Goal: Task Accomplishment & Management: Manage account settings

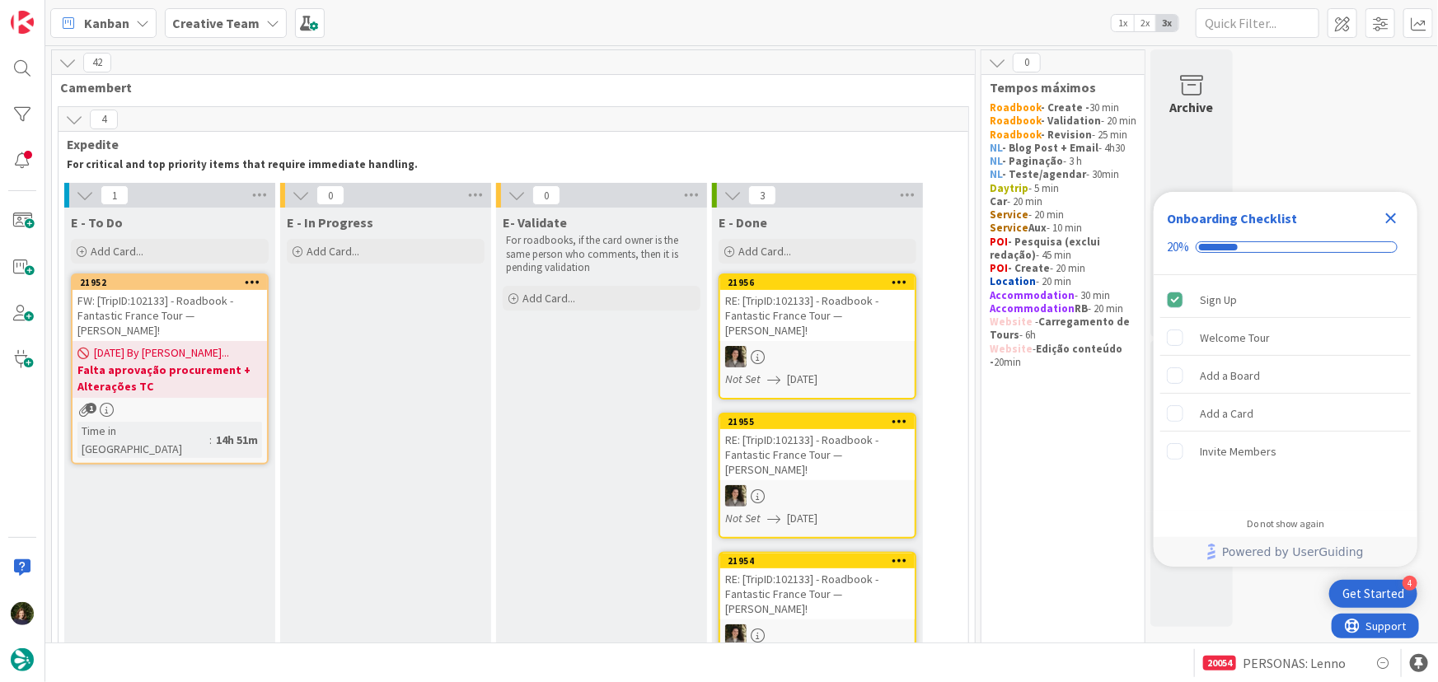
click at [1387, 215] on icon "Close Checklist" at bounding box center [1391, 218] width 11 height 11
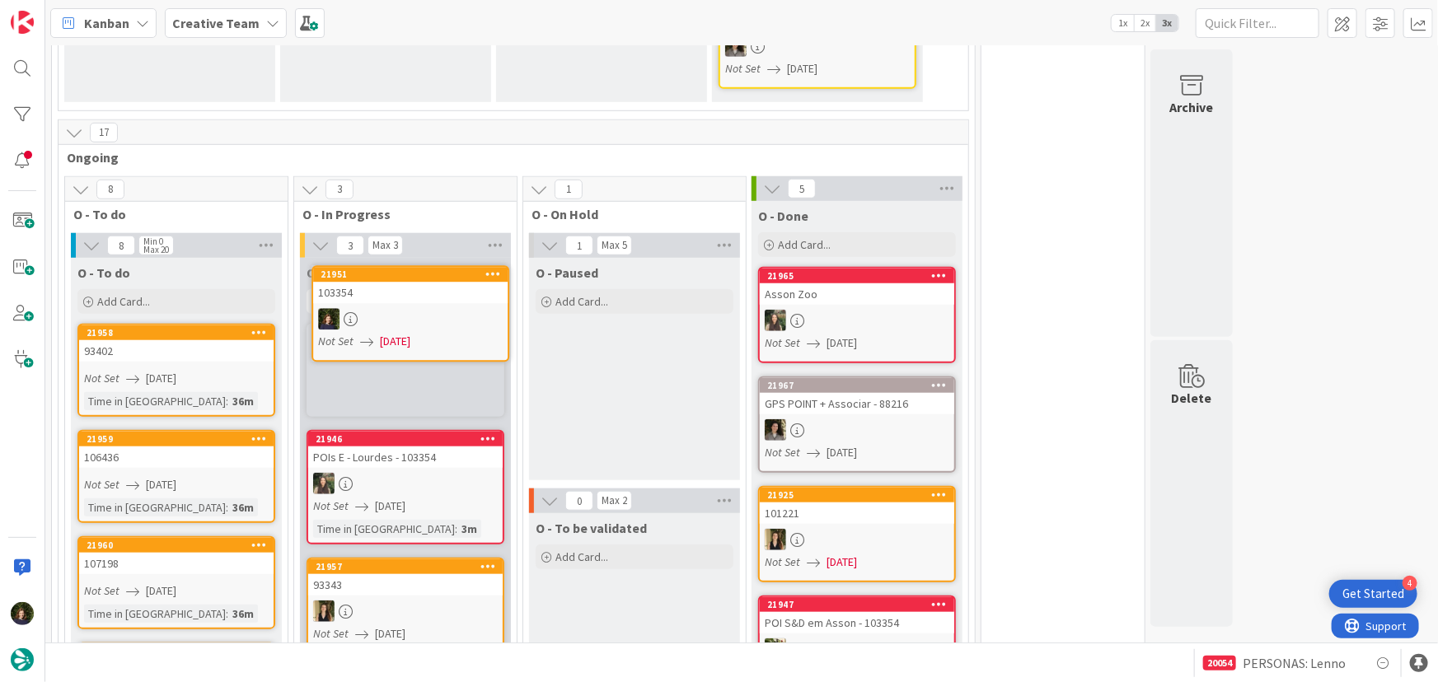
scroll to position [585, 0]
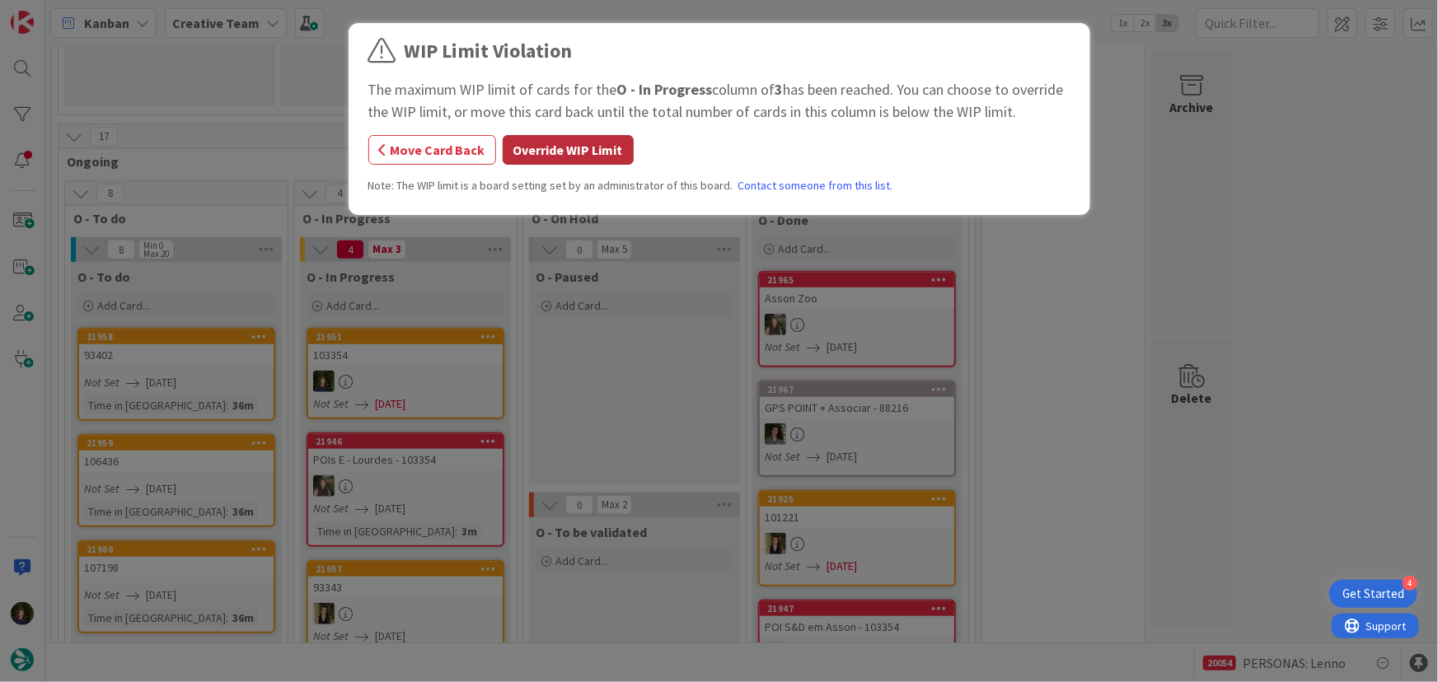
click at [552, 156] on button "Override WIP Limit" at bounding box center [568, 150] width 131 height 30
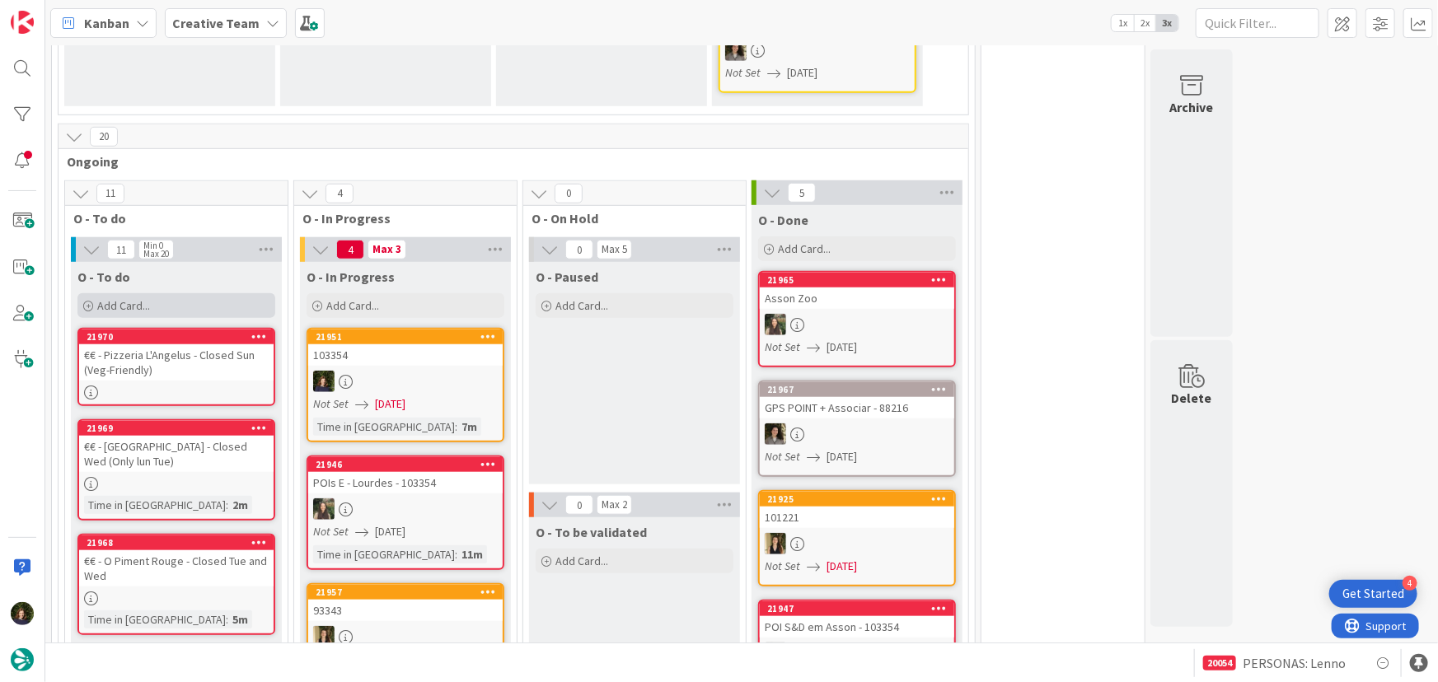
click at [156, 293] on div "Add Card..." at bounding box center [176, 305] width 198 height 25
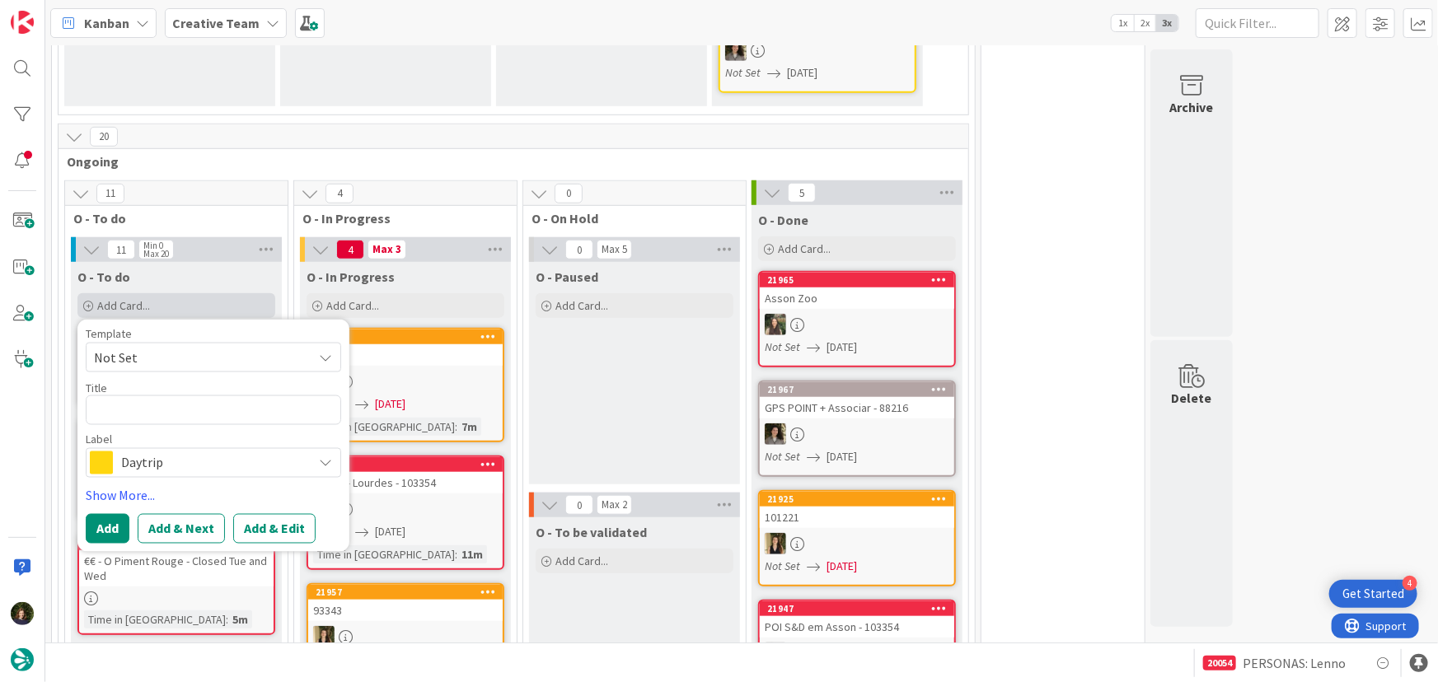
type textarea "x"
type textarea "2"
type textarea "x"
type textarea "2"
type textarea "x"
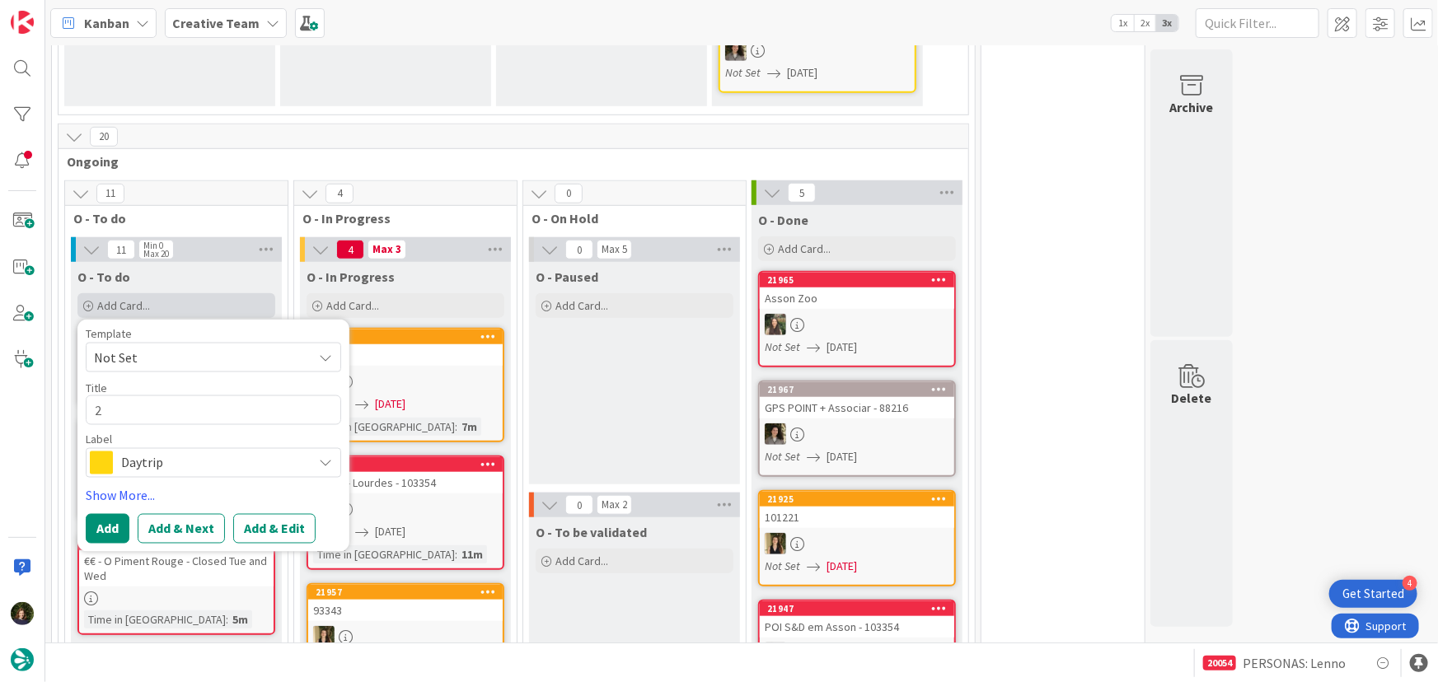
type textarea "2 P"
type textarea "x"
type textarea "2 PO"
type textarea "x"
type textarea "2 POI"
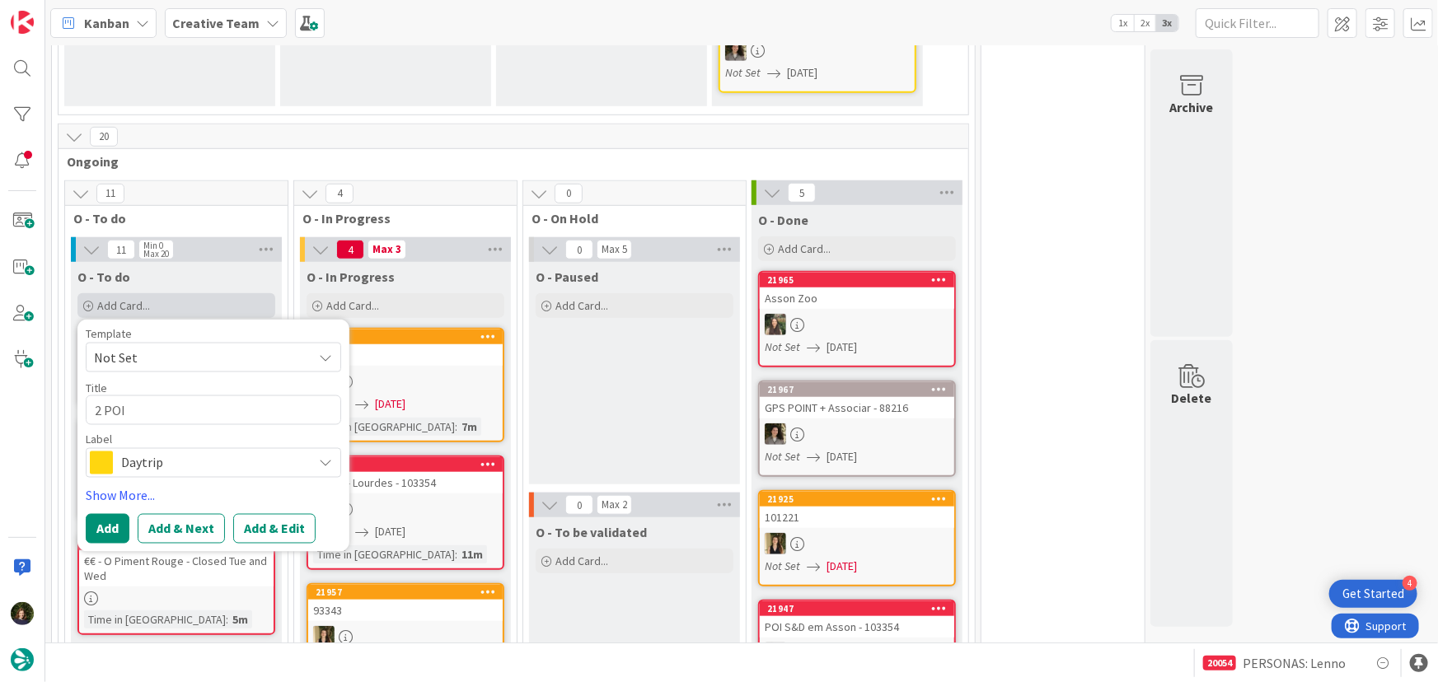
type textarea "x"
type textarea "2 POI"
type textarea "x"
type textarea "2 POI E"
type textarea "x"
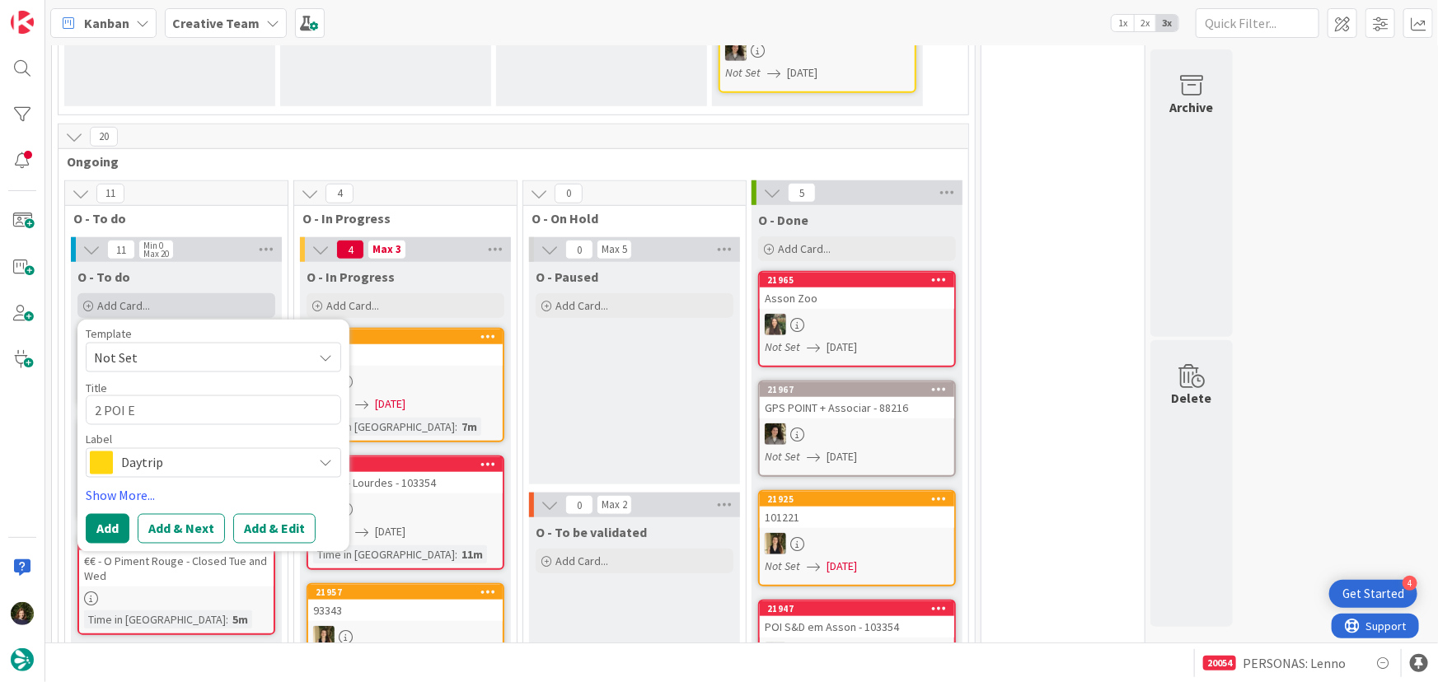
type textarea "2 POI E"
type textarea "x"
type textarea "2 POI E e"
type textarea "x"
type textarea "2 POI E em"
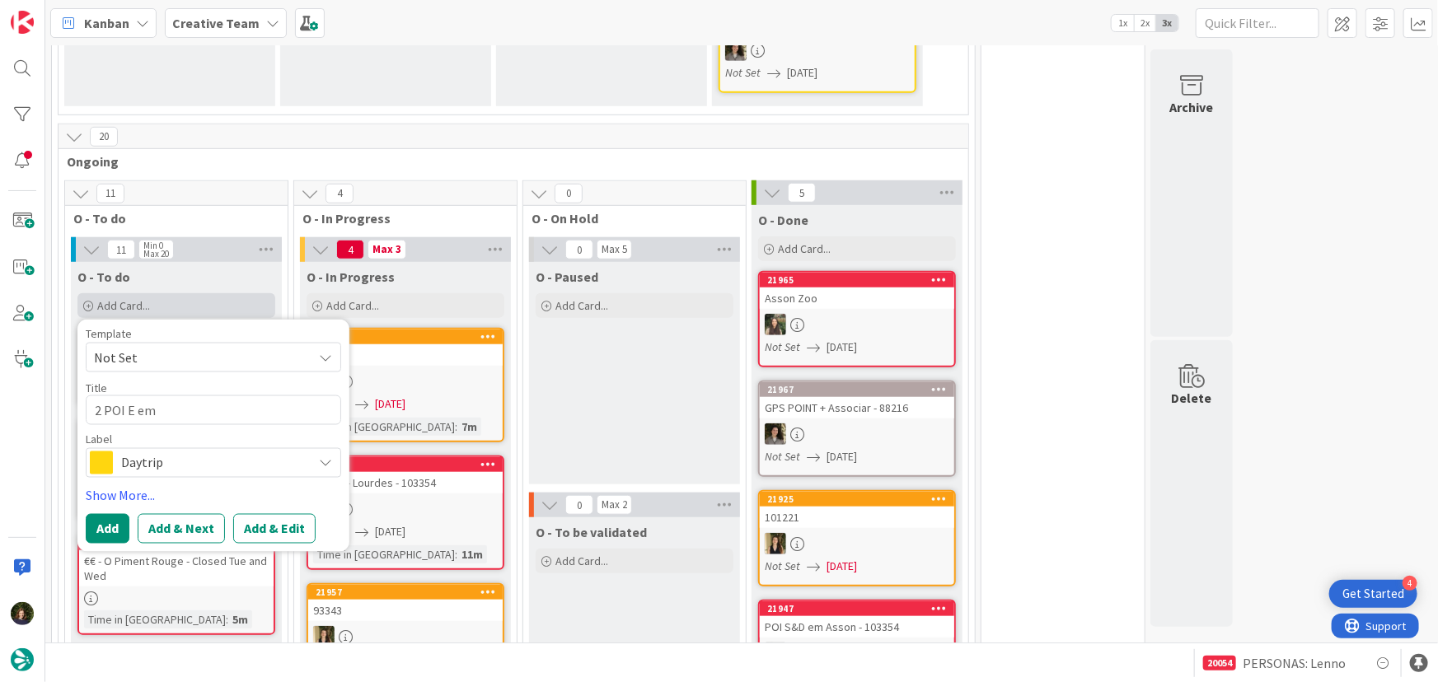
type textarea "x"
type textarea "2 POI E em"
type textarea "x"
type textarea "2 POI E em B"
type textarea "x"
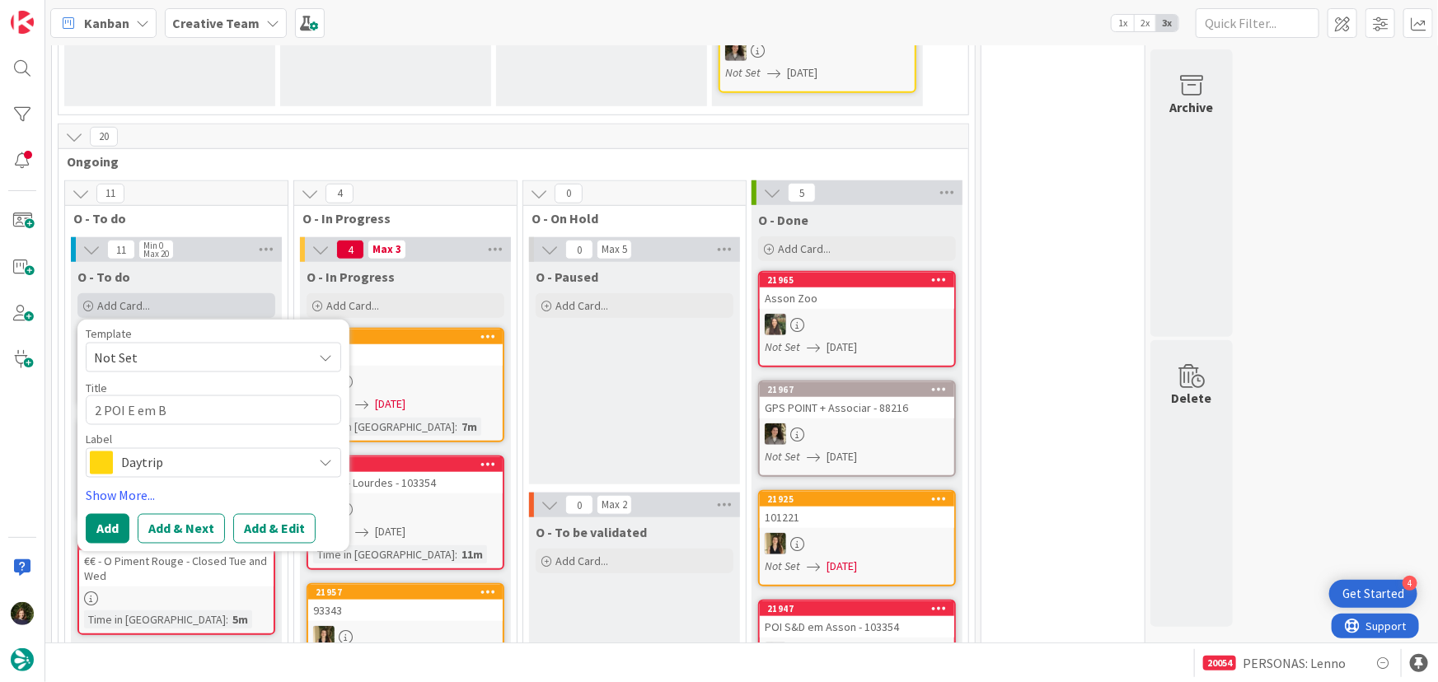
type textarea "2 POI E em Bi"
type textarea "x"
type textarea "2 POI E em Bia"
type textarea "x"
type textarea "2 POI E [PERSON_NAME]"
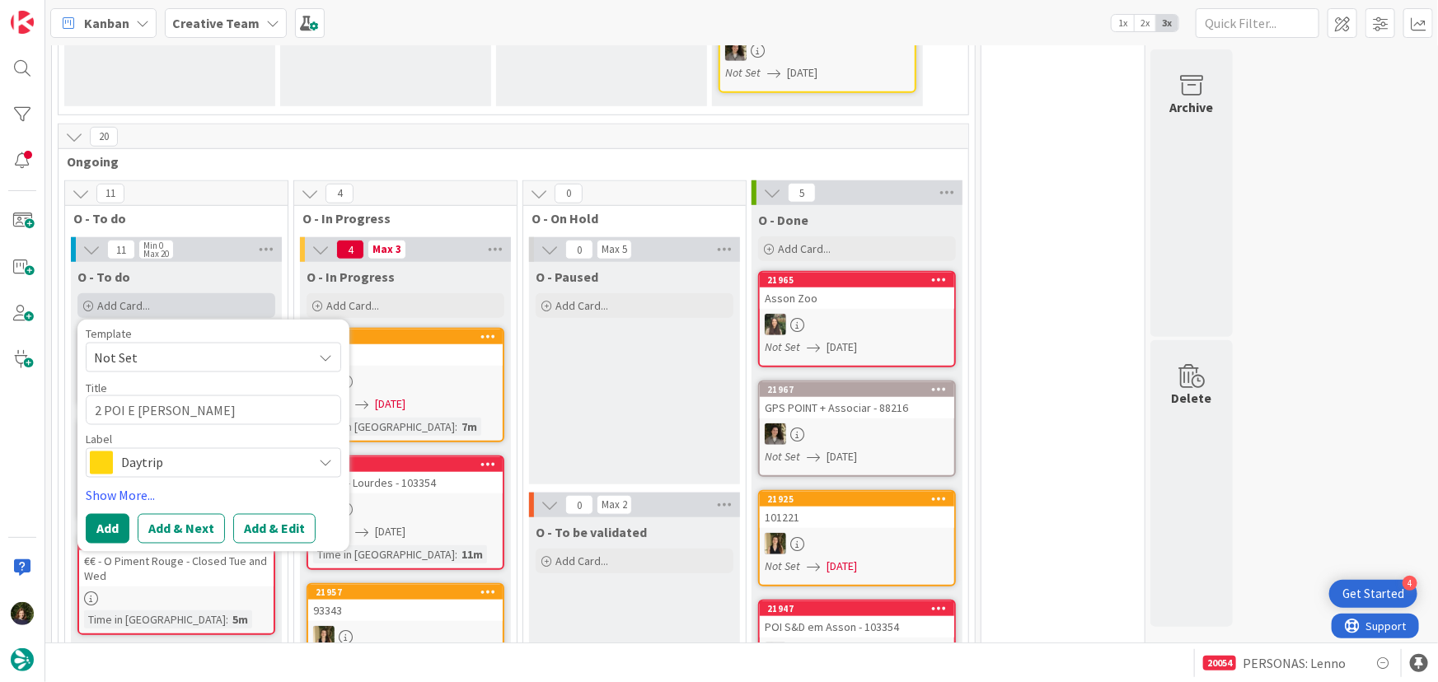
type textarea "x"
type textarea "2 POI E em Biarr"
type textarea "x"
type textarea "2 POI E em [GEOGRAPHIC_DATA]"
type textarea "x"
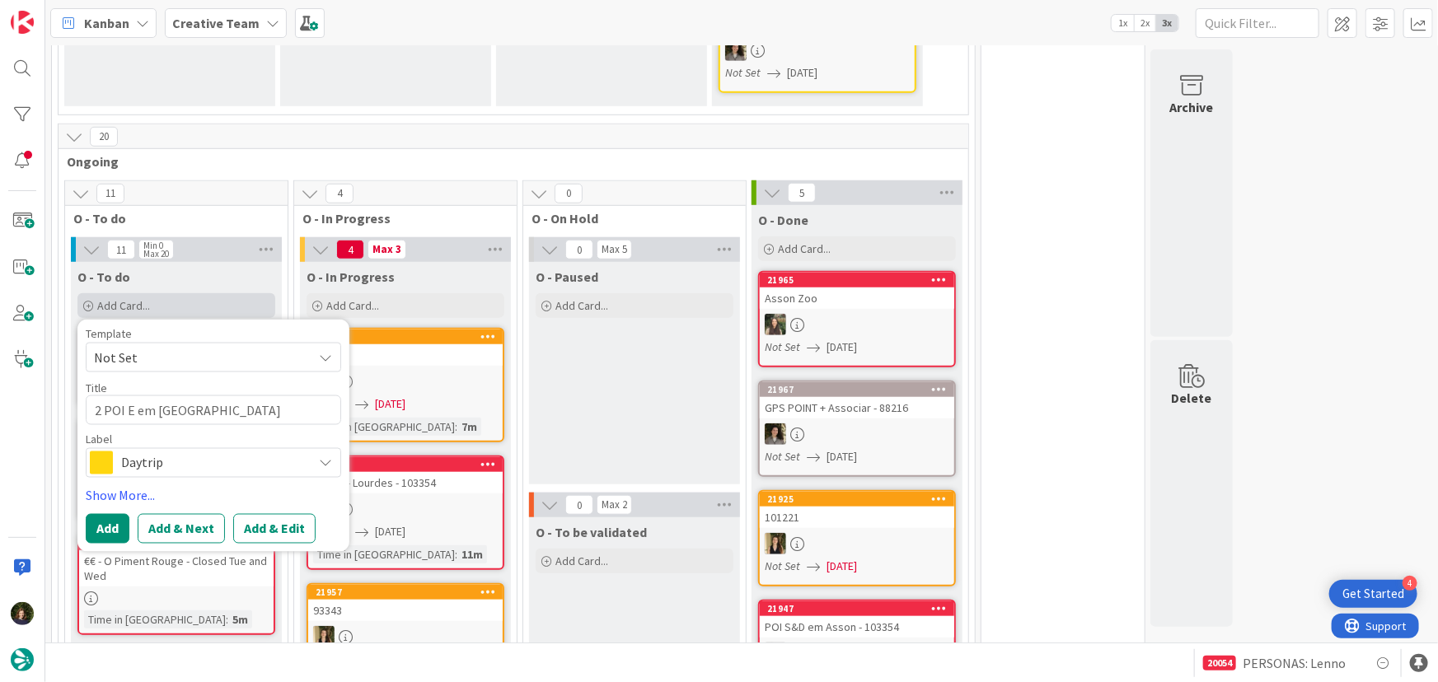
type textarea "2 POI E em Biarrit"
type textarea "x"
type textarea "2 POI E em [GEOGRAPHIC_DATA]"
click at [171, 451] on span "Daytrip" at bounding box center [212, 462] width 183 height 23
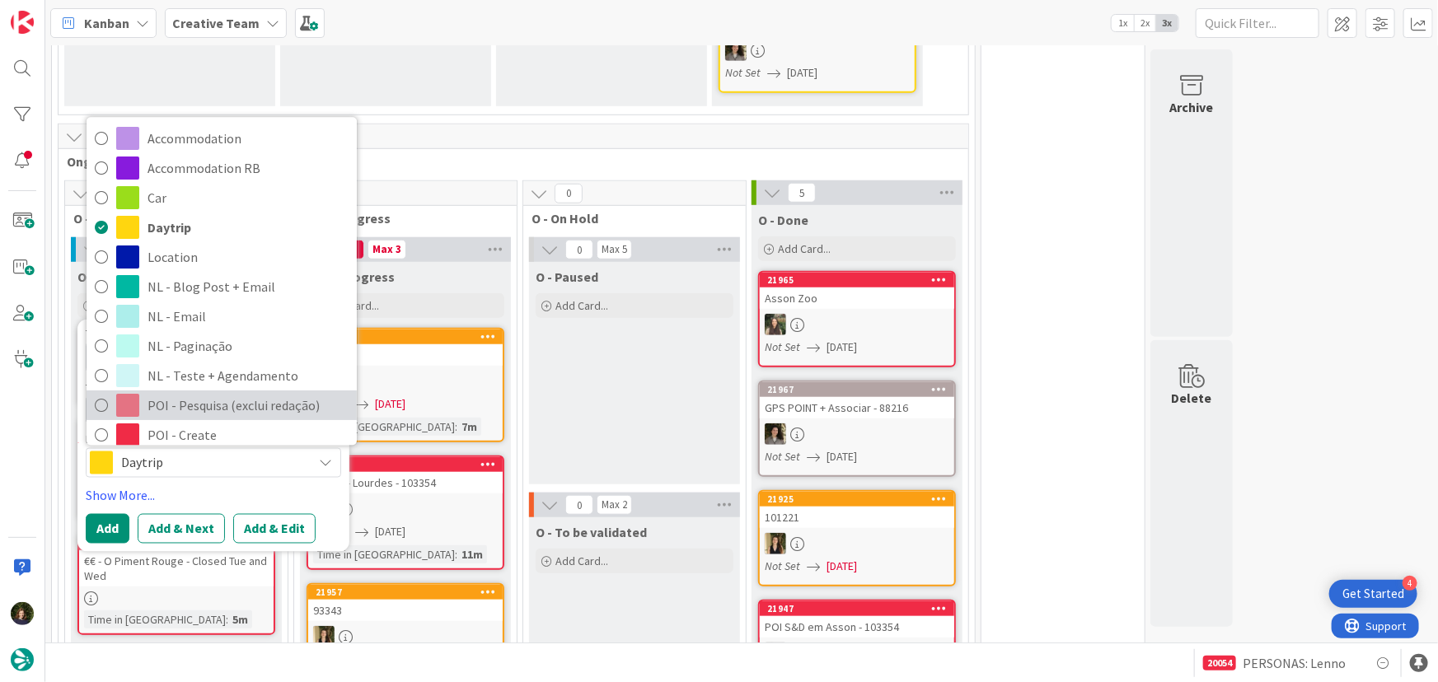
click at [189, 394] on span "POI - Pesquisa (exclui redação)" at bounding box center [247, 406] width 201 height 25
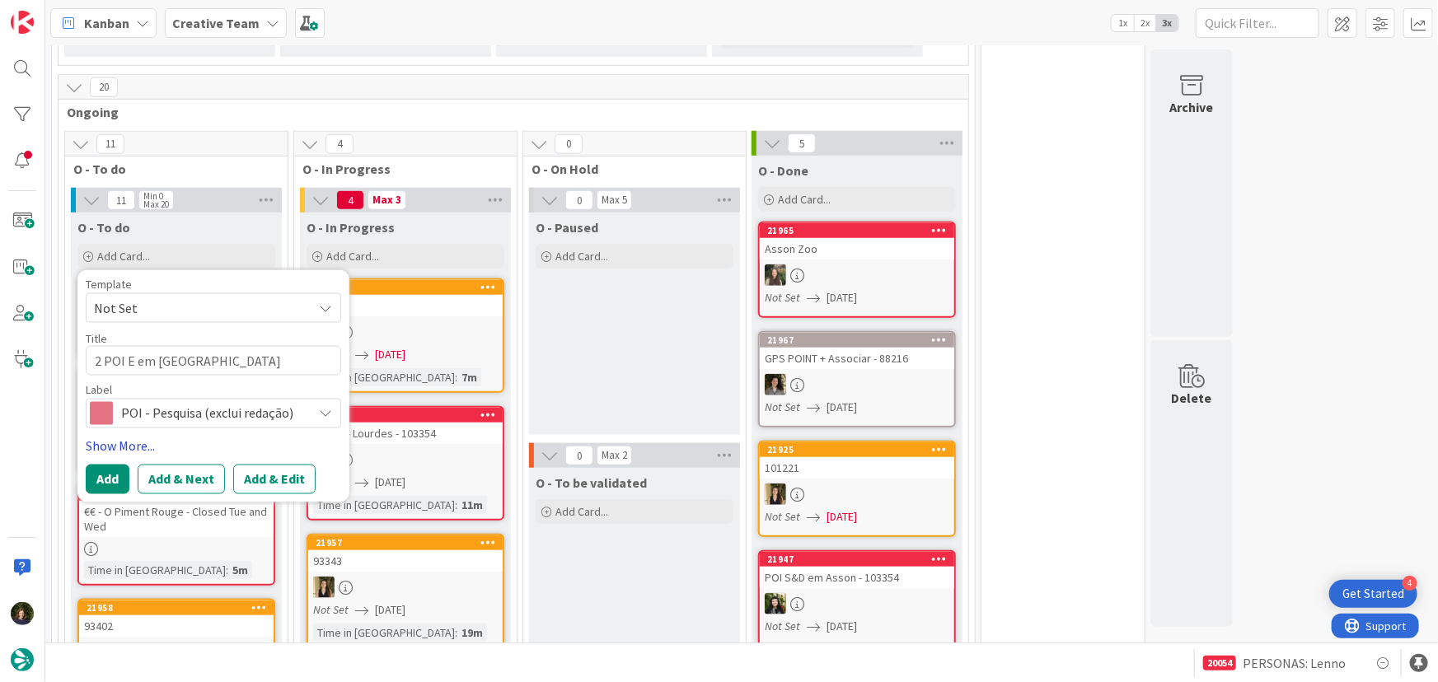
scroll to position [660, 0]
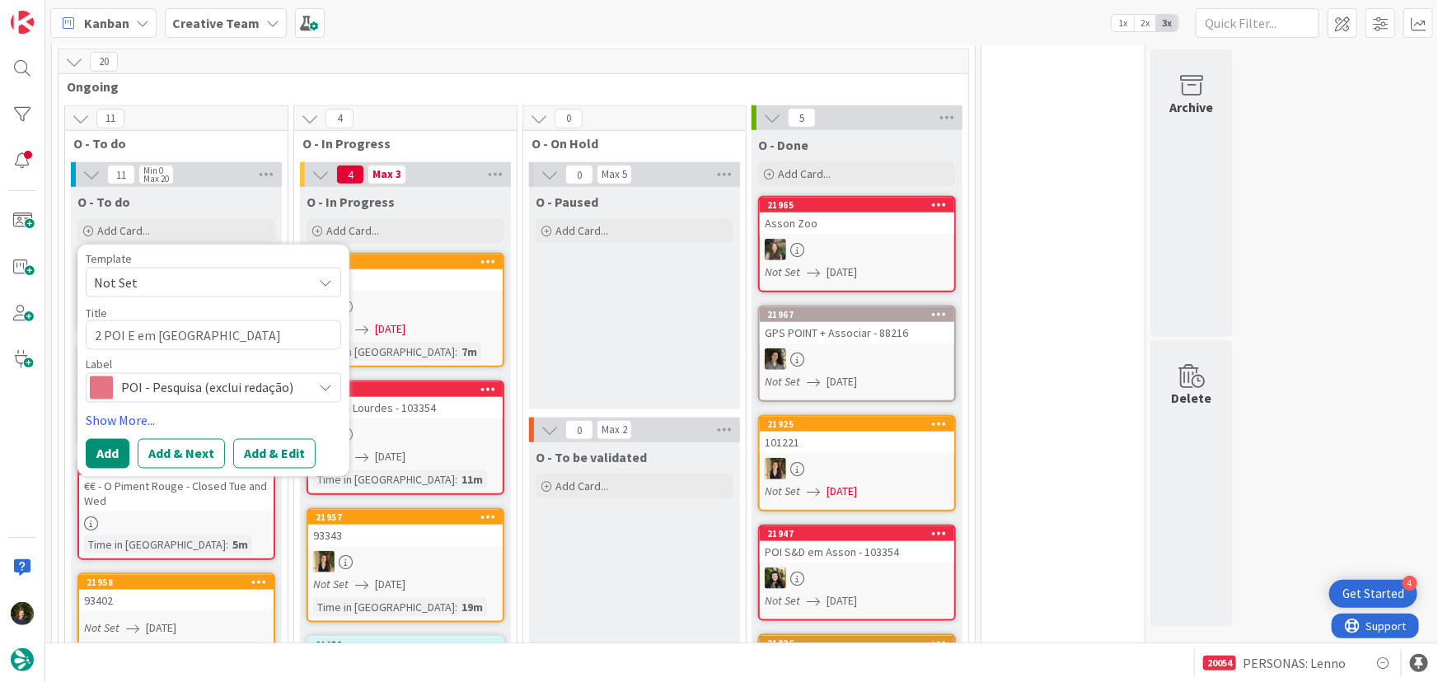
click at [182, 377] on span "POI - Pesquisa (exclui redação)" at bounding box center [212, 388] width 183 height 23
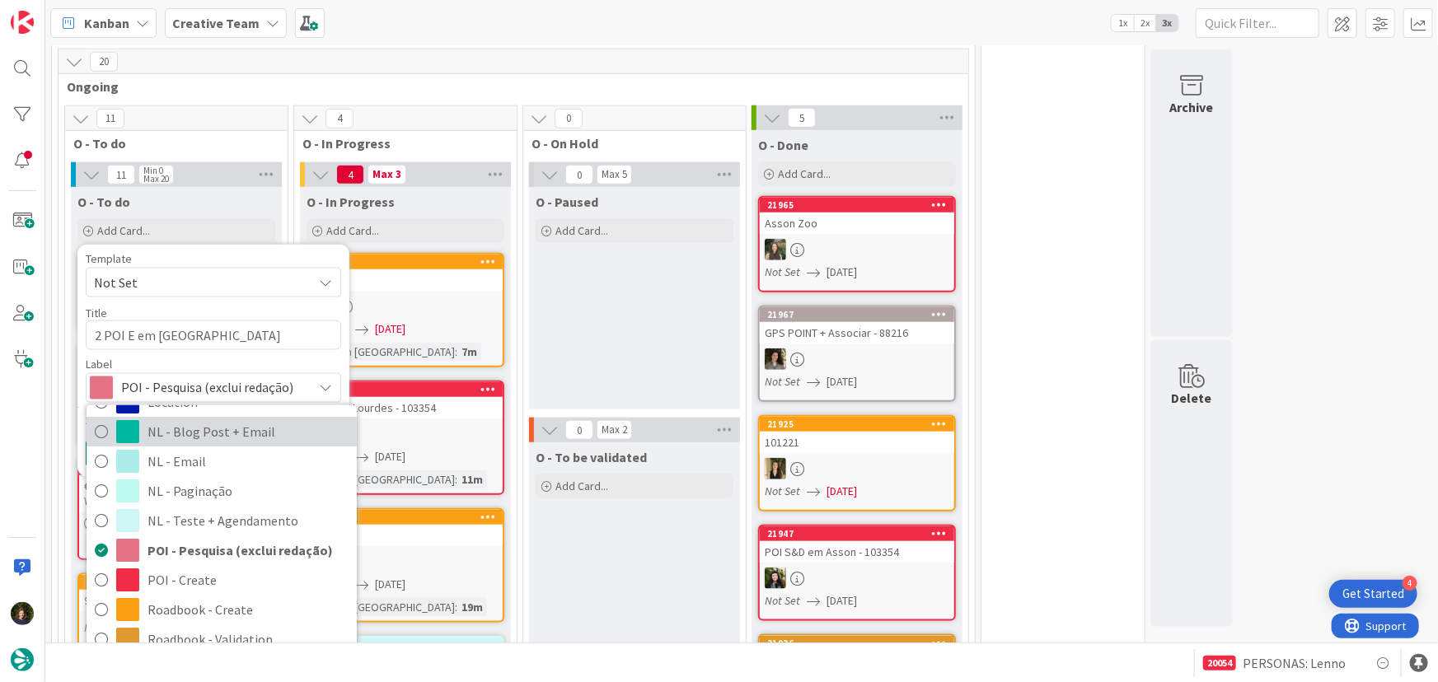
scroll to position [149, 0]
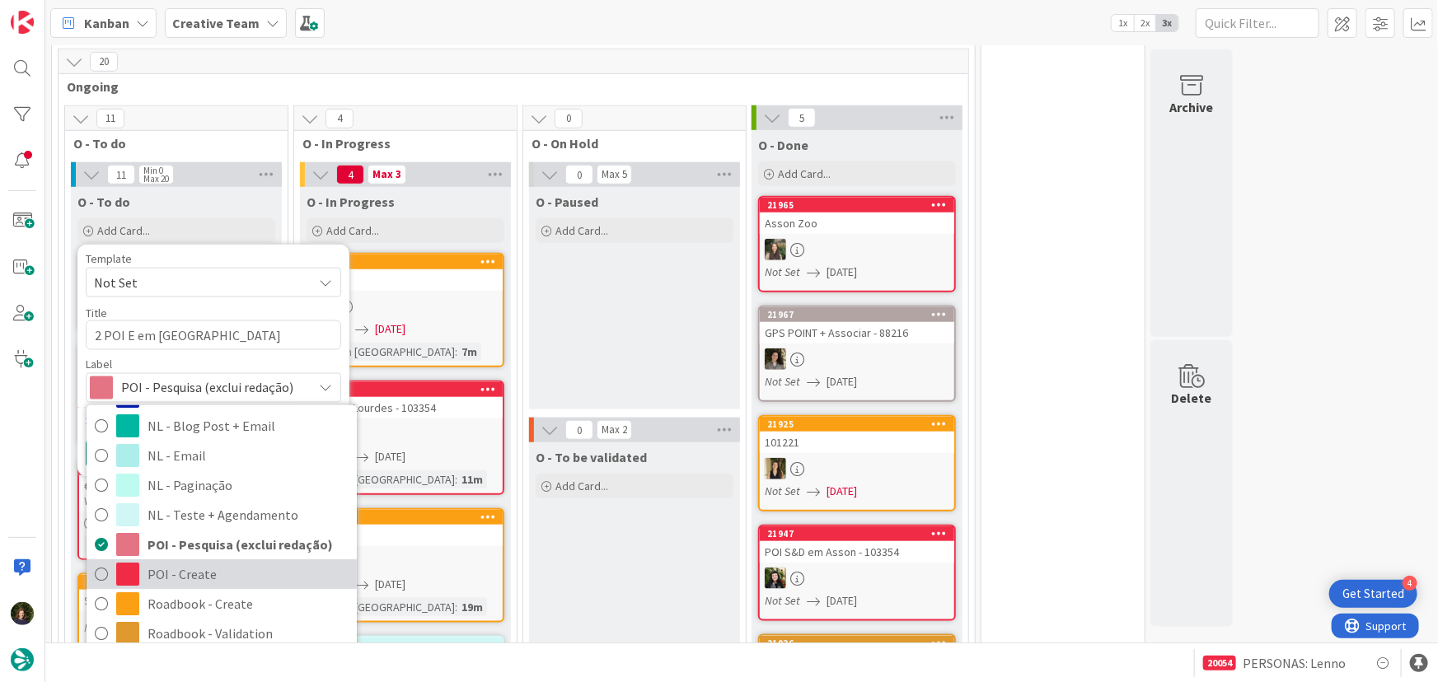
click at [173, 562] on span "POI - Create" at bounding box center [247, 574] width 201 height 25
type textarea "x"
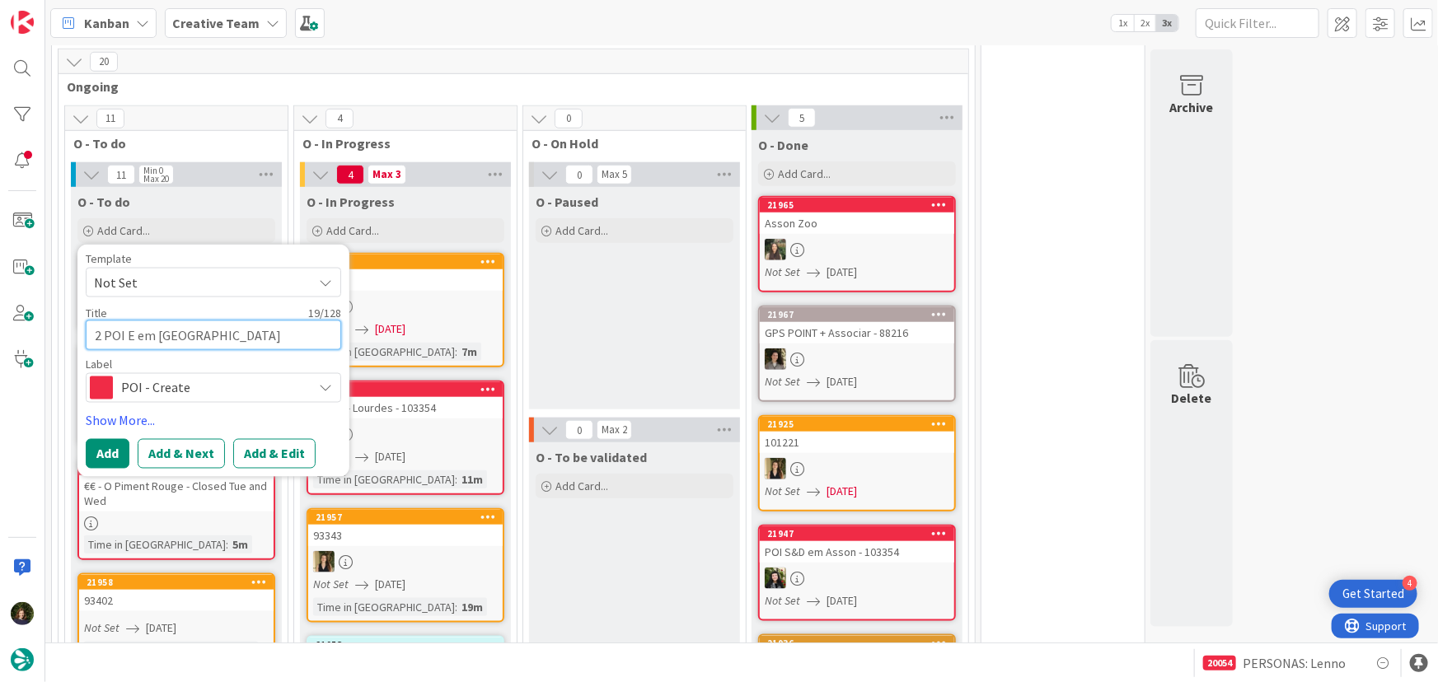
click at [220, 320] on textarea "2 POI E em [GEOGRAPHIC_DATA]" at bounding box center [213, 335] width 255 height 30
type textarea "2 POI E em [GEOGRAPHIC_DATA]"
type textarea "x"
type textarea "2 POI E em [GEOGRAPHIC_DATA] -"
type textarea "x"
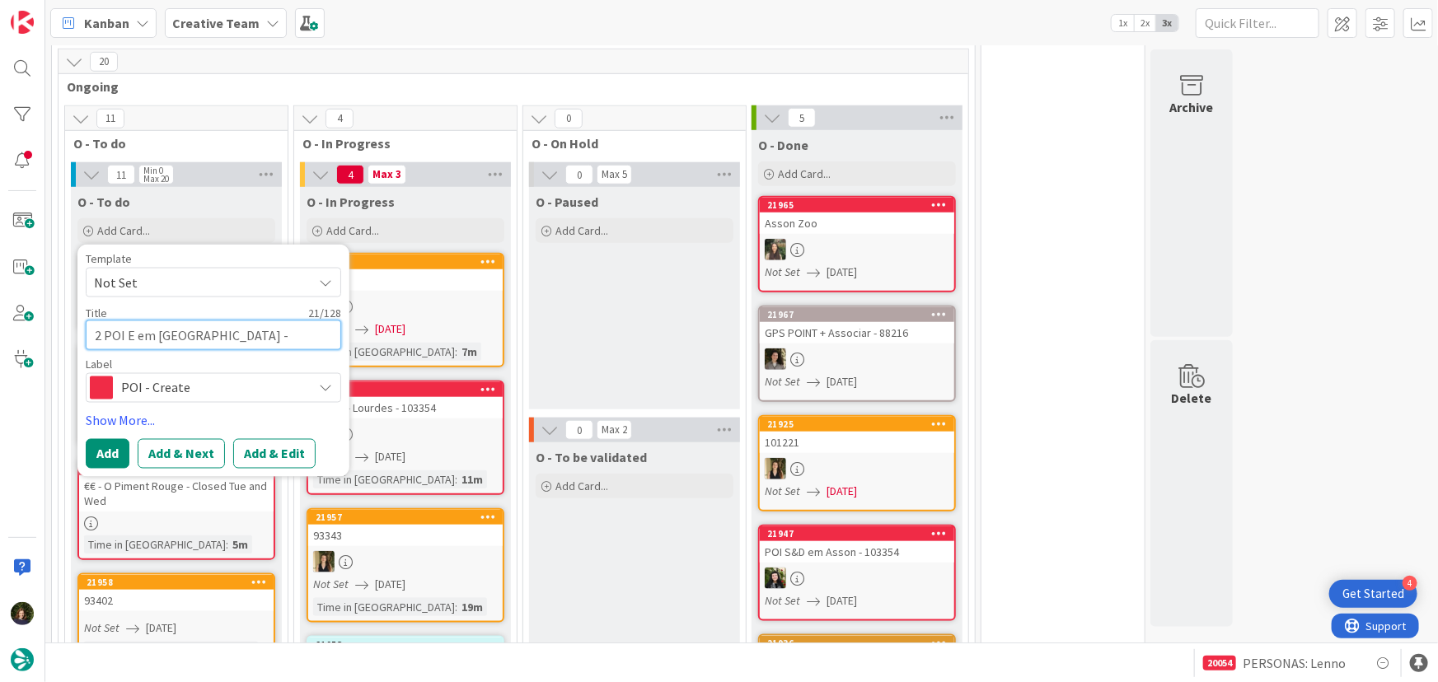
type textarea "2 POI E em [GEOGRAPHIC_DATA] -"
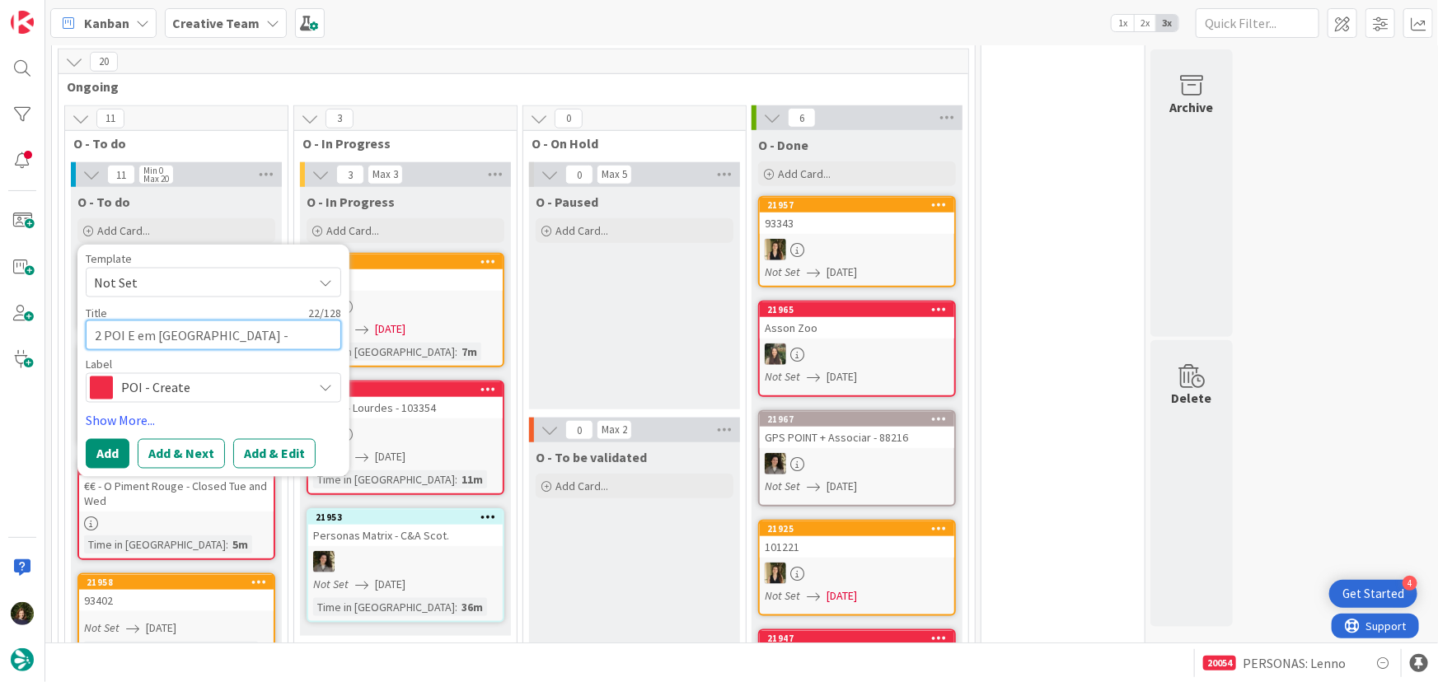
type textarea "x"
type textarea "2 POI E em [GEOGRAPHIC_DATA] - 1"
type textarea "x"
type textarea "2 POI E em [GEOGRAPHIC_DATA] - 10"
type textarea "x"
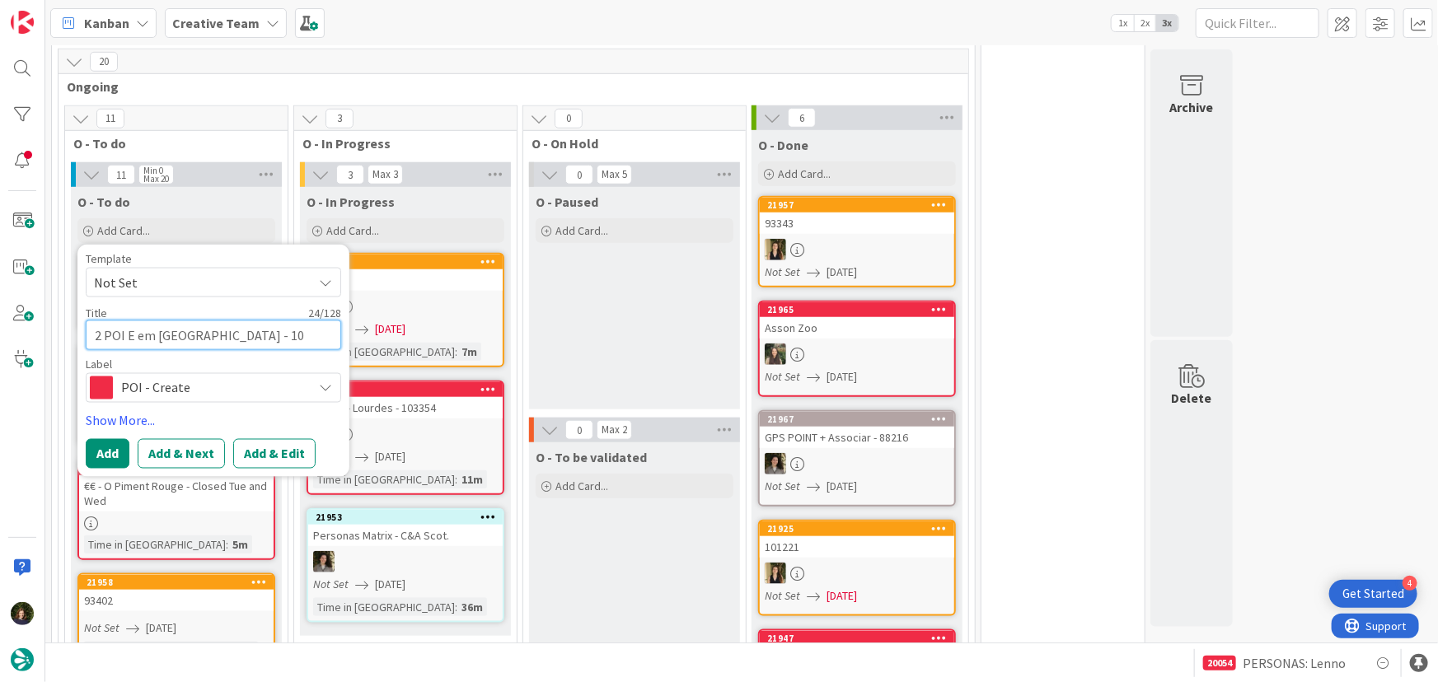
type textarea "2 POI E em [GEOGRAPHIC_DATA] - 103"
type textarea "x"
type textarea "2 POI E em [GEOGRAPHIC_DATA] - 1033"
type textarea "x"
type textarea "2 POI E em [GEOGRAPHIC_DATA] - 10335"
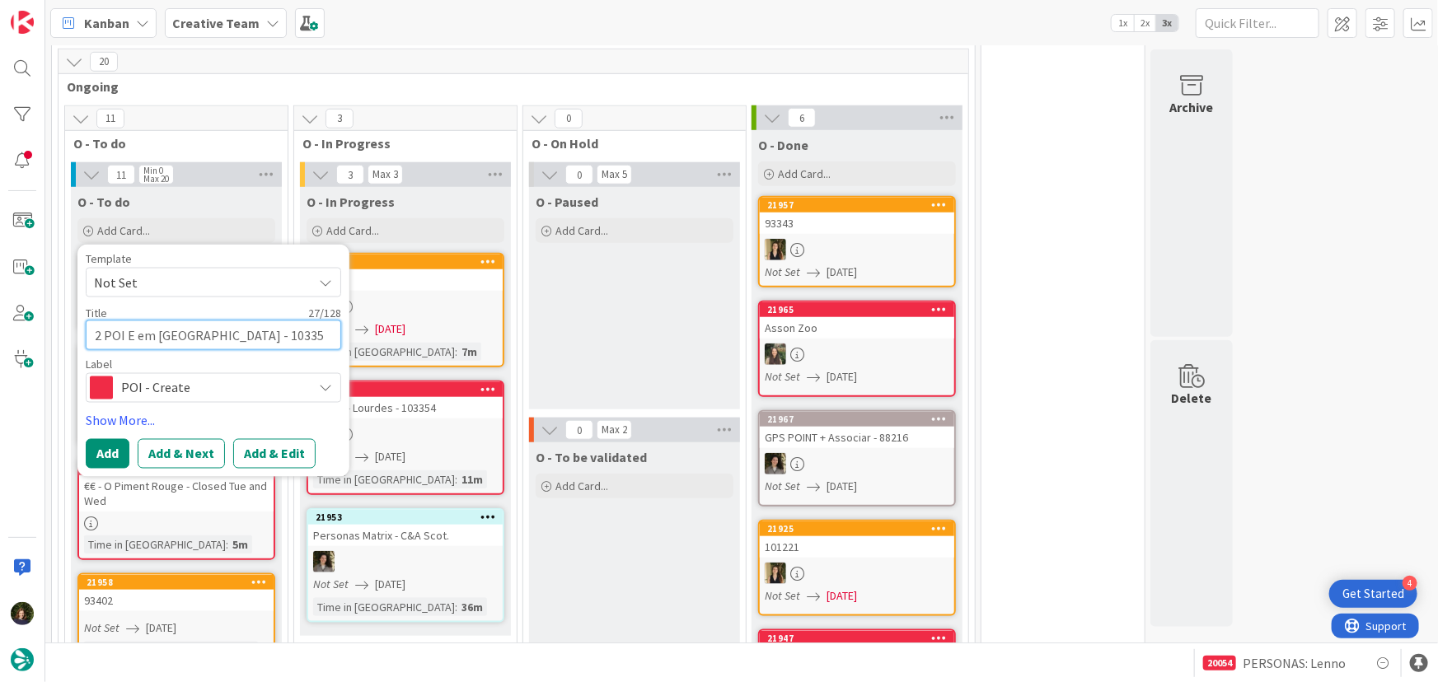
type textarea "x"
type textarea "2 POI E em [GEOGRAPHIC_DATA] - 103354"
click at [99, 439] on button "Add" at bounding box center [108, 454] width 44 height 30
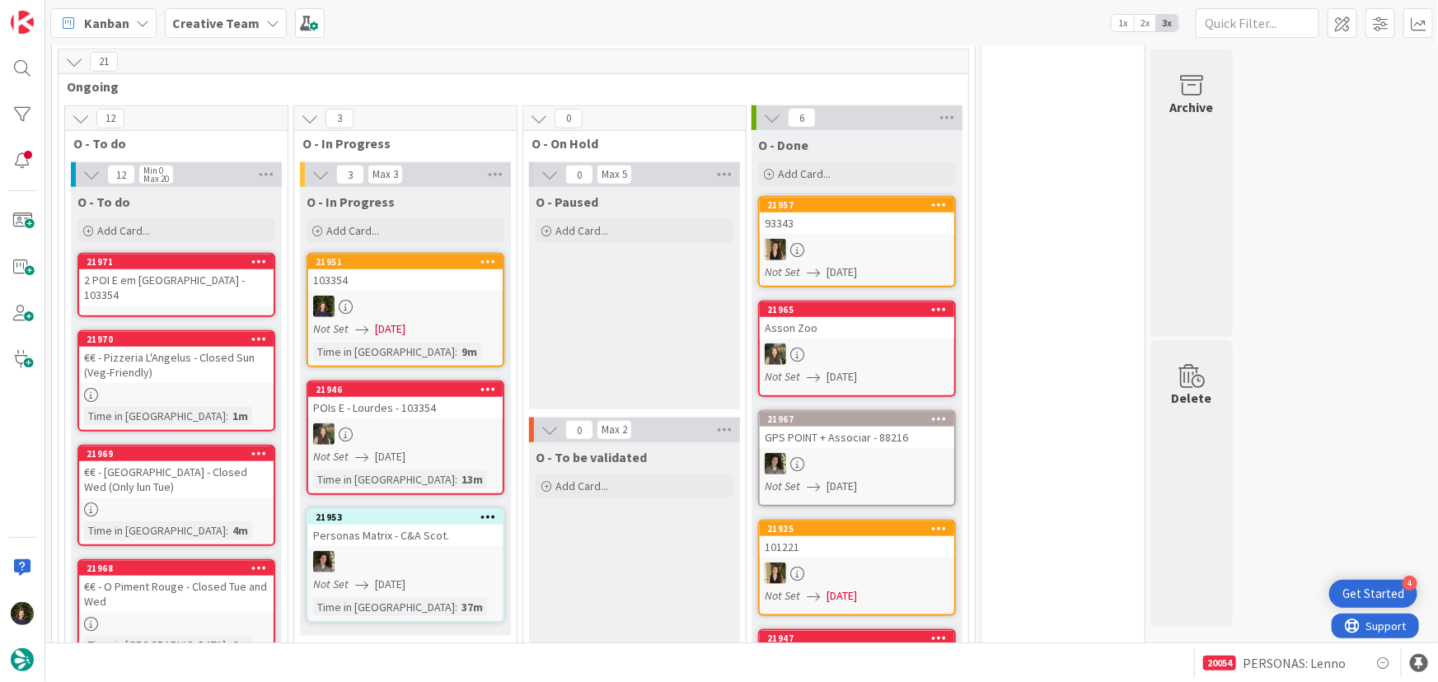
click at [151, 269] on div "2 POI E em [GEOGRAPHIC_DATA] - 103354" at bounding box center [176, 287] width 194 height 36
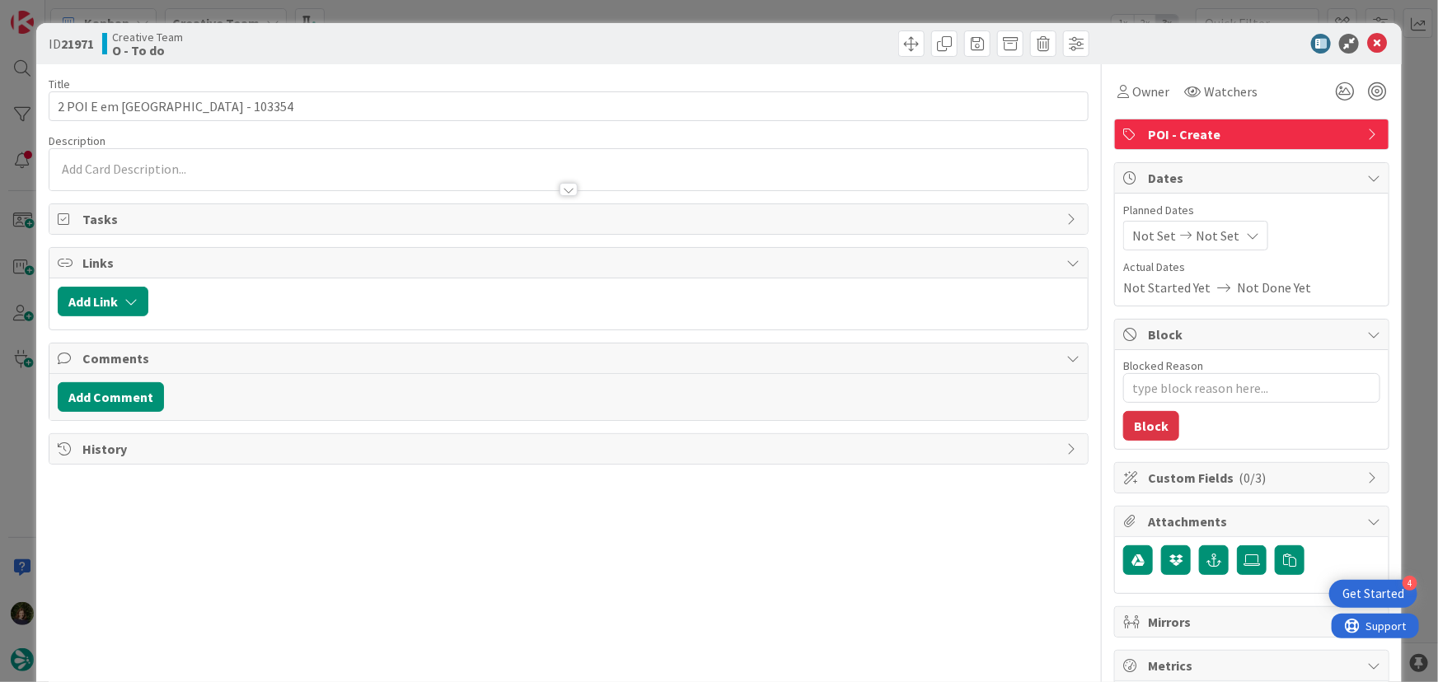
type textarea "x"
click at [239, 166] on p at bounding box center [569, 169] width 1022 height 19
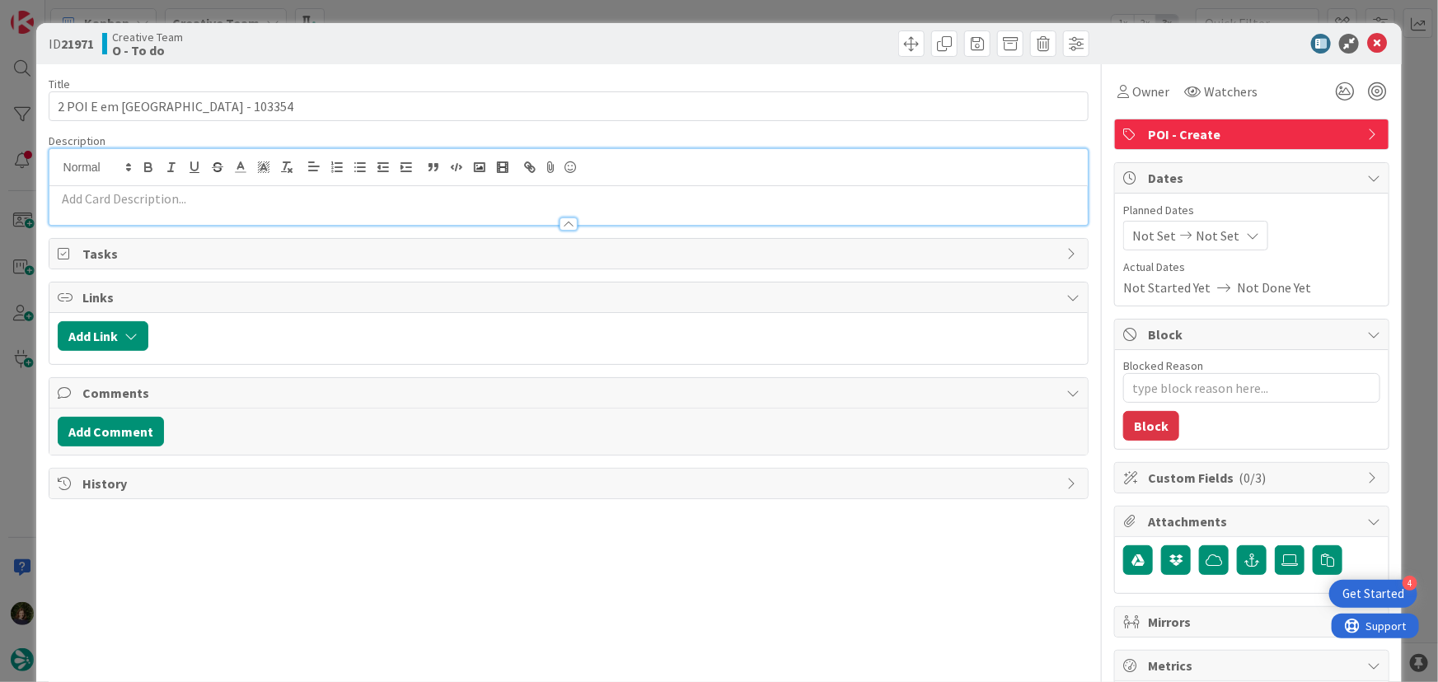
click at [185, 203] on p at bounding box center [569, 198] width 1022 height 19
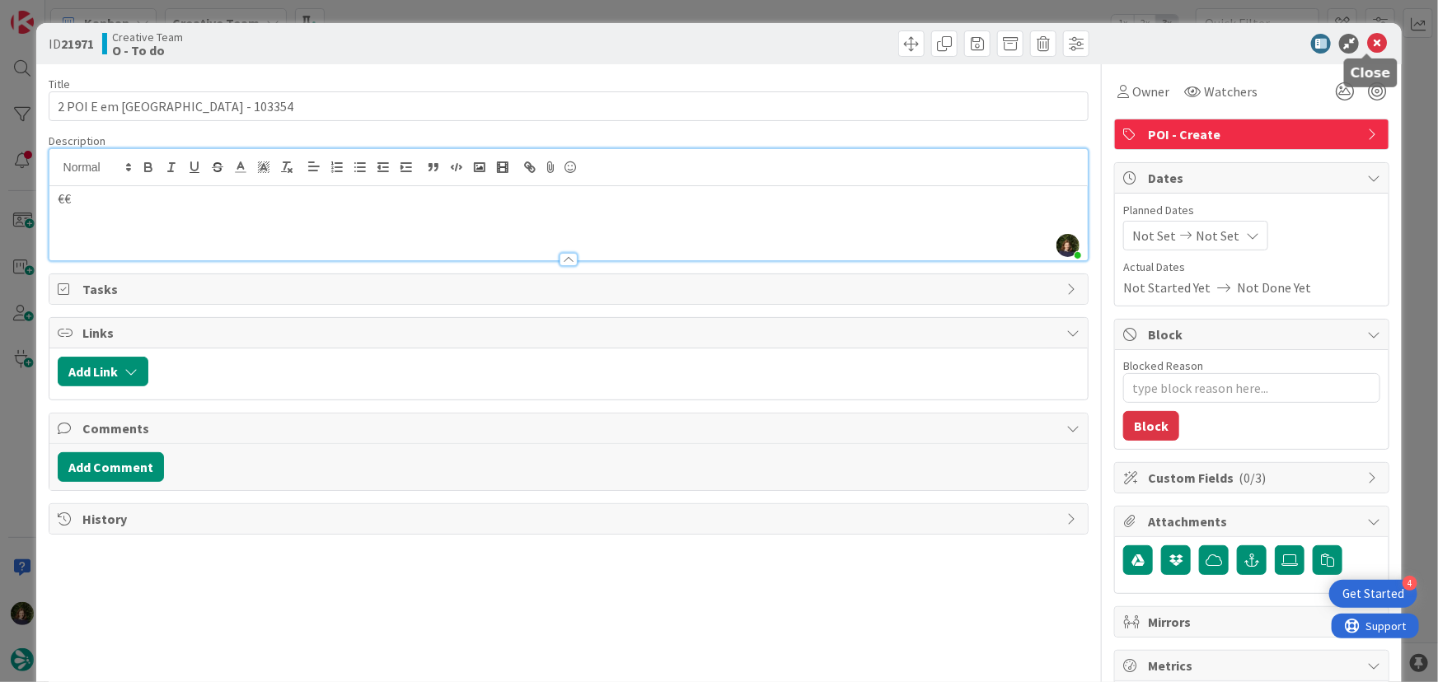
click at [1368, 40] on icon at bounding box center [1377, 44] width 20 height 20
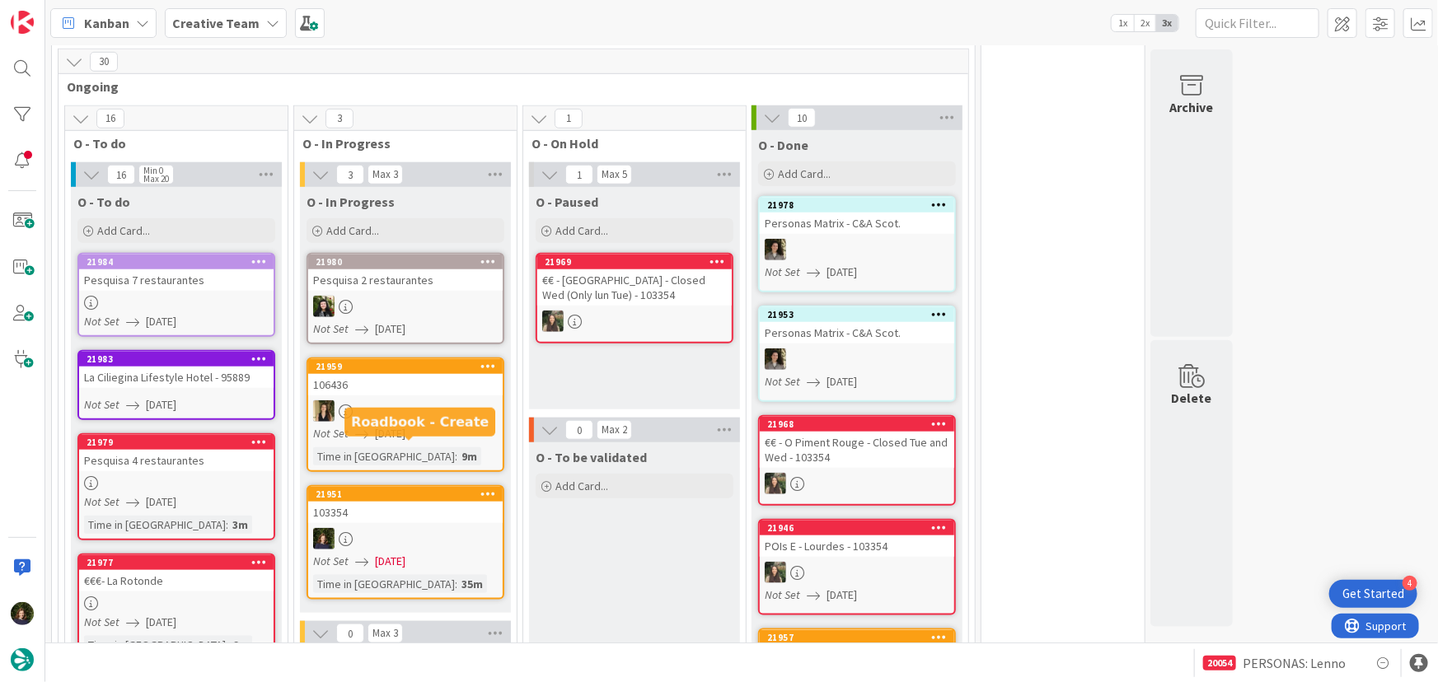
click at [387, 528] on div at bounding box center [405, 538] width 194 height 21
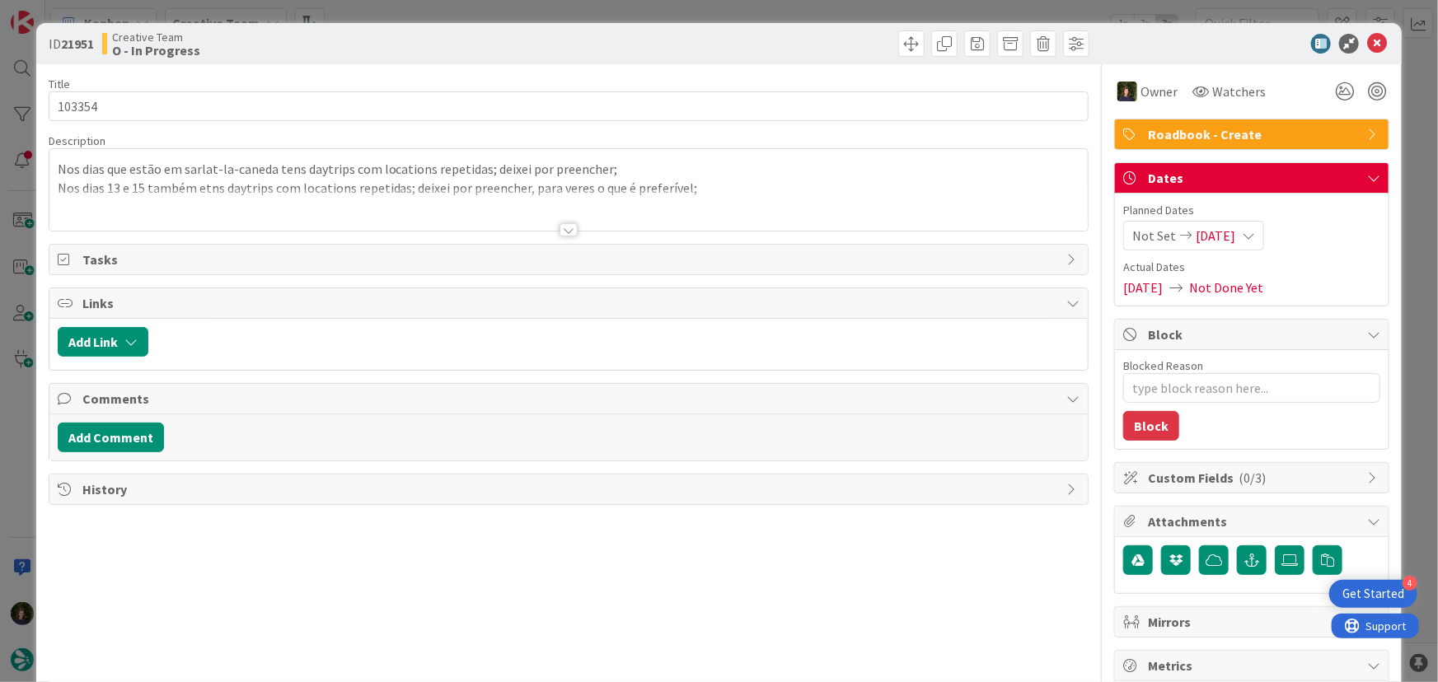
click at [741, 189] on div at bounding box center [568, 210] width 1039 height 42
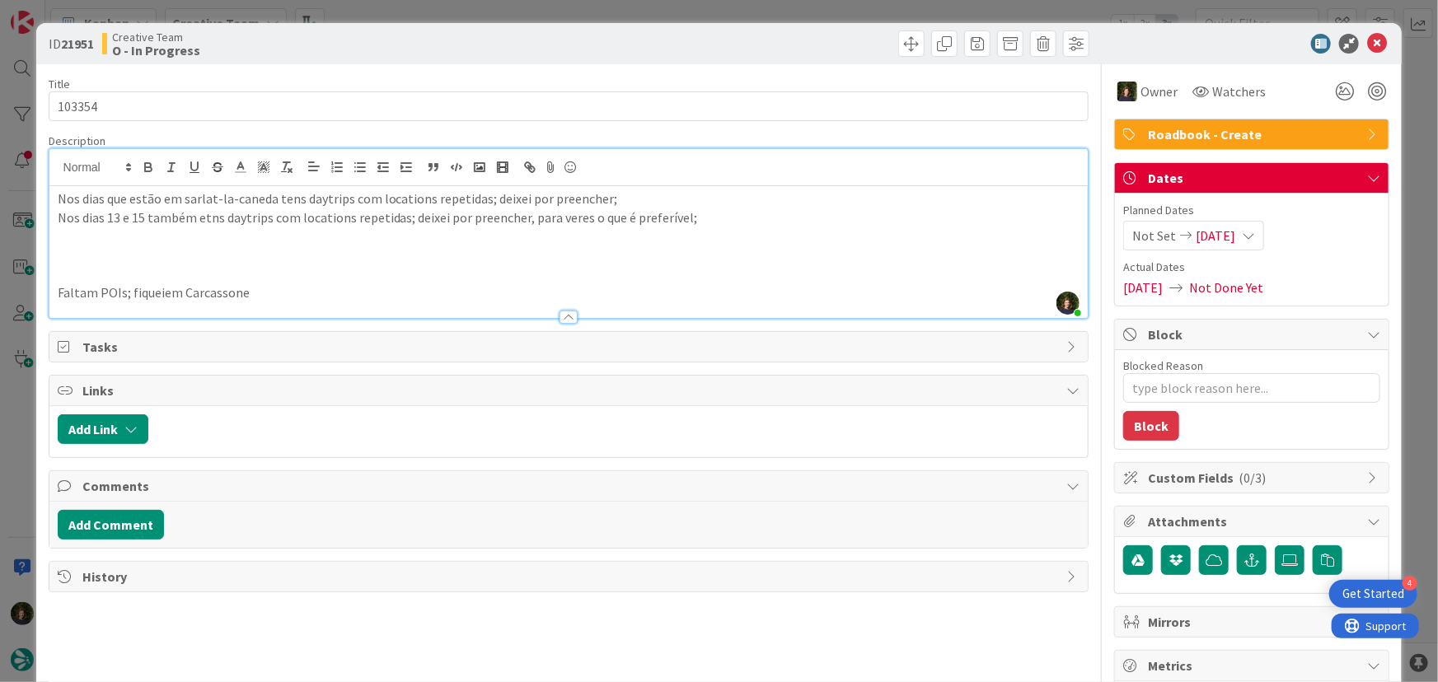
click at [724, 220] on p "Nos dias 13 e 15 também etns daytrips com locations repetidas; deixei por preen…" at bounding box center [569, 217] width 1022 height 19
drag, startPoint x: 274, startPoint y: 292, endPoint x: 63, endPoint y: 292, distance: 211.7
click at [63, 292] on p "Faltam POIs; fiqueiem Carcassone" at bounding box center [569, 292] width 1022 height 19
click at [80, 292] on p "Faltam POIs; fiqueiem Carcassone" at bounding box center [569, 292] width 1022 height 19
drag, startPoint x: 259, startPoint y: 287, endPoint x: 51, endPoint y: 292, distance: 207.7
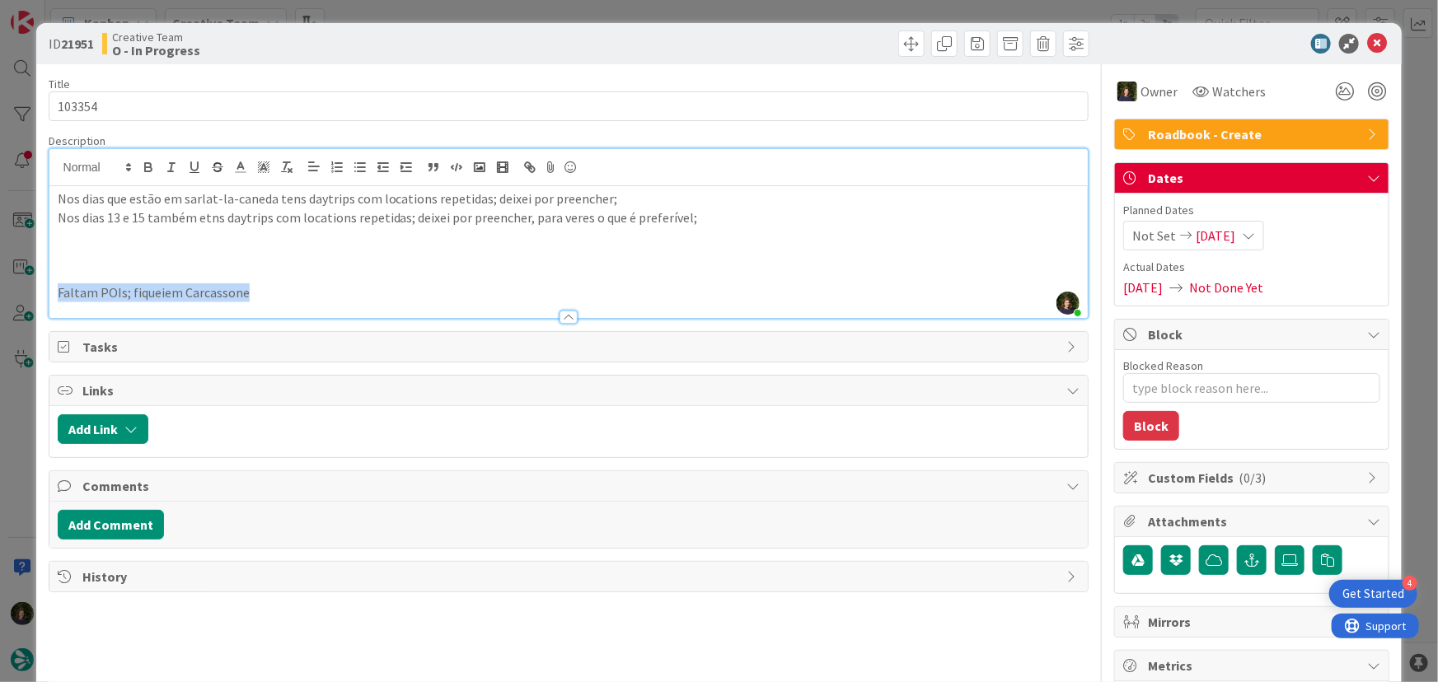
click at [51, 292] on div "Nos [PERSON_NAME] que estão [PERSON_NAME] tens daytrips com locations repetidas…" at bounding box center [568, 252] width 1039 height 132
click at [58, 242] on p at bounding box center [569, 236] width 1022 height 19
type textarea "x"
paste div
click at [214, 238] on p "263856 - este tour é com ouyr supplier e não temos o" at bounding box center [569, 236] width 1022 height 19
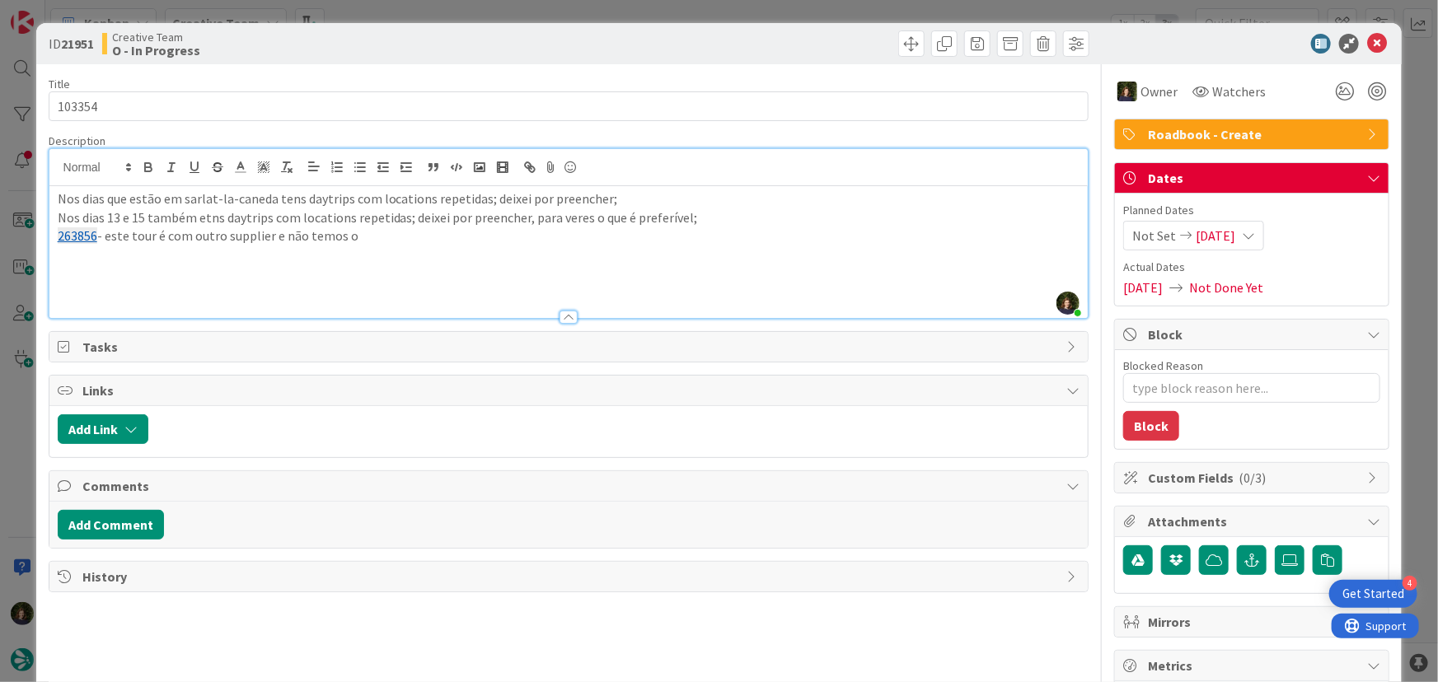
click at [372, 237] on p "263856 - este tour é com outro supplier e não temos o" at bounding box center [569, 236] width 1022 height 19
click at [293, 233] on p "263856 - este tour é com outro supplier e não temos o supplier Guide Catalogne" at bounding box center [569, 236] width 1022 height 19
click at [601, 231] on p "263856 - este tour é com outro supplier e nem sequer temos o supplier Guide Cat…" at bounding box center [569, 236] width 1022 height 19
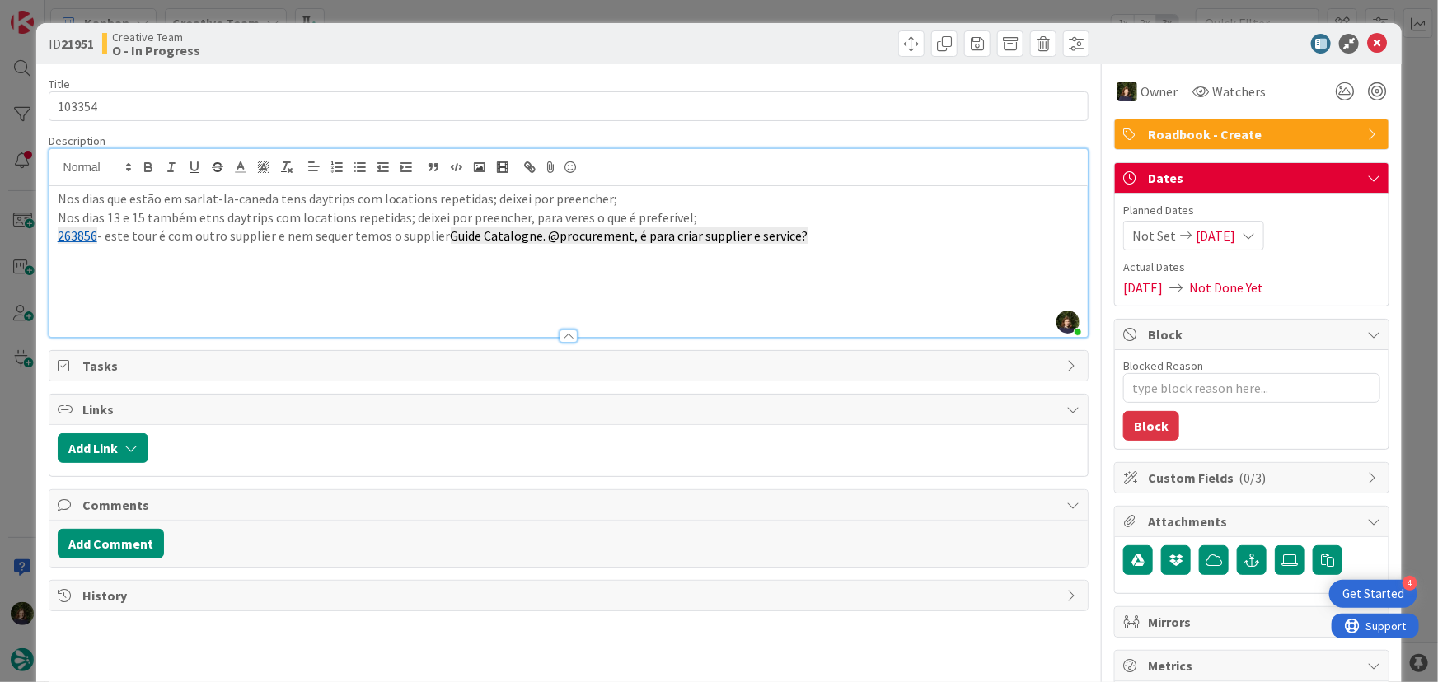
scroll to position [919, 0]
click at [1373, 37] on icon at bounding box center [1377, 44] width 20 height 20
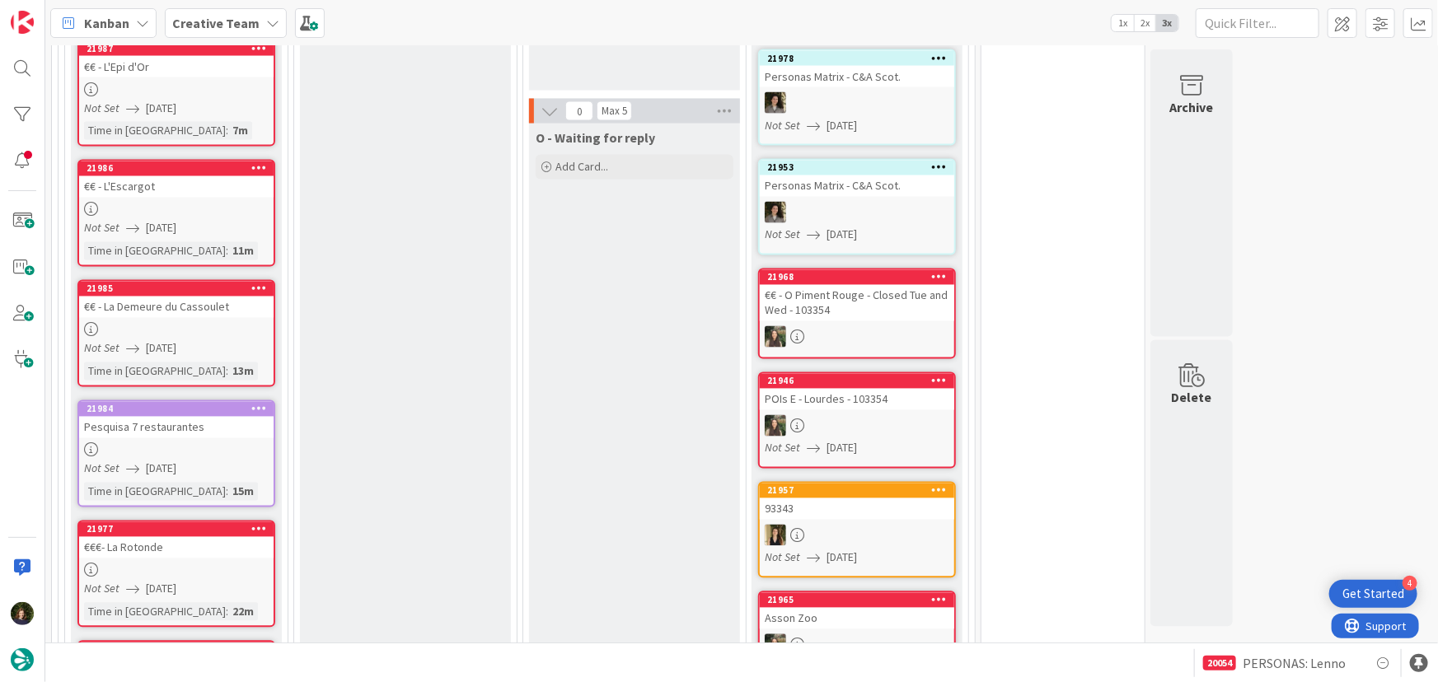
scroll to position [1498, 0]
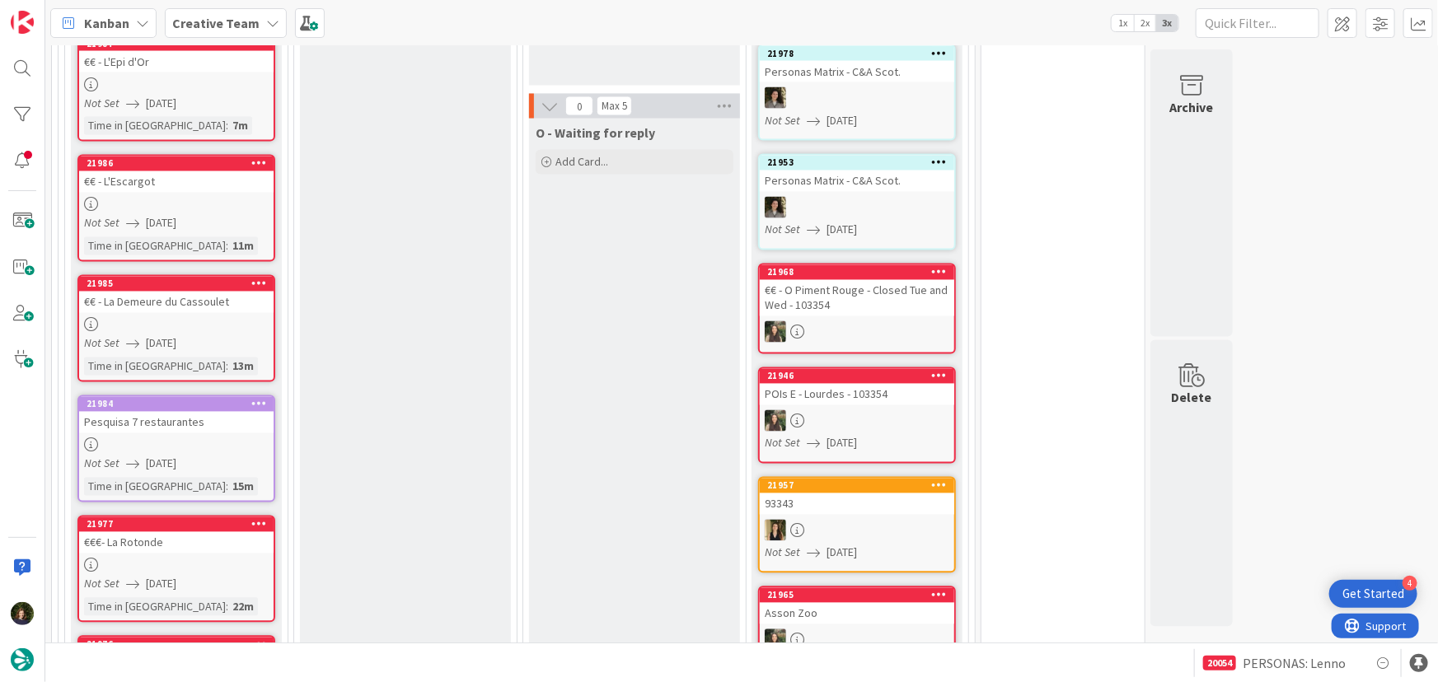
click at [177, 318] on div at bounding box center [176, 325] width 194 height 14
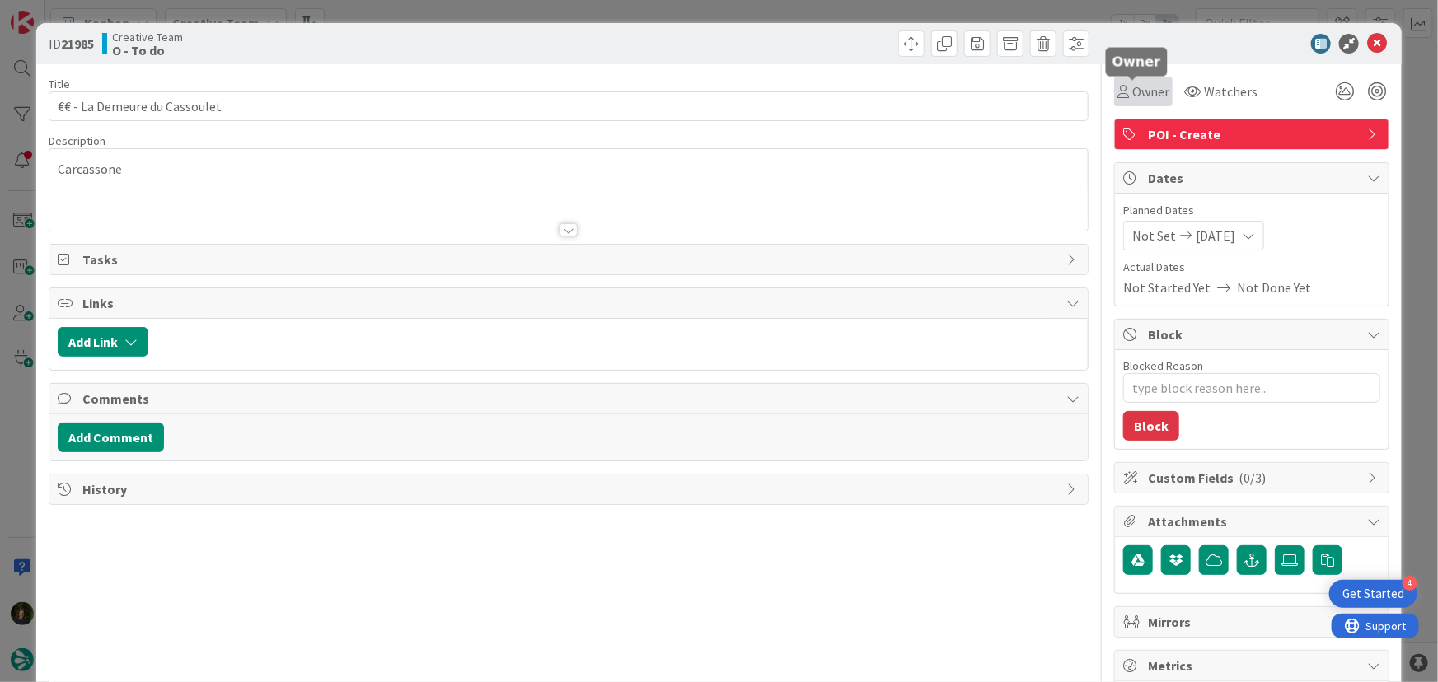
click at [1153, 90] on span "Owner" at bounding box center [1150, 92] width 37 height 20
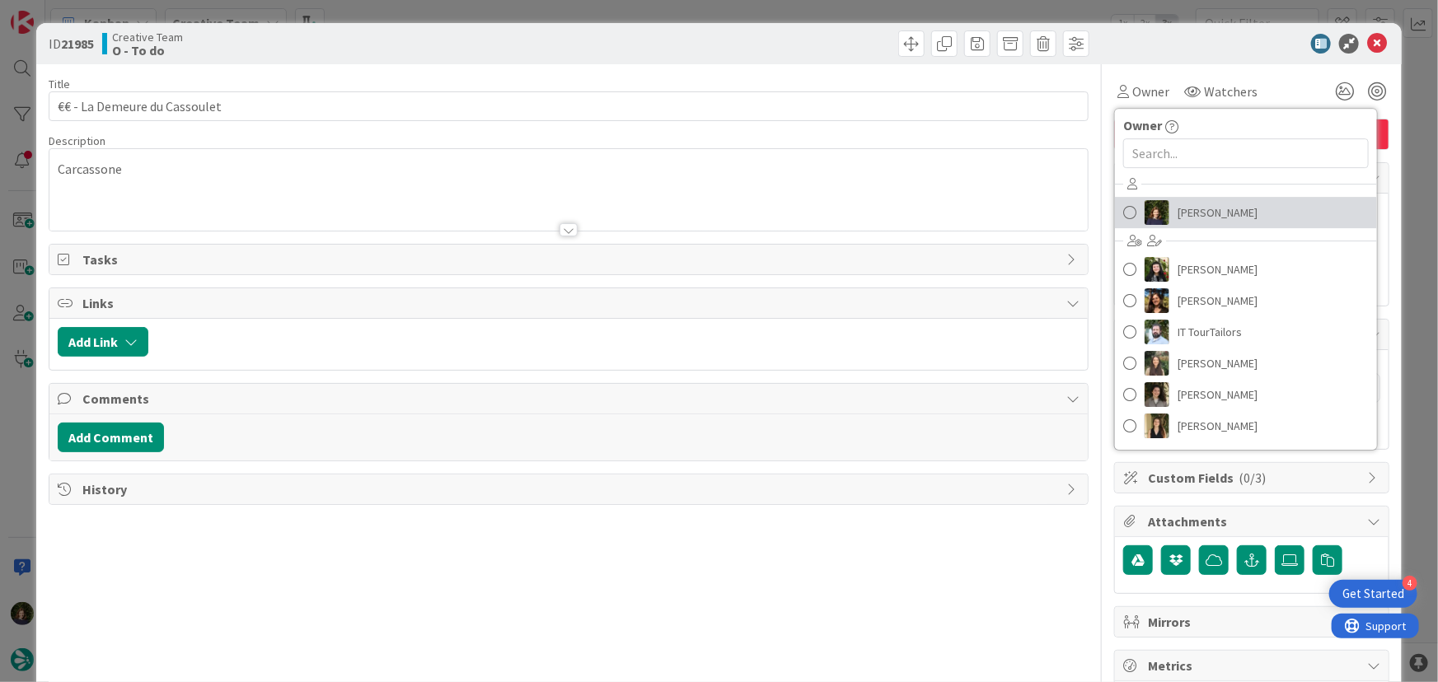
click at [1211, 214] on span "[PERSON_NAME]" at bounding box center [1217, 212] width 80 height 25
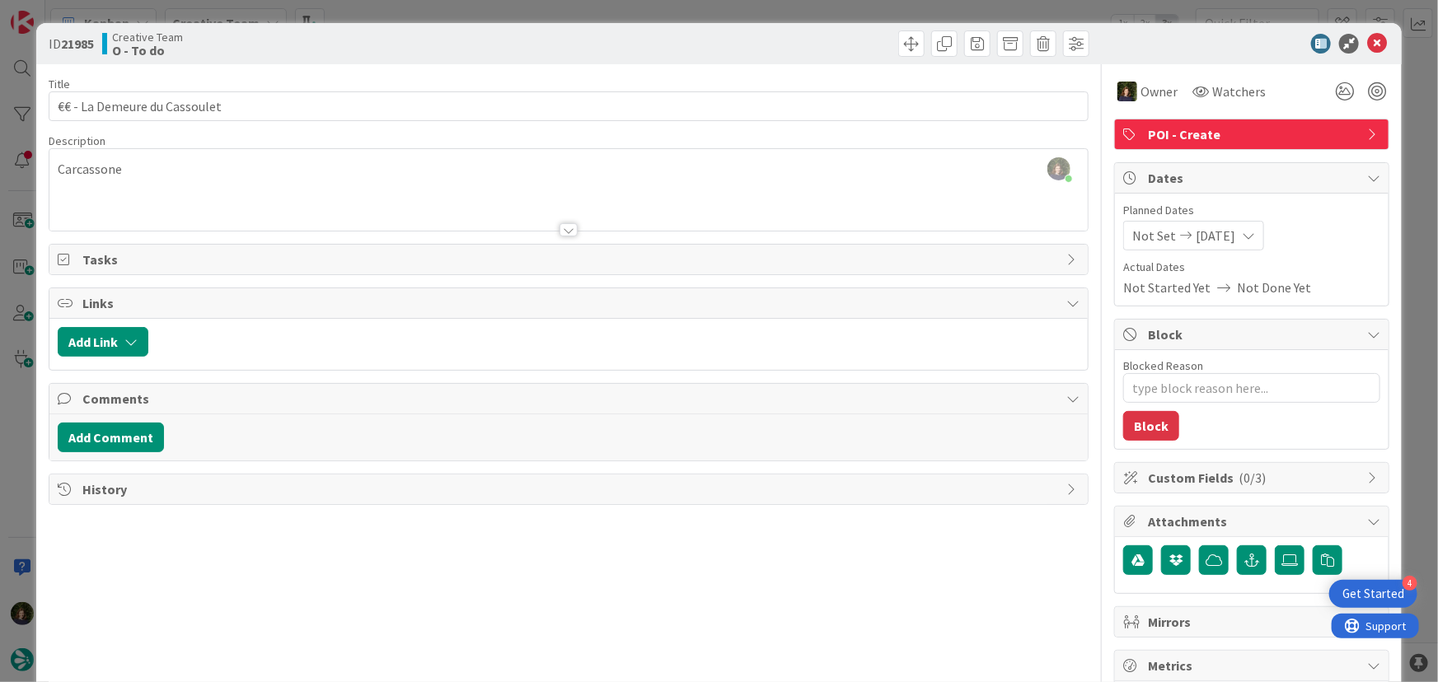
scroll to position [1378, 0]
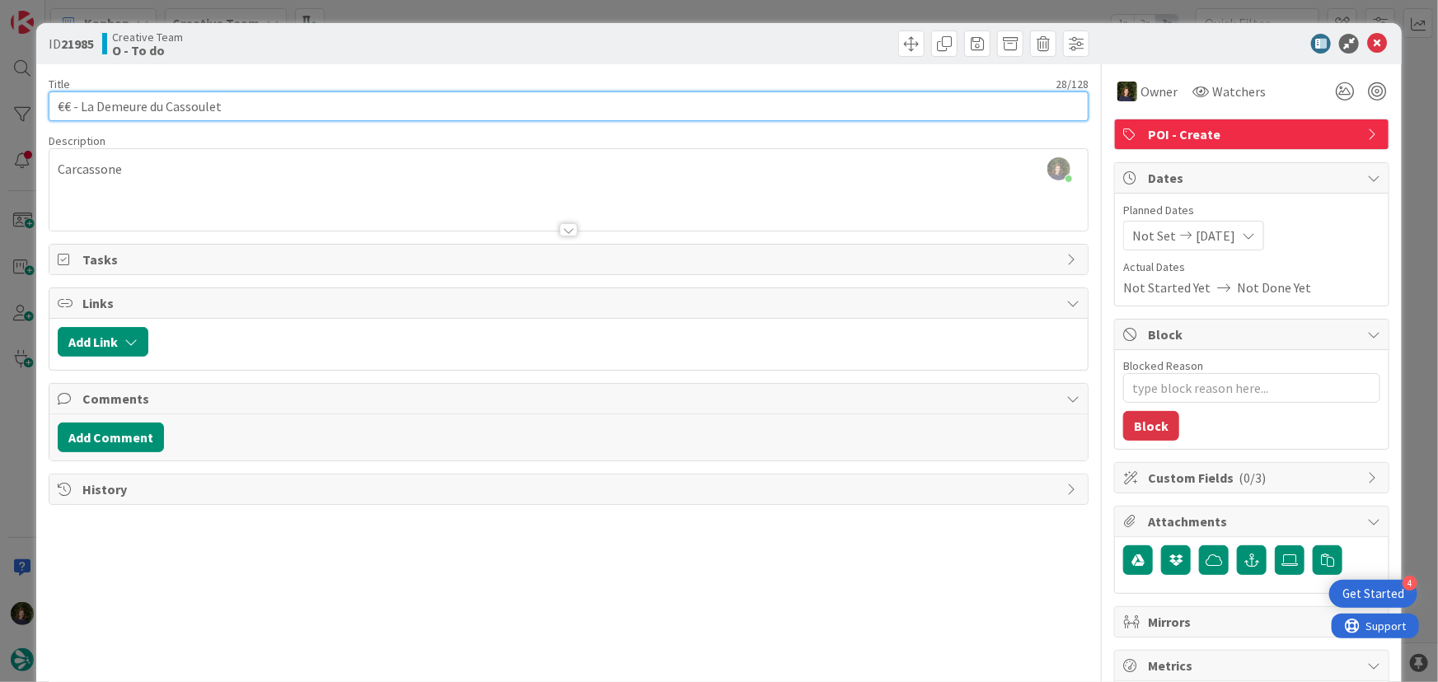
drag, startPoint x: 224, startPoint y: 107, endPoint x: 44, endPoint y: 105, distance: 179.6
click at [46, 105] on div "ID 21985 Creative Team O - To do Title 28 / 128 €€ - La Demeure du Cassoulet De…" at bounding box center [719, 499] width 1366 height 952
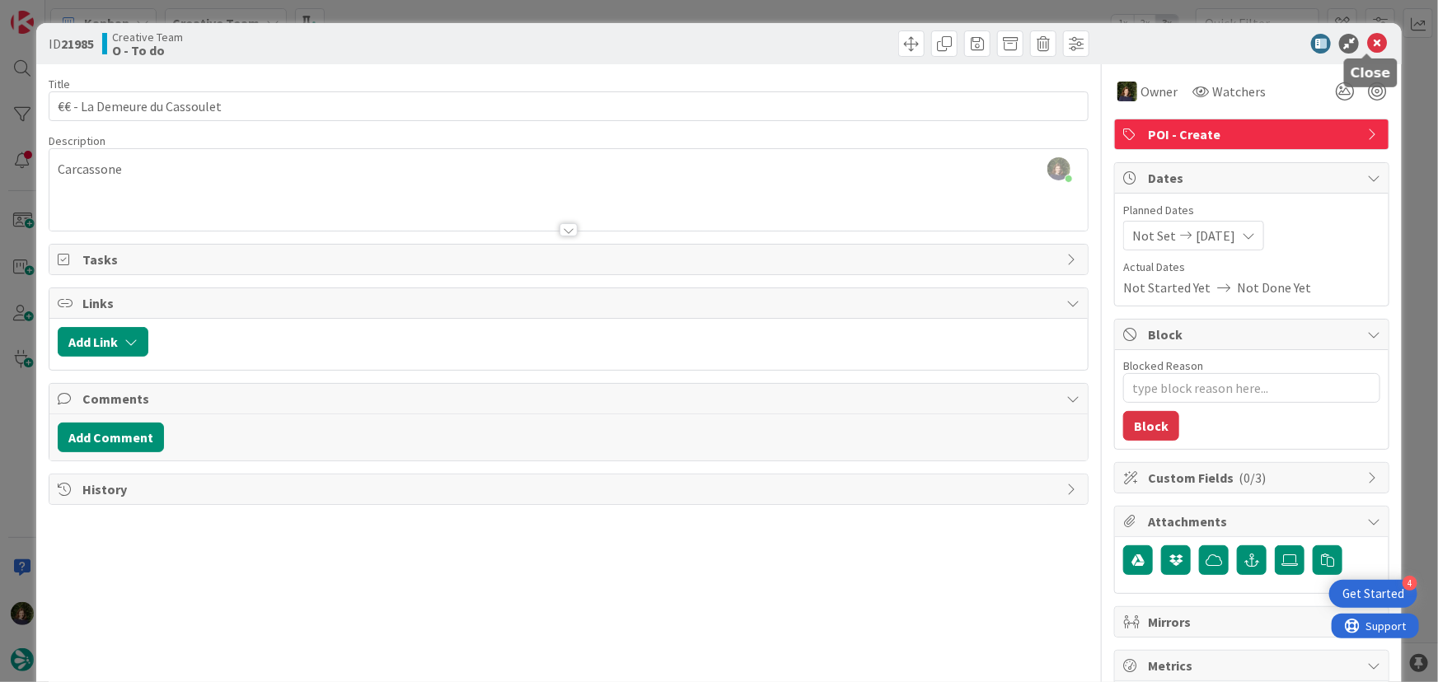
click at [1369, 48] on icon at bounding box center [1377, 44] width 20 height 20
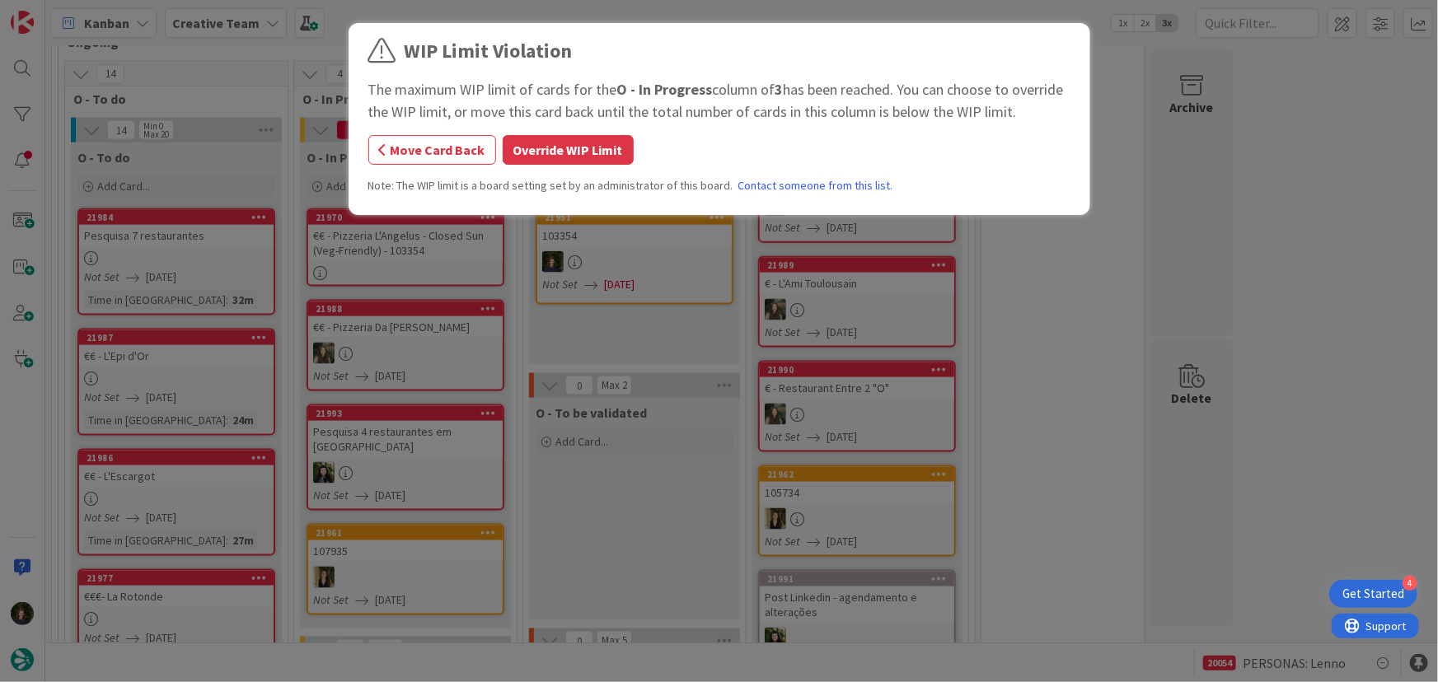
scroll to position [965, 0]
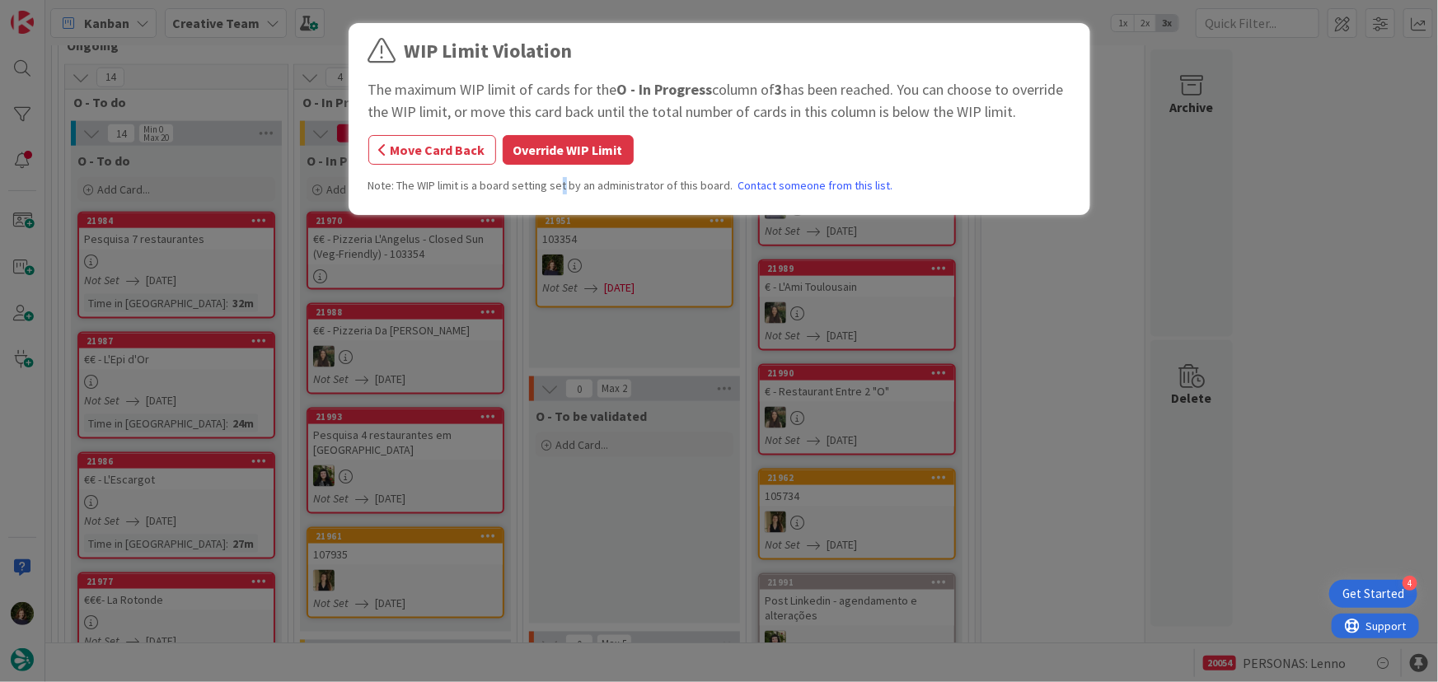
click at [563, 173] on div "WIP Limit Violation The maximum WIP limit of cards for the O - In Progress colu…" at bounding box center [719, 121] width 702 height 171
click at [564, 158] on button "Override WIP Limit" at bounding box center [568, 150] width 131 height 30
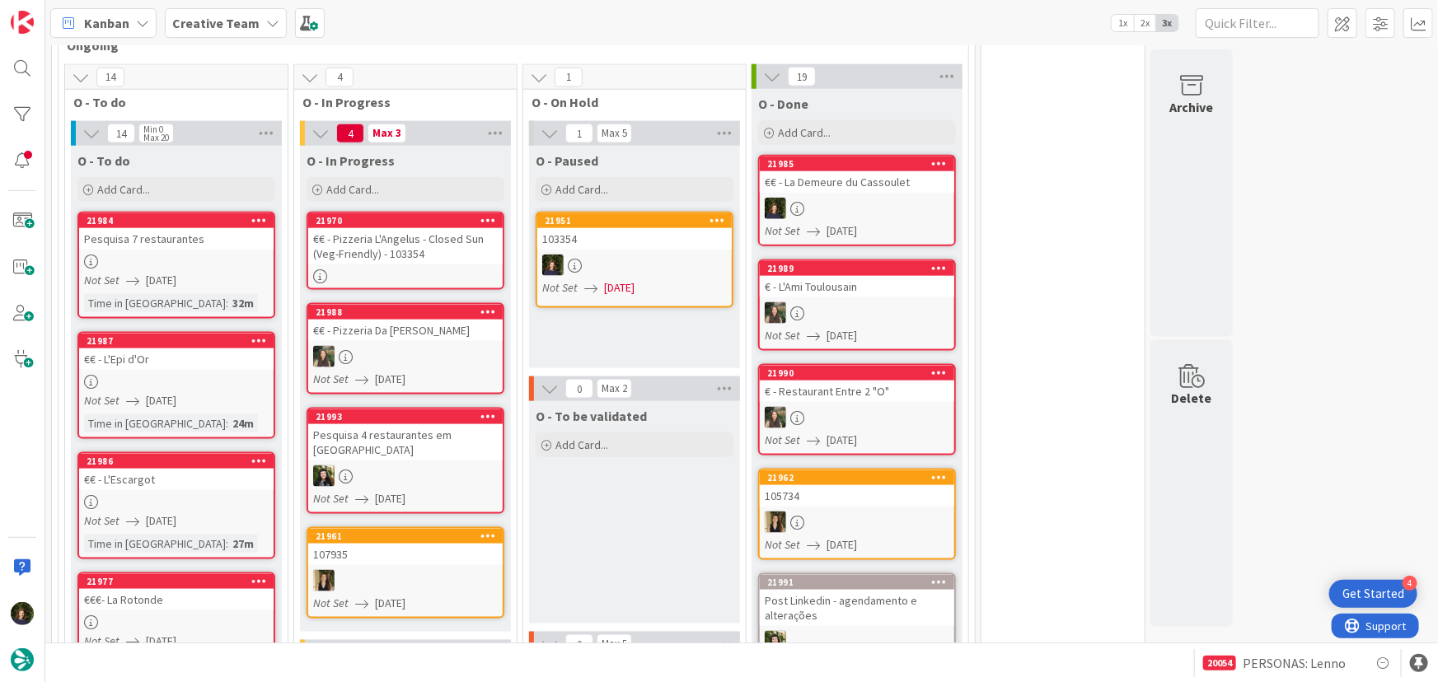
click at [378, 228] on div "€€ - Pizzeria L'Angelus - Closed Sun (Veg-Friendly) - 103354" at bounding box center [405, 246] width 194 height 36
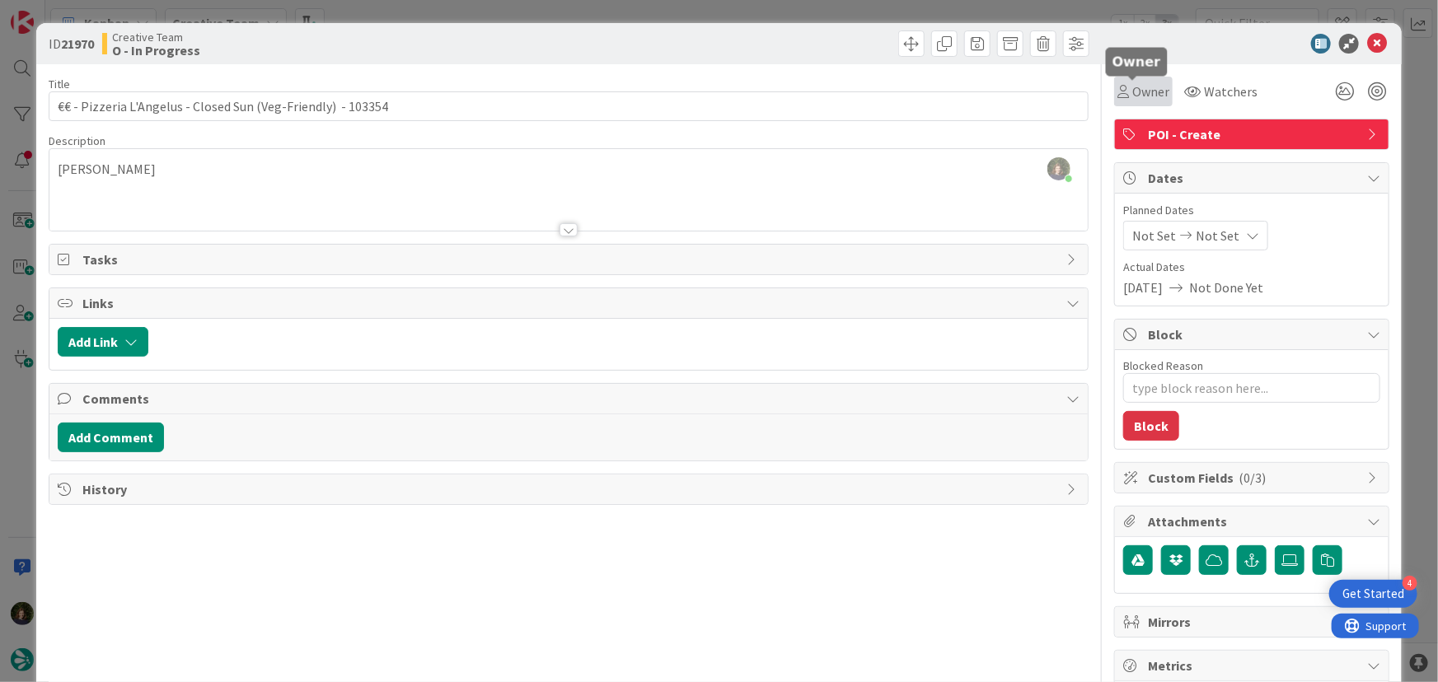
click at [1148, 91] on span "Owner" at bounding box center [1150, 92] width 37 height 20
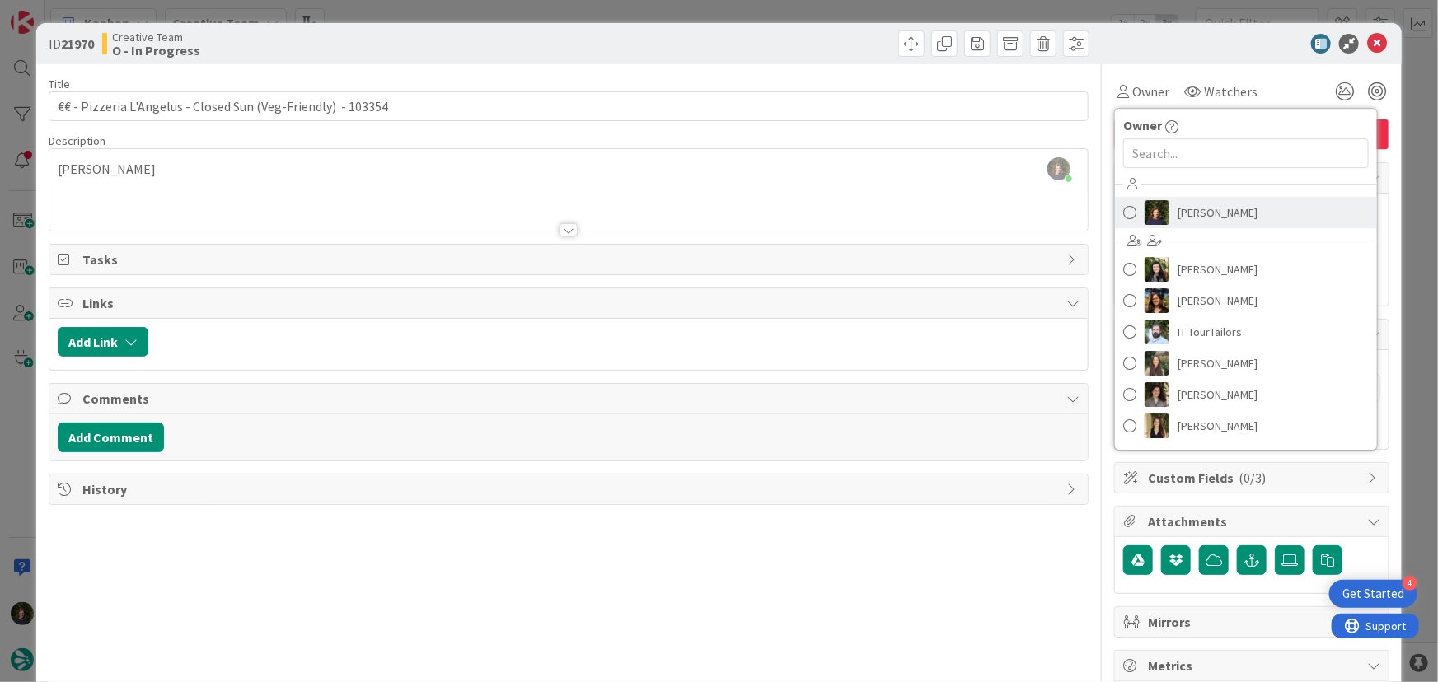
click at [1203, 215] on span "[PERSON_NAME]" at bounding box center [1217, 212] width 80 height 25
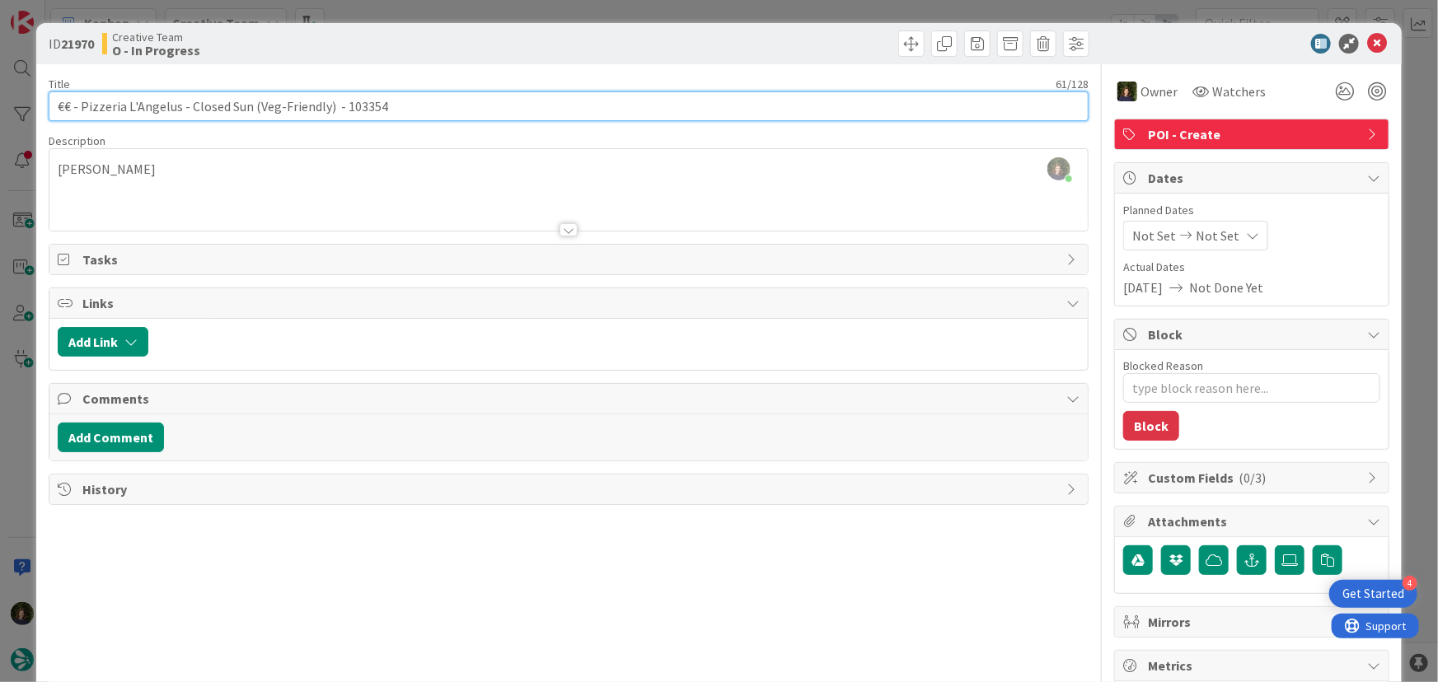
click at [91, 106] on input "€€ - Pizzeria L'Angelus - Closed Sun (Veg-Friendly) - 103354" at bounding box center [569, 106] width 1041 height 30
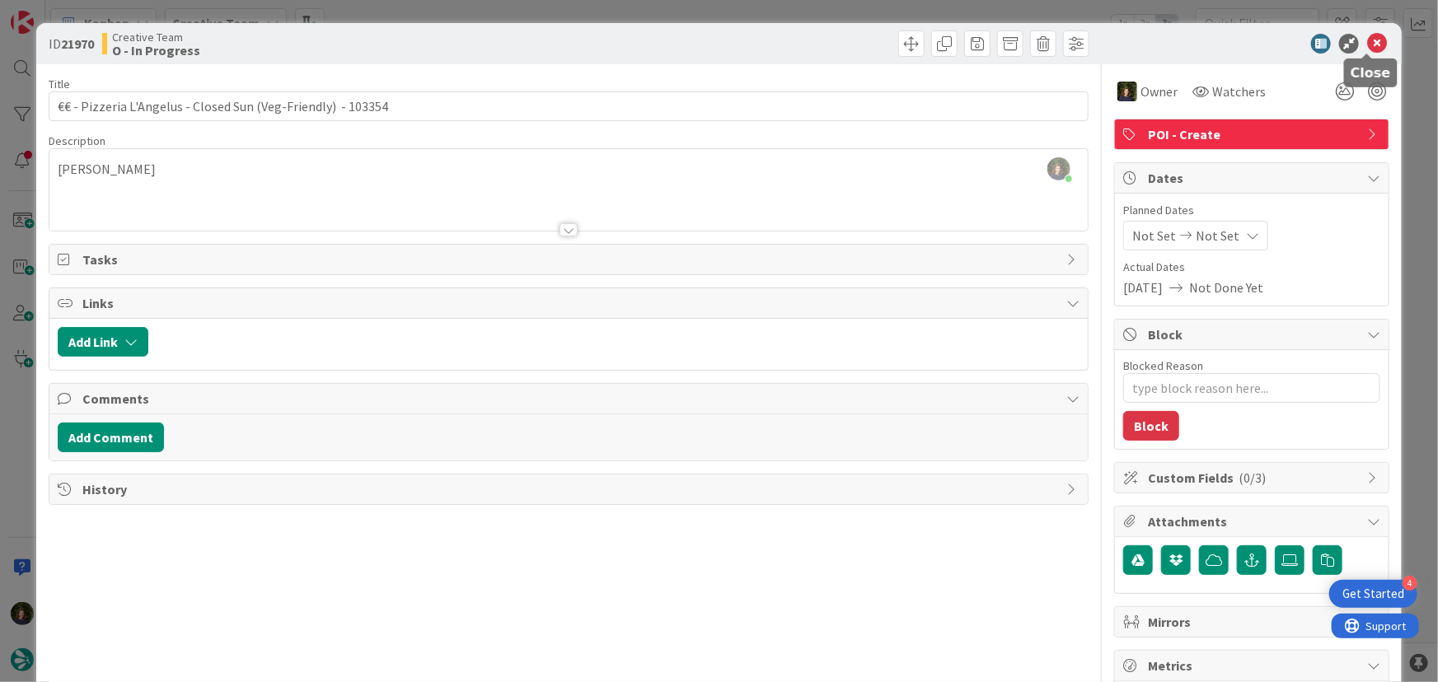
click at [1367, 44] on icon at bounding box center [1377, 44] width 20 height 20
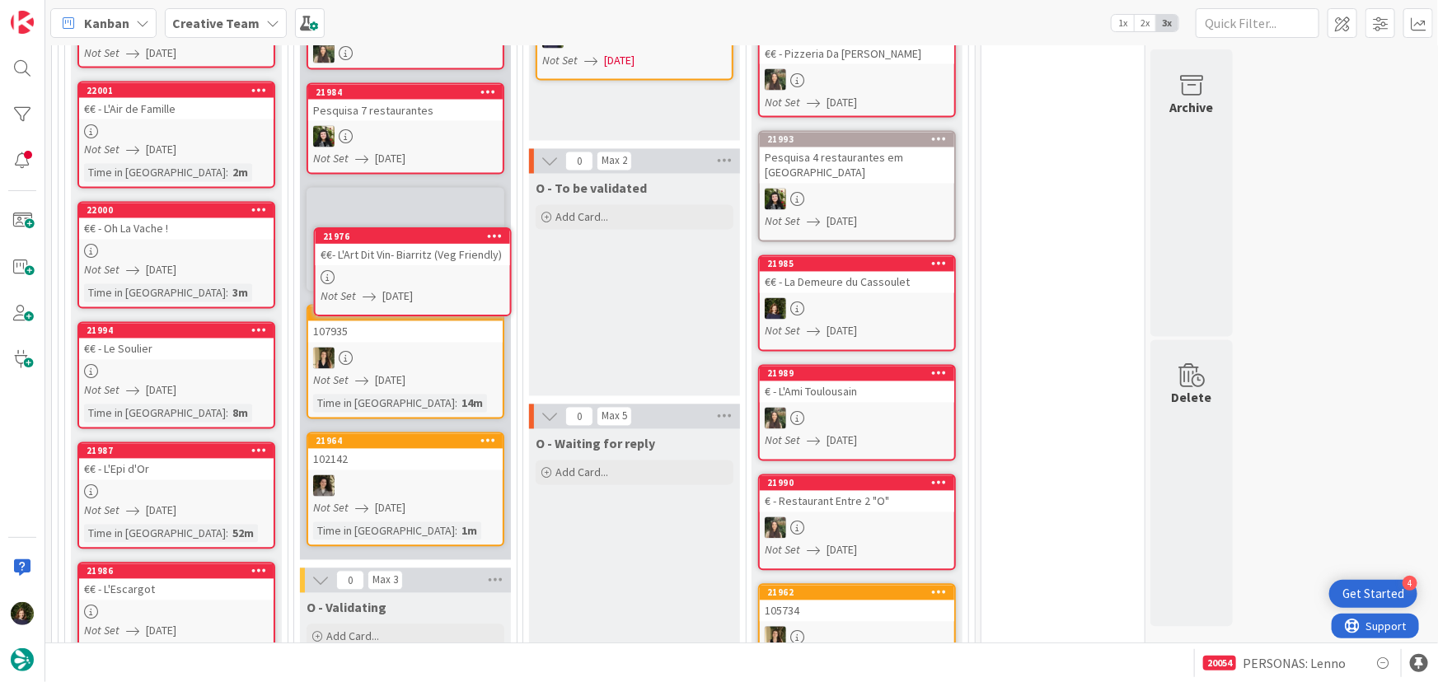
scroll to position [1482, 0]
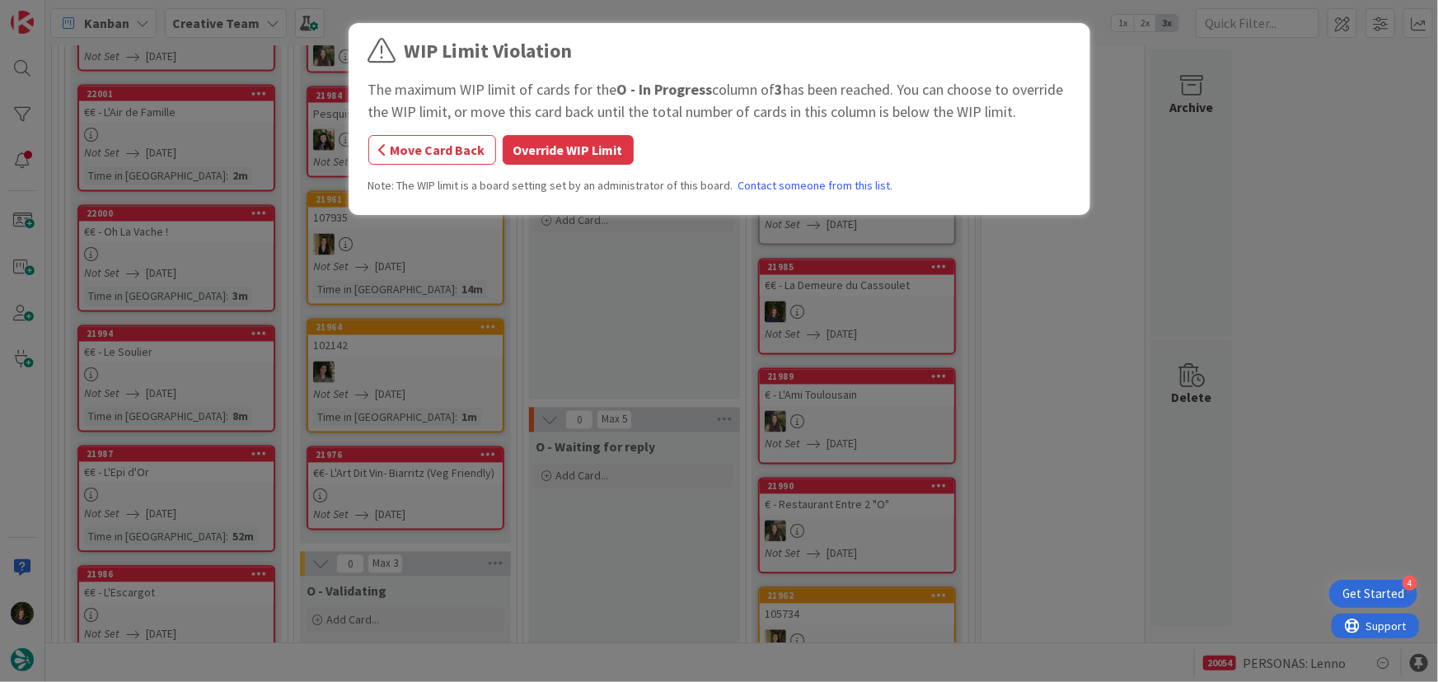
click at [534, 155] on button "Override WIP Limit" at bounding box center [568, 150] width 131 height 30
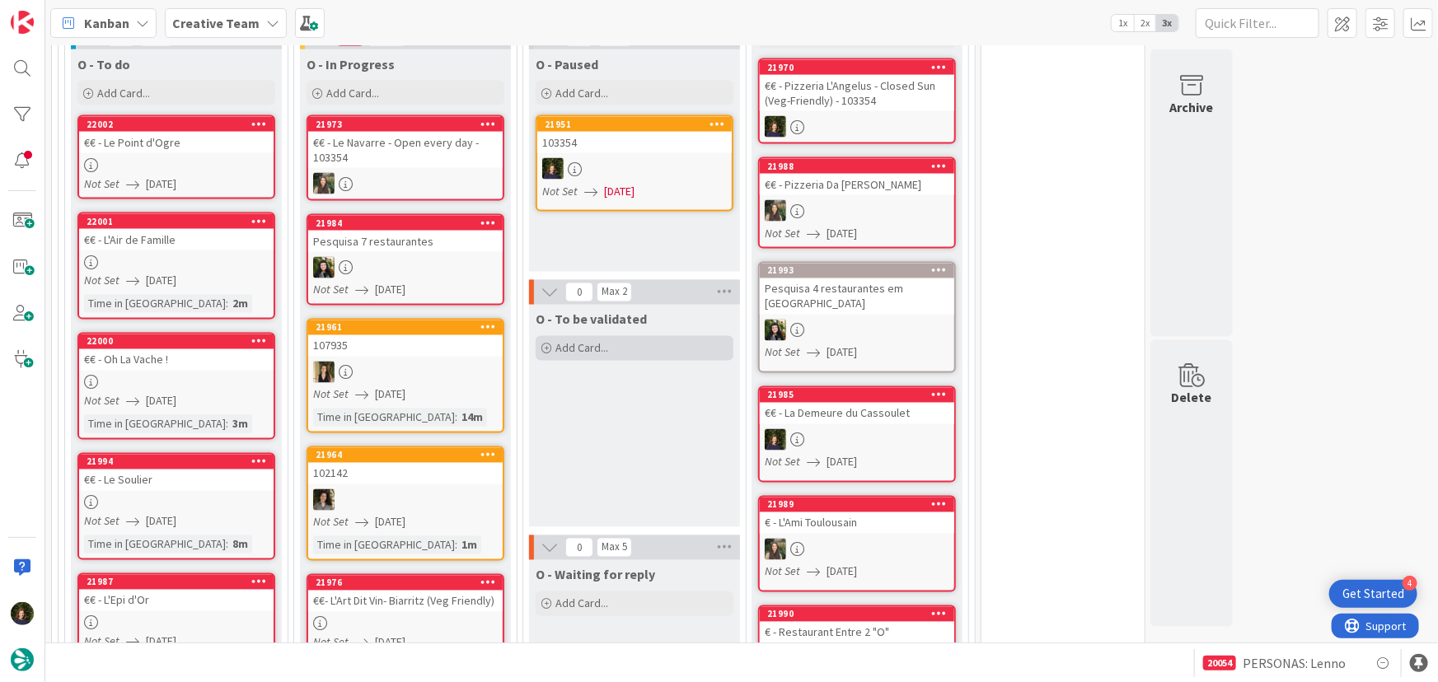
scroll to position [1423, 0]
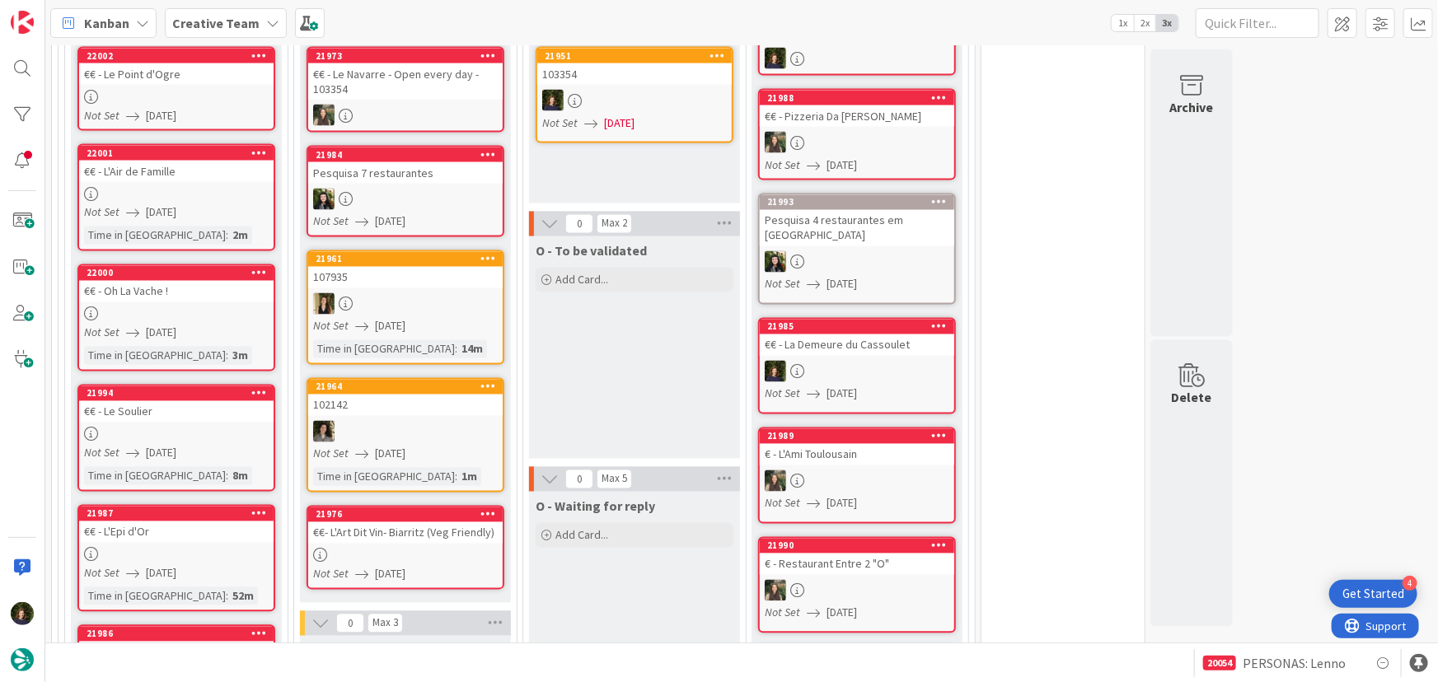
click at [382, 549] on div at bounding box center [405, 556] width 194 height 14
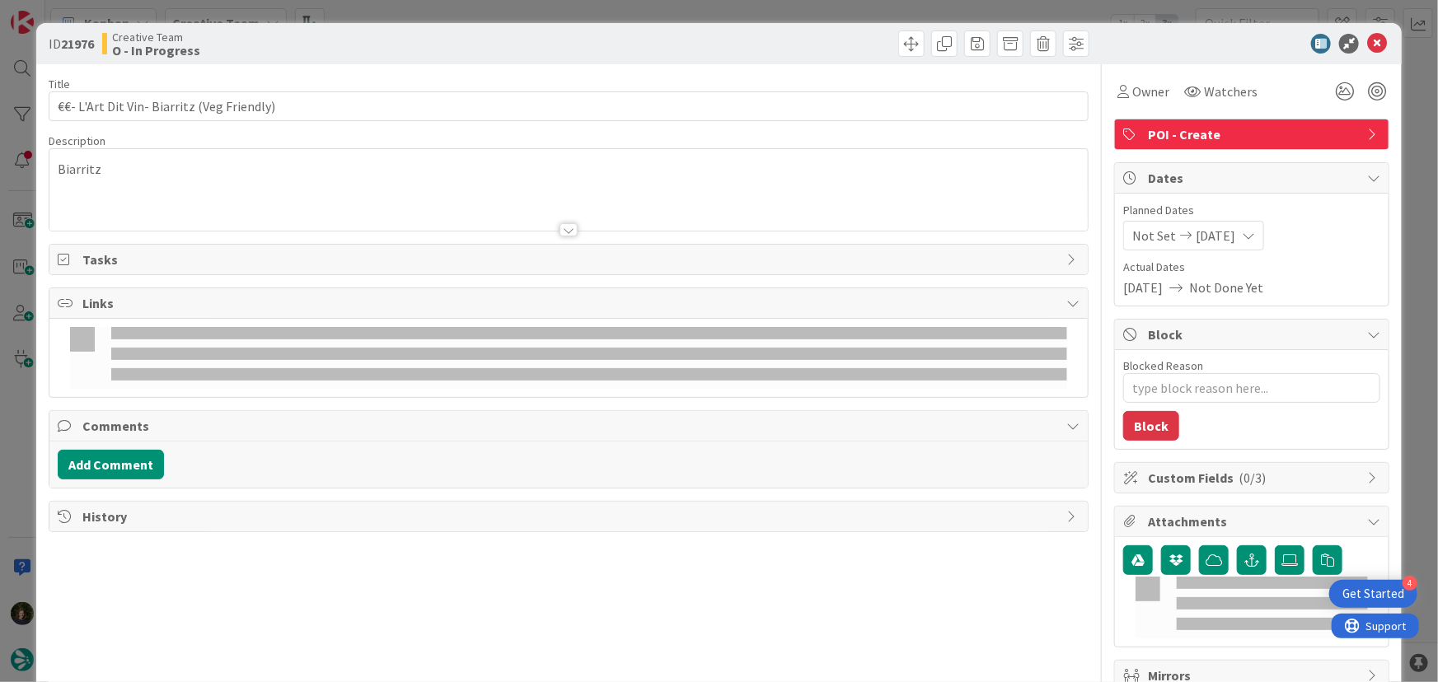
type textarea "x"
type input "€€- L'Art Dit Vin- Biarritz (Veg Friendly)"
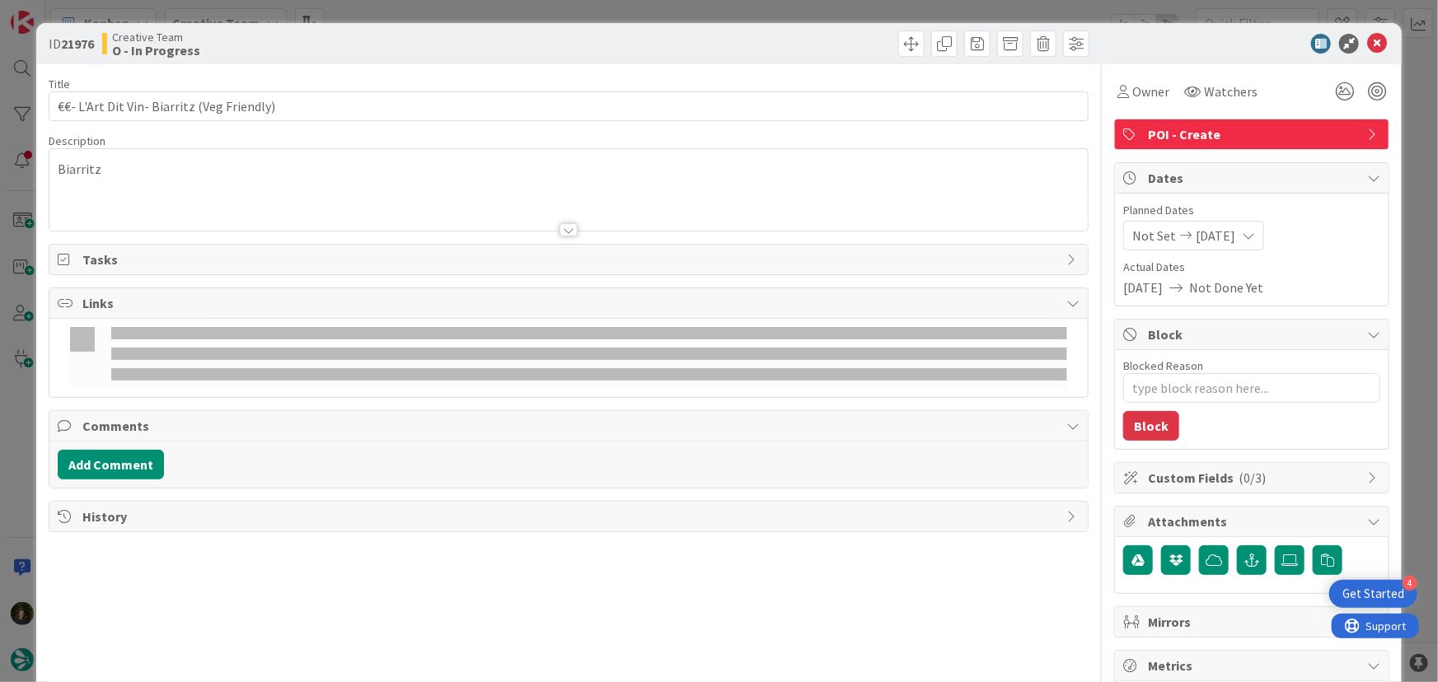
type textarea "x"
type input "€€- L'Art Dit Vin- Biarritz (Veg Friendly)"
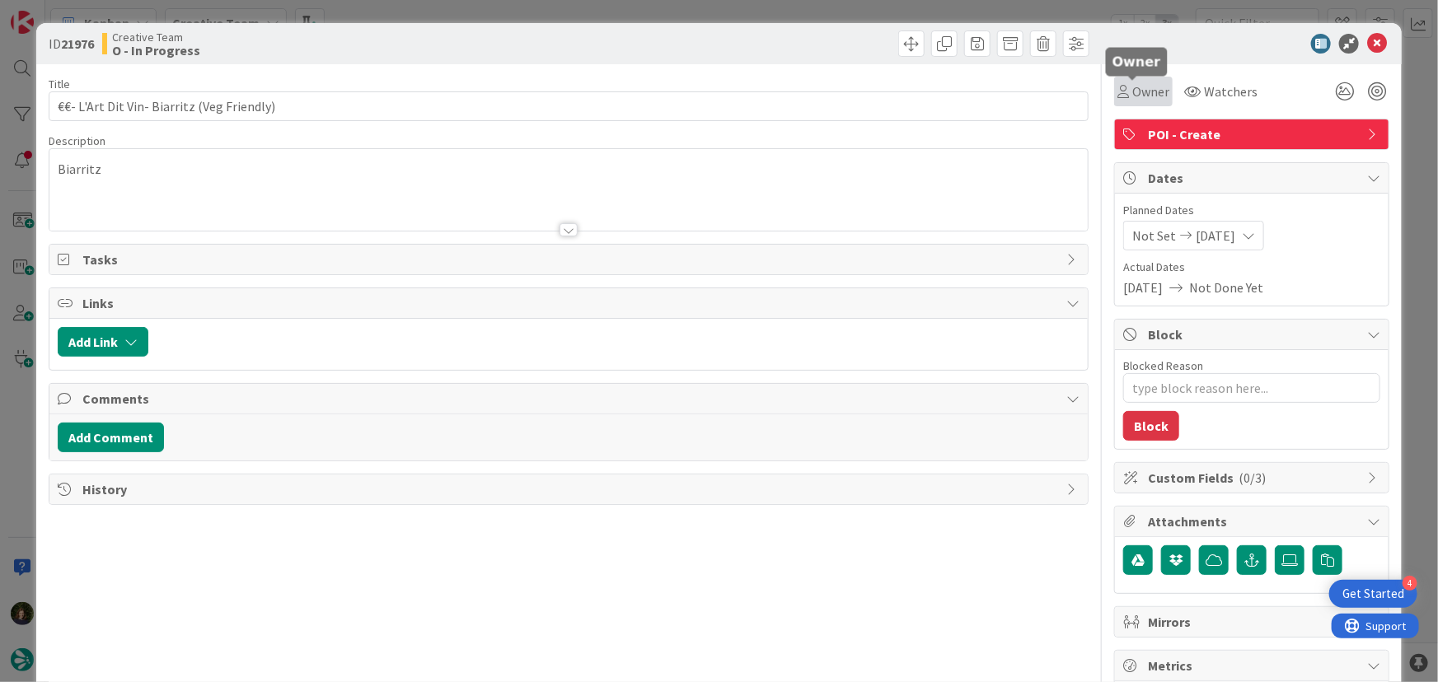
click at [1137, 90] on span "Owner" at bounding box center [1150, 92] width 37 height 20
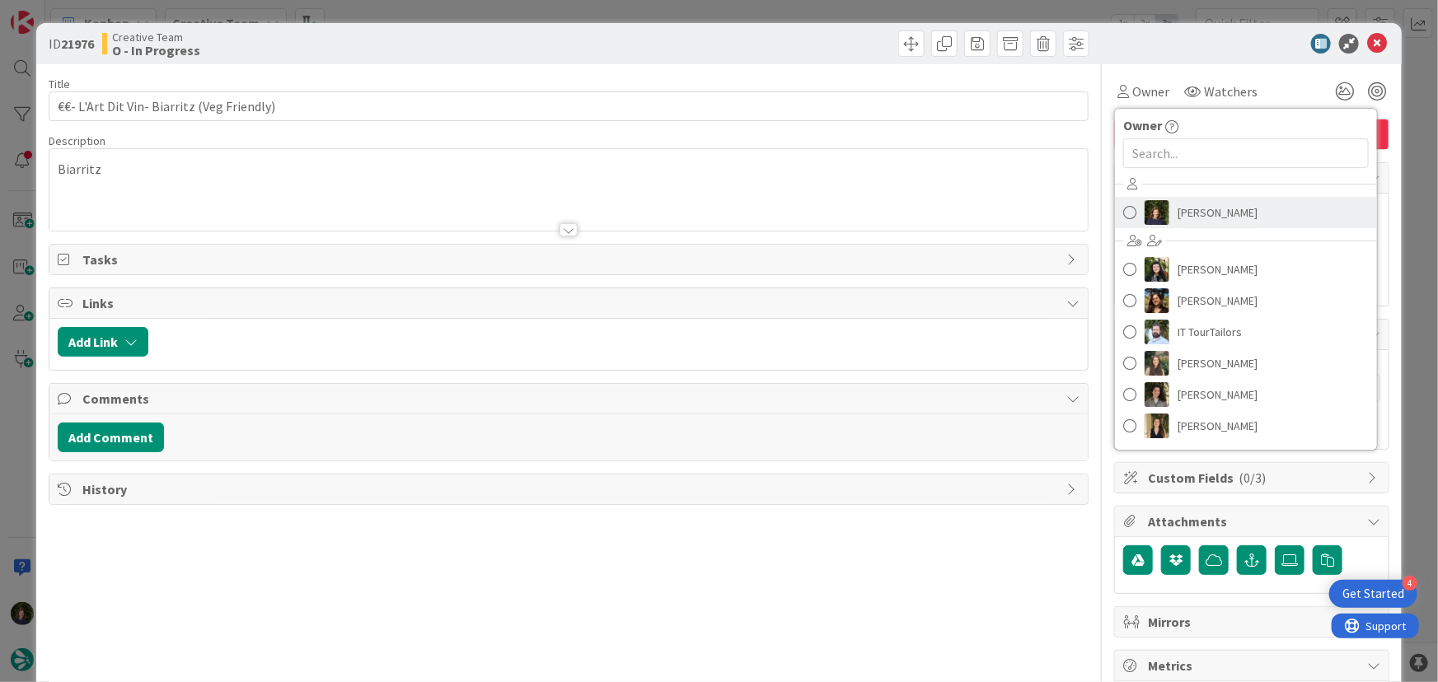
click at [1199, 216] on span "[PERSON_NAME]" at bounding box center [1217, 212] width 80 height 25
type textarea "x"
type input "€€- L'Art Dit Vin- Biarritz (Veg Friendly)"
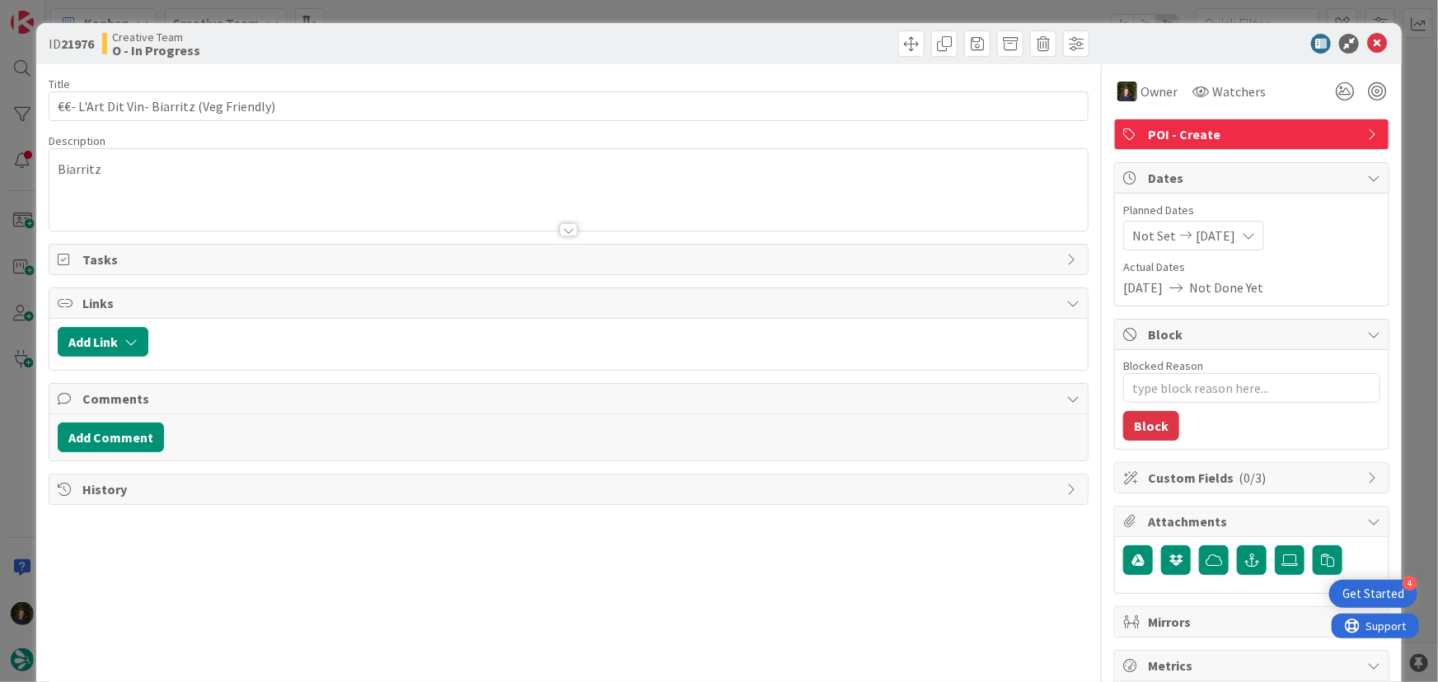
type textarea "x"
type input "€€- L'Art Dit Vin- Biarritz (Veg Friendly)"
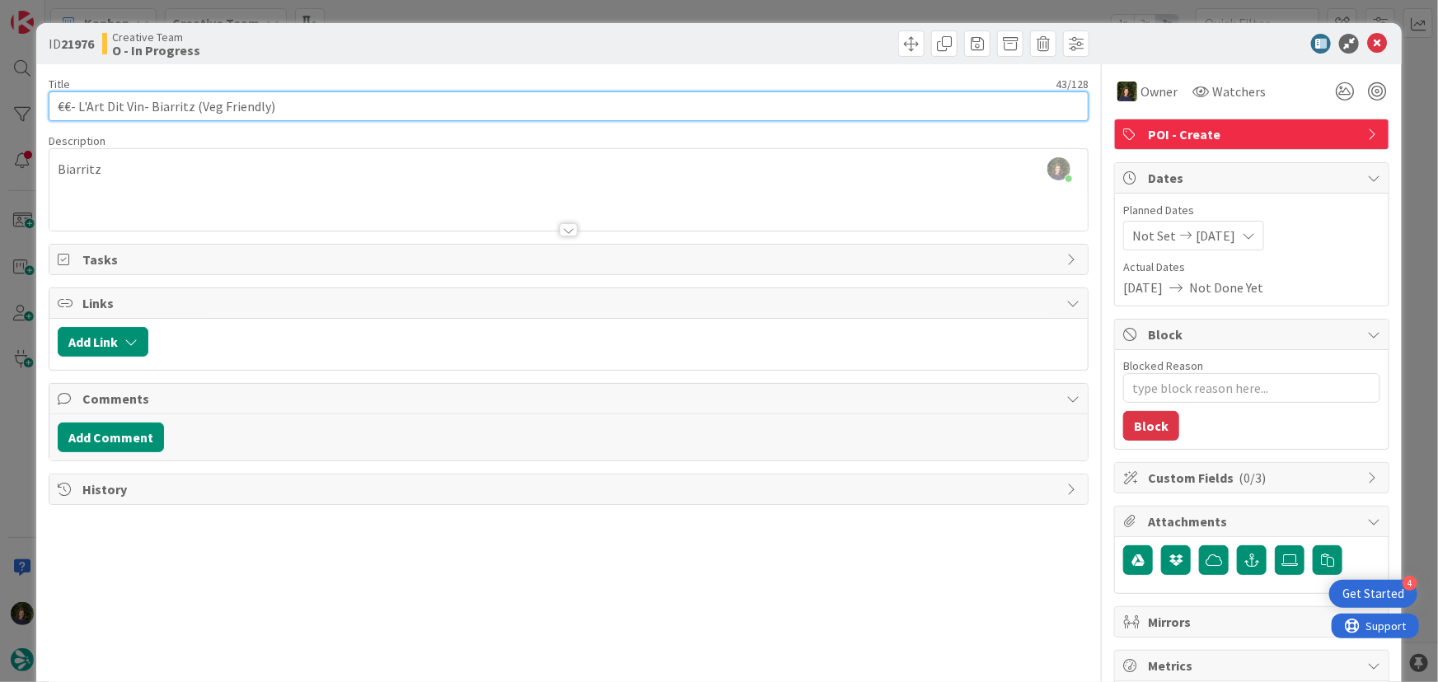
drag, startPoint x: 50, startPoint y: 108, endPoint x: 133, endPoint y: 110, distance: 83.2
click at [139, 104] on input "€€- L'Art Dit Vin- Biarritz (Veg Friendly)" at bounding box center [569, 106] width 1041 height 30
click at [109, 106] on input "€€- L'Art Dit Vin- Biarritz (Veg Friendly)" at bounding box center [569, 106] width 1041 height 30
drag, startPoint x: 76, startPoint y: 105, endPoint x: 189, endPoint y: 114, distance: 113.2
click at [189, 114] on input "€€- L'Art Dit Vin- Biarritz (Veg Friendly)" at bounding box center [569, 106] width 1041 height 30
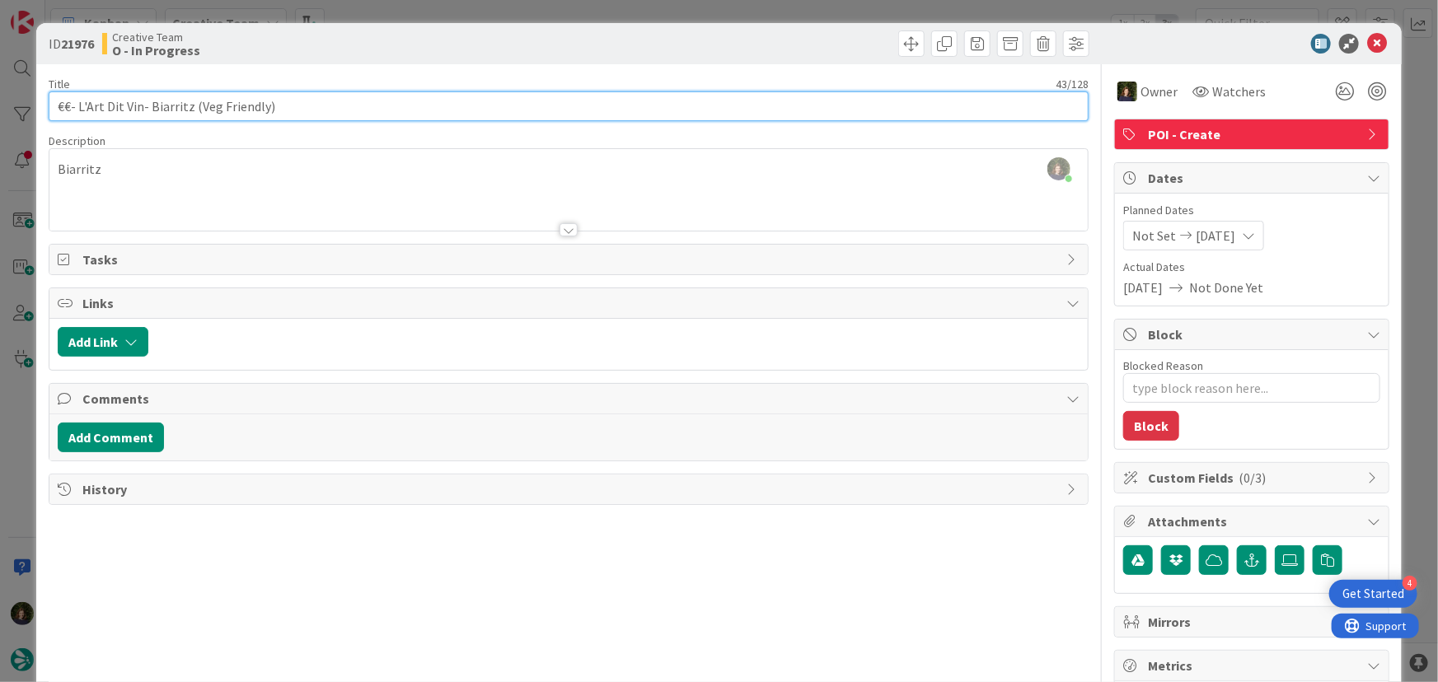
drag, startPoint x: 11, startPoint y: 192, endPoint x: 241, endPoint y: 101, distance: 248.2
click at [230, 101] on input "€€- L'Art Dit Vin- Biarritz (Veg Friendly)" at bounding box center [569, 106] width 1041 height 30
drag, startPoint x: 209, startPoint y: 105, endPoint x: 41, endPoint y: 102, distance: 168.1
click at [41, 102] on div "ID 21976 Creative Team O - In Progress Title 43 / 128 €€- L'Art Dit Vin- Biarri…" at bounding box center [719, 499] width 1366 height 952
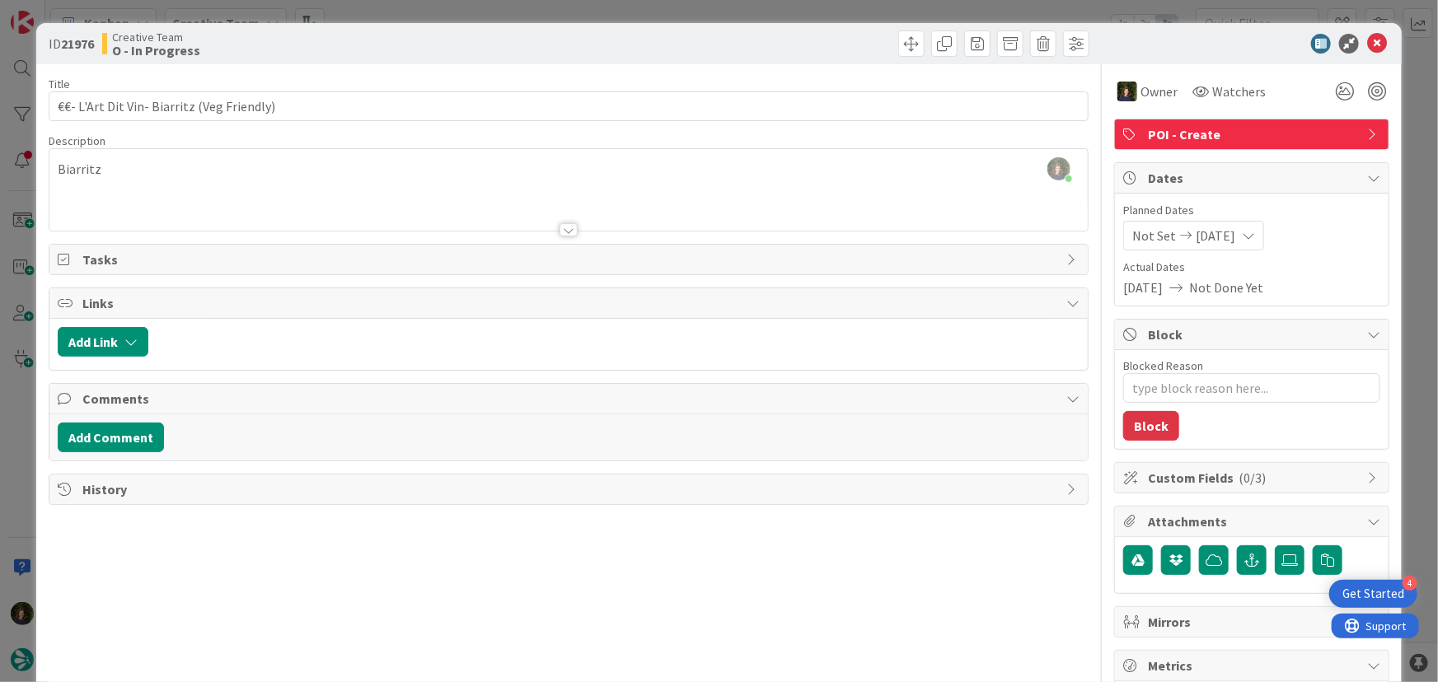
type textarea "x"
type input "€€- L'Art Dit Vin- Biarritz (Veg Friendly)"
type textarea "x"
type input "€€- L'Art Dit Vin- Biarritz (Veg Friendly)"
type textarea "x"
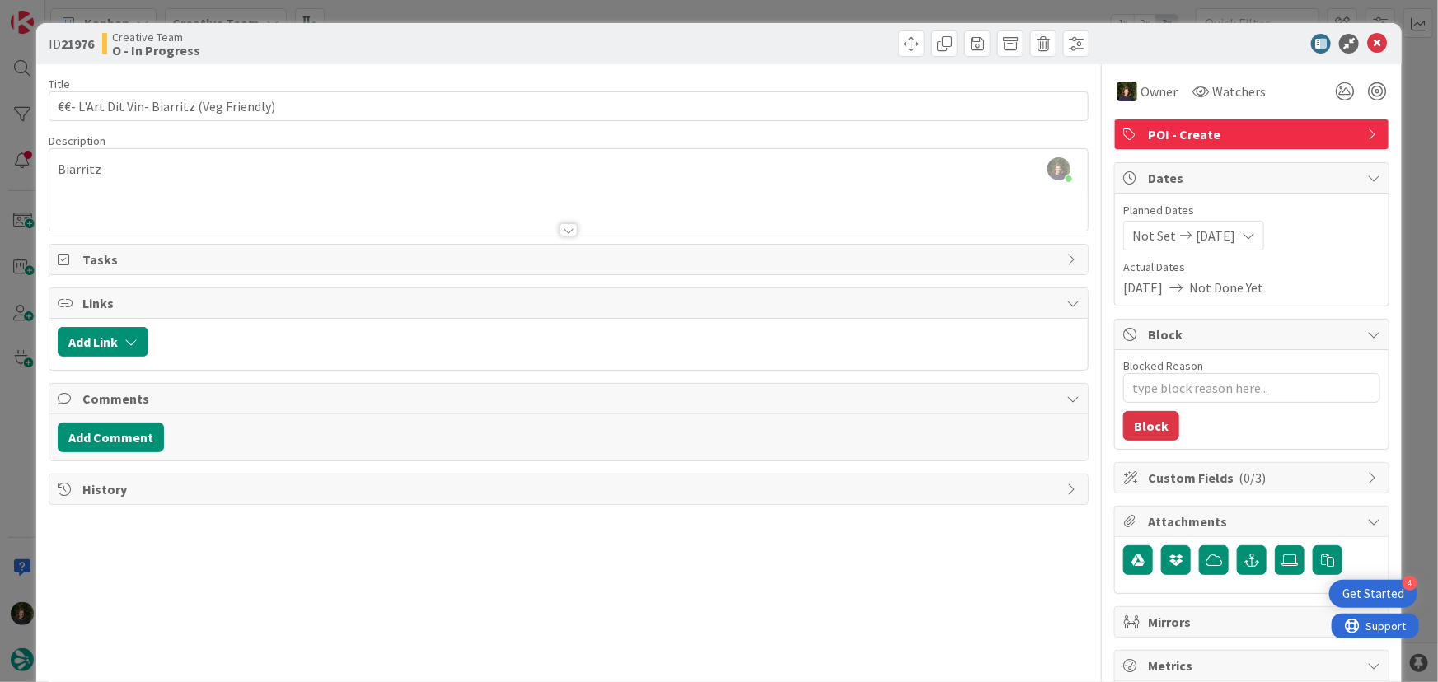
type input "€€- L'Art Dit Vin- Biarritz (Veg Friendly)"
type textarea "x"
type input "€€- L'Art Dit Vin- Biarritz (Veg Friendly)"
type textarea "x"
type input "€€- L'Art Dit Vin- Biarritz (Veg Friendly)"
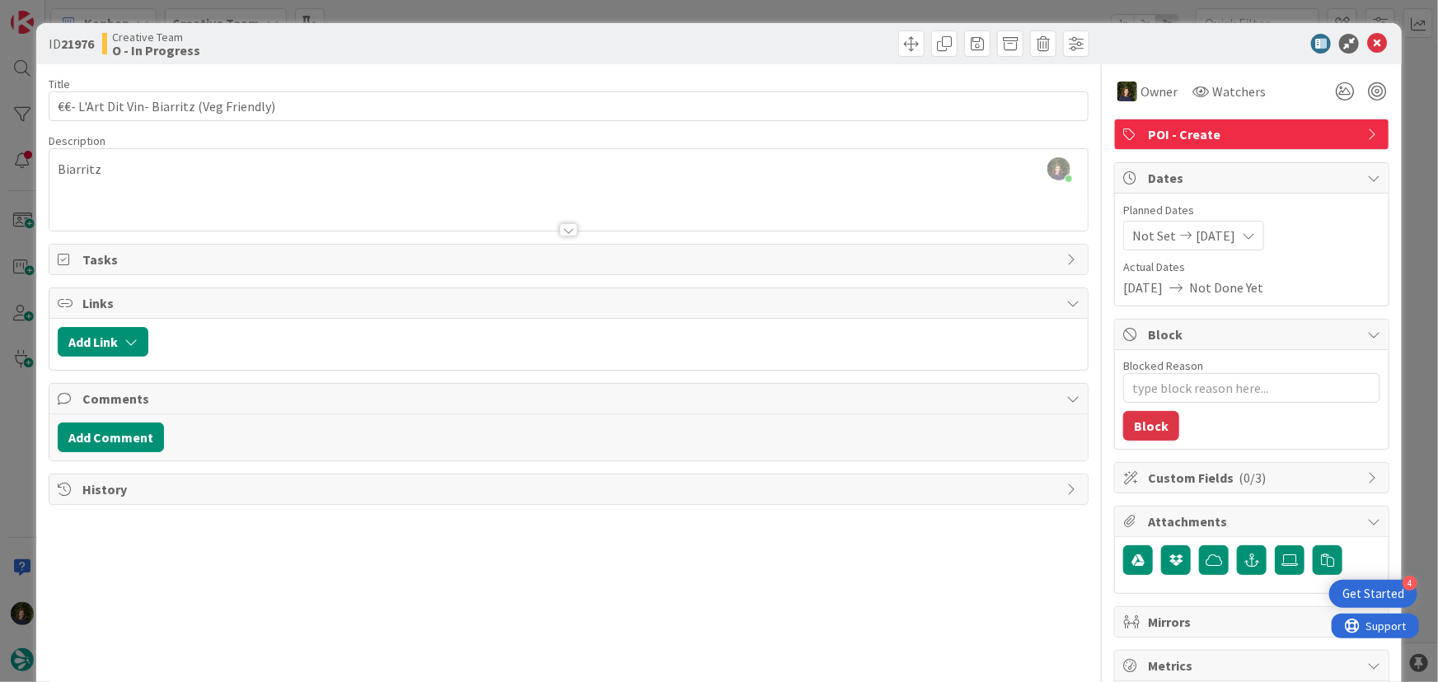
type textarea "x"
type input "€€- L'Art Dit Vin- Biarritz (Veg Friendly)"
type textarea "x"
type input "€€- L'Art Dit Vin- Biarritz (Veg Friendly)"
type textarea "x"
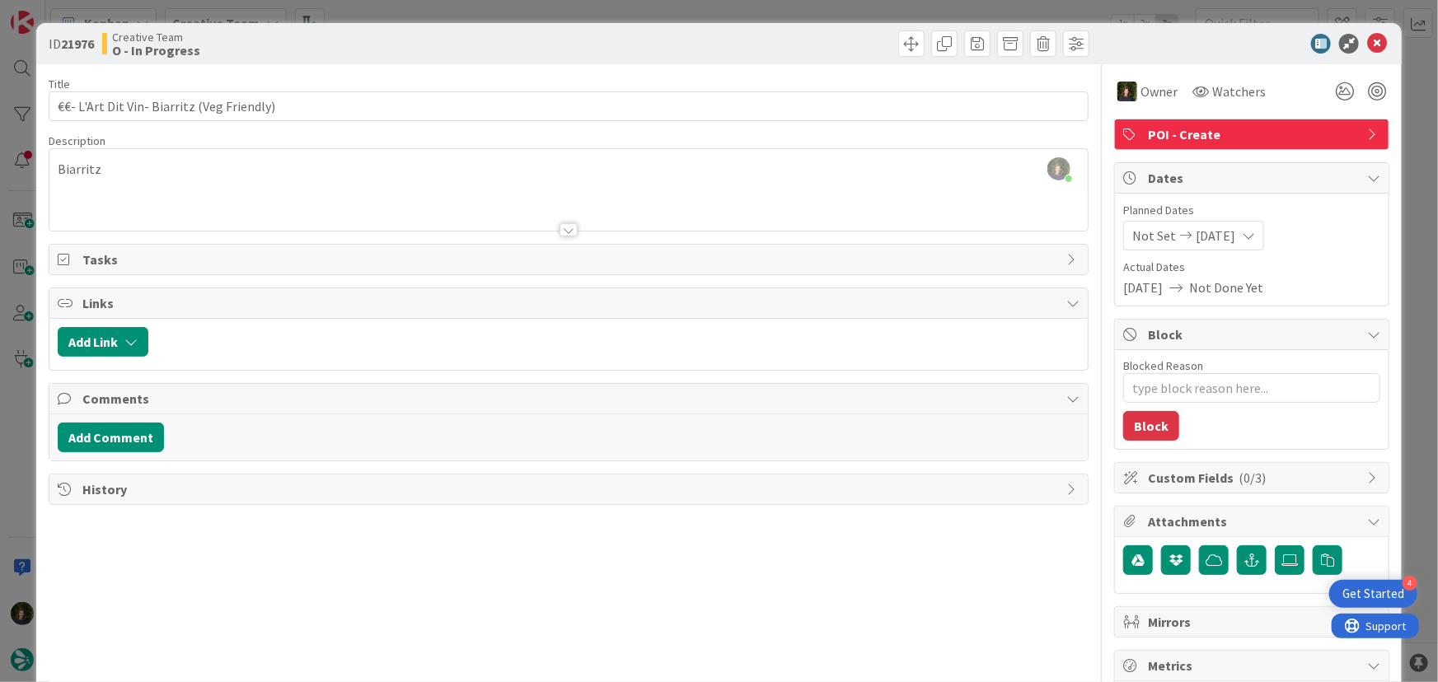
type input "€€- L'Art Dit Vin- Biarritz (Veg Friendly)"
type textarea "x"
type input "€€- L'Art Dit Vin- Biarritz (Veg Friendly)"
type textarea "x"
type input "€€- L'Art Dit Vin- Biarritz (Veg Friendly)"
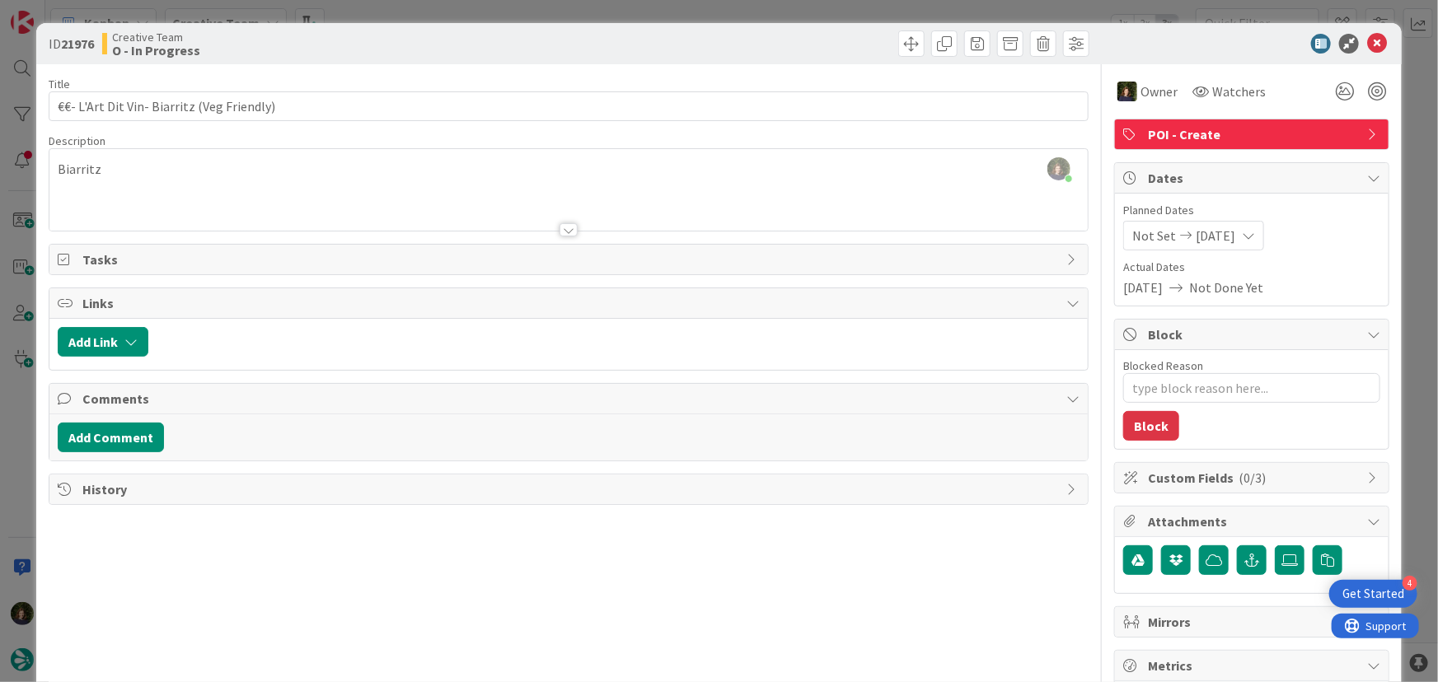
type textarea "x"
type input "€€- L'Art Dit Vin- Biarritz (Veg Friendly)"
type textarea "x"
type input "€€- L'Art Dit Vin- Biarritz (Veg Friendly)"
type textarea "x"
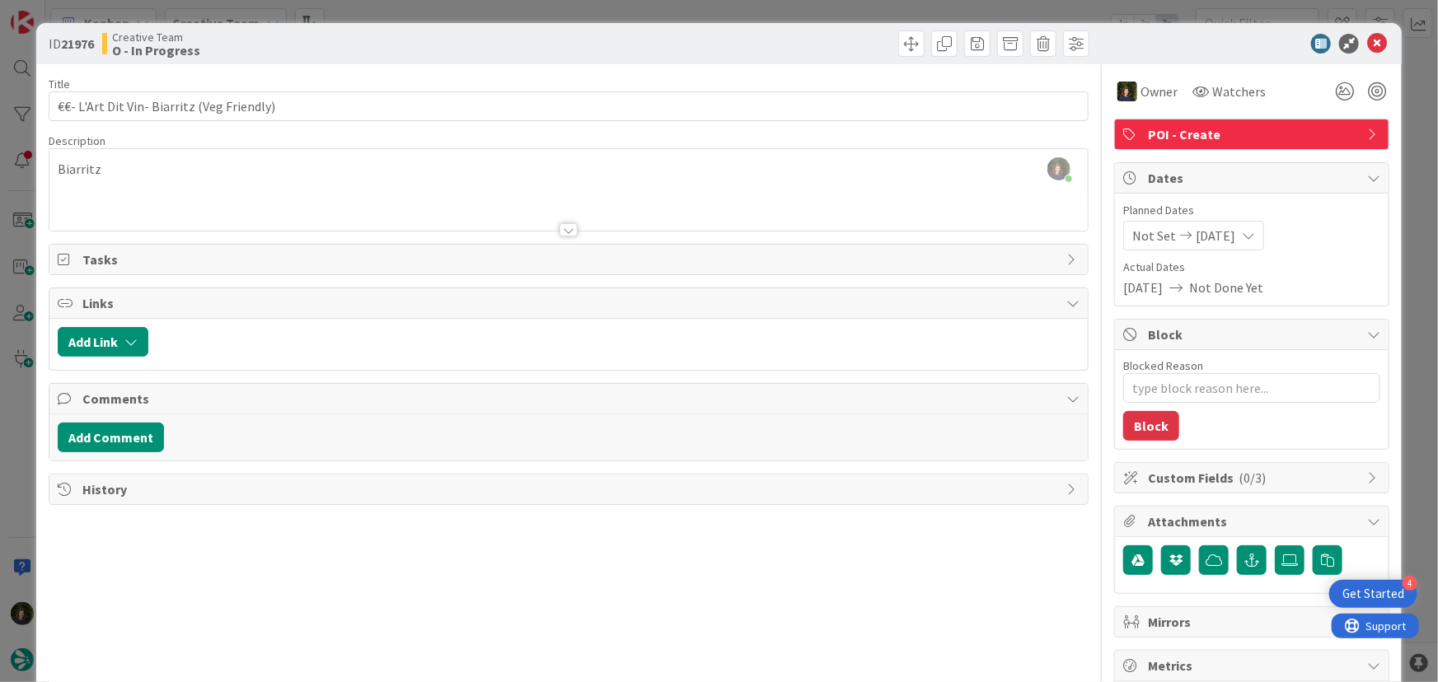
type input "€€- L'Art Dit Vin- Biarritz (Veg Friendly)"
type textarea "x"
type input "€€- L'Art Dit Vin- Biarritz (Veg Friendly)"
type textarea "x"
type input "€€- L'Art Dit Vin- Biarritz (Veg Friendly)"
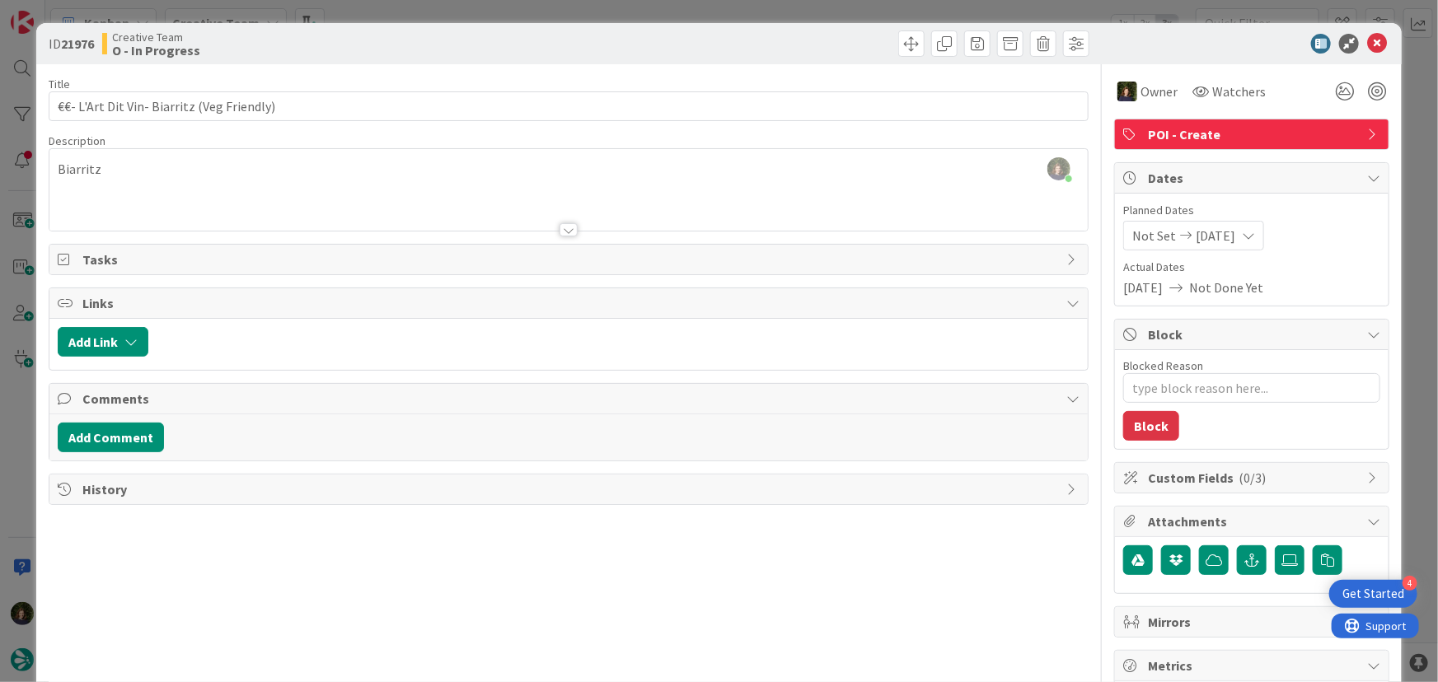
type textarea "x"
type input "€€- L'Art Dit Vin- Biarritz (Veg Friendly)"
type textarea "x"
type input "€€- L'Art Dit Vin- Biarritz (Veg Friendly)"
type textarea "x"
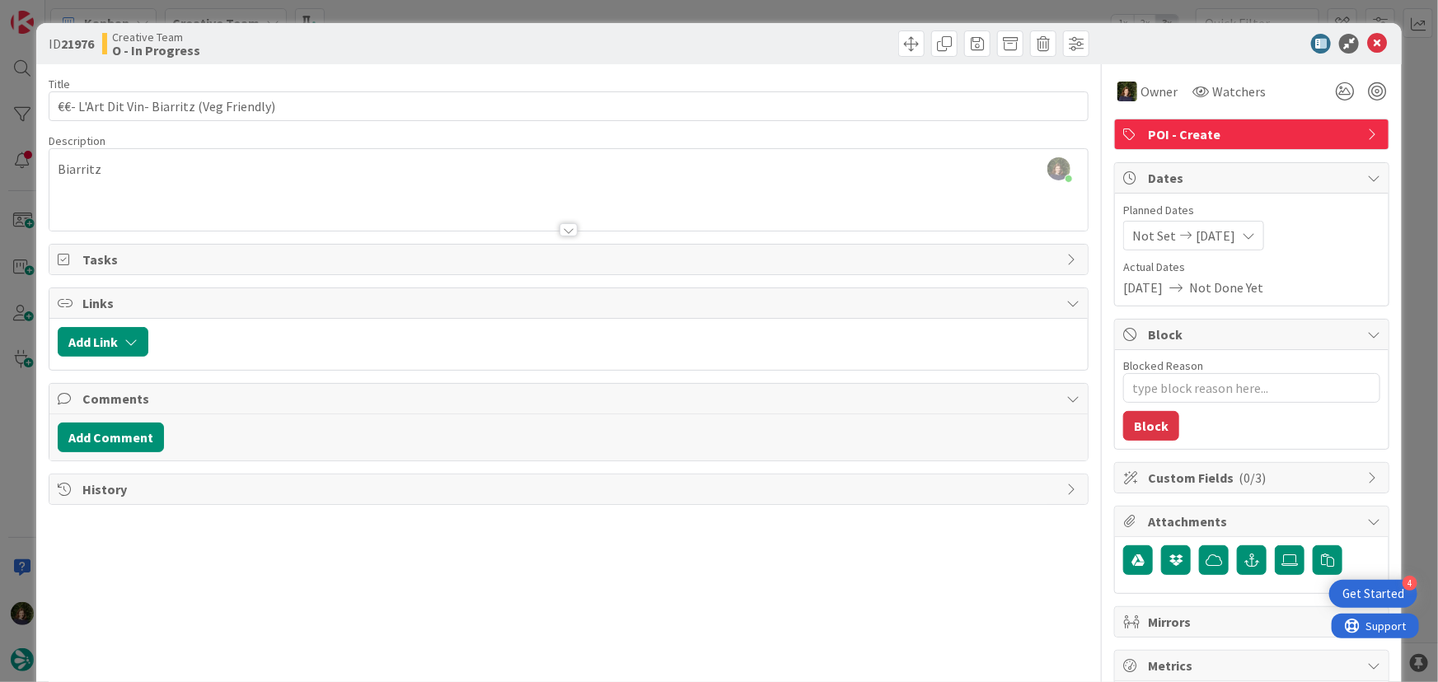
type input "€€- L'Art Dit Vin- Biarritz (Veg Friendly)"
type textarea "x"
type input "€€- L'Art Dit Vin- Biarritz (Veg Friendly)"
type textarea "x"
type input "€€- L'Art Dit Vin- Biarritz (Veg Friendly)"
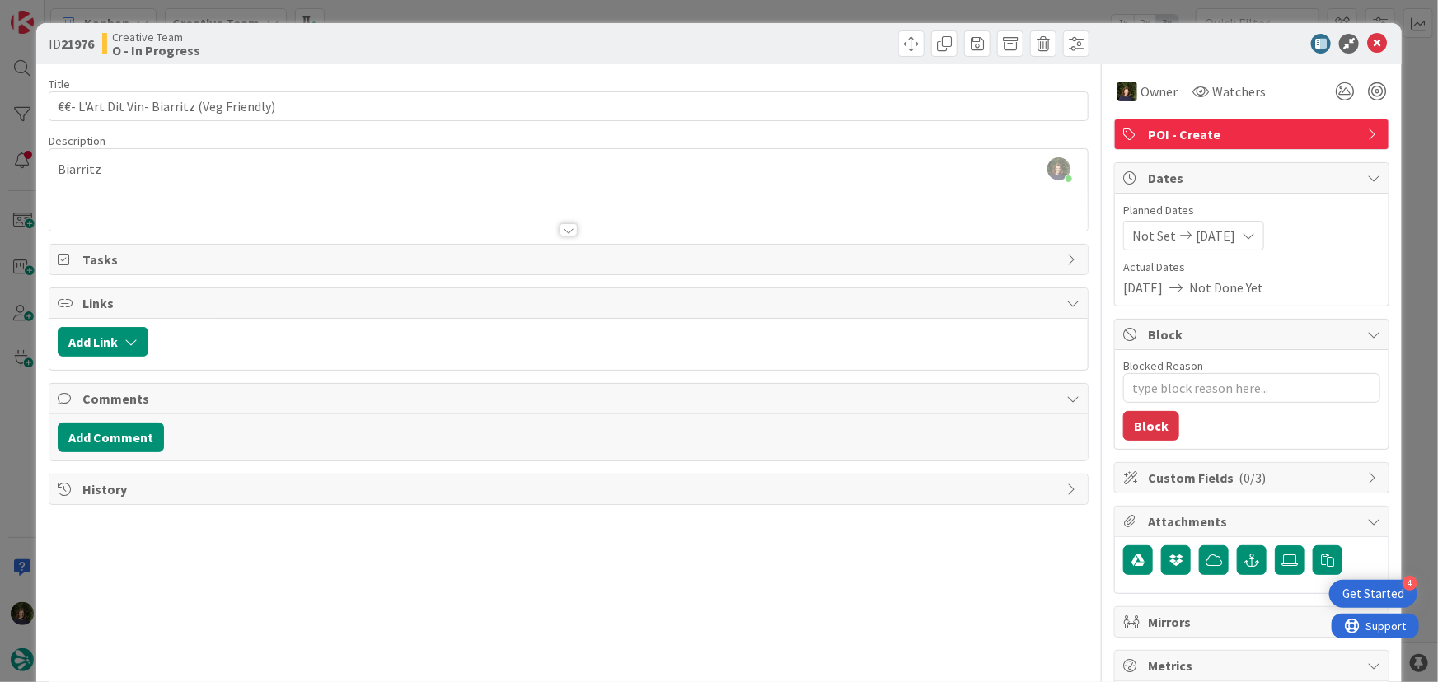
type textarea "x"
type input "€€- L'Art Dit Vin- Biarritz (Veg Friendly)"
type textarea "x"
type input "€€- L'Art Dit Vin- Biarritz (Veg Friendly)"
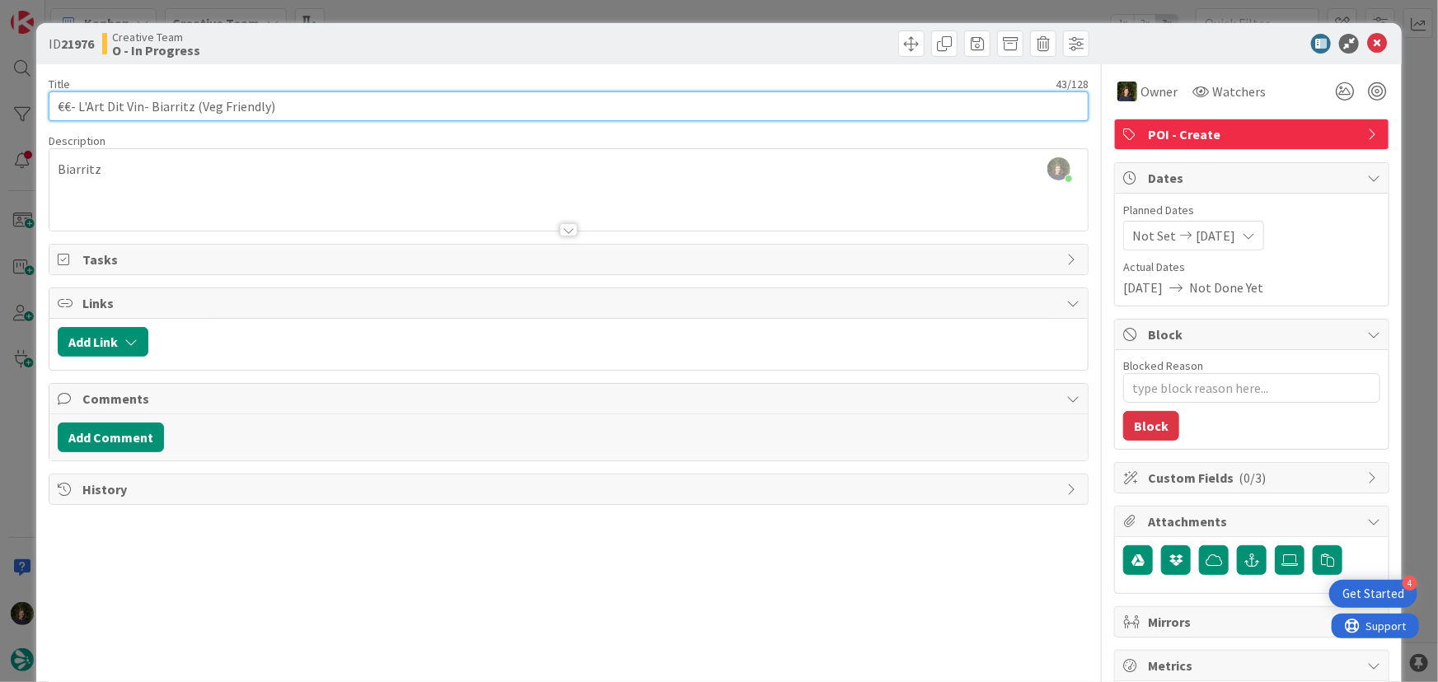
scroll to position [1619, 0]
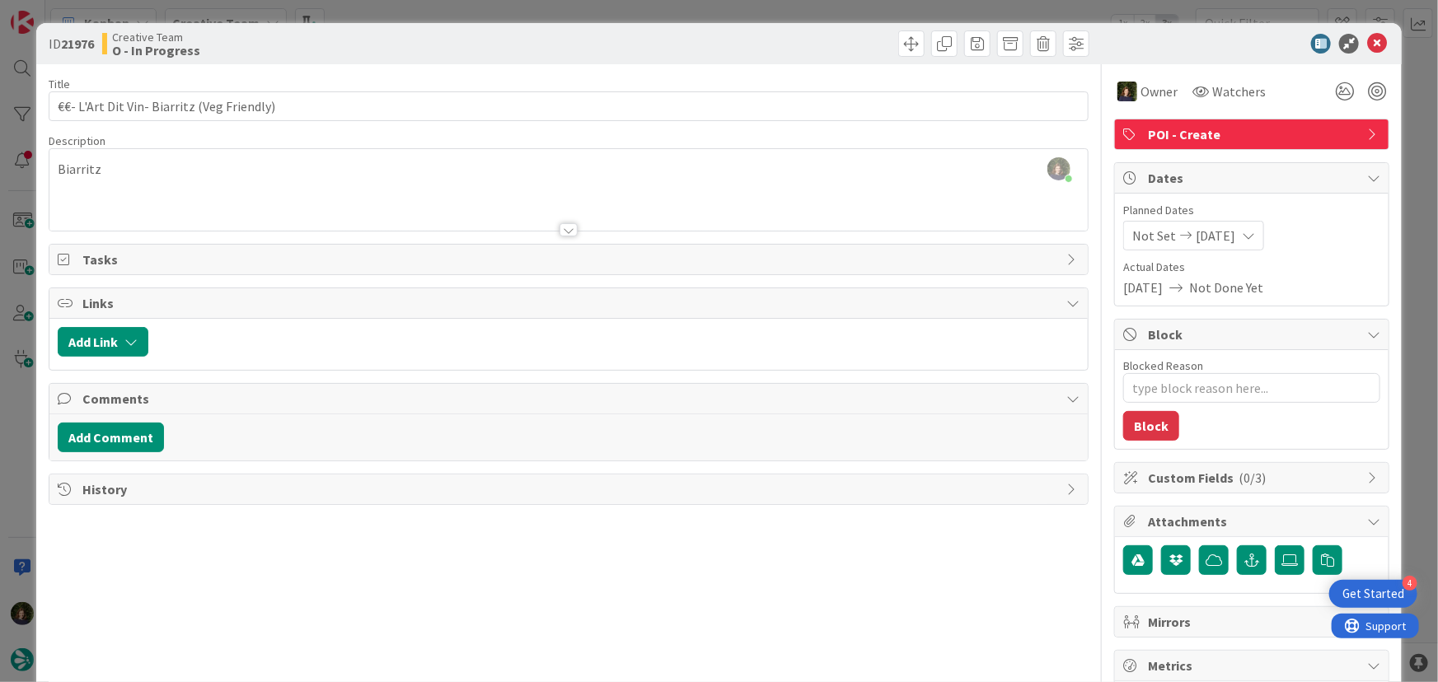
type textarea "x"
type input "€€- L'Art Dit Vin- Biarritz (Veg Friendly)"
type textarea "x"
type input "€€- L'Art Dit Vin- Biarritz (Veg Friendly)"
type textarea "x"
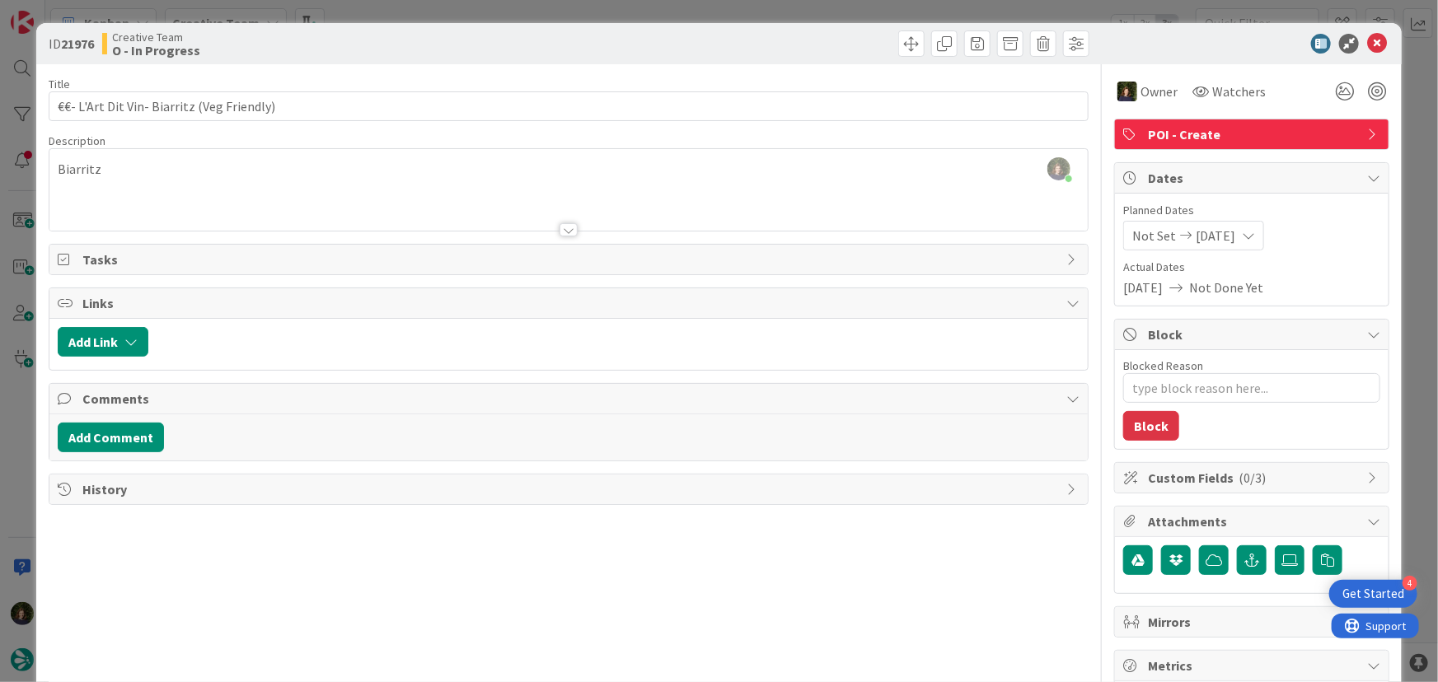
type input "€€- L'Art Dit Vin- Biarritz (Veg Friendly)"
type textarea "x"
type input "€€- L'Art Dit Vin- Biarritz (Veg Friendly)"
type textarea "x"
type input "€€- L'Art Dit Vin- Biarritz (Veg Friendly)"
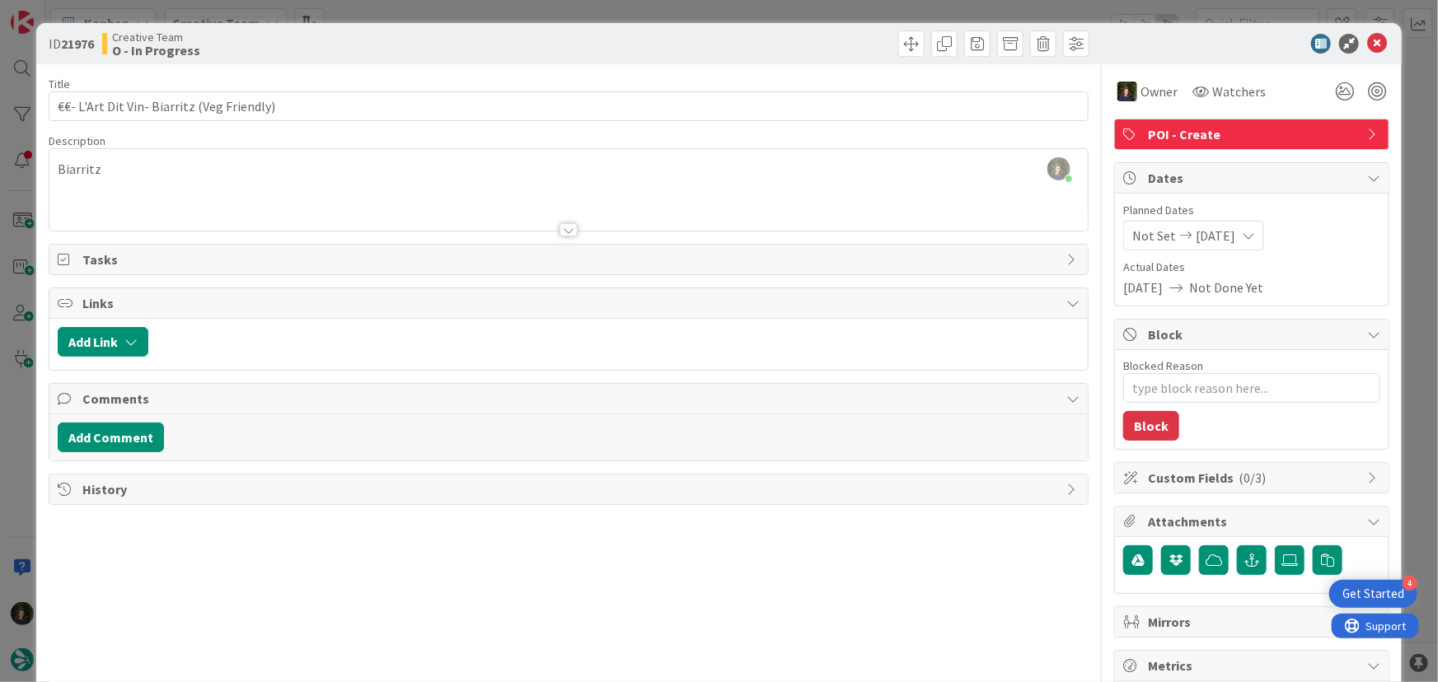
type textarea "x"
type input "€€- L'Art Dit Vin- Biarritz (Veg Friendly)"
type textarea "x"
type input "€€- L'Art Dit Vin- Biarritz (Veg Friendly)"
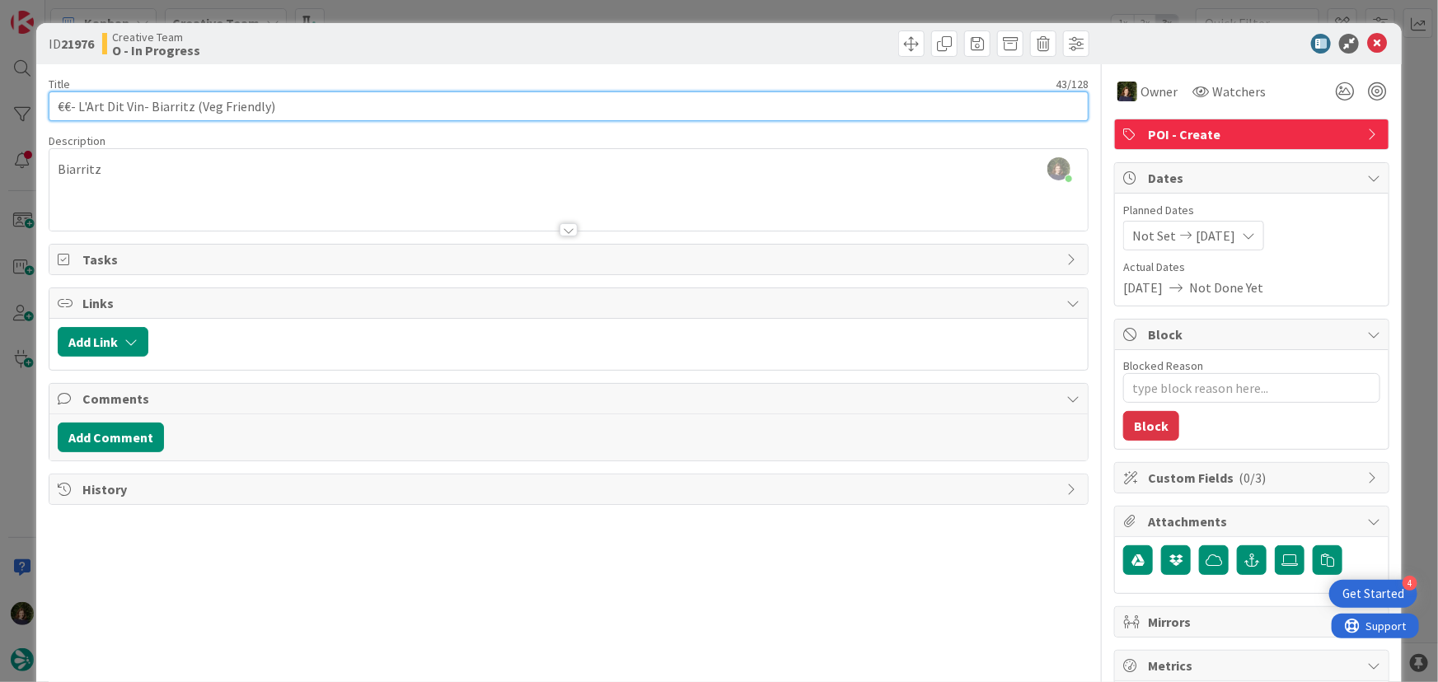
scroll to position [1520, 0]
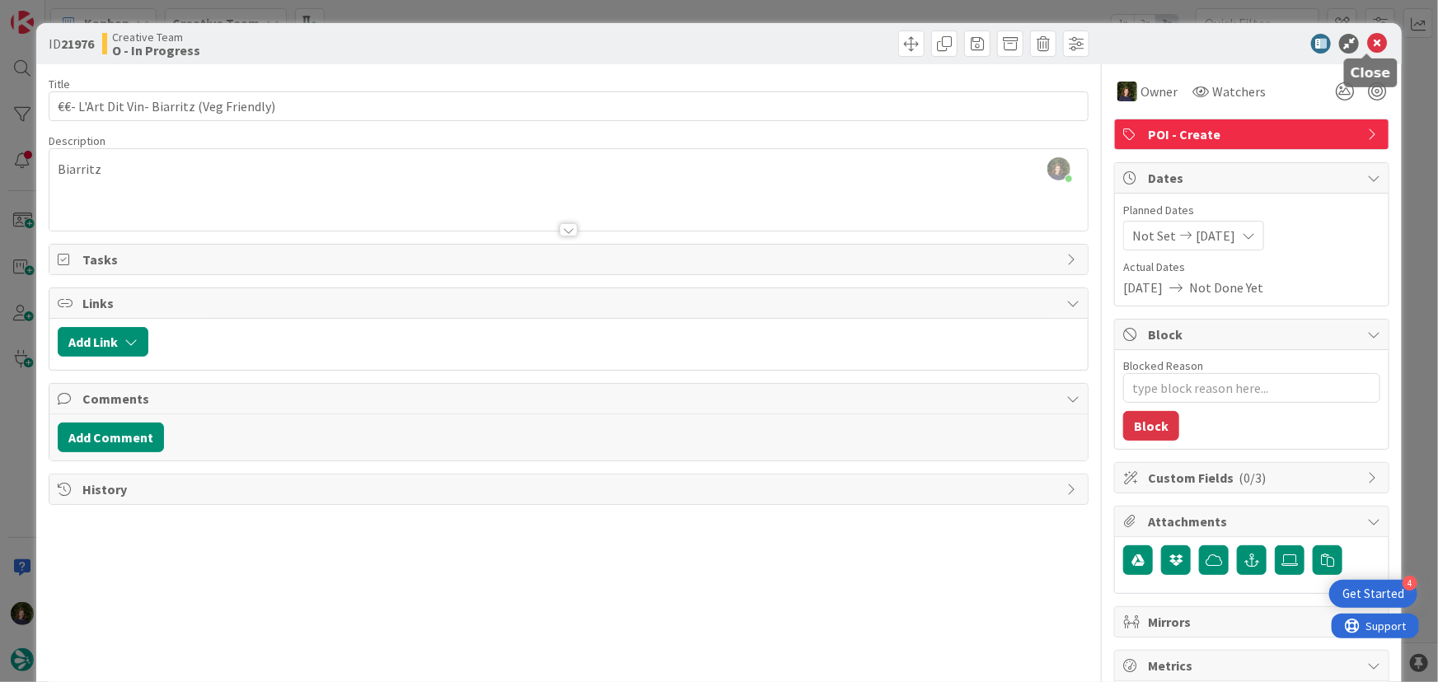
click at [1367, 42] on icon at bounding box center [1377, 44] width 20 height 20
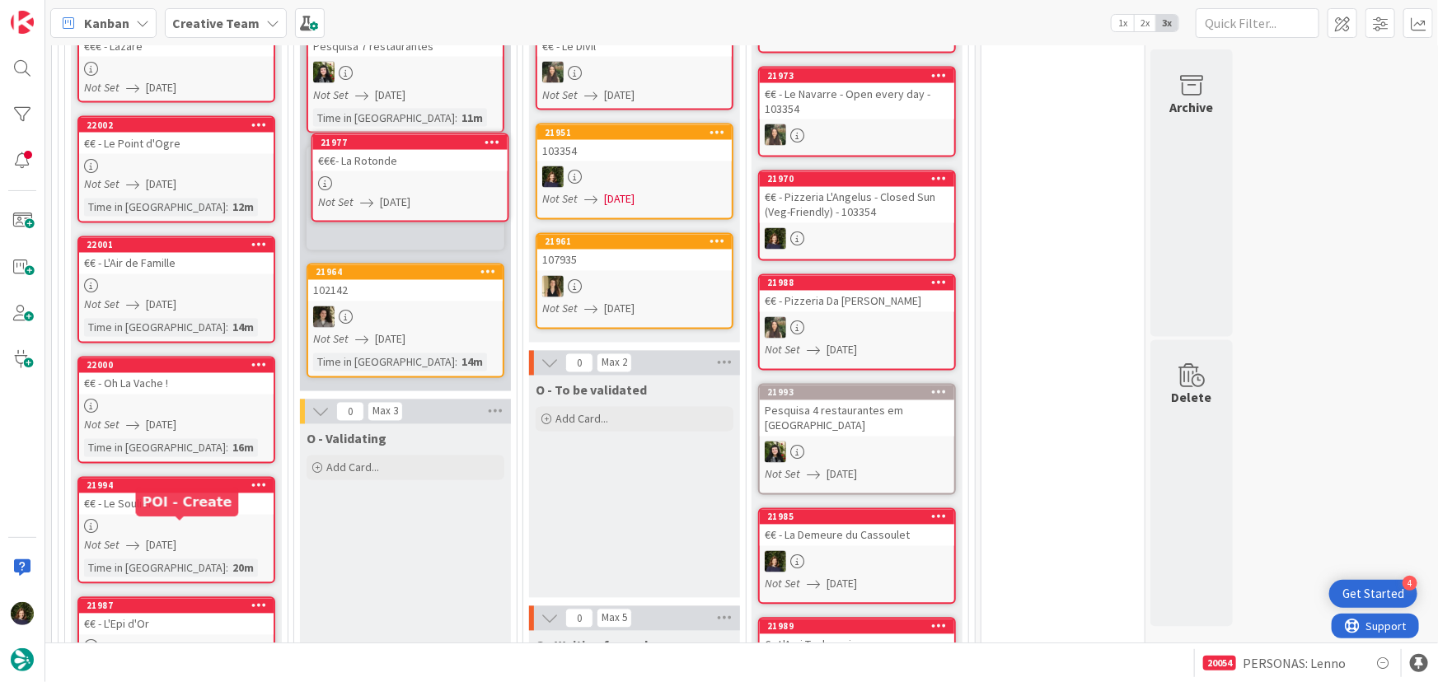
scroll to position [1401, 0]
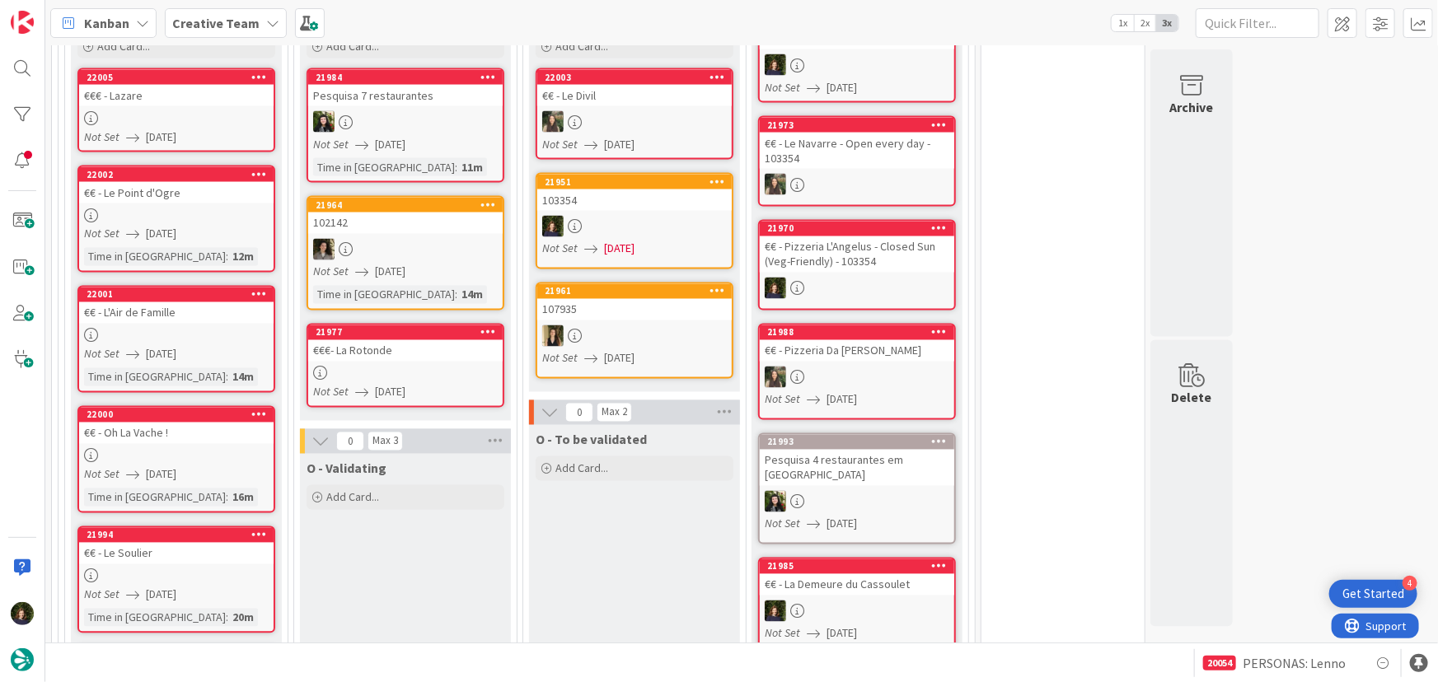
click at [401, 324] on link "21977 €€€- La Rotonde Not Set [DATE]" at bounding box center [405, 366] width 198 height 84
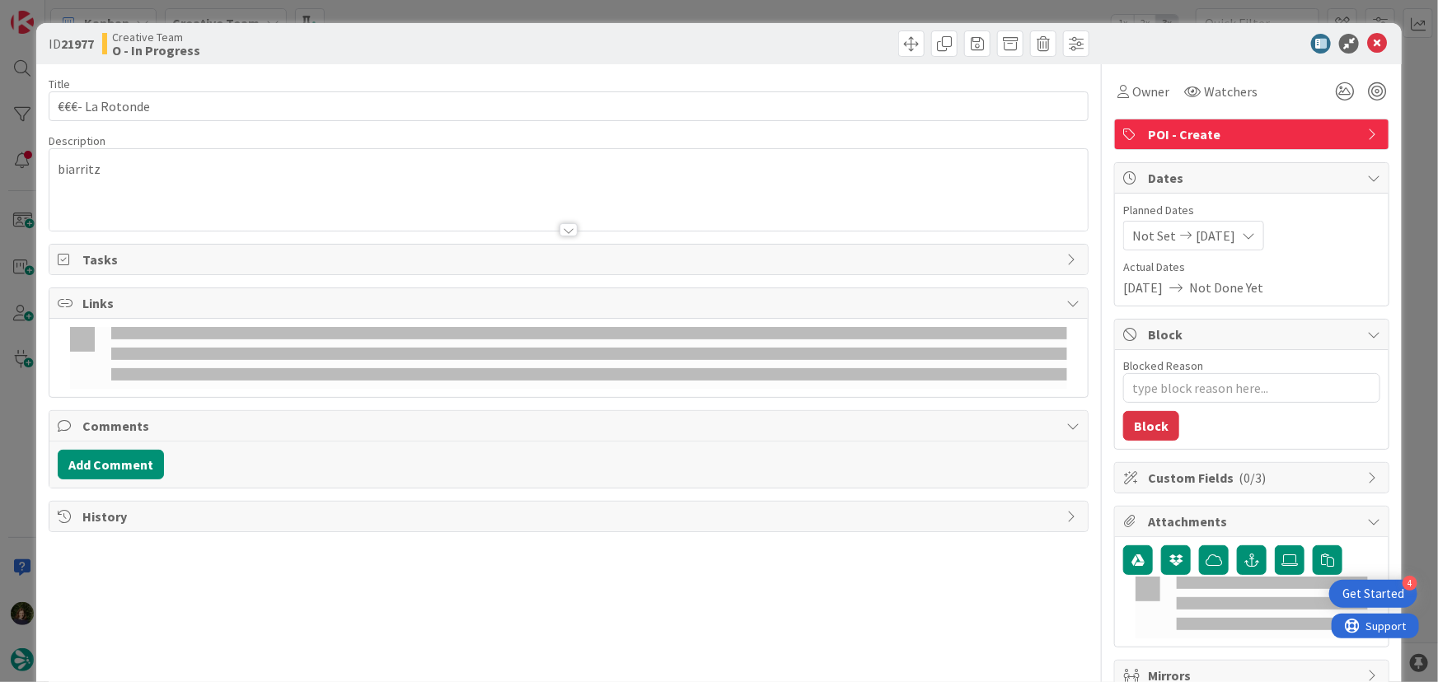
type textarea "x"
type input "€€€- La Rotonde"
type textarea "x"
type input "€€€- La Rotonde"
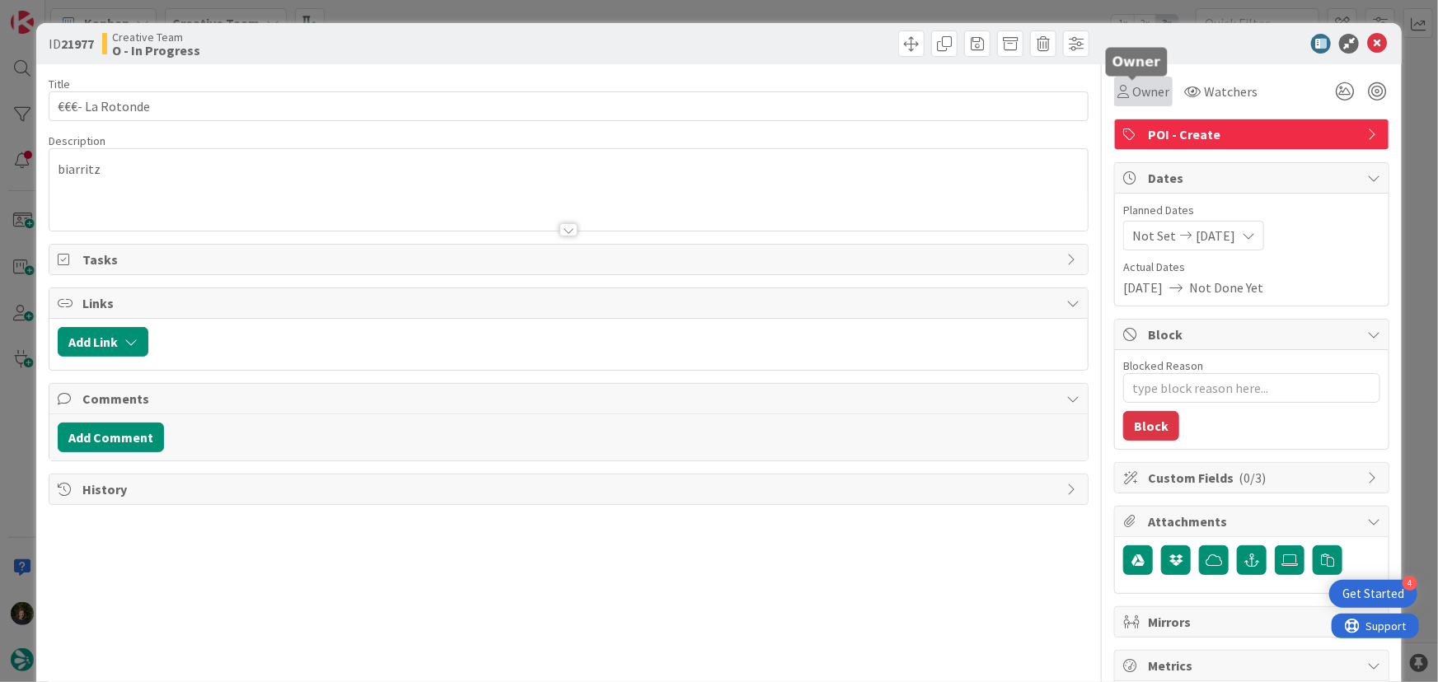
click at [1142, 95] on span "Owner" at bounding box center [1150, 92] width 37 height 20
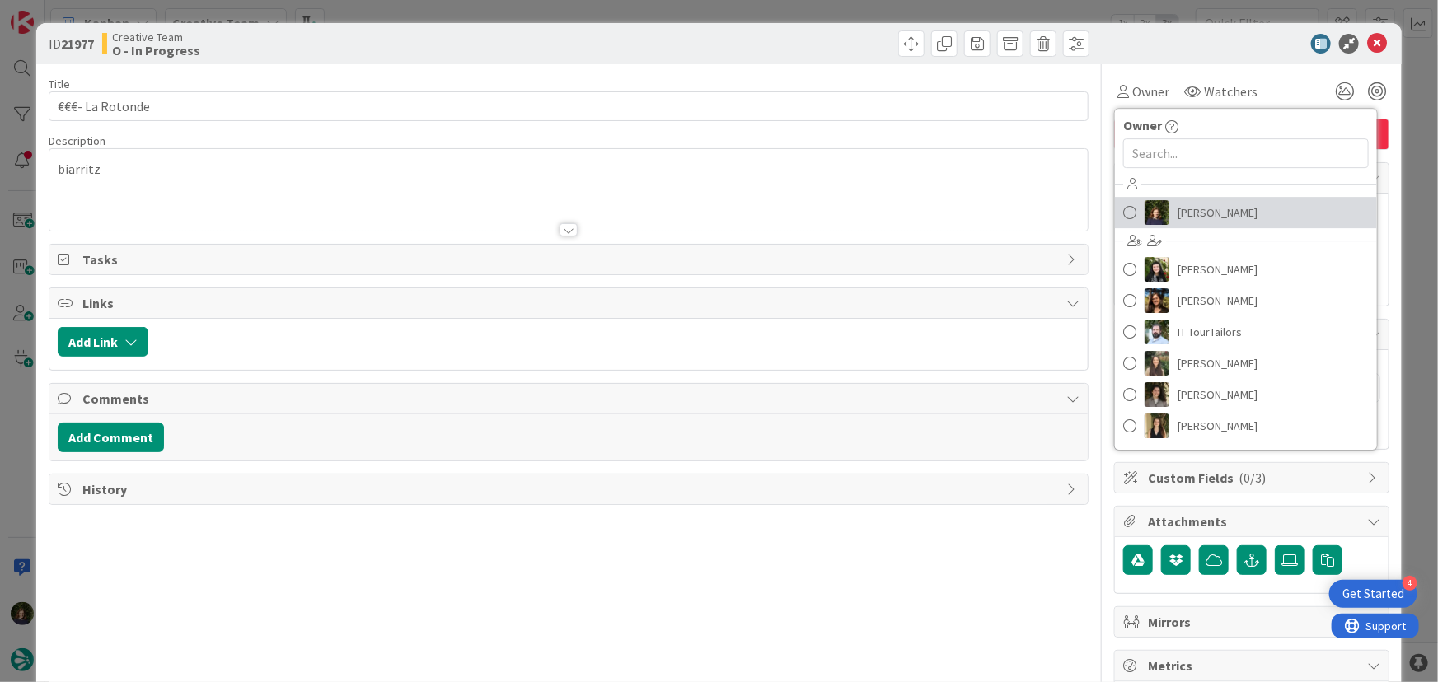
click at [1202, 205] on span "[PERSON_NAME]" at bounding box center [1217, 212] width 80 height 25
type textarea "x"
type input "€€€- La Rotonde"
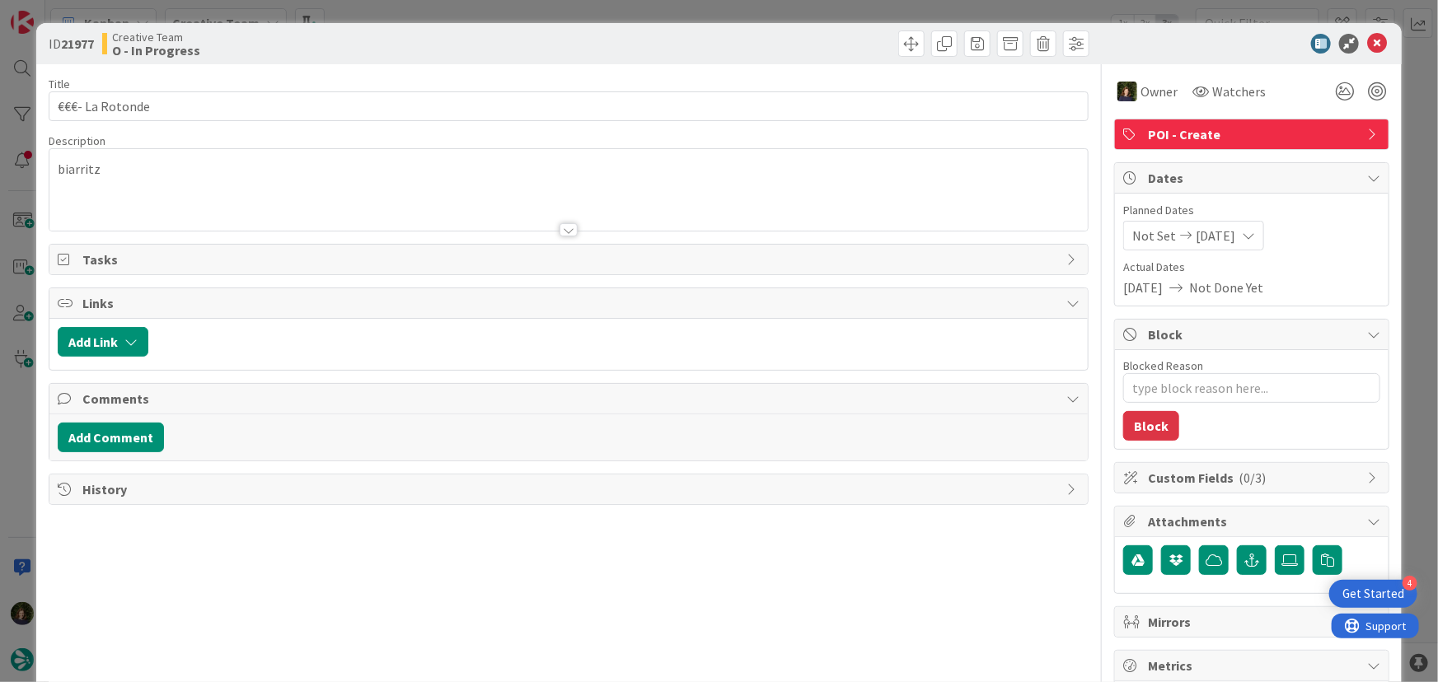
type textarea "x"
type input "€€€- La Rotonde"
type textarea "x"
type input "€€€- La Rotonde"
type textarea "x"
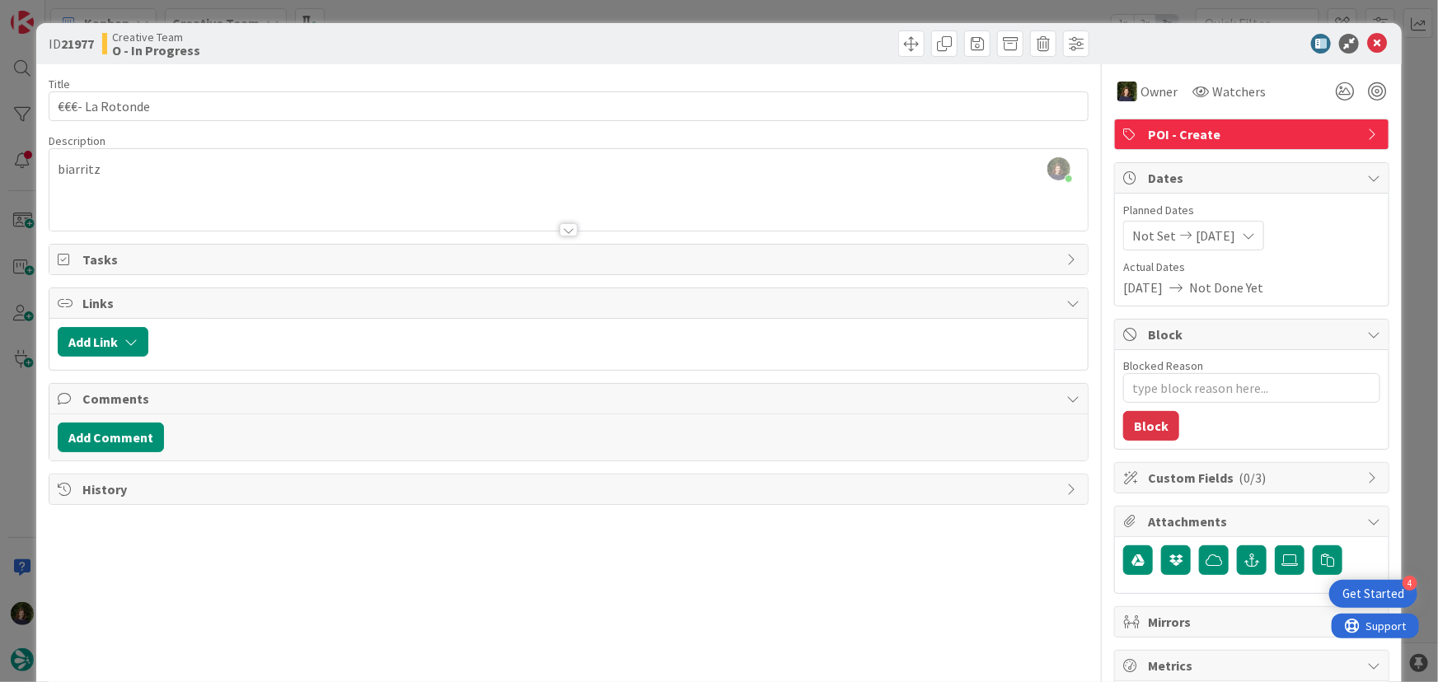
type input "€€€- La Rotonde"
type textarea "x"
type input "€€€- La Rotonde"
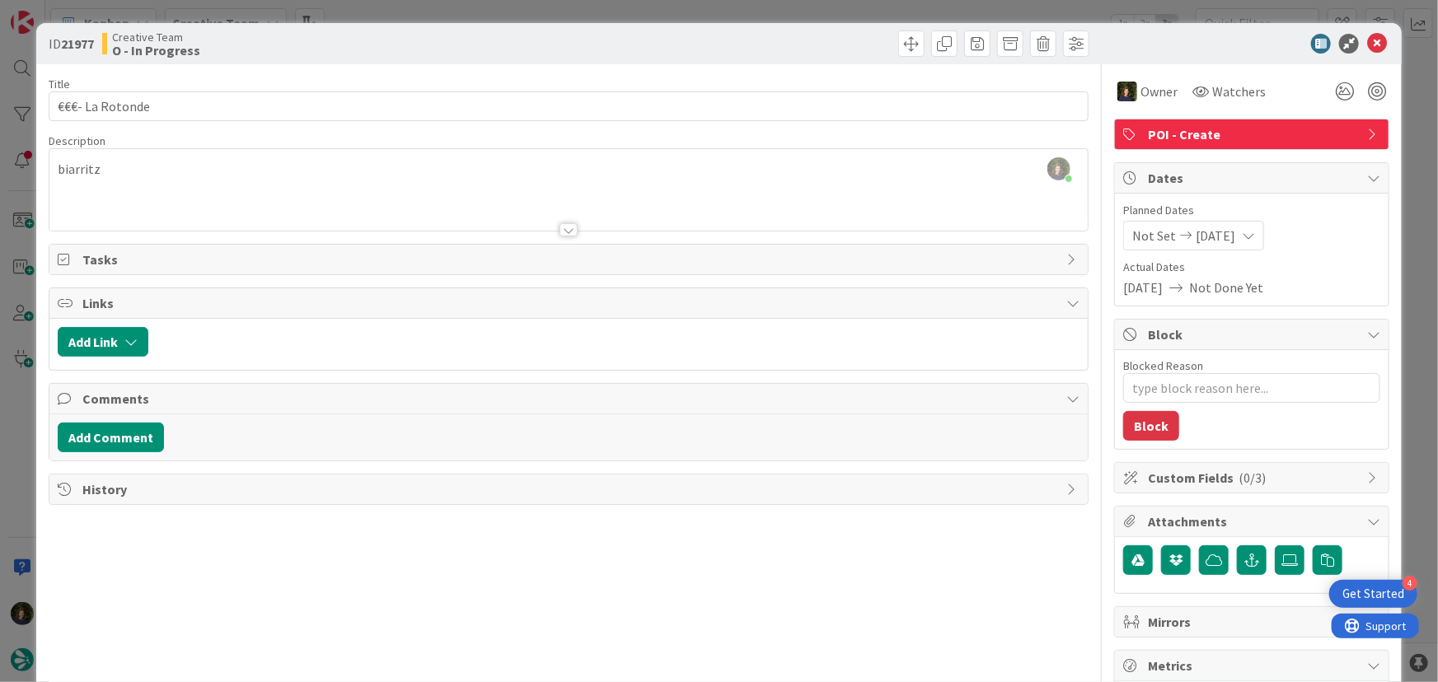
type textarea "x"
type input "€€€- La Rotonde"
type textarea "x"
type input "€€€- La Rotonde"
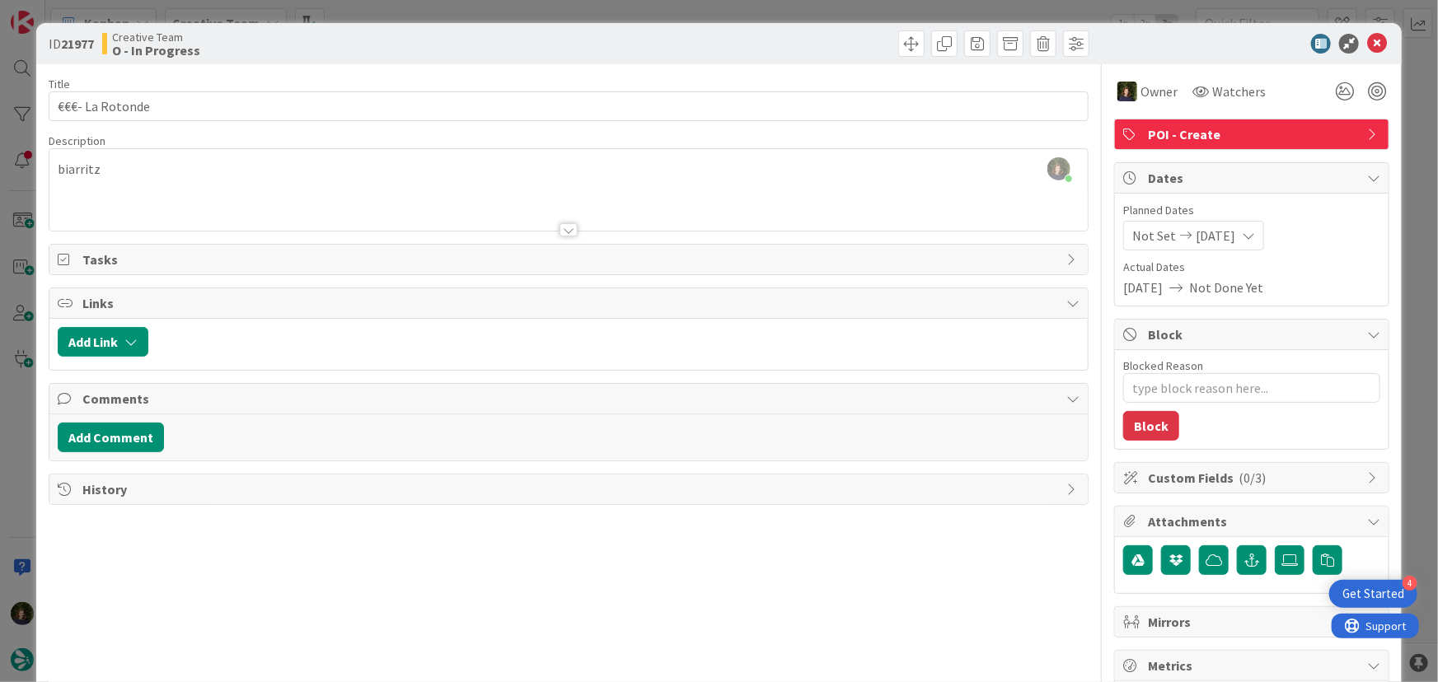
type textarea "x"
type input "€€€- La Rotonde"
type textarea "x"
type input "€€€- La Rotonde"
type textarea "x"
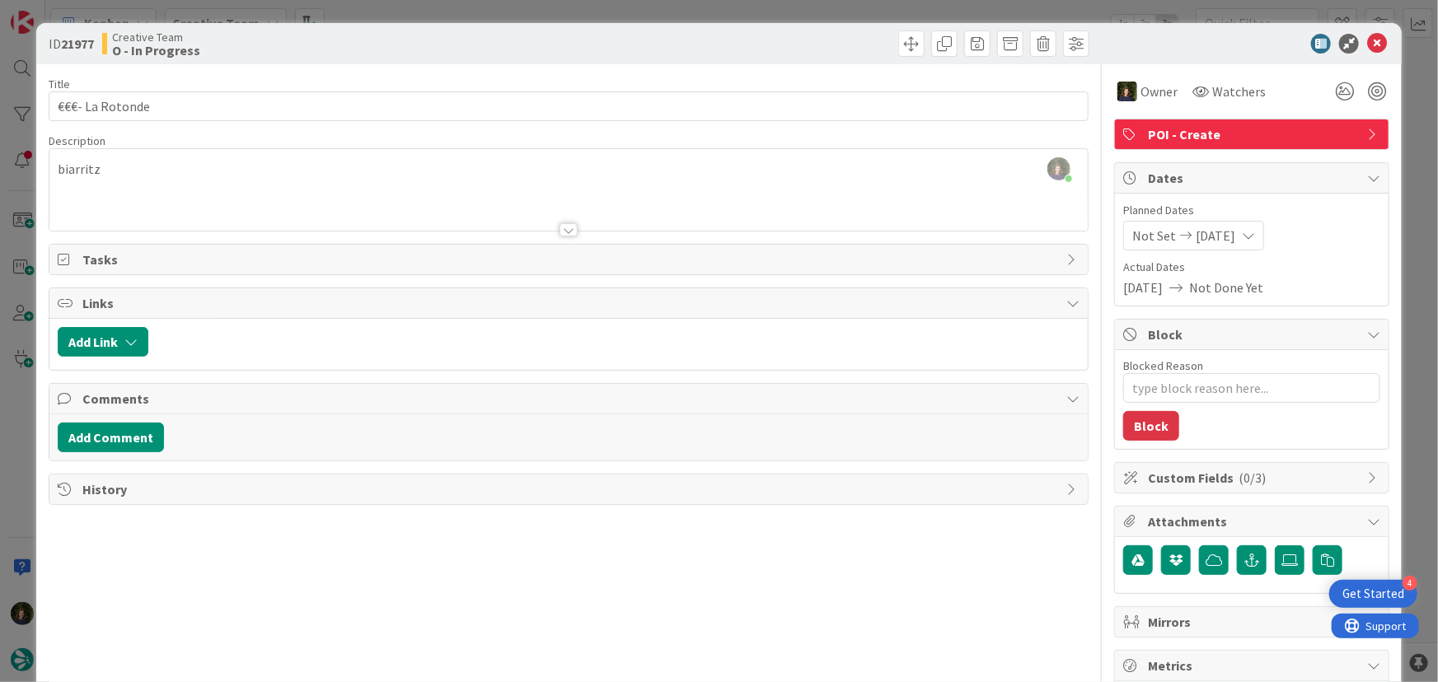
type input "€€€- La Rotonde"
type textarea "x"
type input "€€€- La Rotonde"
type textarea "x"
type input "€€€- La Rotonde"
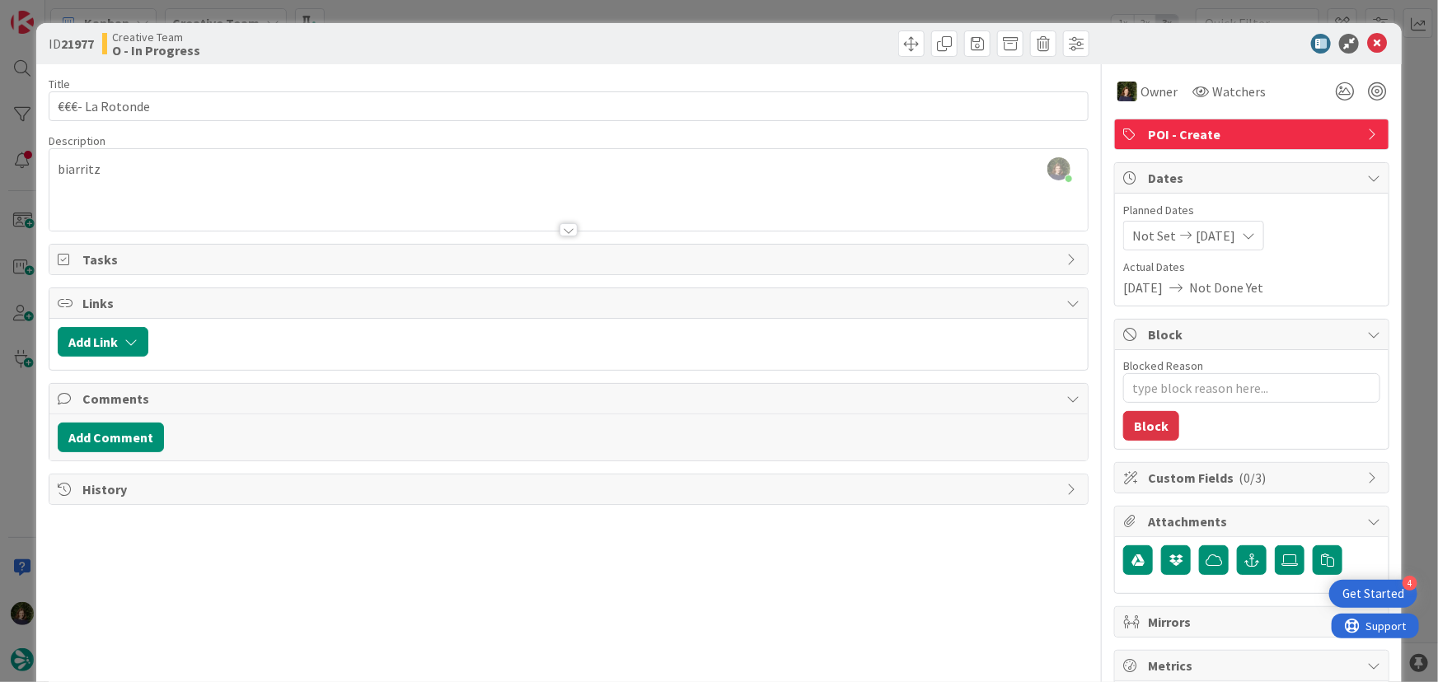
type textarea "x"
type input "€€€- La Rotonde"
type textarea "x"
type input "€€€- La Rotonde"
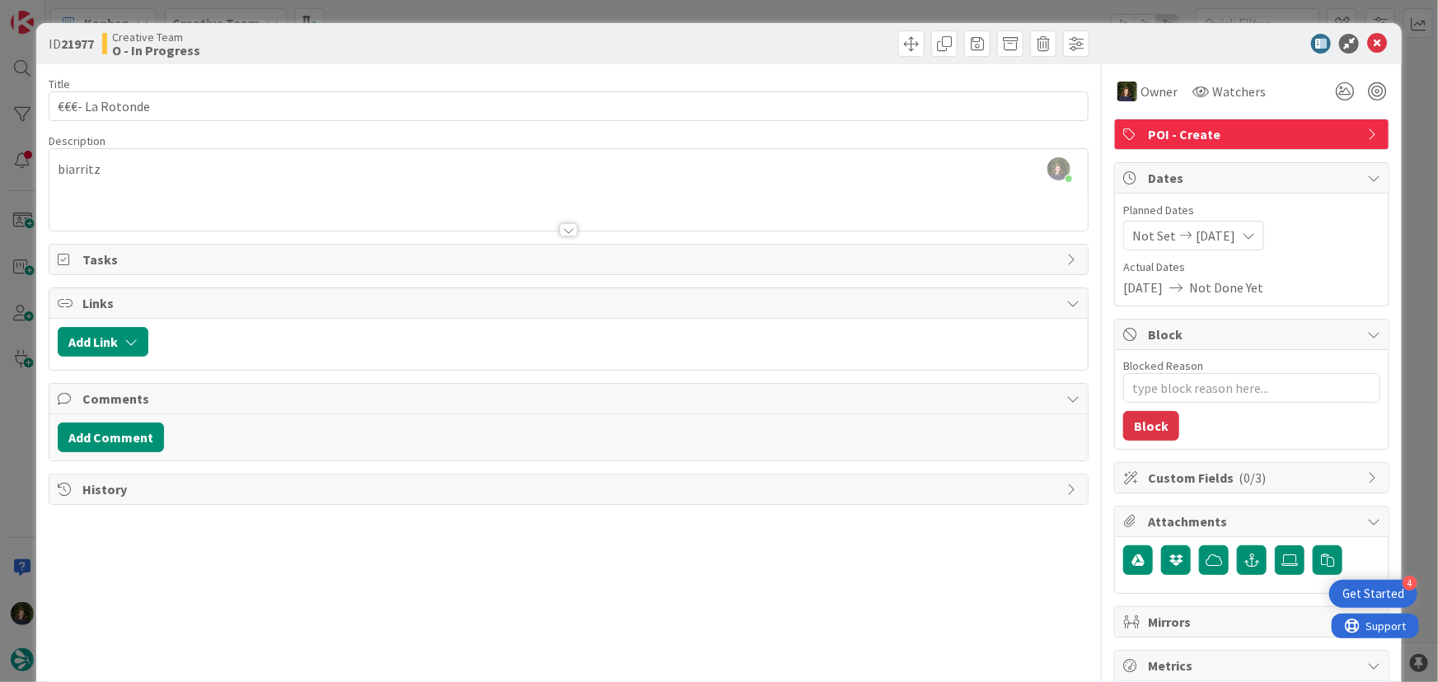
type textarea "x"
type input "€€€- La Rotonde"
type textarea "x"
type input "€€€- La Rotonde"
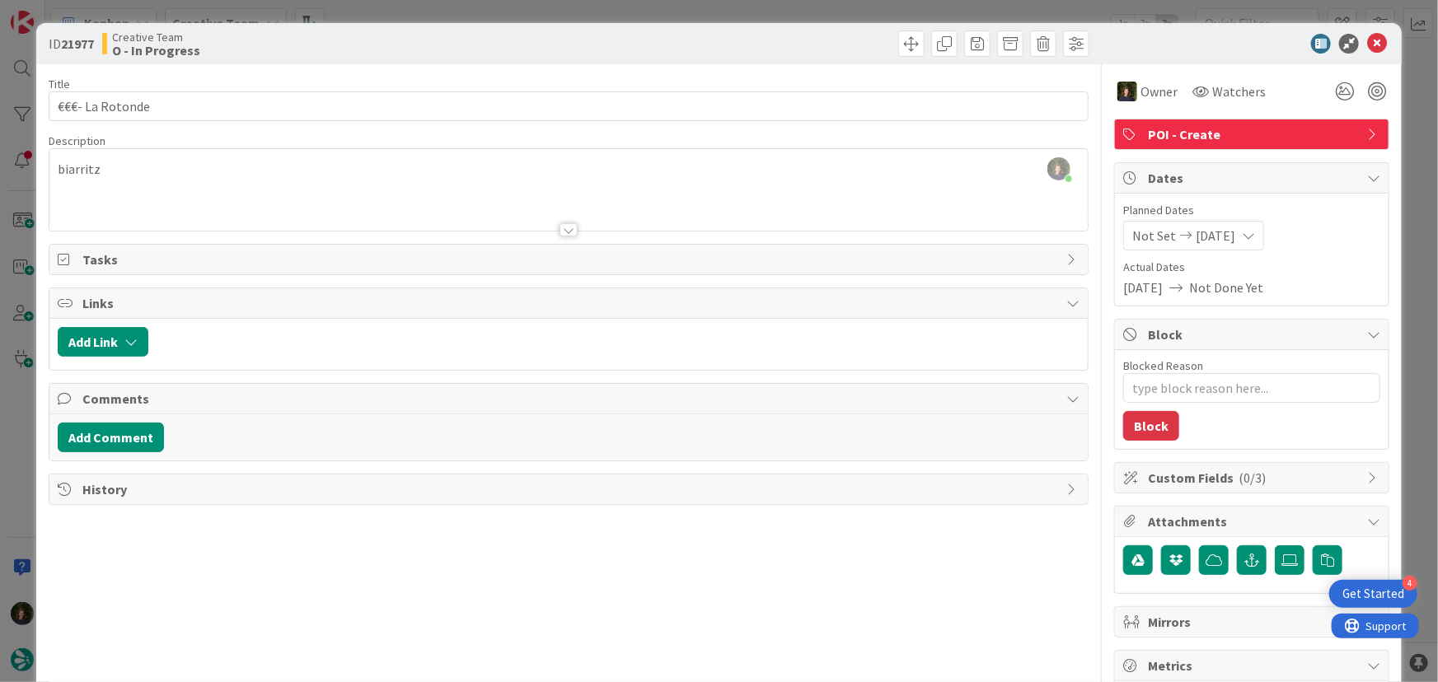
scroll to position [1619, 0]
type textarea "x"
type input "€€€- La Rotonde"
type textarea "x"
type input "€€€- La Rotonde"
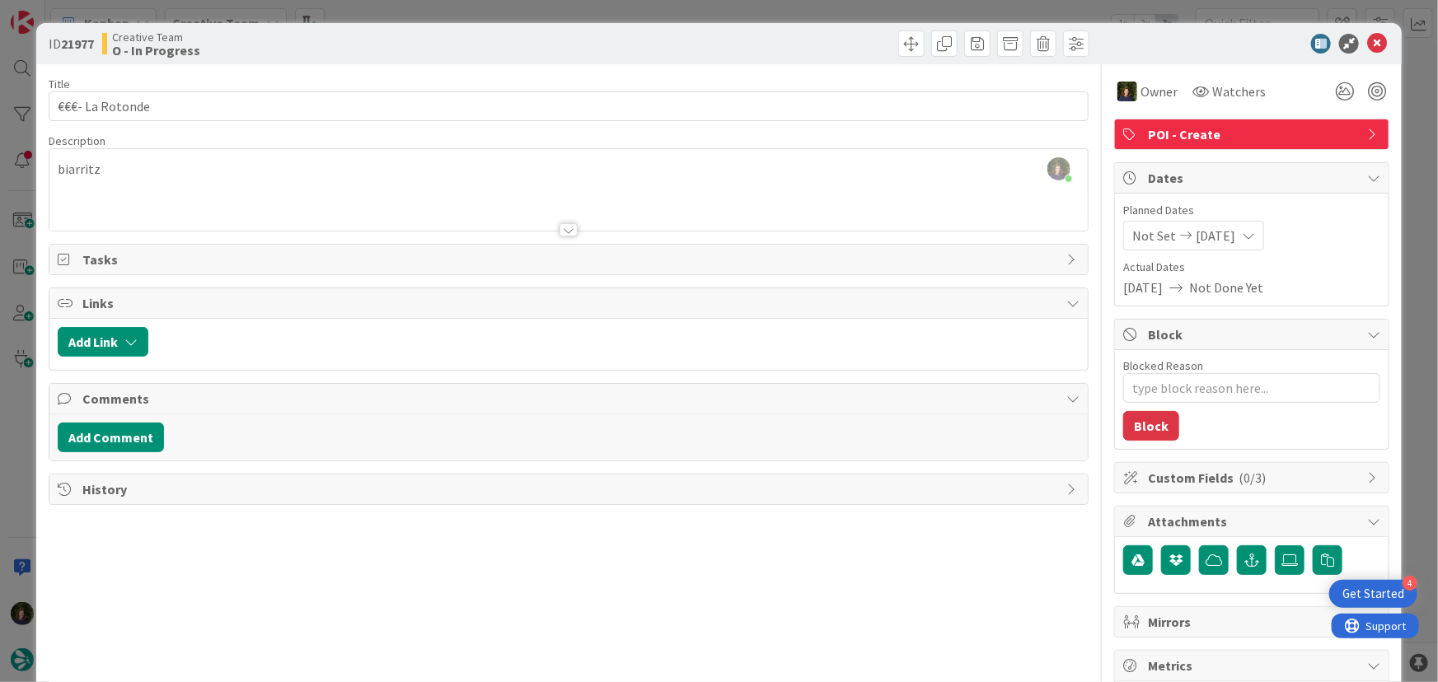
scroll to position [1709, 0]
type textarea "x"
type input "€€€- La Rotonde"
type textarea "x"
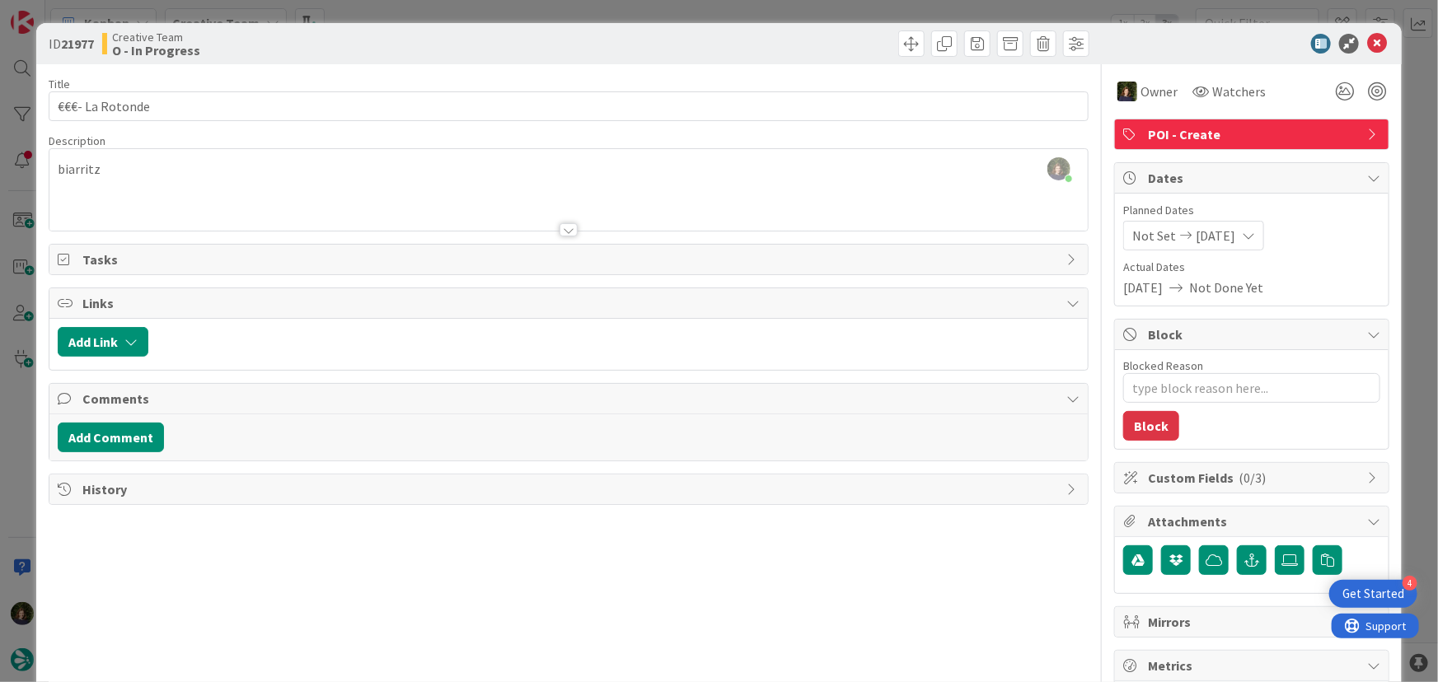
type input "€€€- La Rotonde"
type textarea "x"
type input "€€€- La Rotonde"
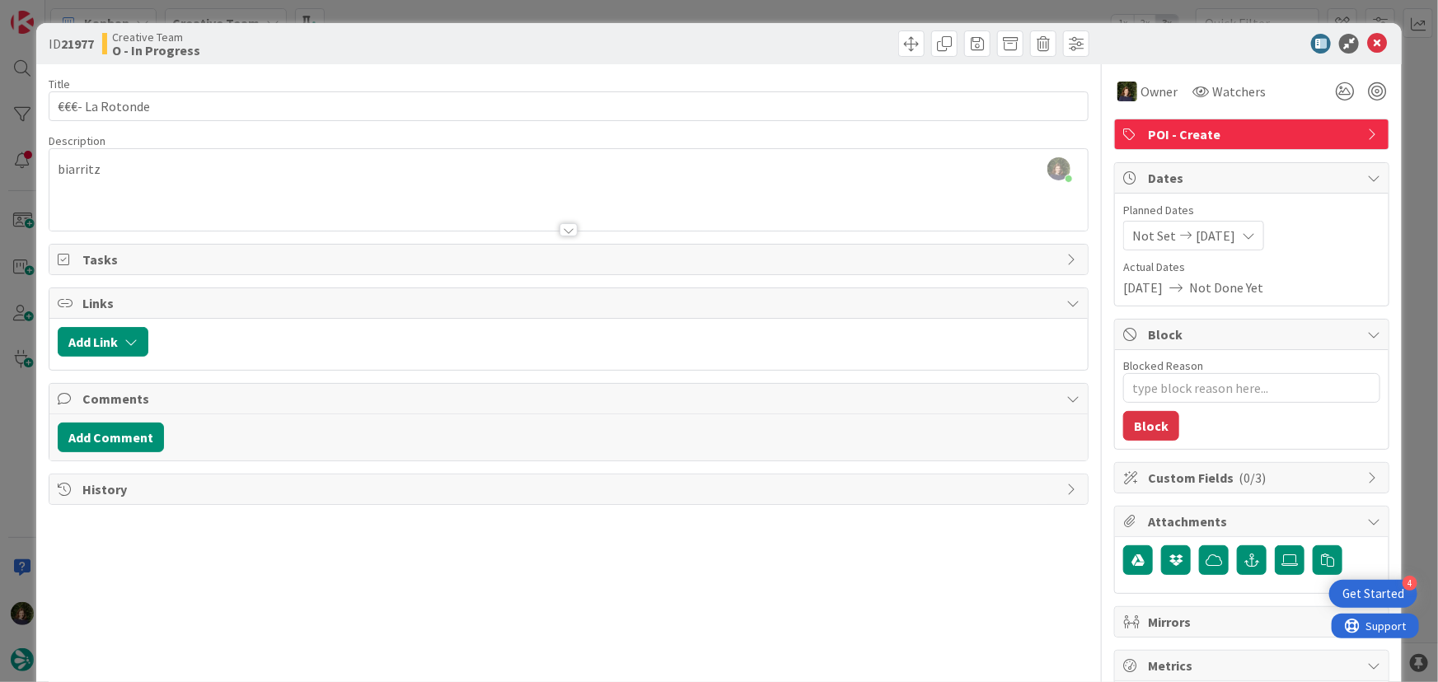
type textarea "x"
type input "€€€- La Rotonde"
type textarea "x"
type input "€€€- La Rotonde"
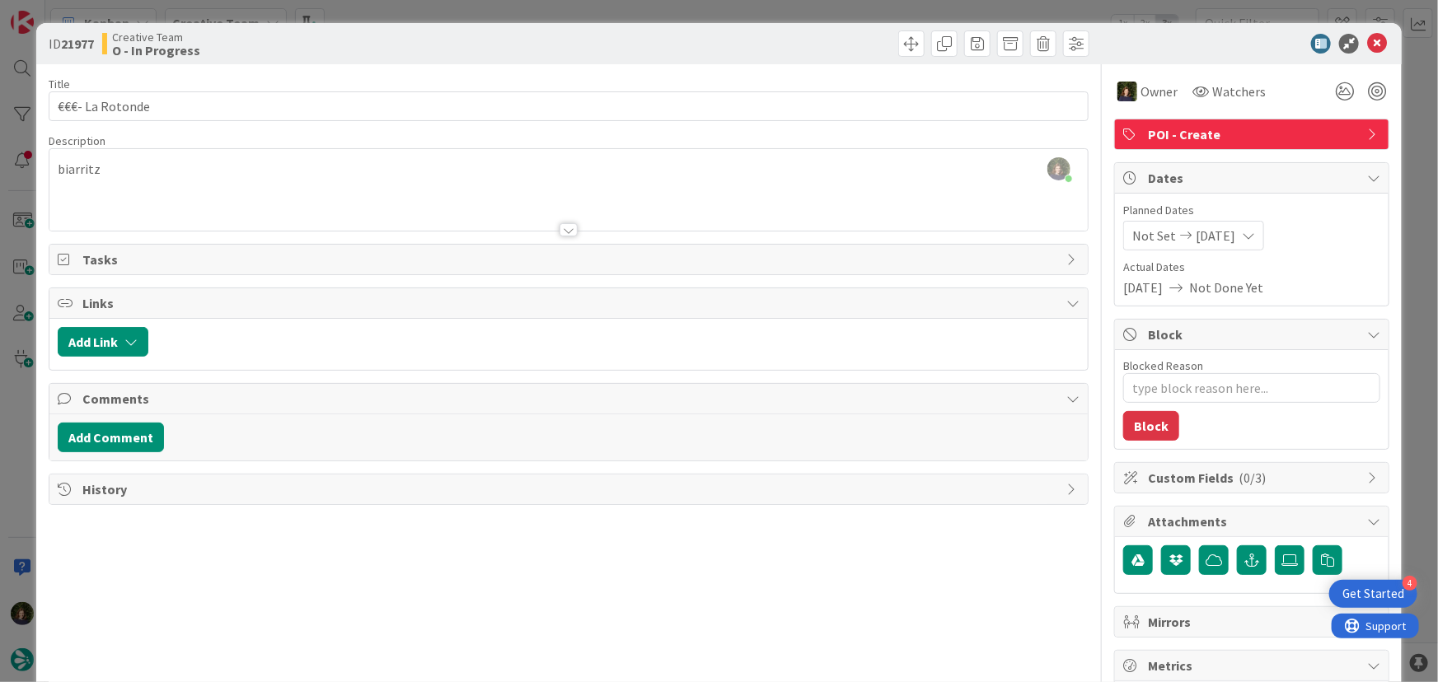
scroll to position [1762, 0]
type textarea "x"
type input "€€€- La Rotonde"
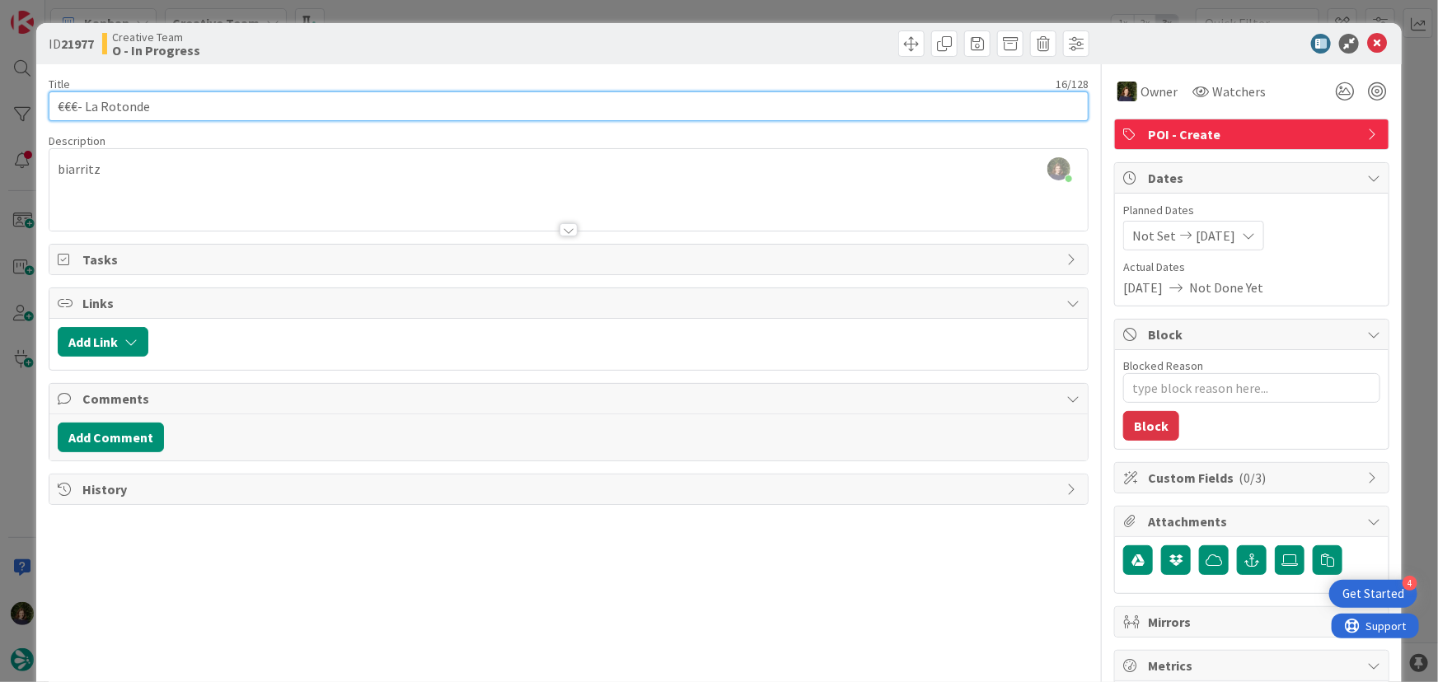
click at [112, 100] on input "€€€- La Rotonde" at bounding box center [569, 106] width 1041 height 30
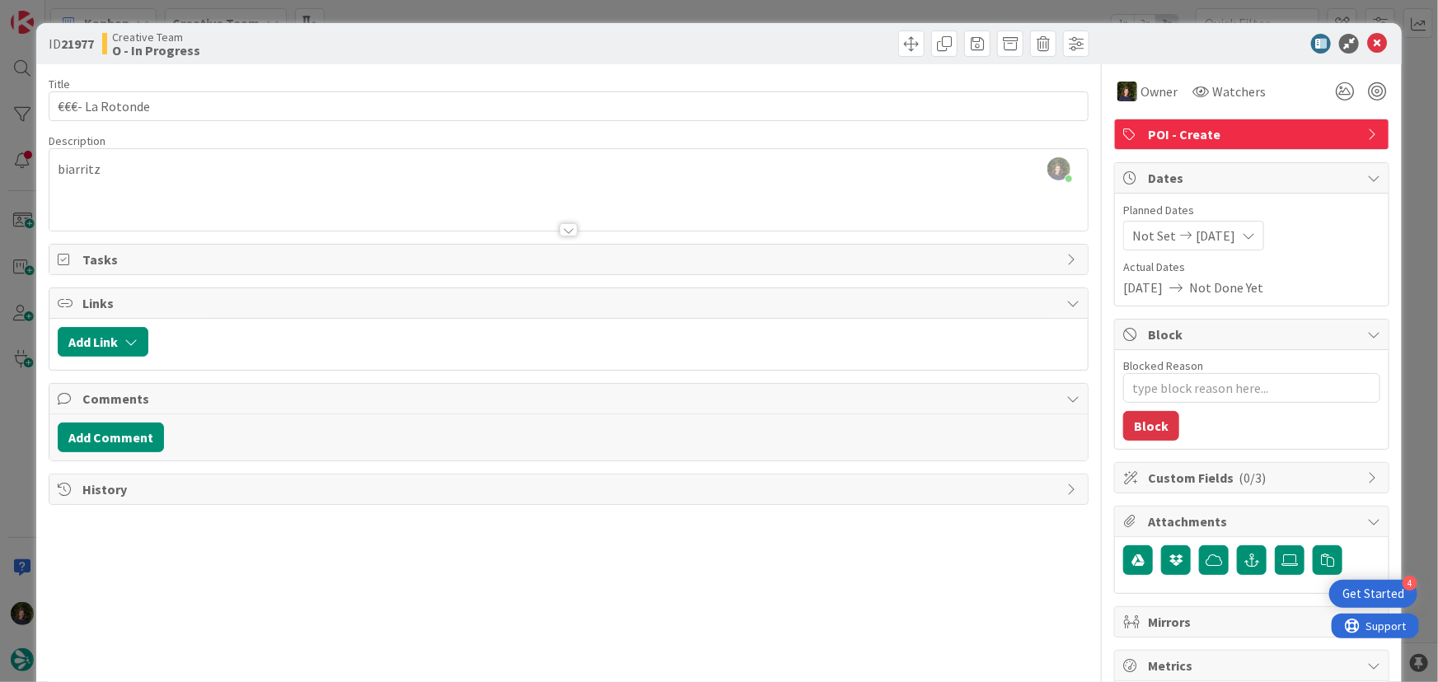
type textarea "x"
type input "€€€- La Rotonde"
type textarea "x"
type input "€€€- La Rotonde"
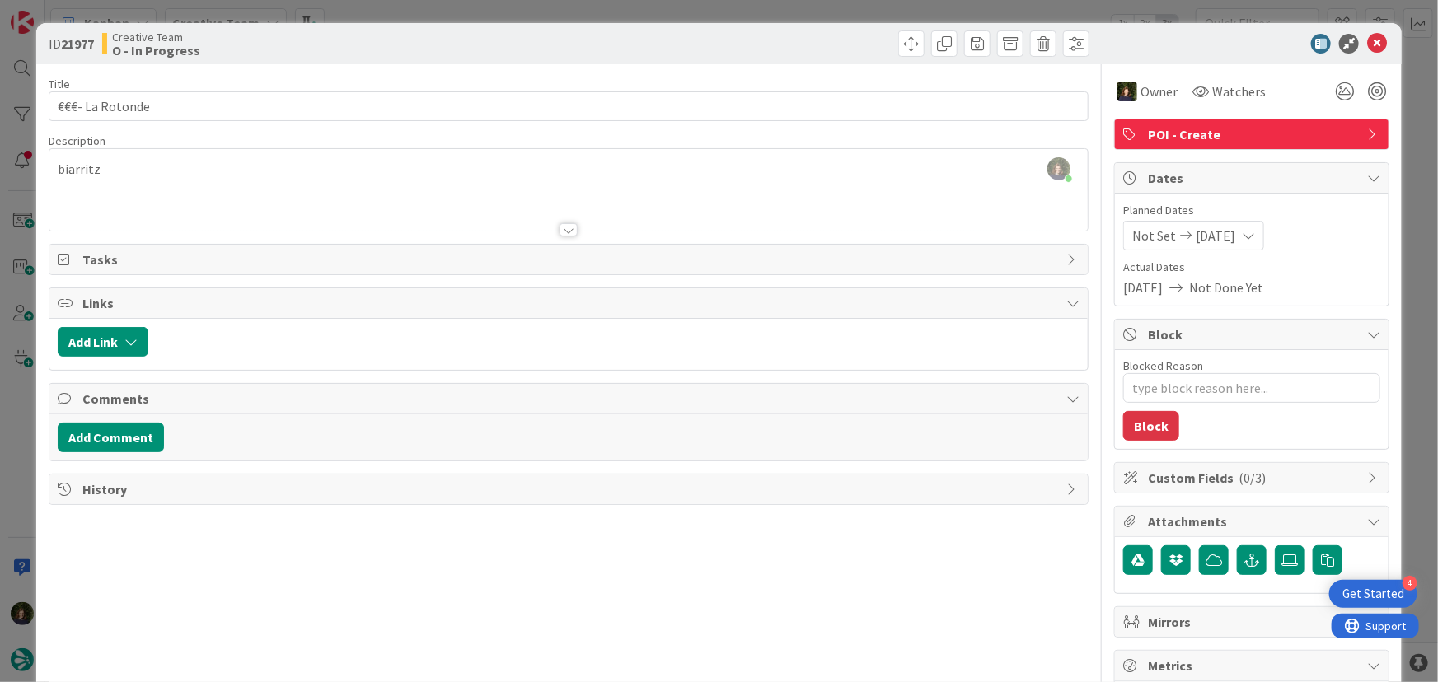
scroll to position [1838, 0]
type textarea "x"
type input "€€€- La Rotonde"
type textarea "x"
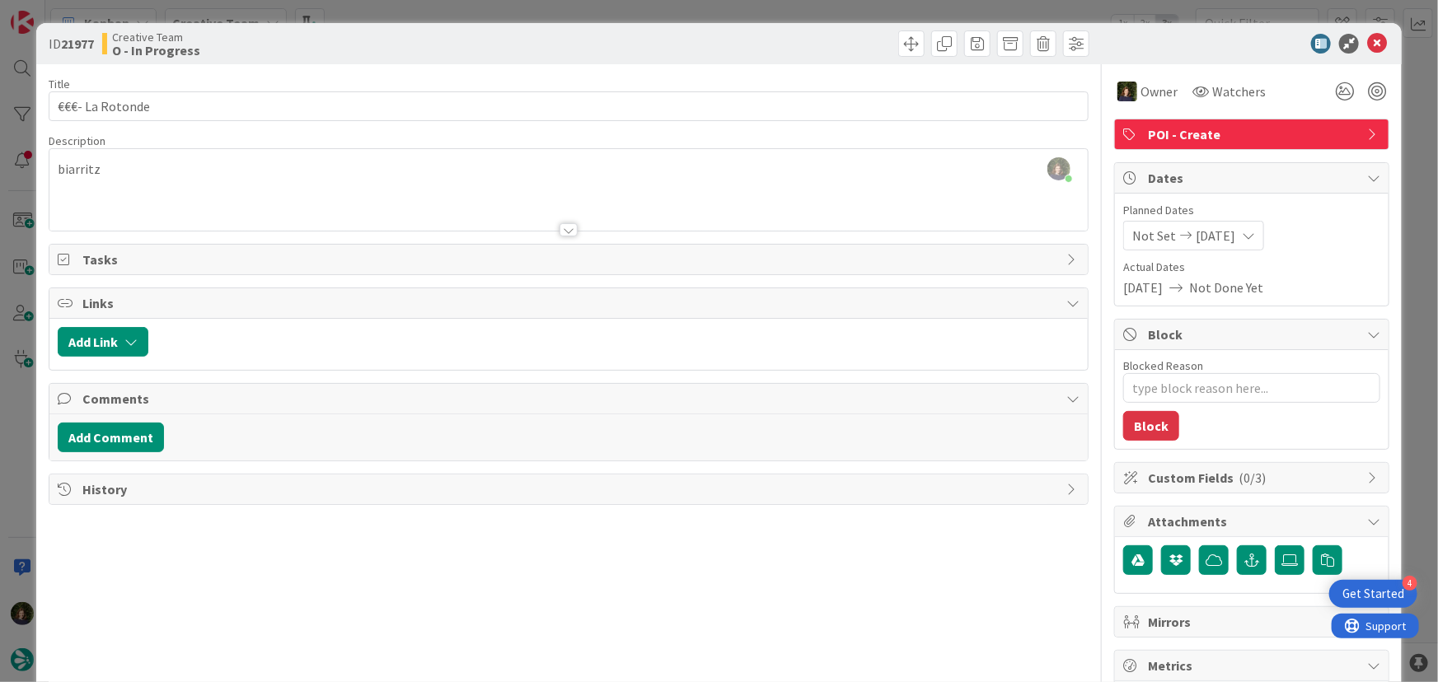
type input "€€€- La Rotonde"
type textarea "x"
type input "€€€- La Rotonde"
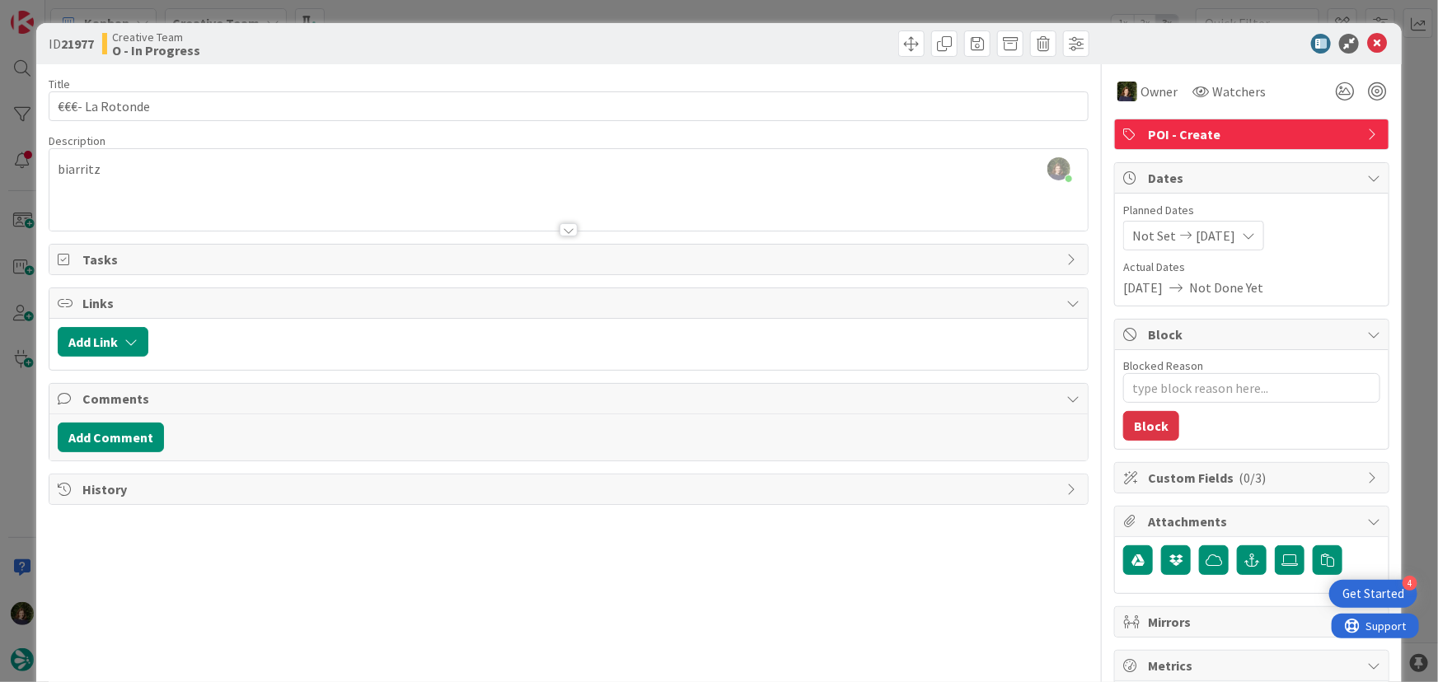
type textarea "x"
type input "€€€- La Rotonde"
type textarea "x"
type input "€€€- La Rotonde"
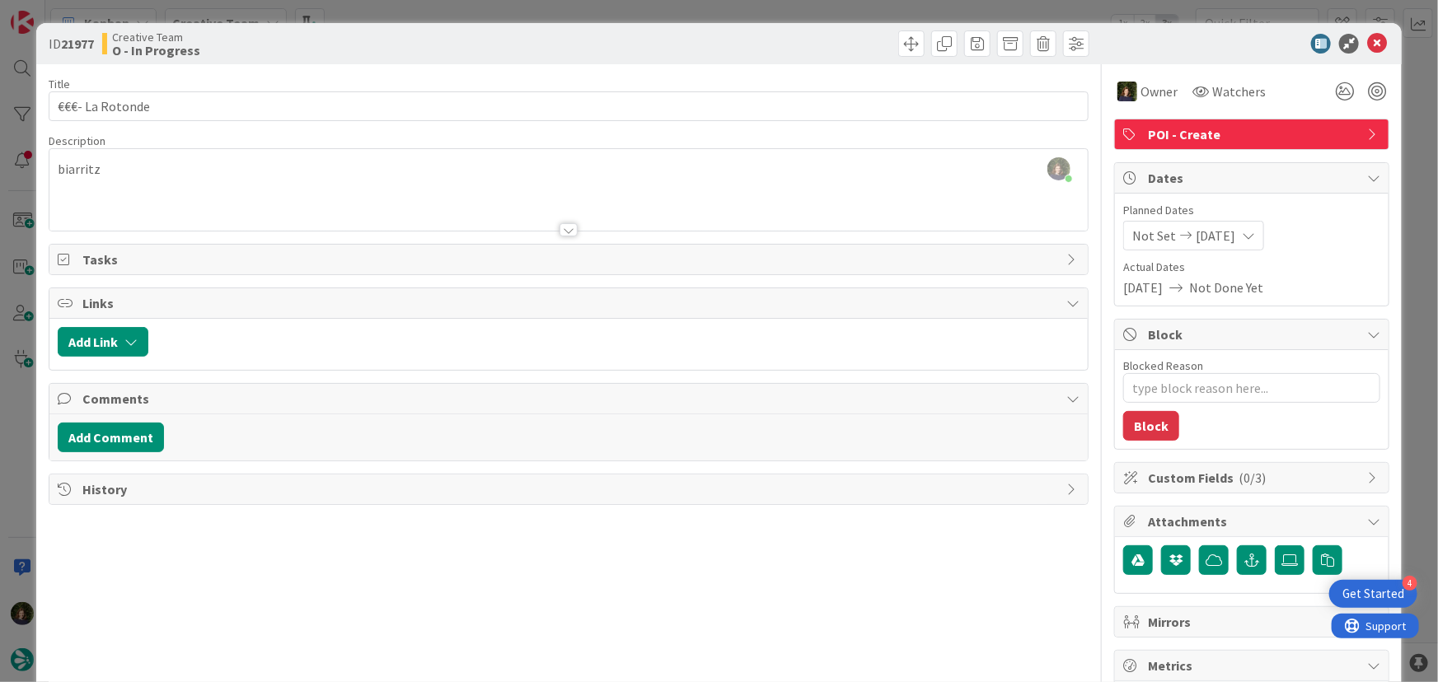
type textarea "x"
type input "€€€- La Rotonde"
type textarea "x"
type input "€€€- La Rotonde"
type textarea "x"
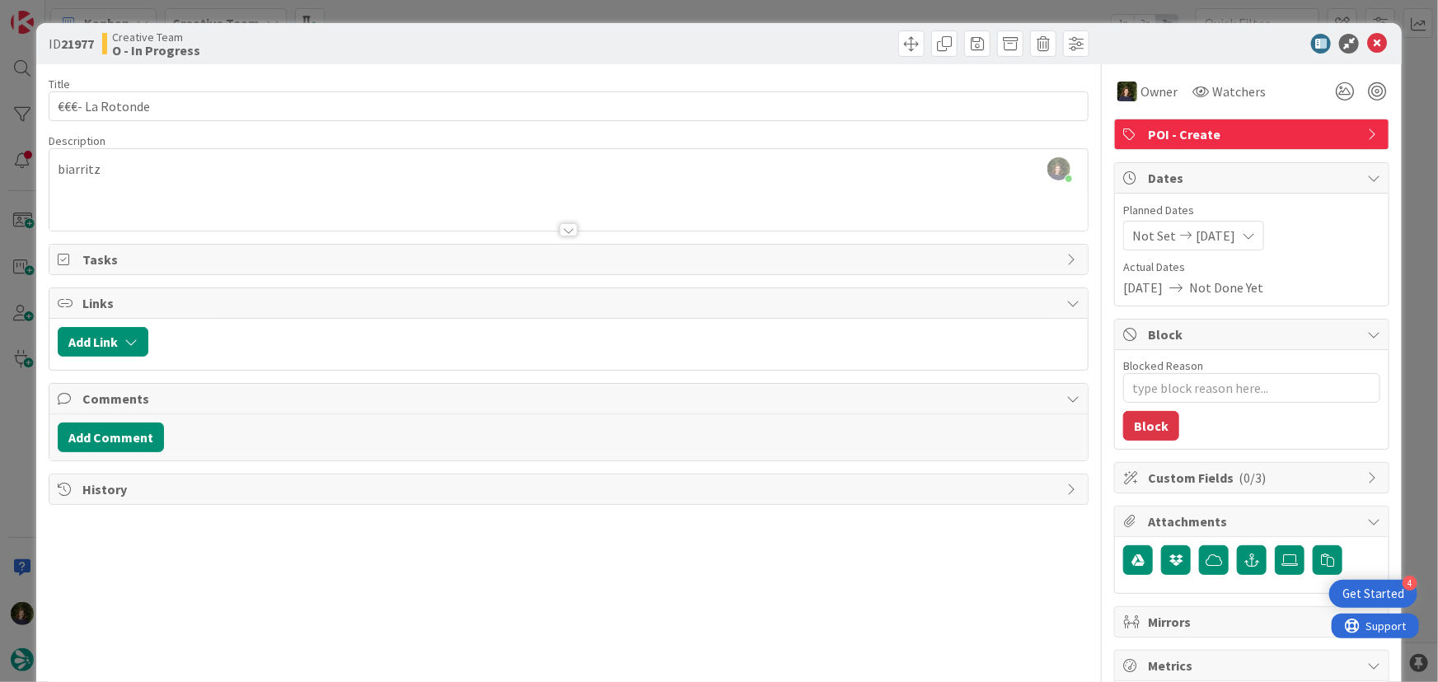
type input "€€€- La Rotonde"
type textarea "x"
type input "€€€- La Rotonde"
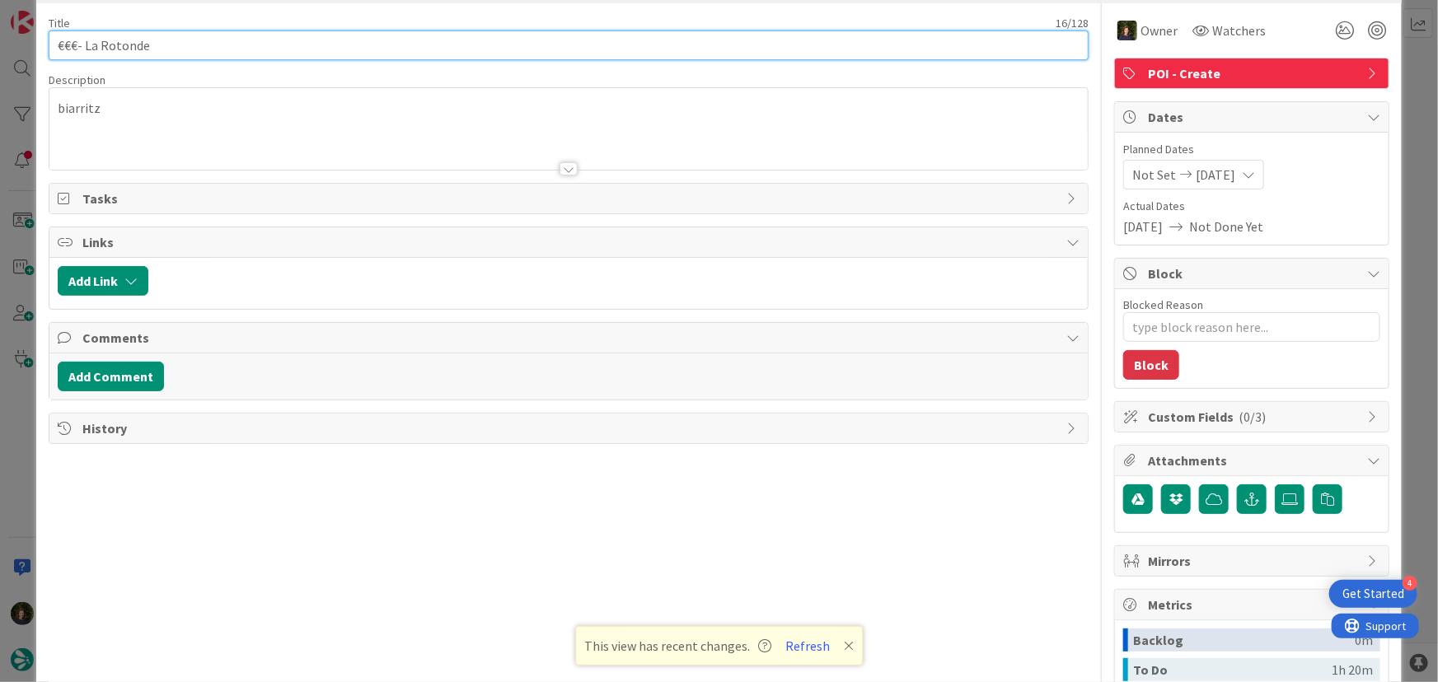
scroll to position [0, 0]
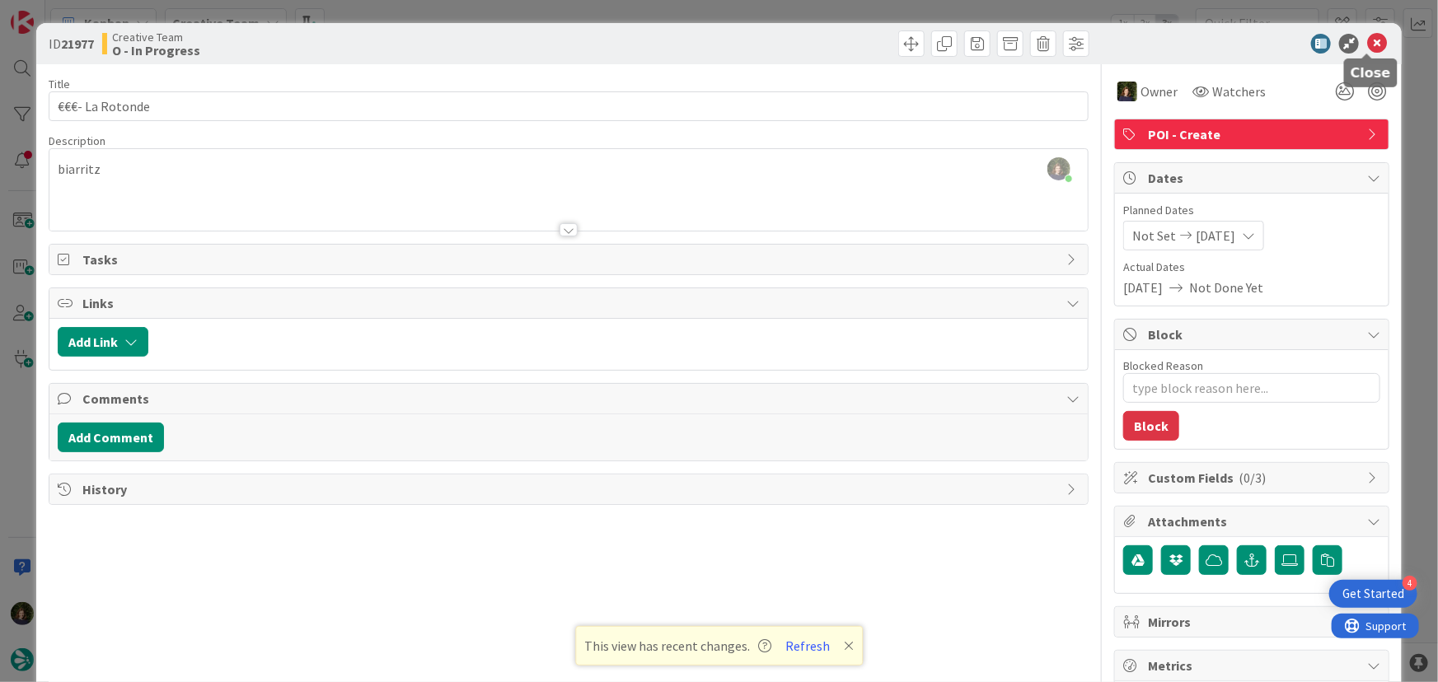
click at [1368, 36] on icon at bounding box center [1377, 44] width 20 height 20
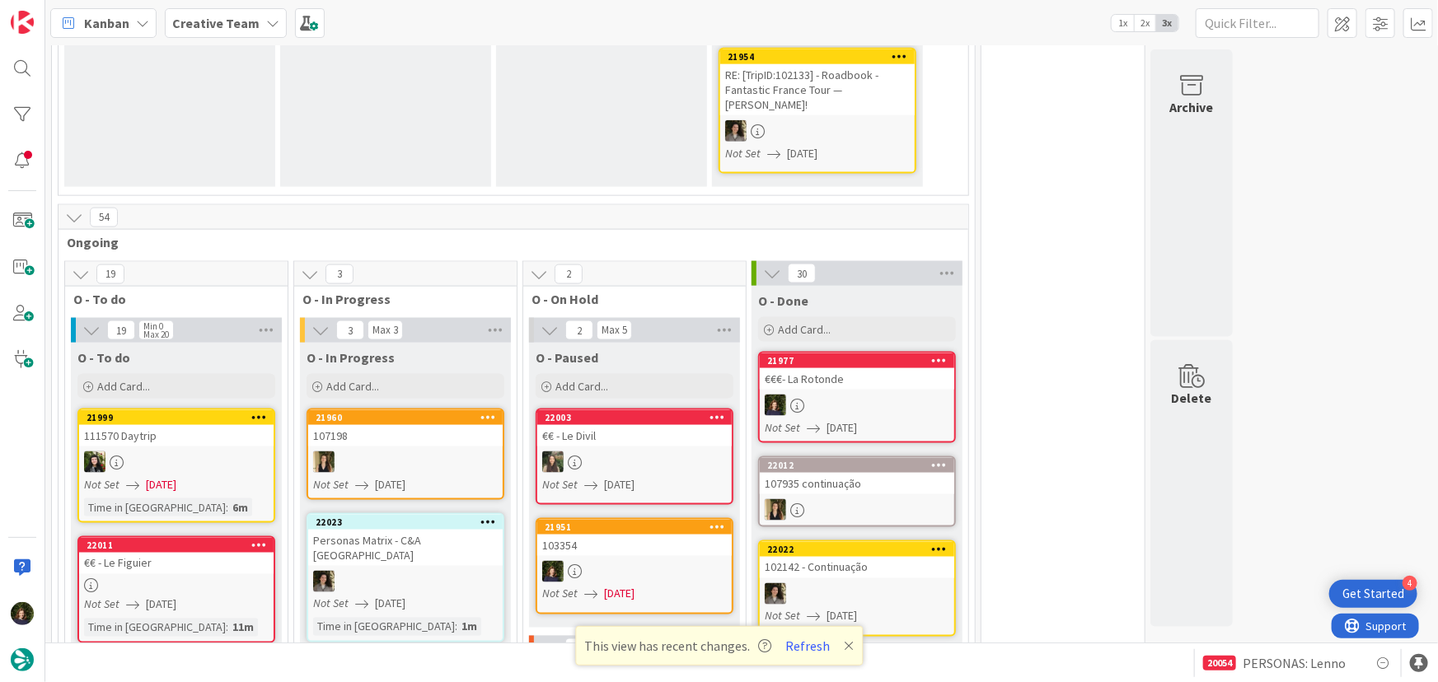
scroll to position [919, 0]
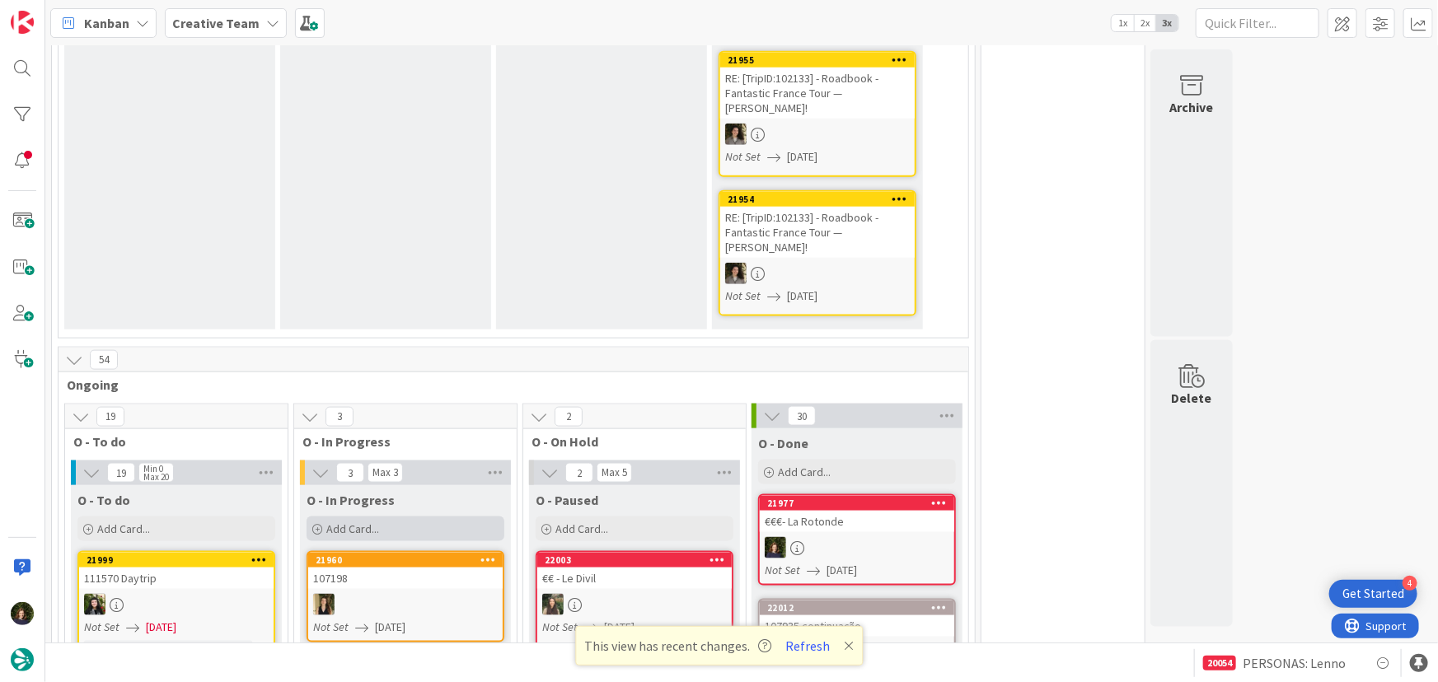
click at [400, 517] on div "Add Card..." at bounding box center [405, 529] width 198 height 25
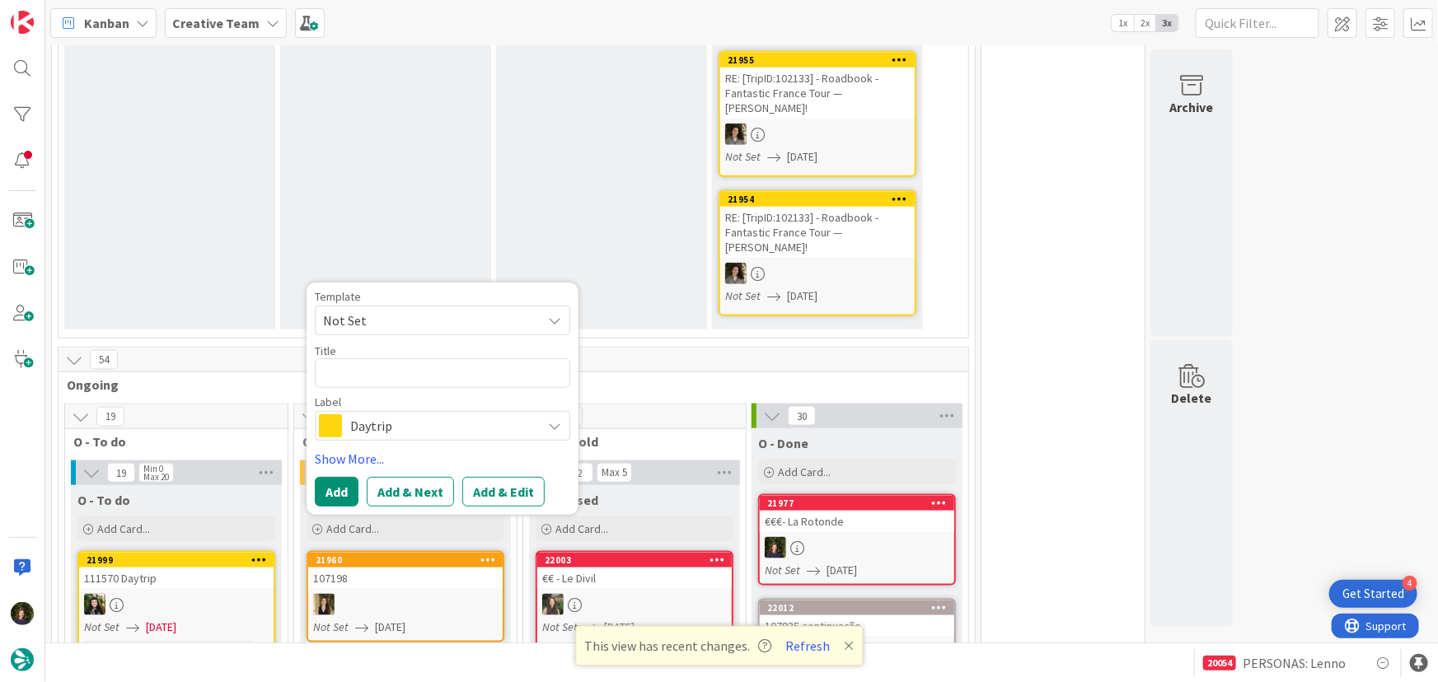
click at [401, 414] on span "Daytrip" at bounding box center [441, 425] width 183 height 23
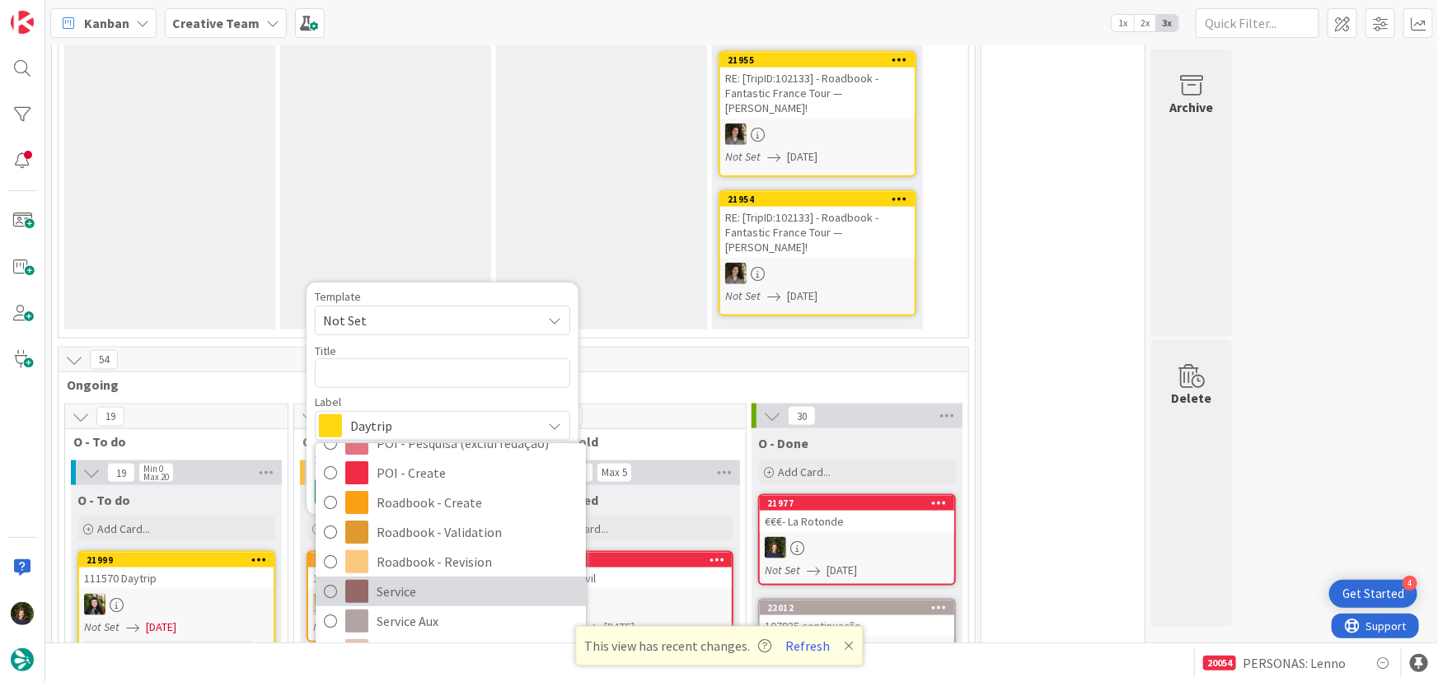
scroll to position [299, 0]
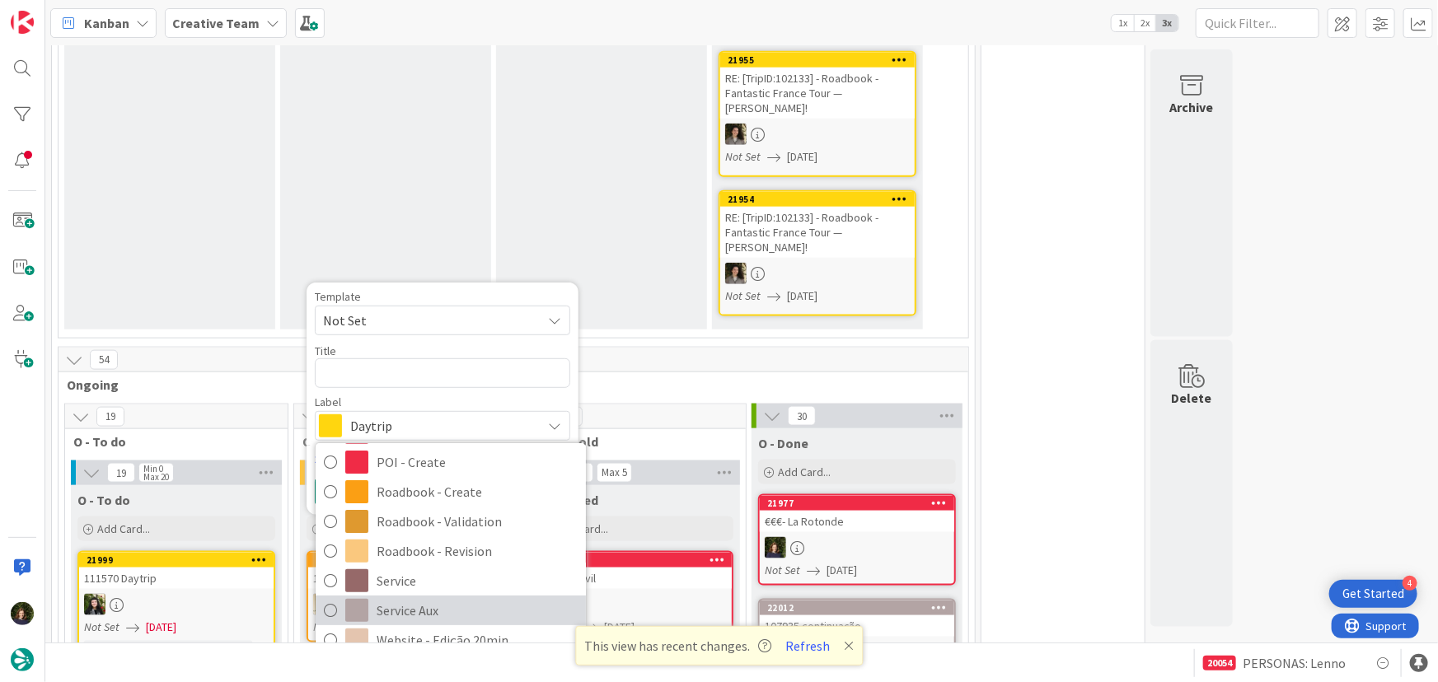
click at [400, 599] on span "Service Aux" at bounding box center [477, 611] width 201 height 25
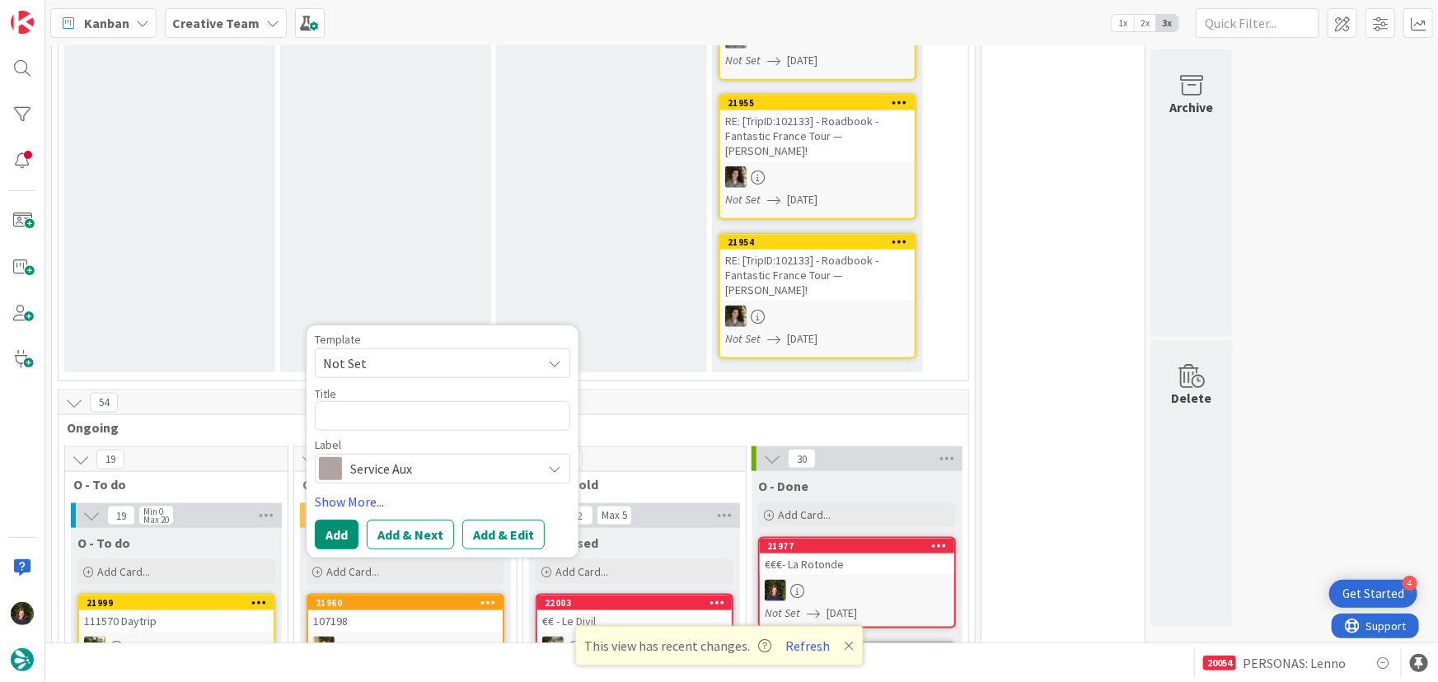
scroll to position [769, 0]
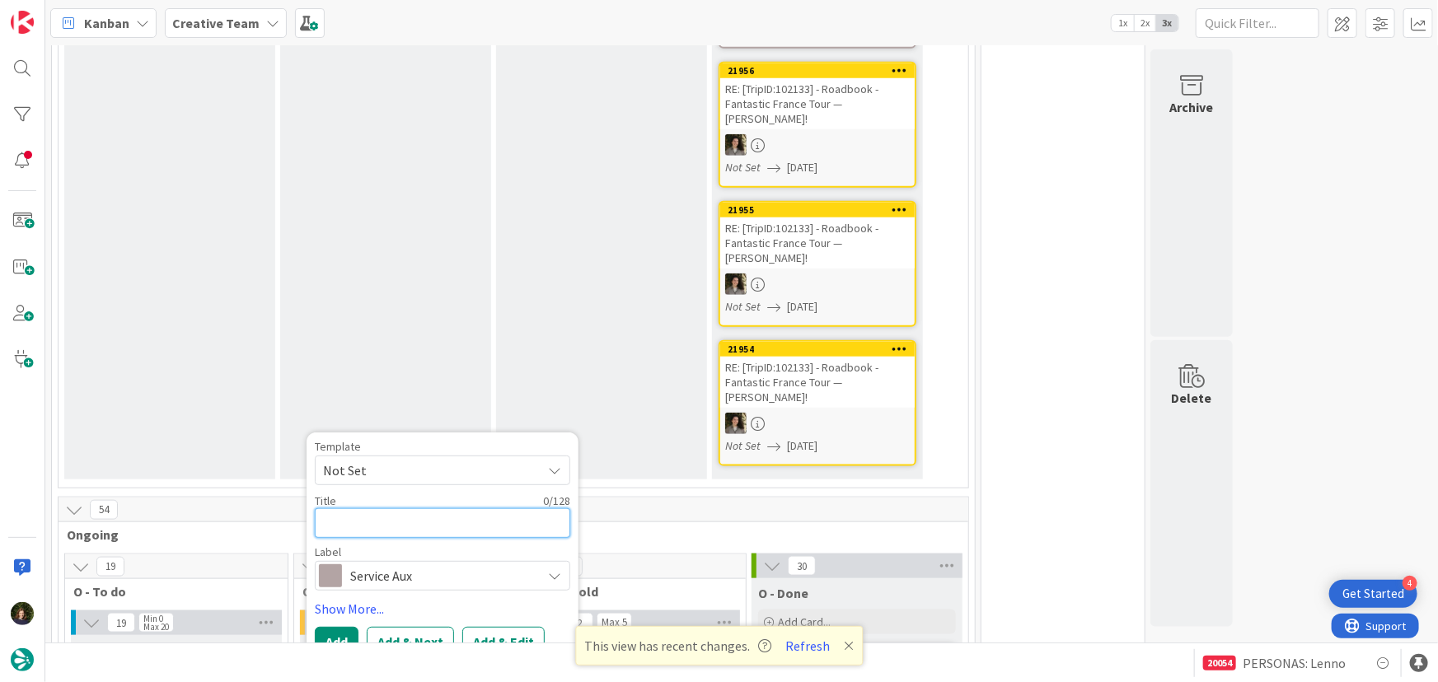
click at [361, 508] on textarea at bounding box center [442, 523] width 255 height 30
click at [343, 627] on button "Add" at bounding box center [337, 642] width 44 height 30
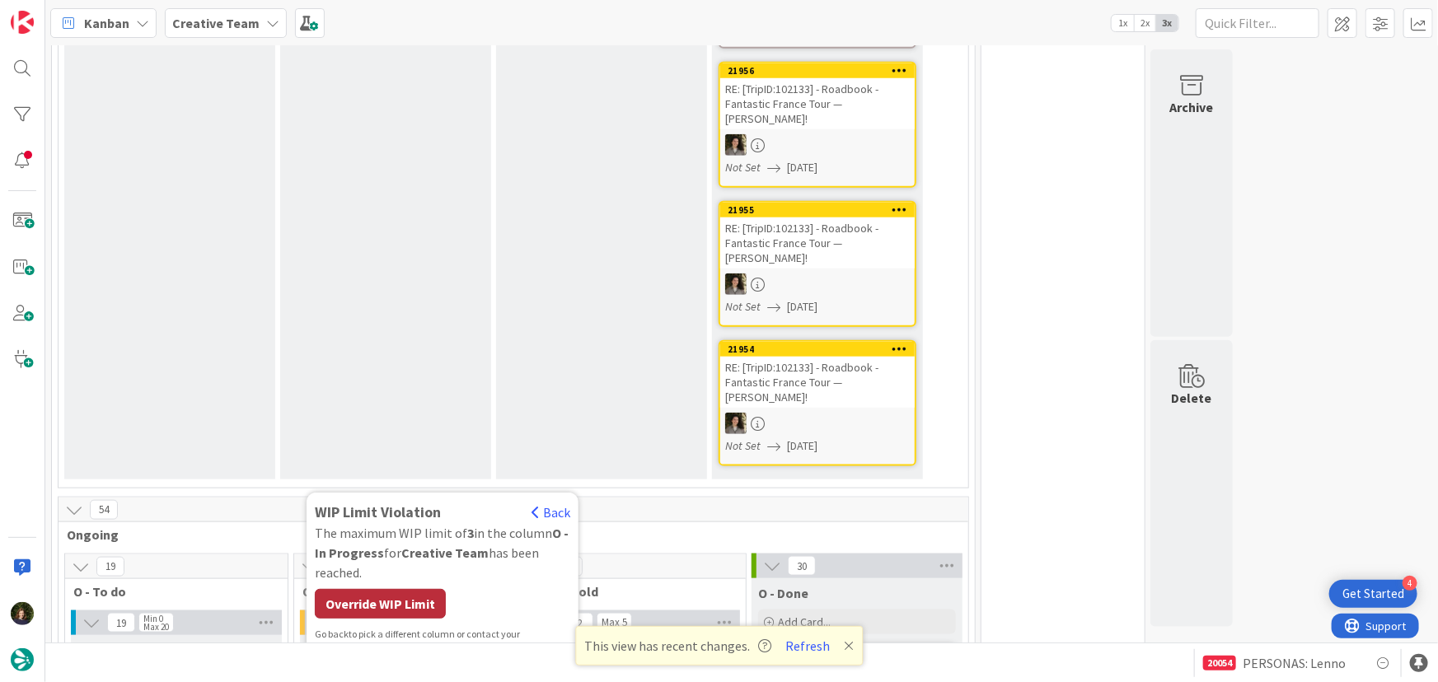
click at [387, 589] on div "Override WIP Limit" at bounding box center [380, 604] width 131 height 30
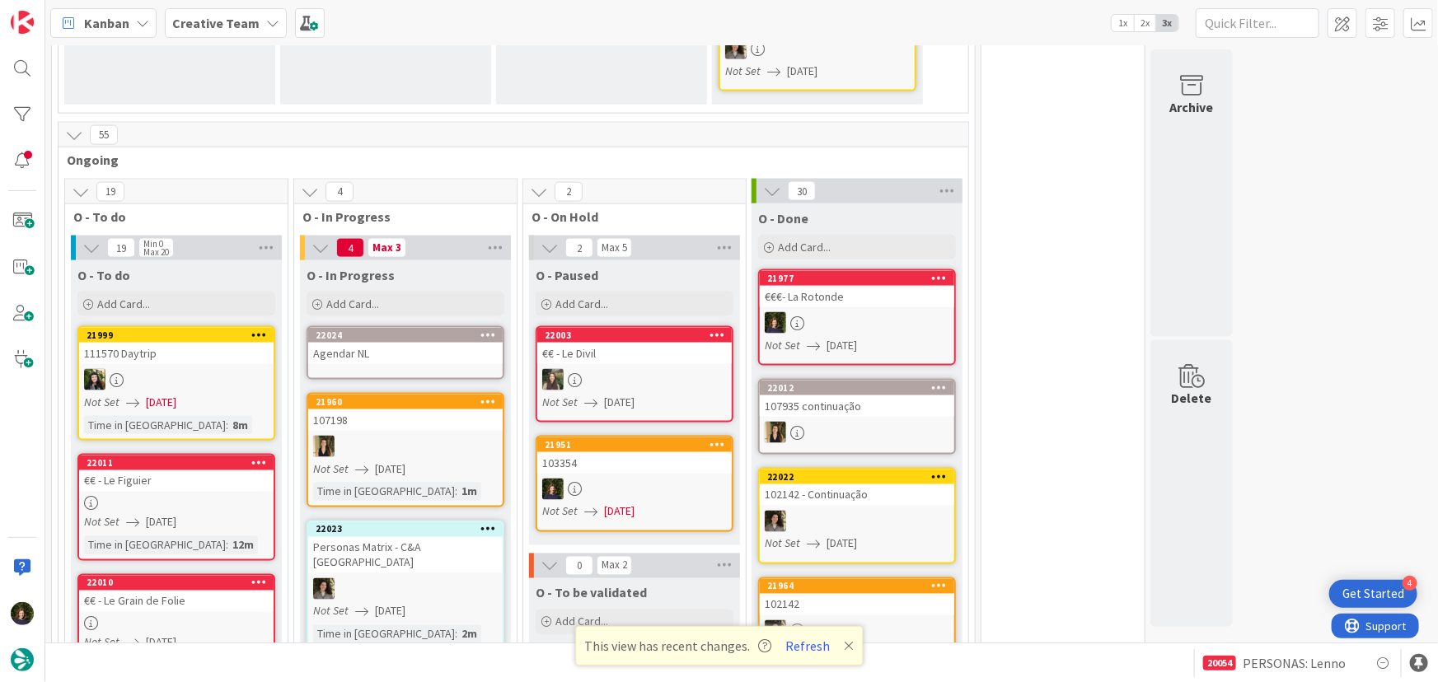
scroll to position [1219, 0]
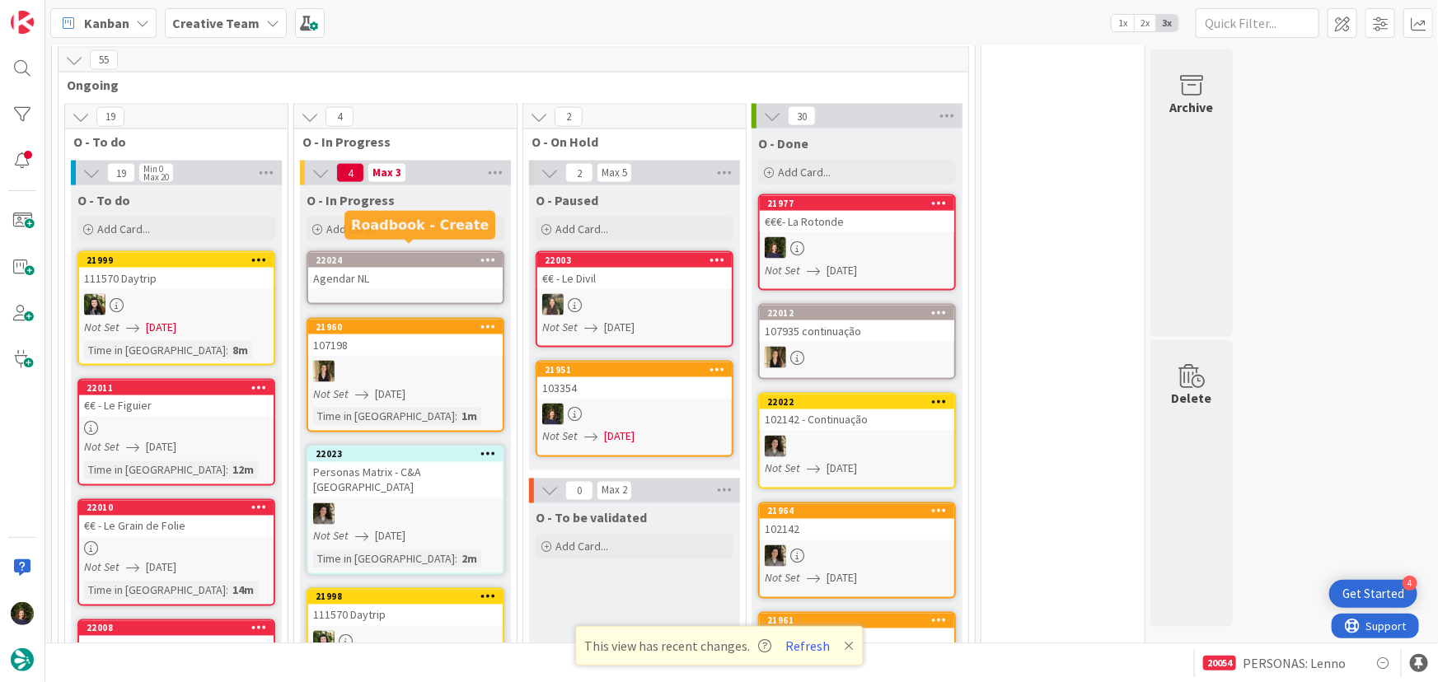
click at [375, 268] on div "Agendar NL" at bounding box center [405, 278] width 194 height 21
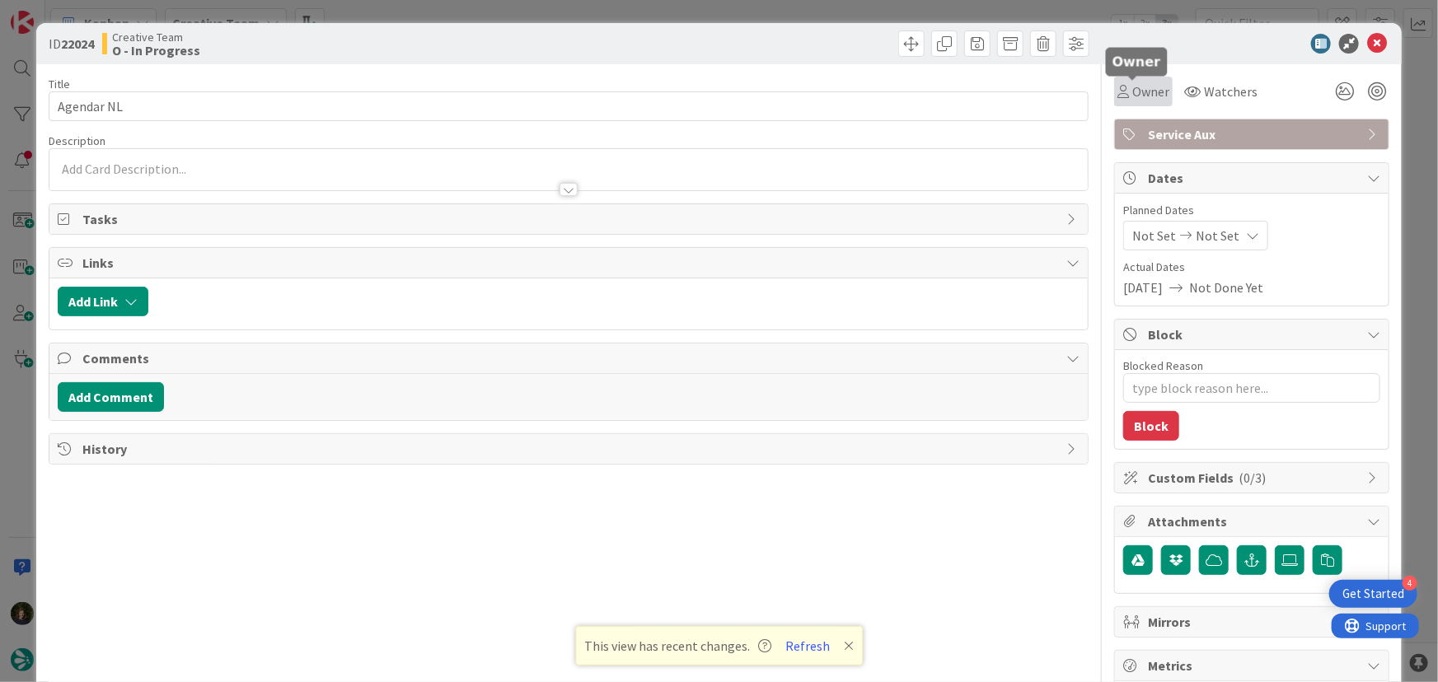
click at [1140, 96] on span "Owner" at bounding box center [1150, 92] width 37 height 20
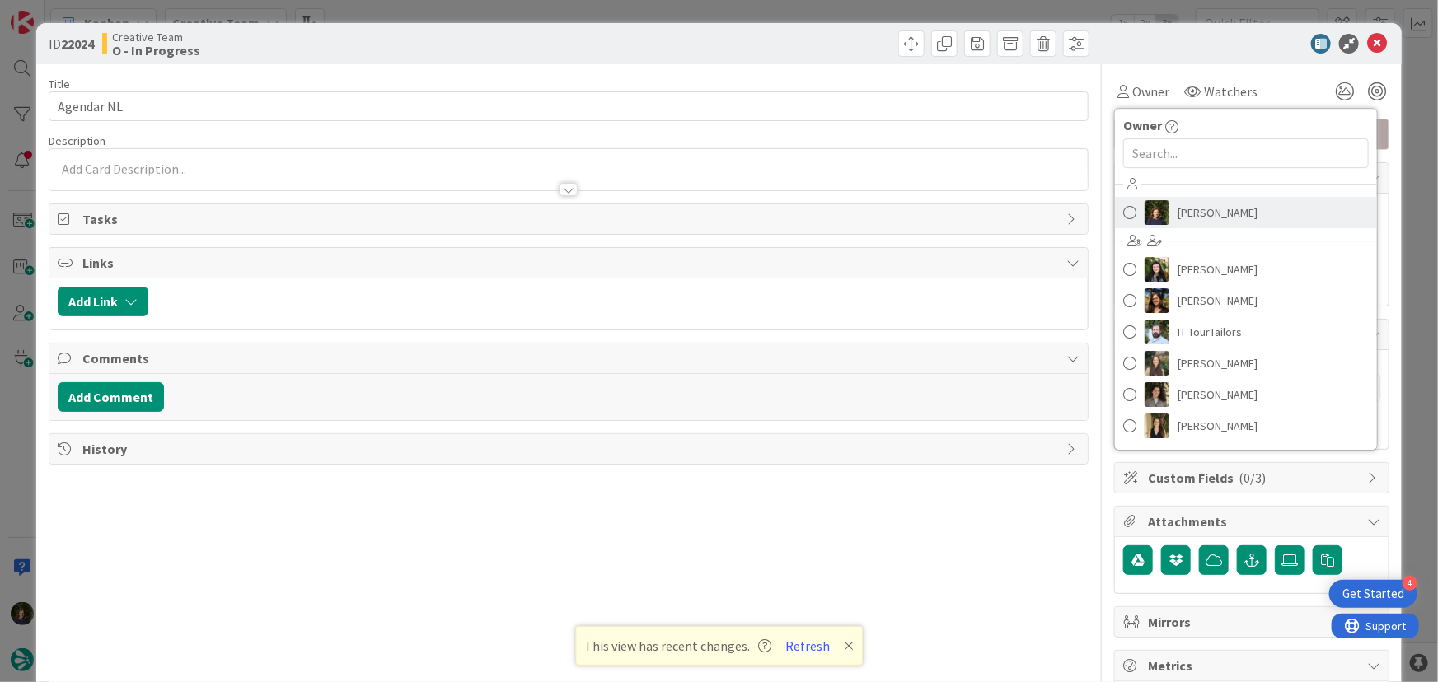
click at [1183, 213] on span "[PERSON_NAME]" at bounding box center [1217, 212] width 80 height 25
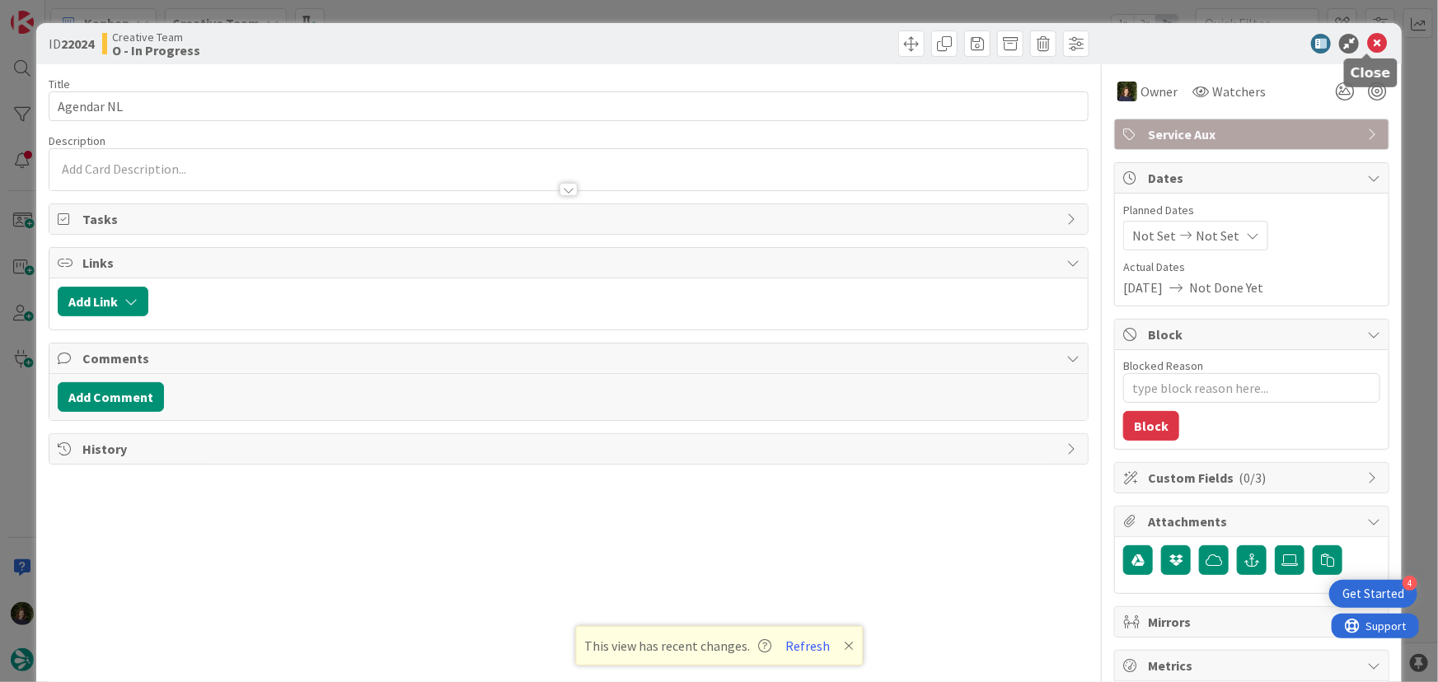
click at [1368, 39] on icon at bounding box center [1377, 44] width 20 height 20
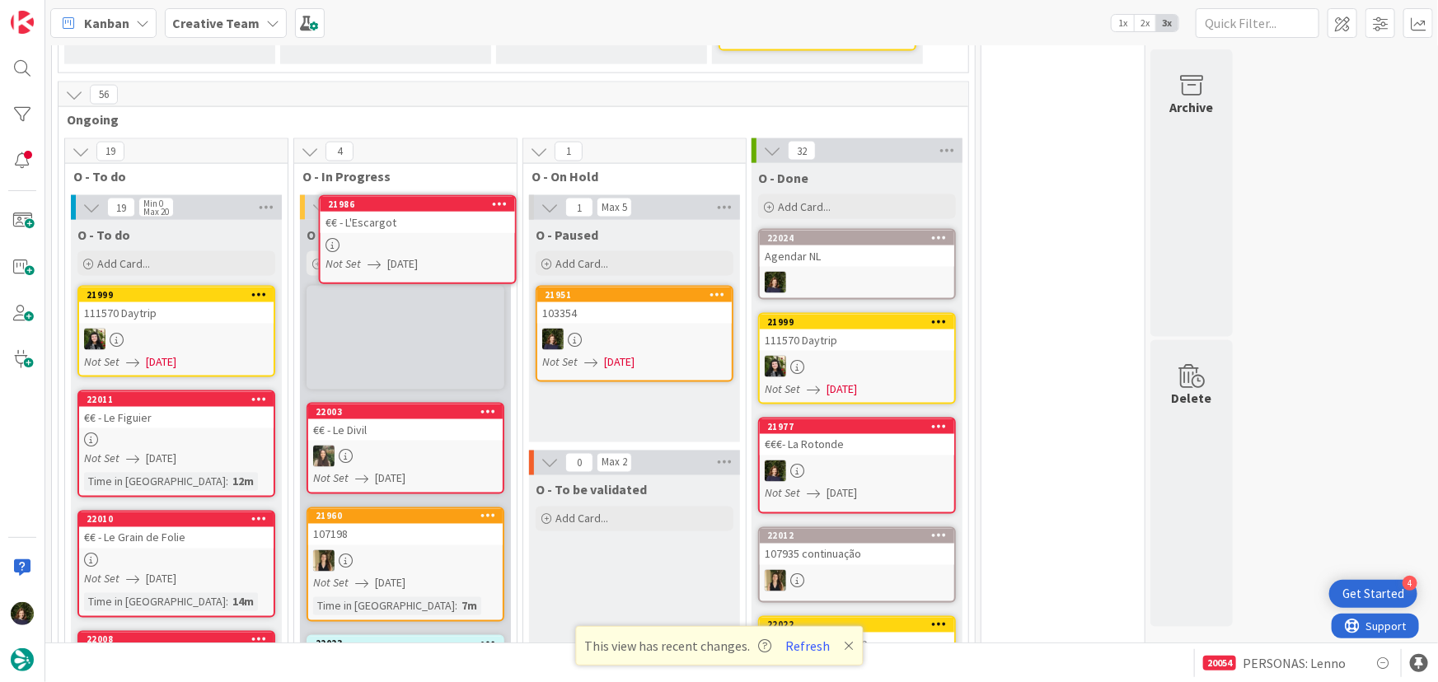
scroll to position [1172, 0]
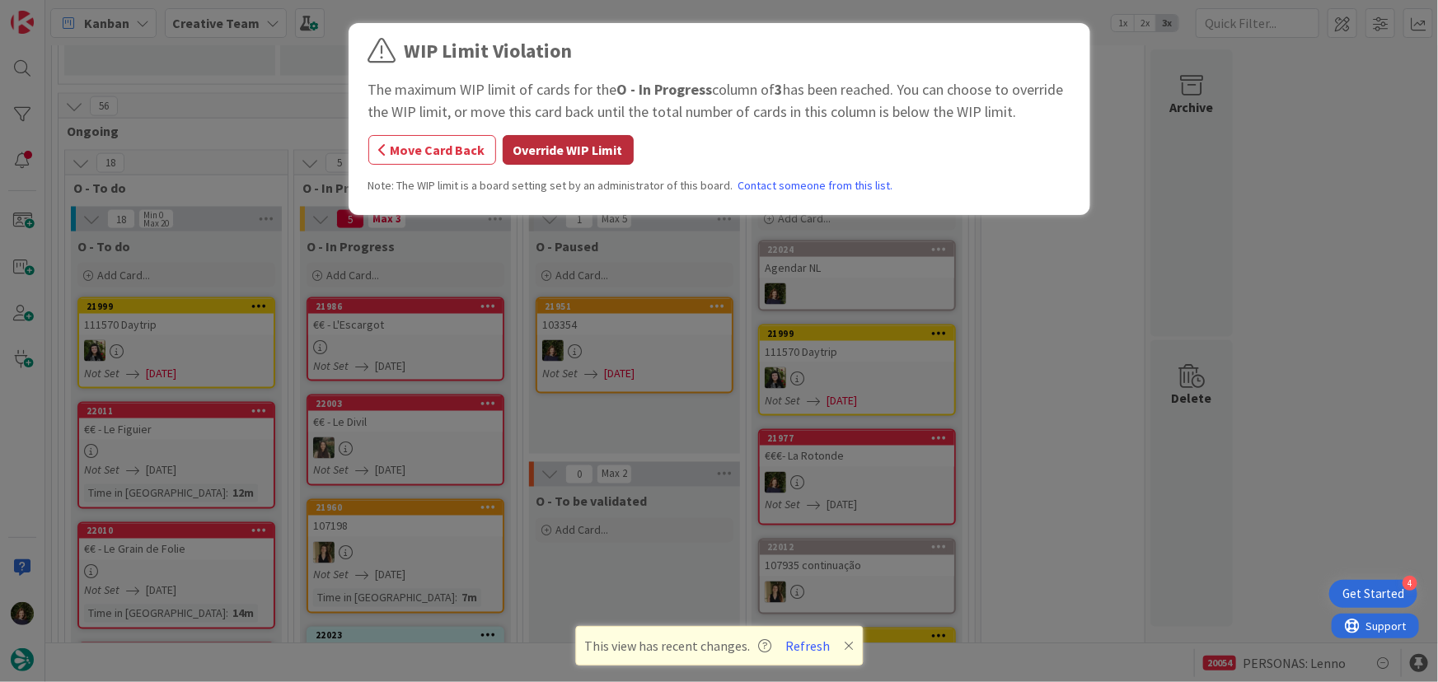
click at [572, 149] on button "Override WIP Limit" at bounding box center [568, 150] width 131 height 30
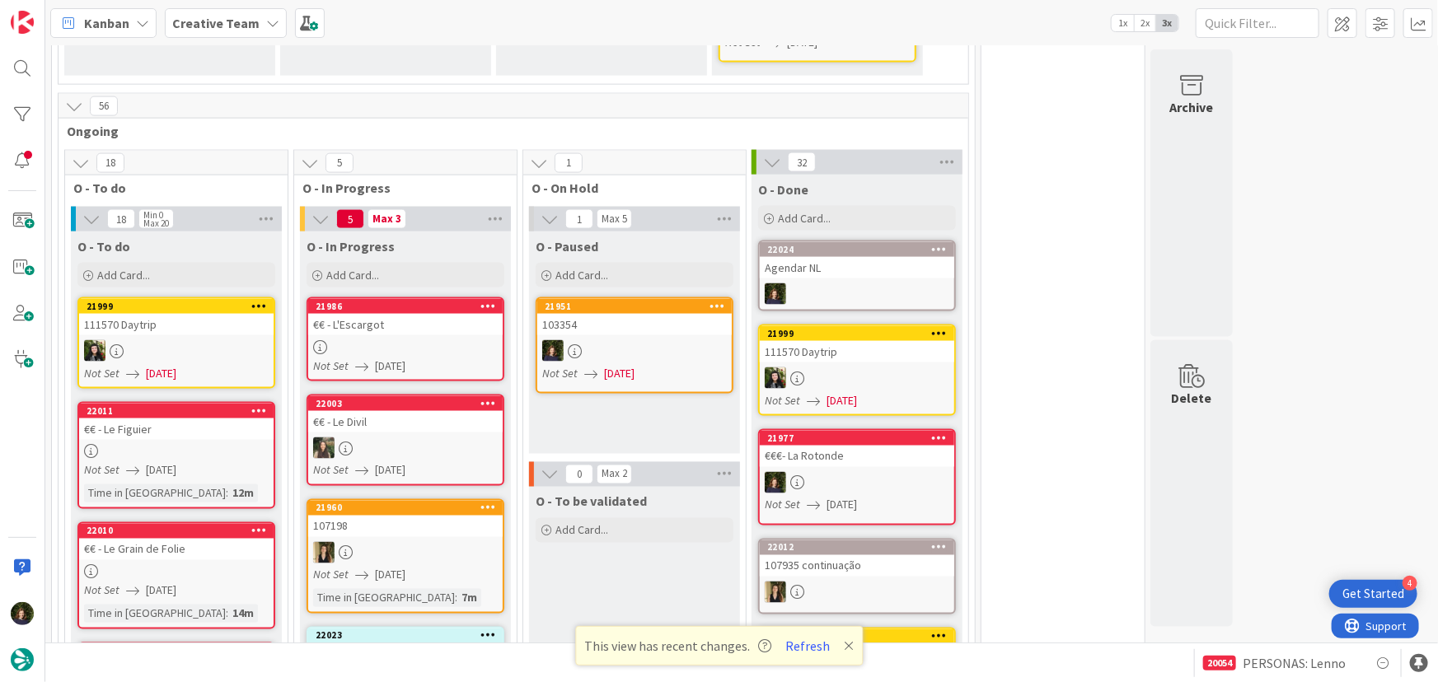
click at [352, 297] on link "21986 €€ - L'Escargot Not Set [DATE]" at bounding box center [405, 339] width 198 height 84
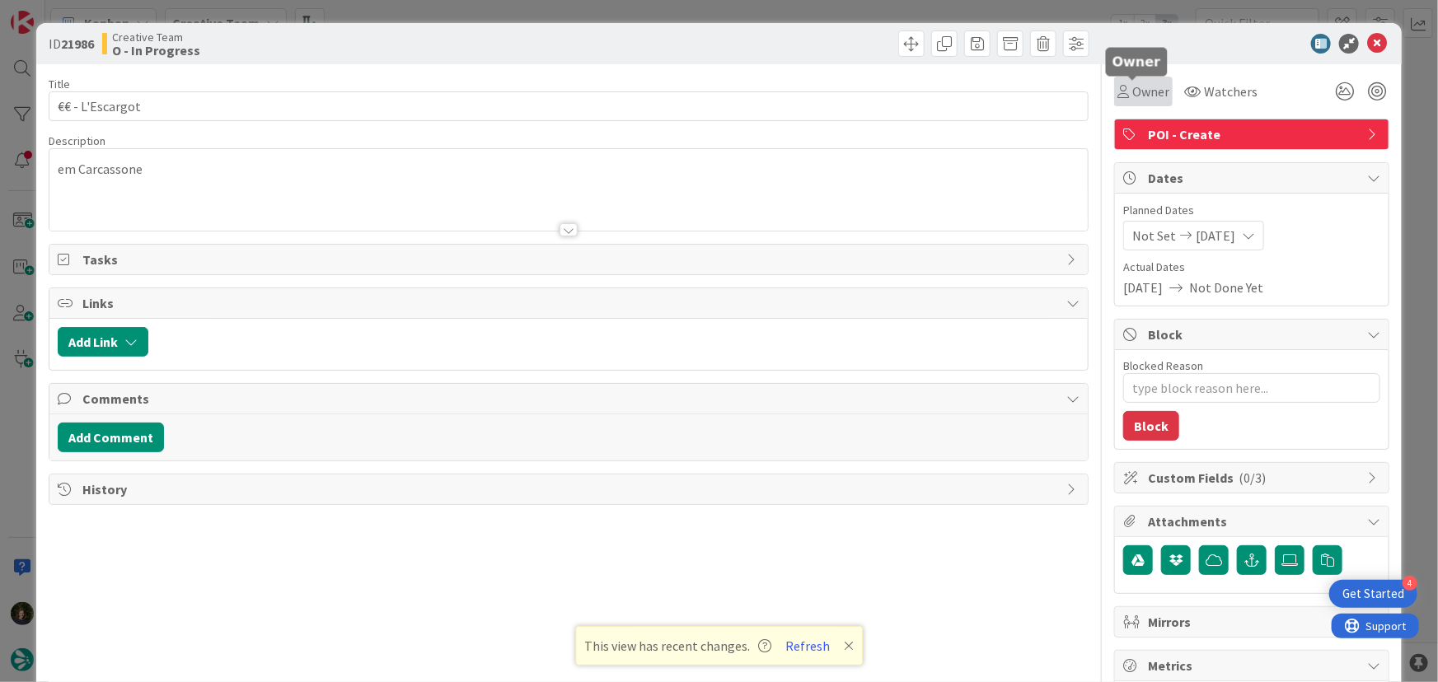
click at [1140, 86] on span "Owner" at bounding box center [1150, 92] width 37 height 20
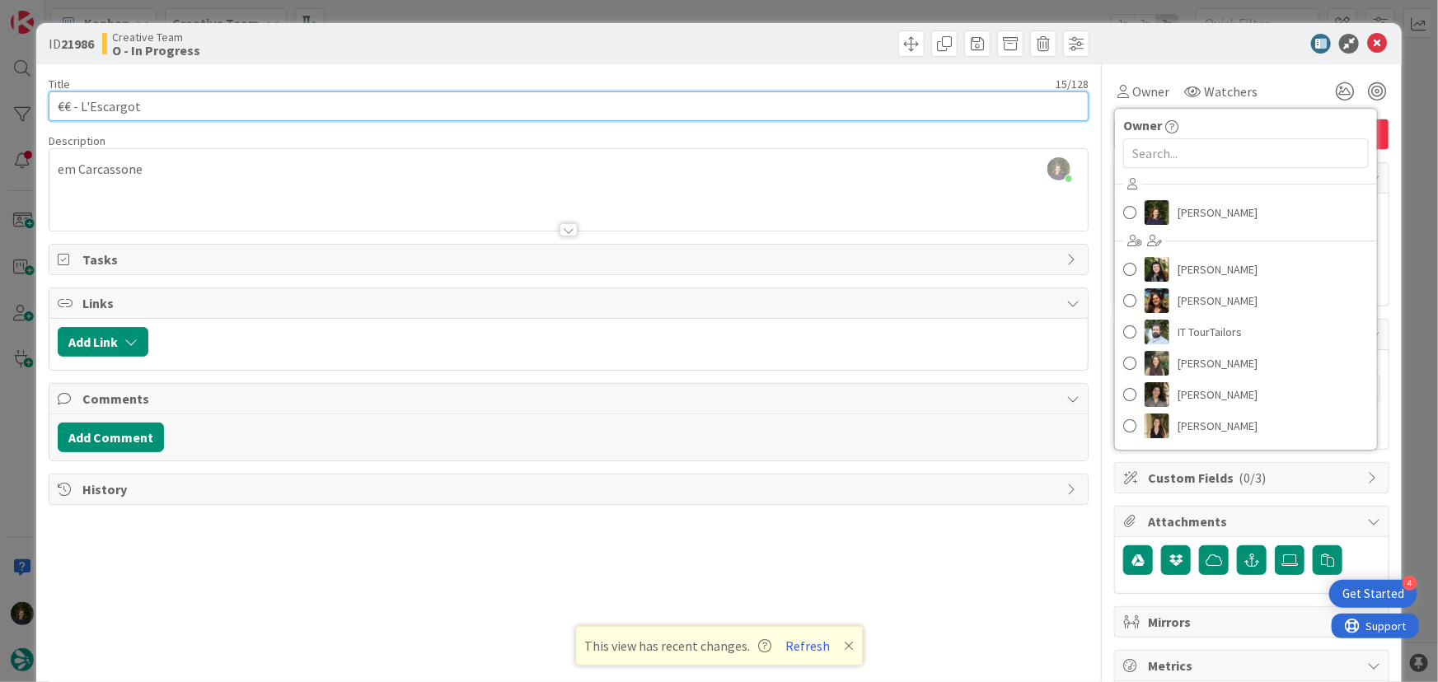
drag, startPoint x: 143, startPoint y: 105, endPoint x: 47, endPoint y: 107, distance: 95.6
click at [47, 107] on div "ID 21986 Creative Team O - In Progress Title 15 / 128 €€ - L'Escargot Descripti…" at bounding box center [719, 499] width 1366 height 952
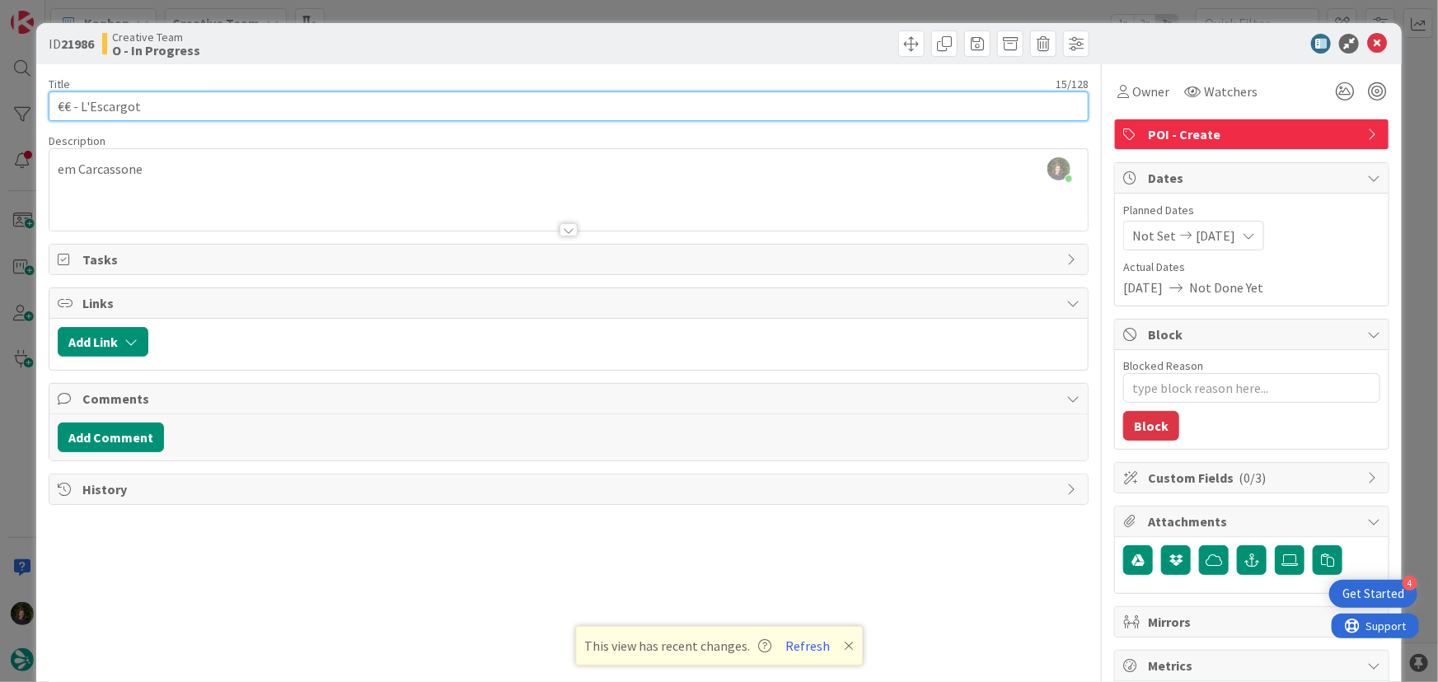
paste input "Or check out our tours below"
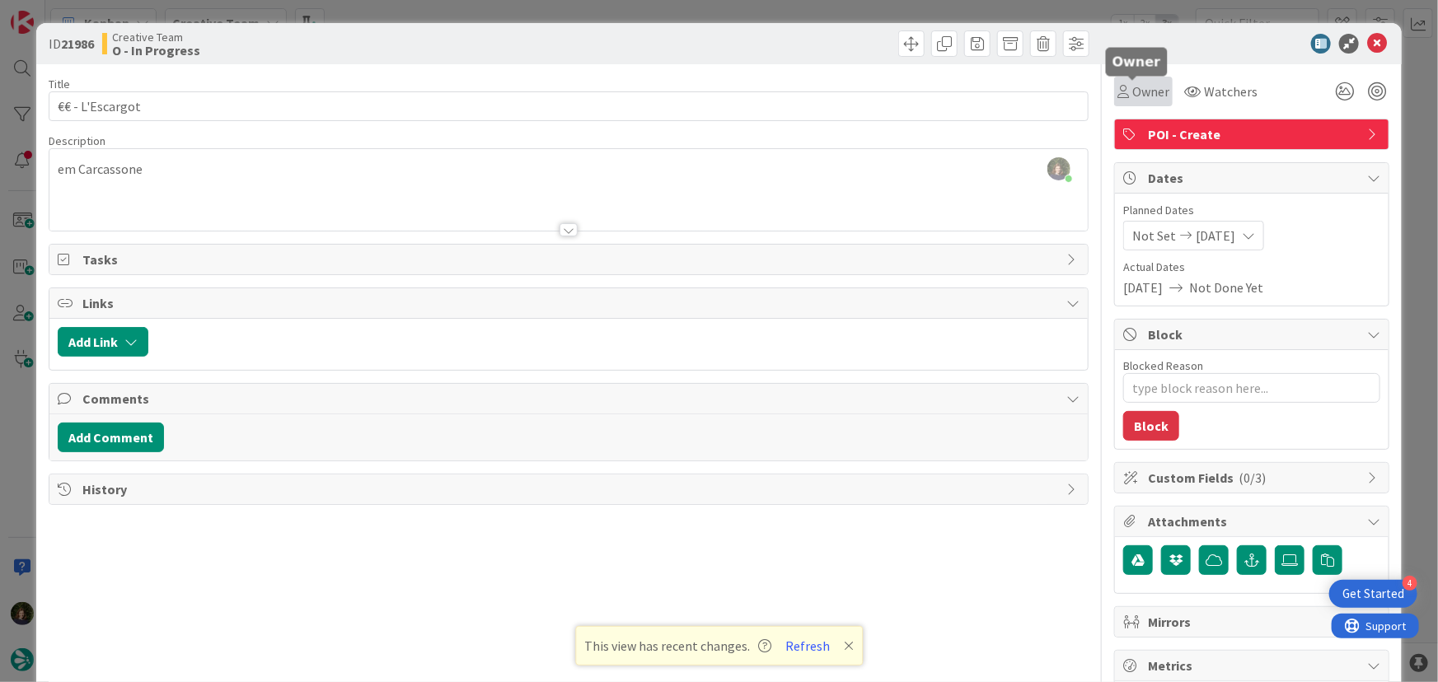
drag, startPoint x: 1147, startPoint y: 89, endPoint x: 1146, endPoint y: 98, distance: 9.1
click at [1146, 88] on span "Owner" at bounding box center [1150, 92] width 37 height 20
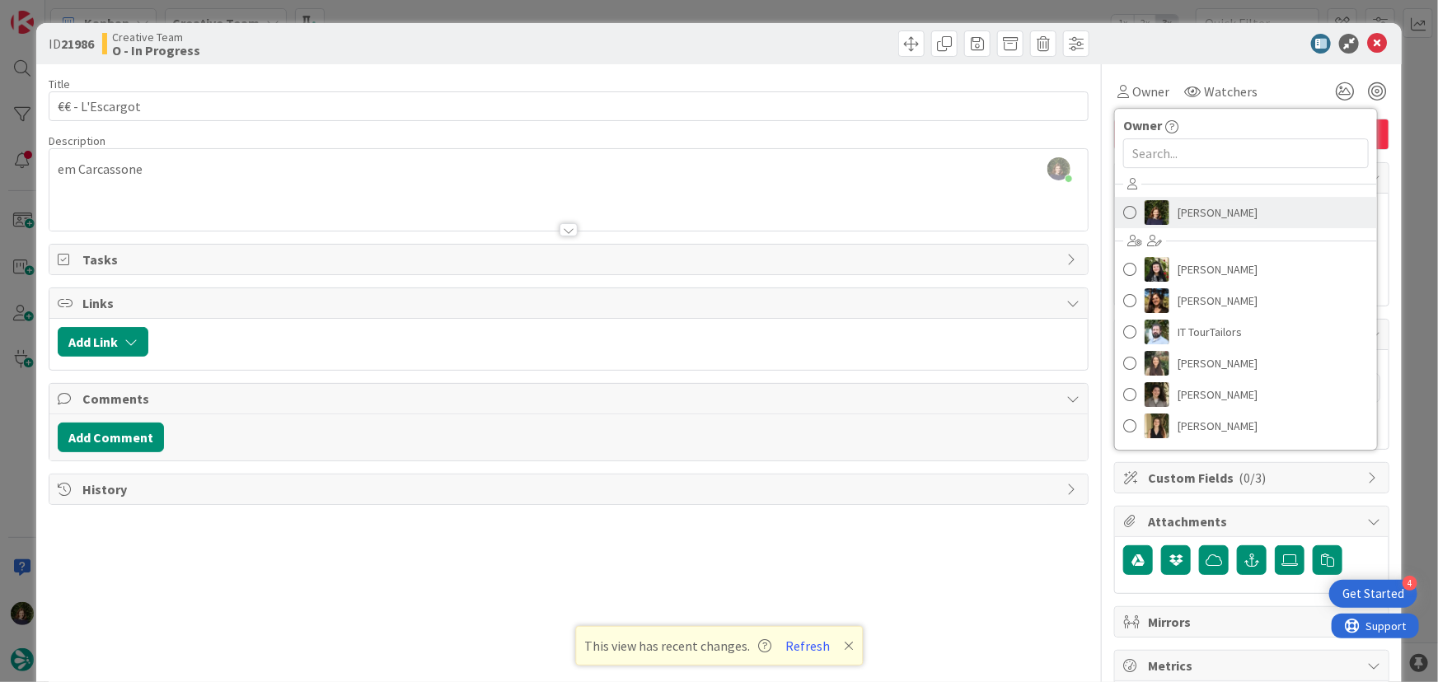
click at [1185, 220] on span "[PERSON_NAME]" at bounding box center [1217, 212] width 80 height 25
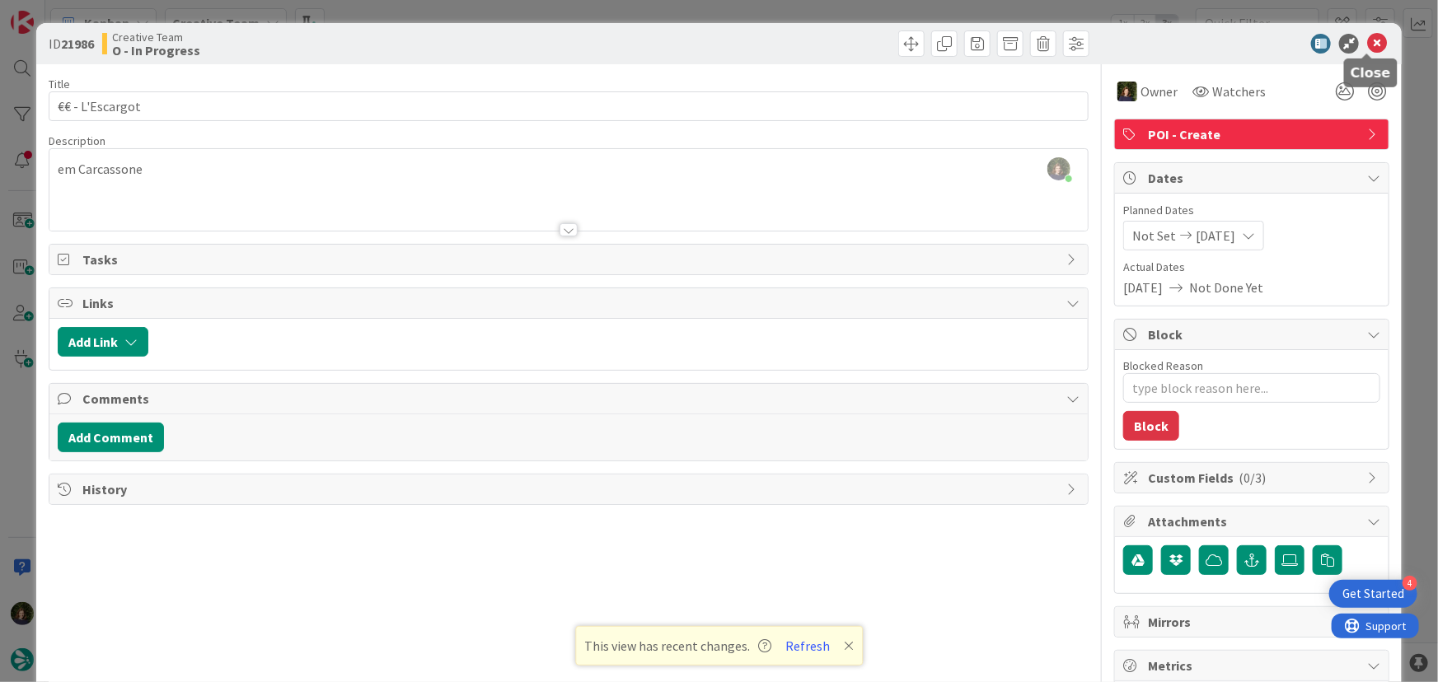
click at [1367, 45] on icon at bounding box center [1377, 44] width 20 height 20
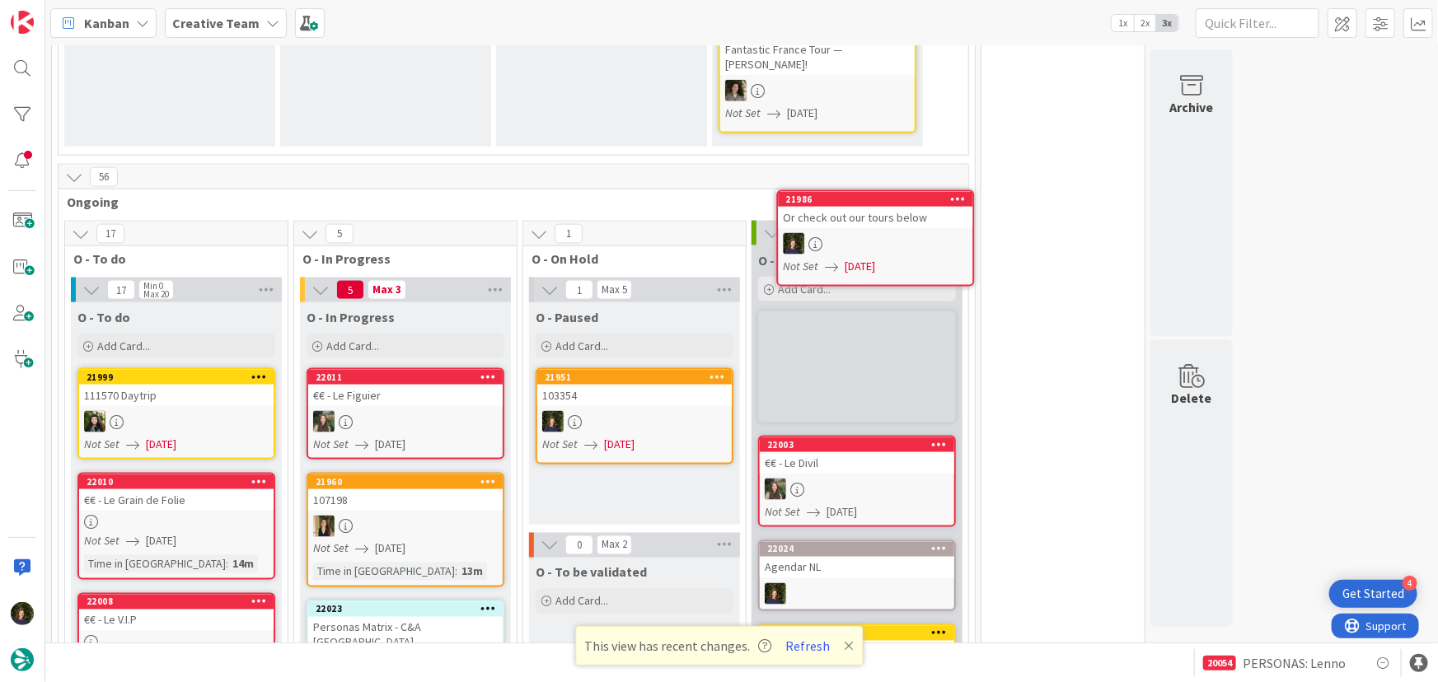
scroll to position [1097, 0]
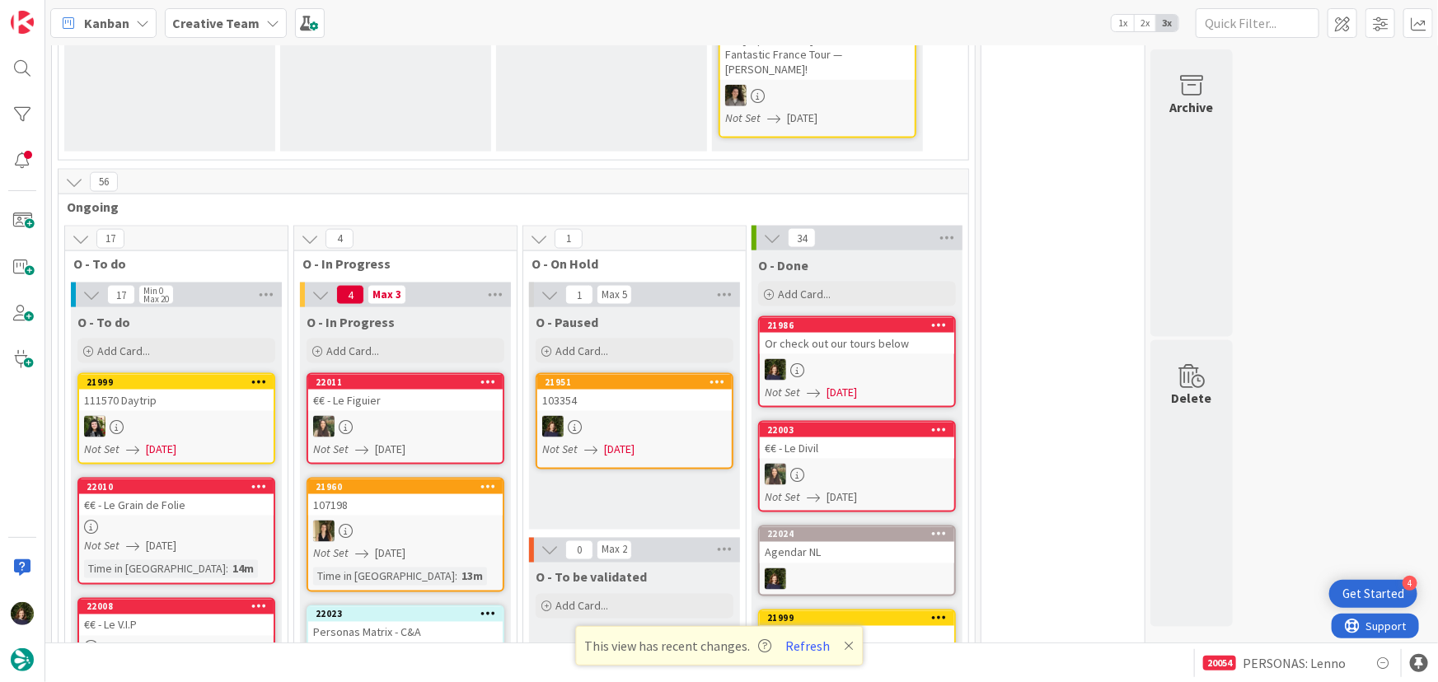
click at [846, 359] on div at bounding box center [857, 369] width 194 height 21
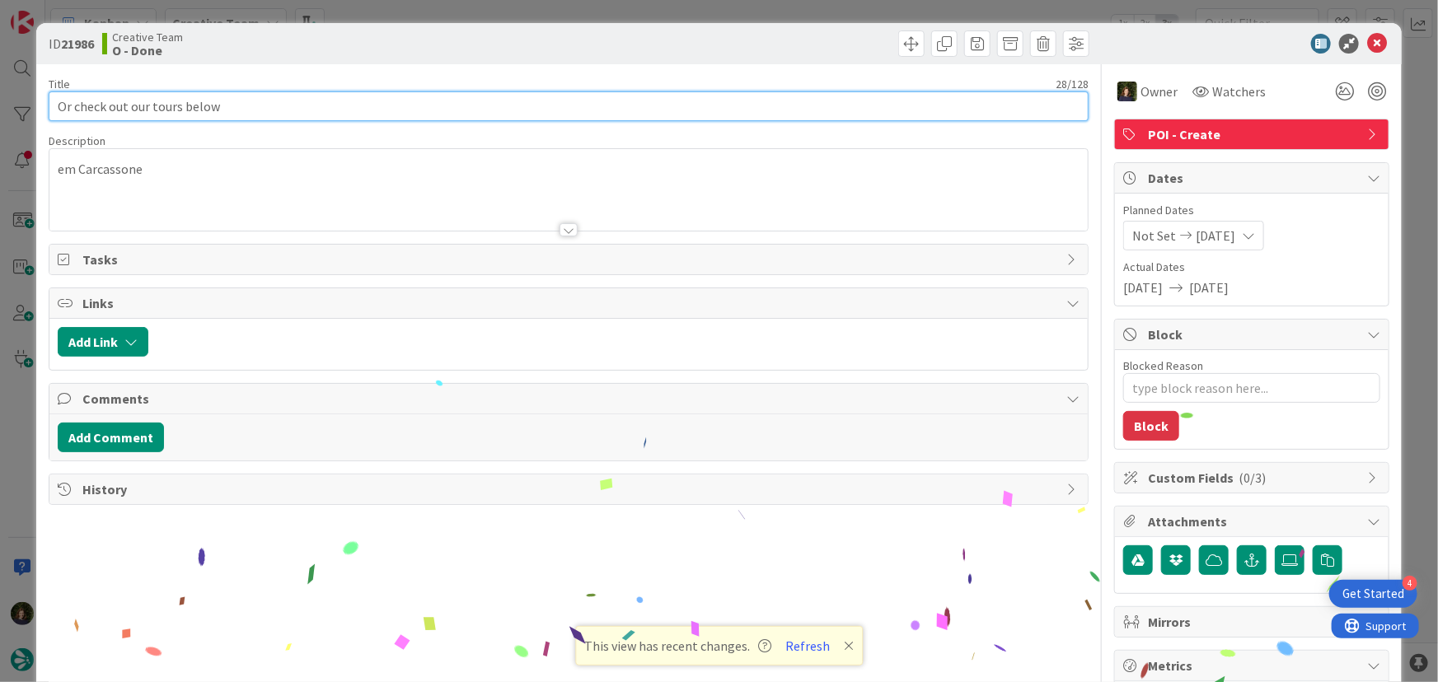
click at [227, 102] on input "Or check out our tours below" at bounding box center [569, 106] width 1041 height 30
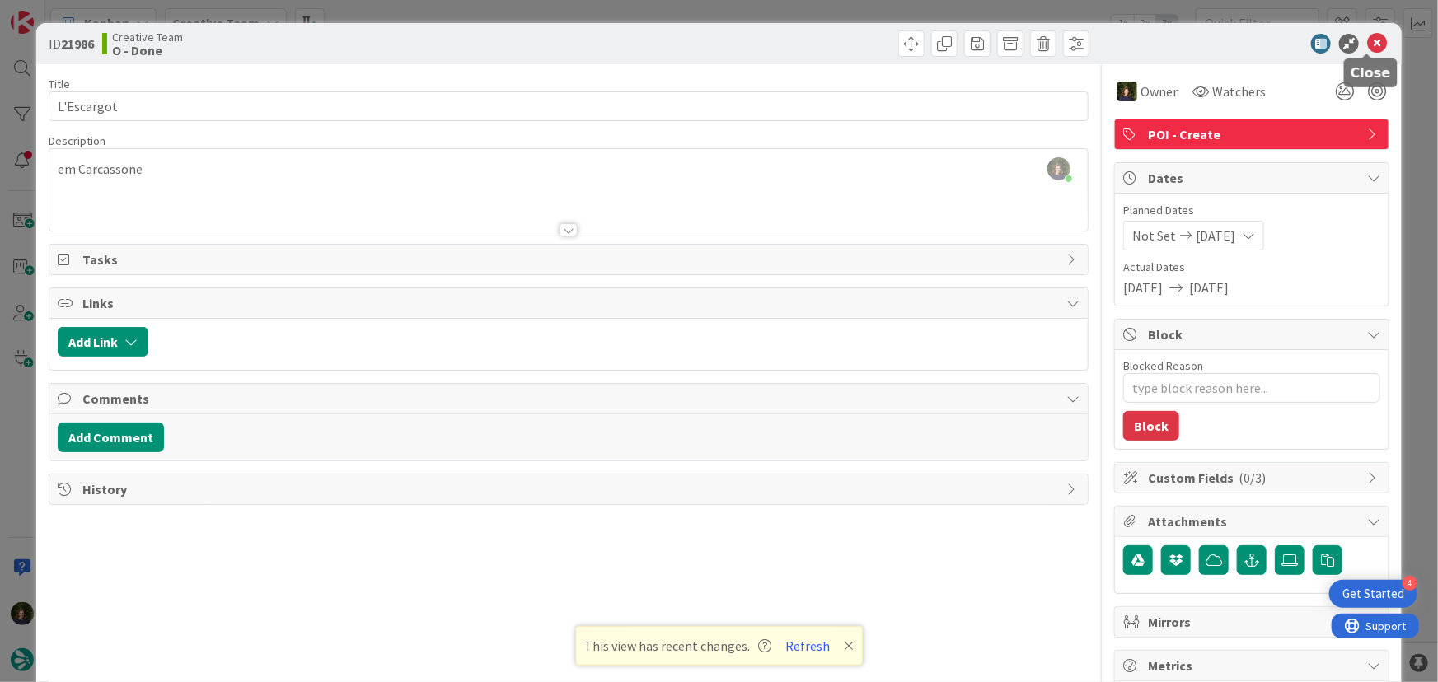
click at [1368, 45] on icon at bounding box center [1377, 44] width 20 height 20
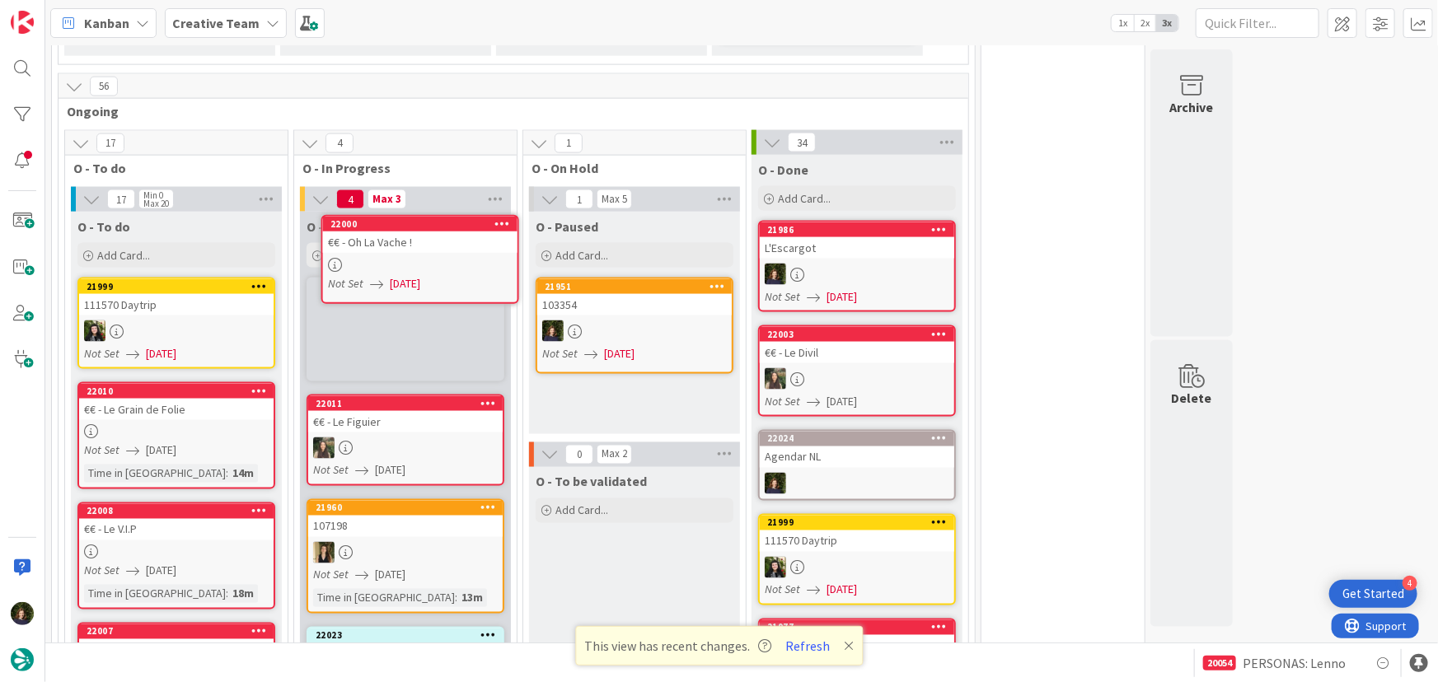
scroll to position [1189, 0]
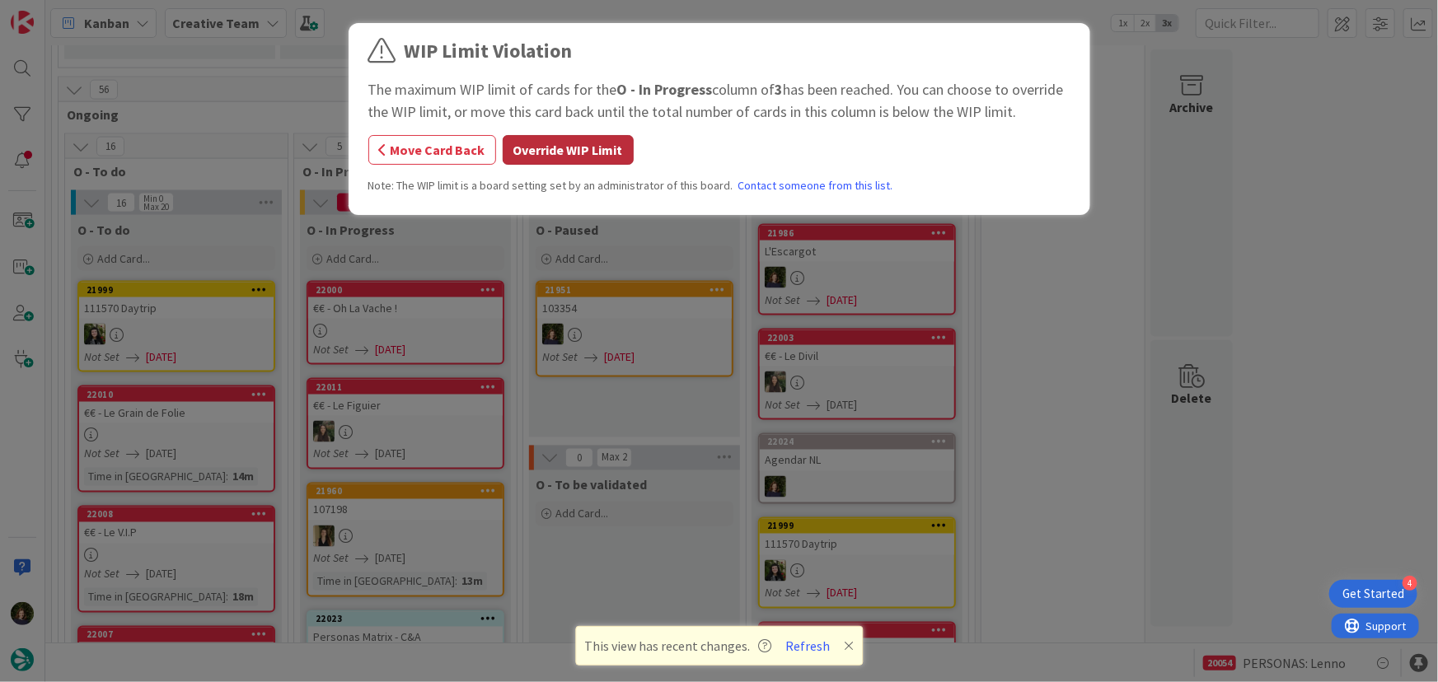
click at [585, 141] on button "Override WIP Limit" at bounding box center [568, 150] width 131 height 30
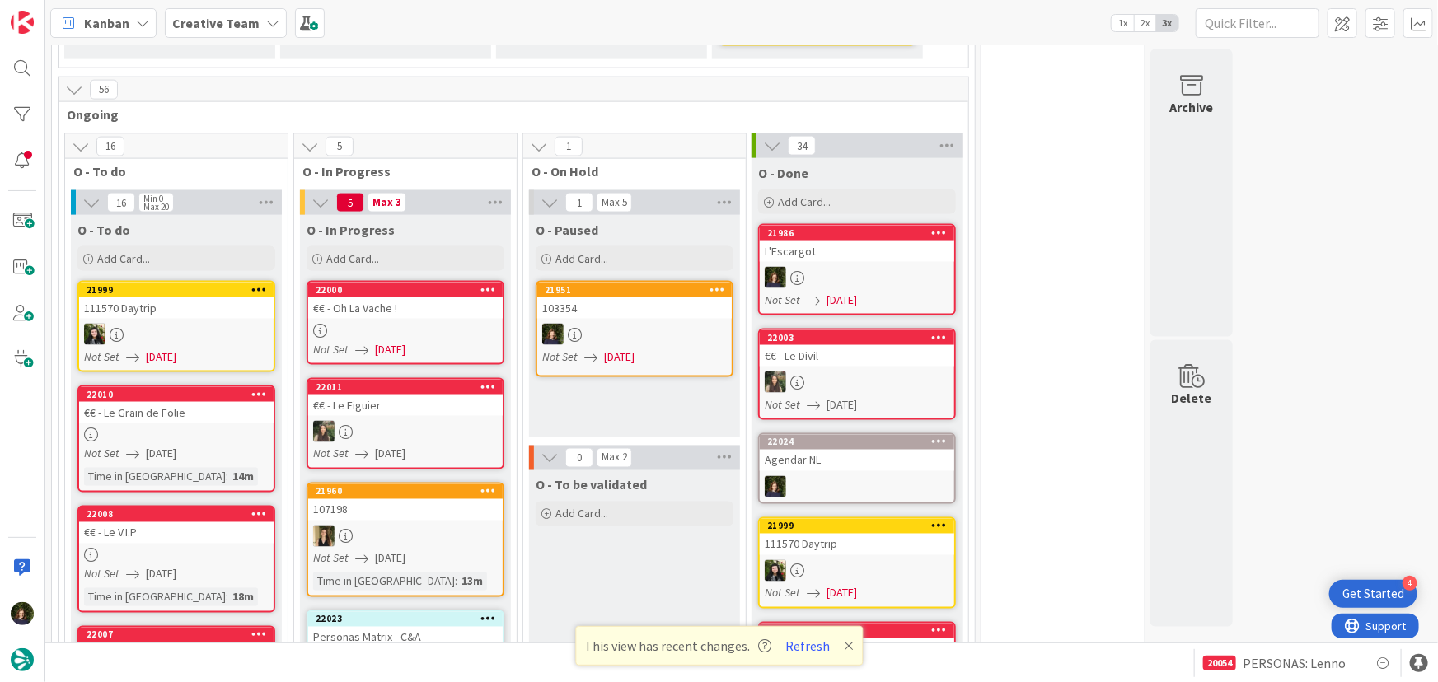
click at [417, 324] on div at bounding box center [405, 331] width 194 height 14
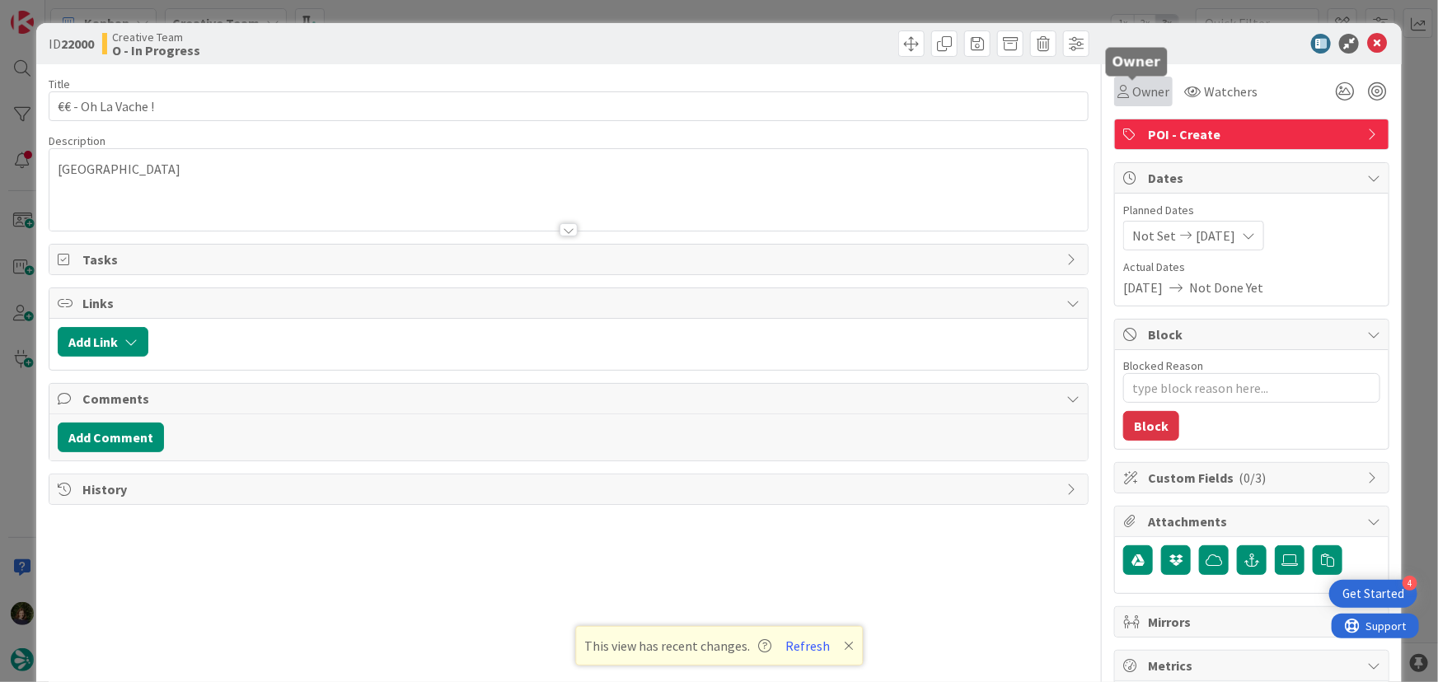
click at [1140, 93] on span "Owner" at bounding box center [1150, 92] width 37 height 20
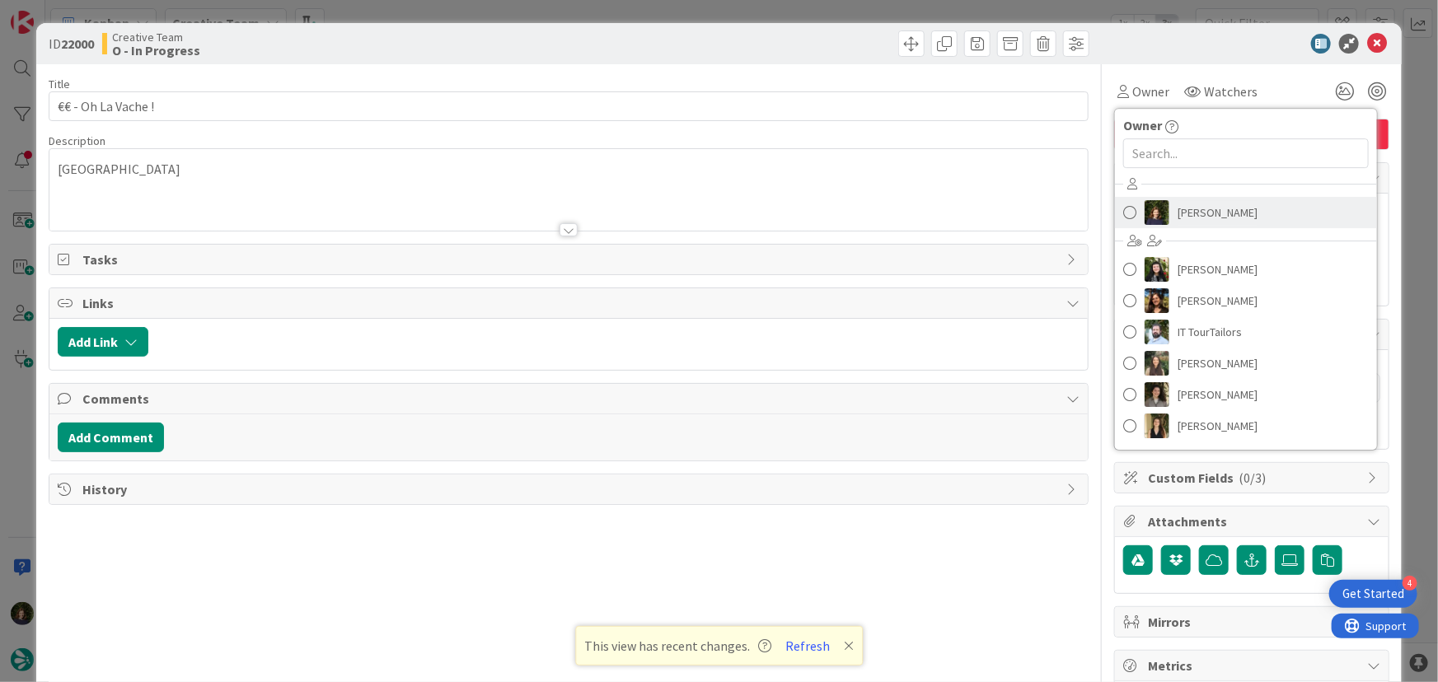
click at [1199, 208] on span "[PERSON_NAME]" at bounding box center [1217, 212] width 80 height 25
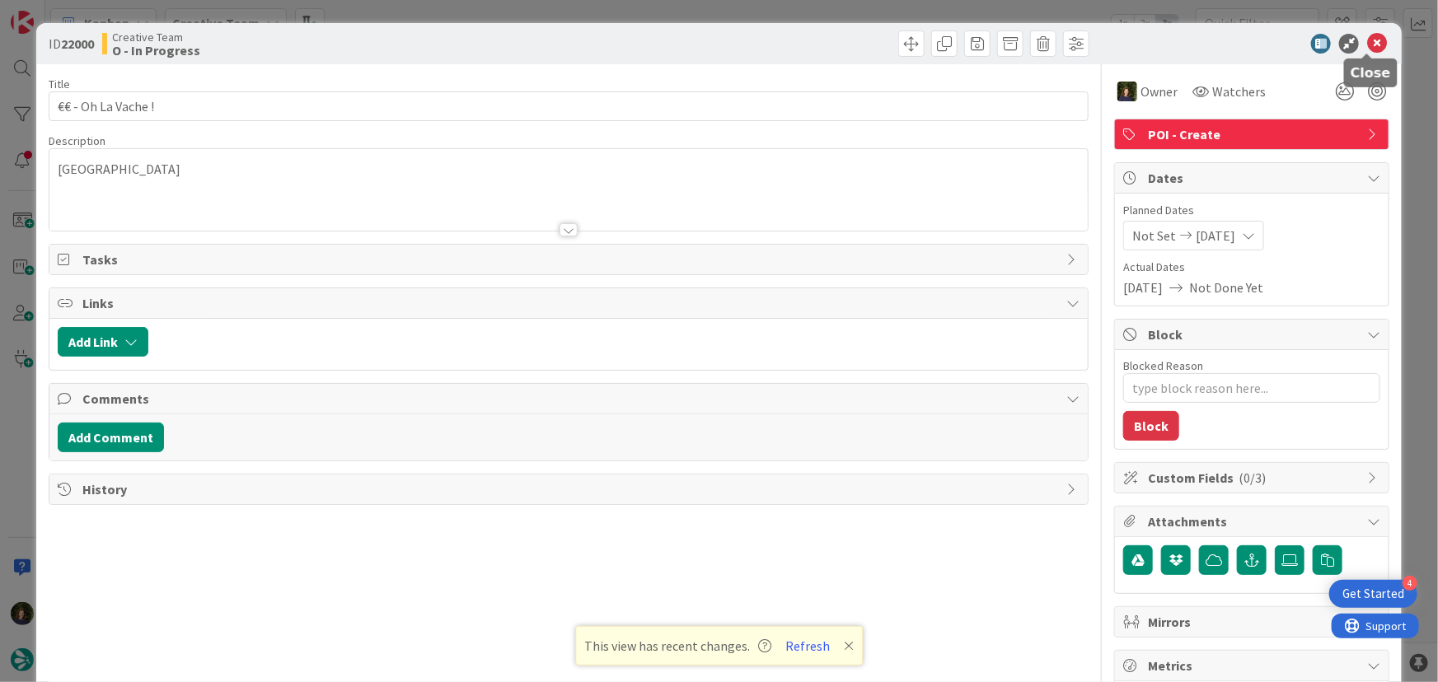
click at [1367, 39] on icon at bounding box center [1377, 44] width 20 height 20
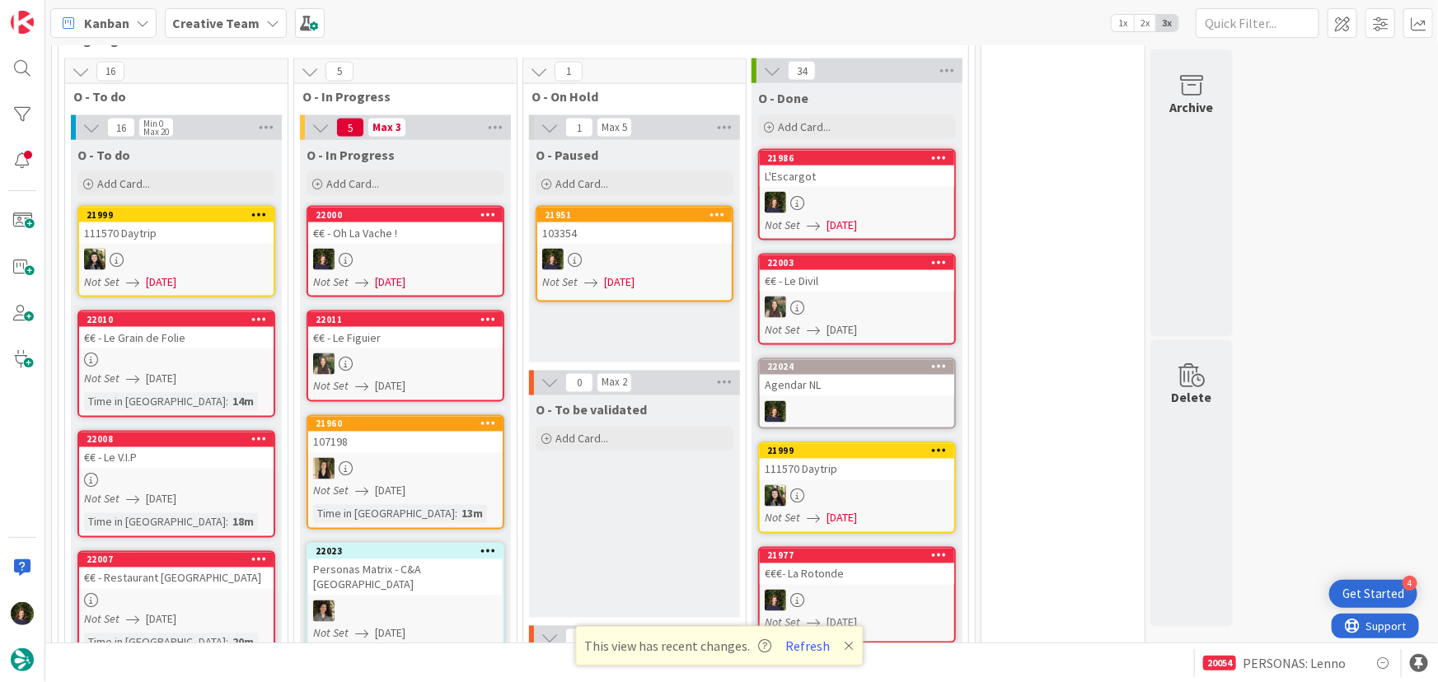
scroll to position [1039, 0]
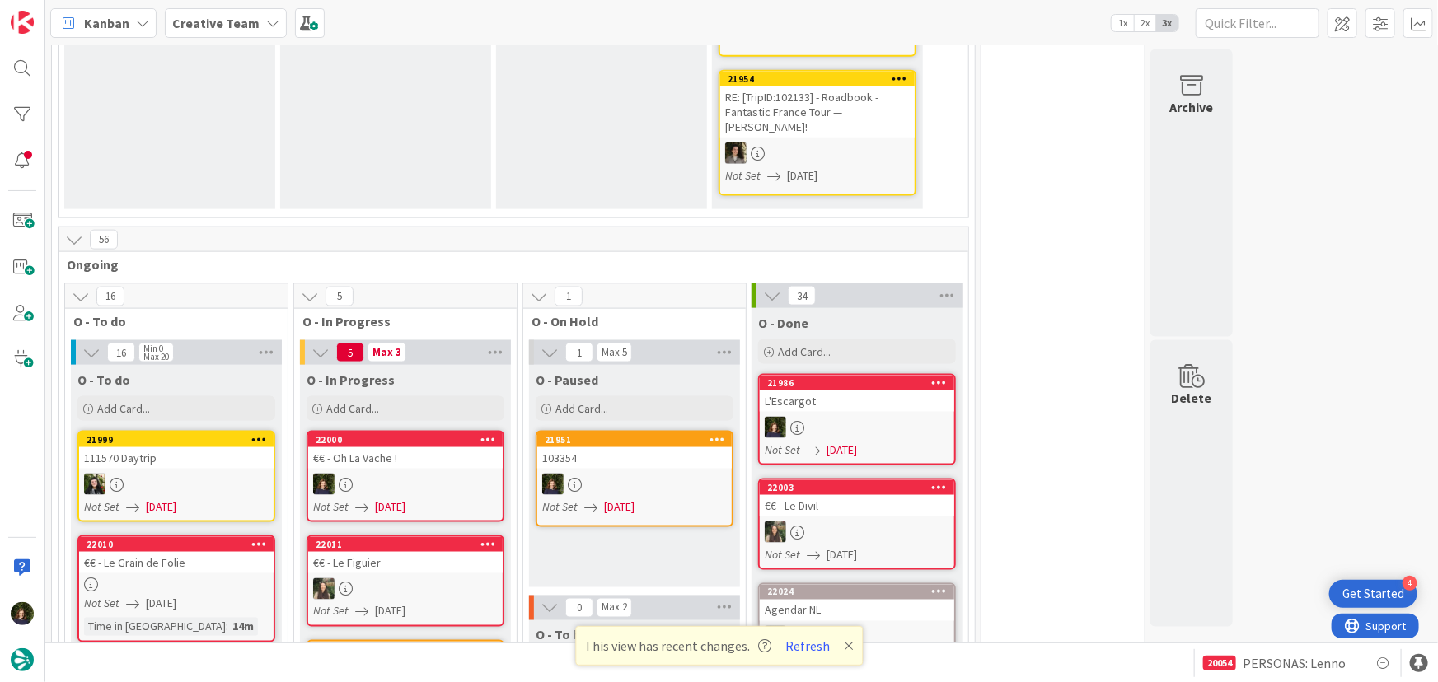
click at [397, 474] on div at bounding box center [405, 484] width 194 height 21
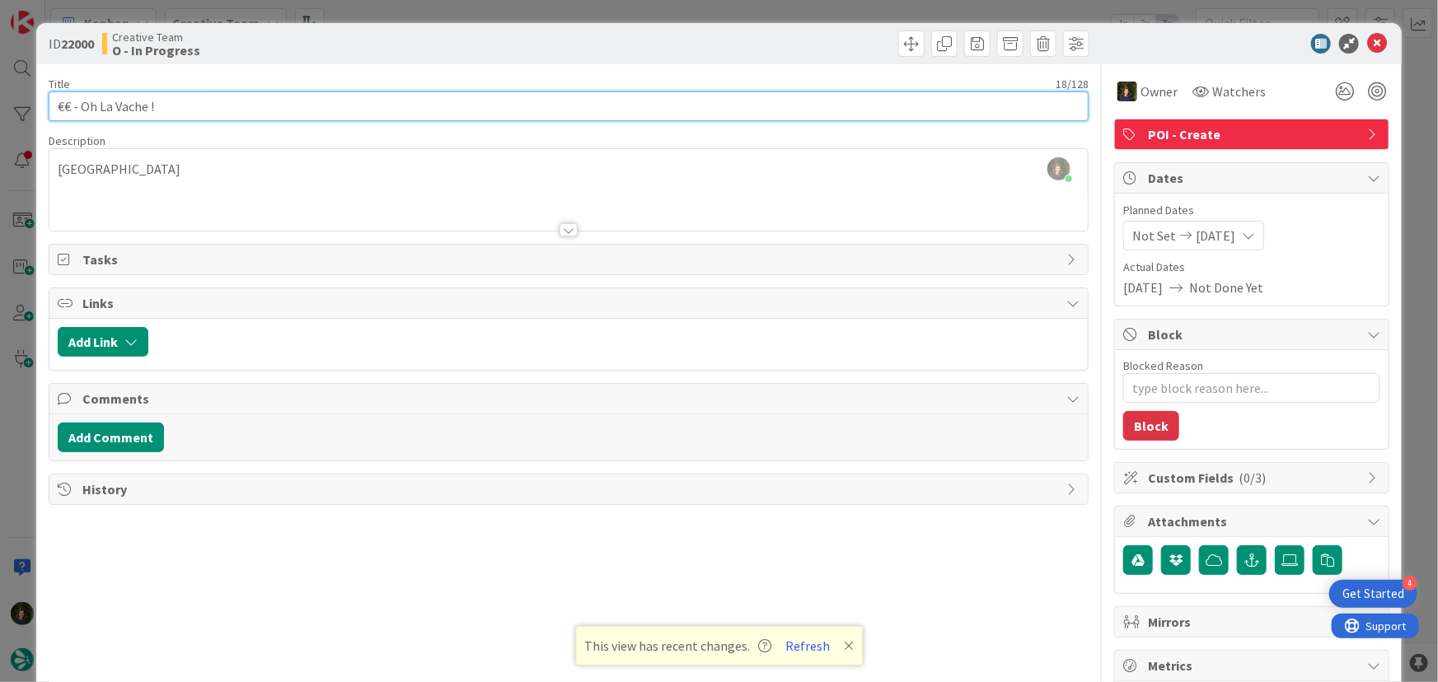
drag, startPoint x: 171, startPoint y: 113, endPoint x: 49, endPoint y: 107, distance: 122.9
click at [49, 107] on input "€€ - Oh La Vache !" at bounding box center [569, 106] width 1041 height 30
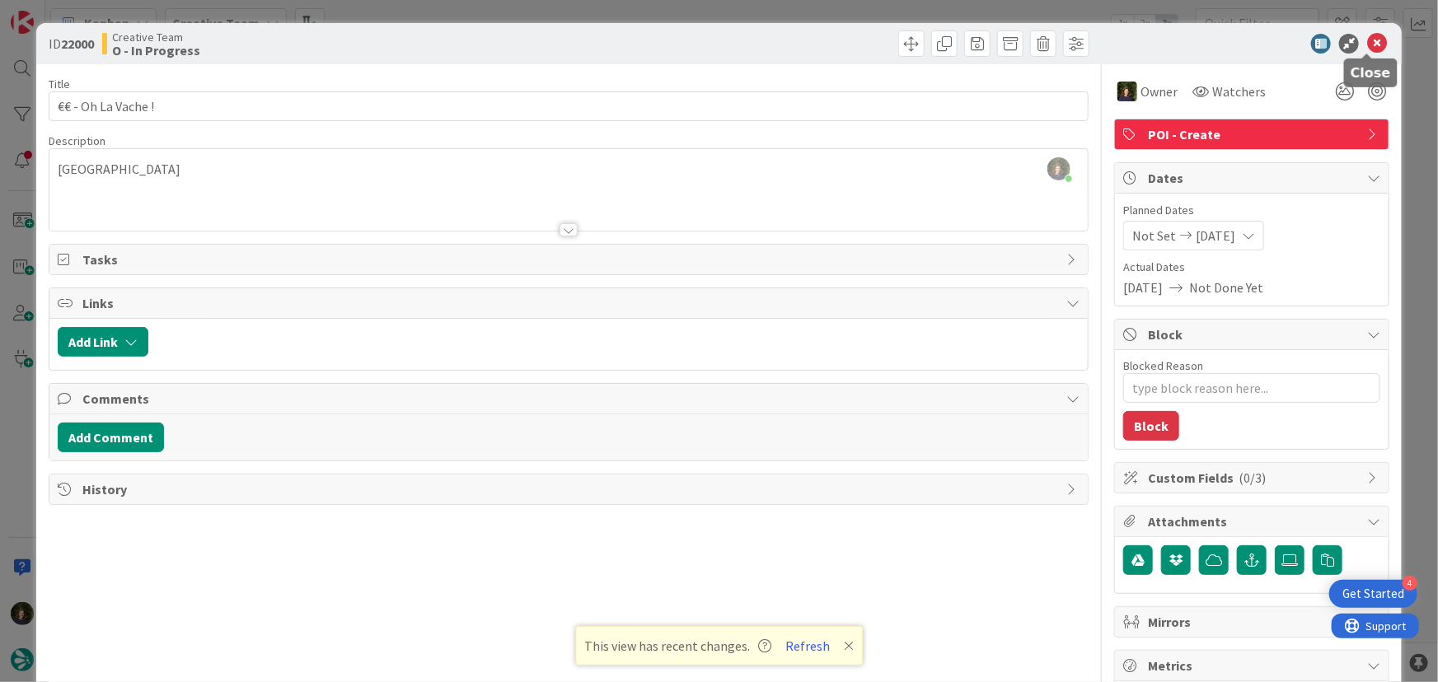
click at [1375, 40] on icon at bounding box center [1377, 44] width 20 height 20
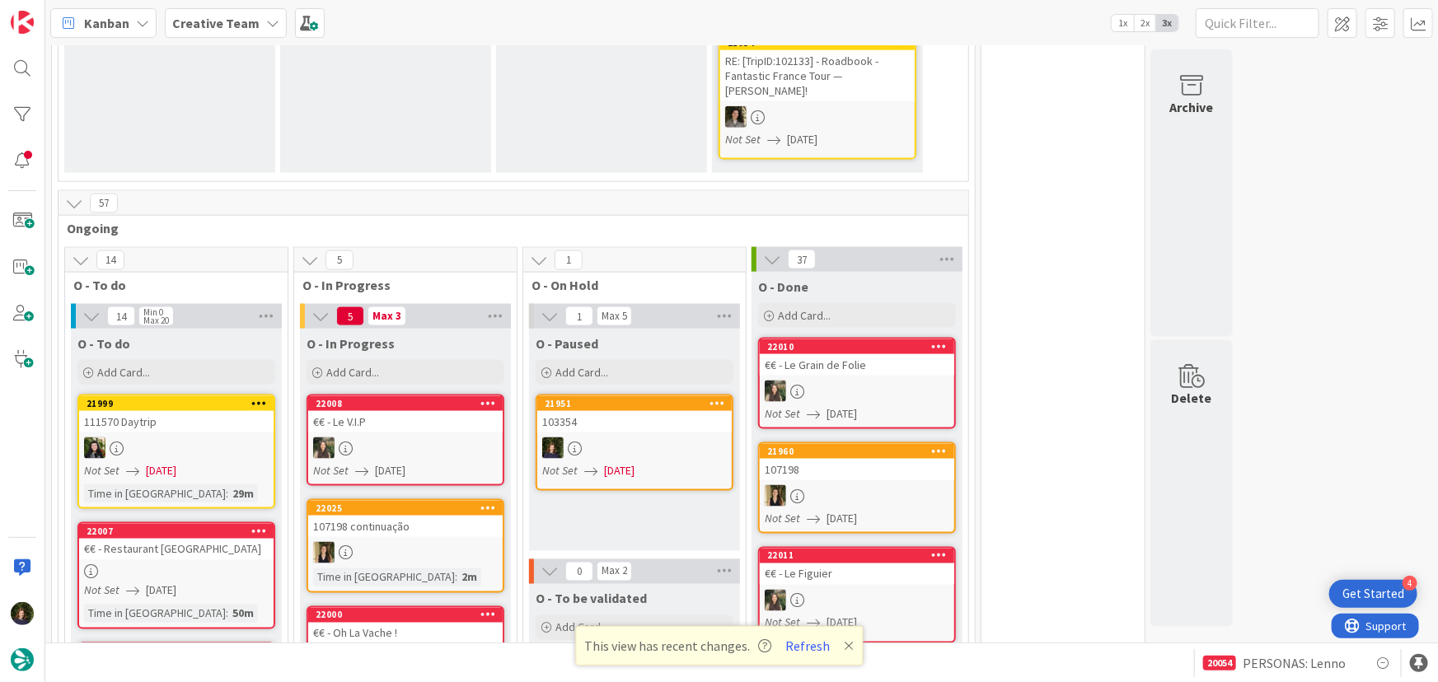
click at [417, 411] on div "€€ - Le V.I.P" at bounding box center [405, 421] width 194 height 21
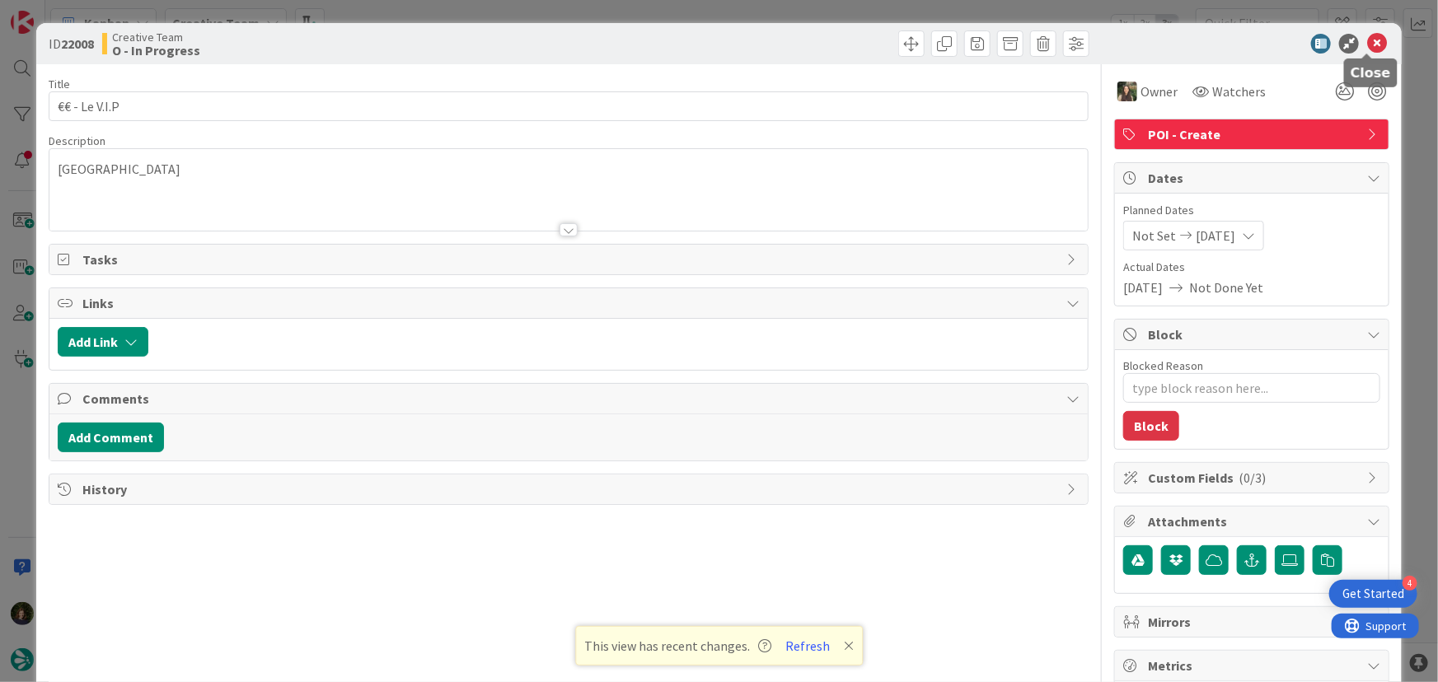
click at [1367, 47] on icon at bounding box center [1377, 44] width 20 height 20
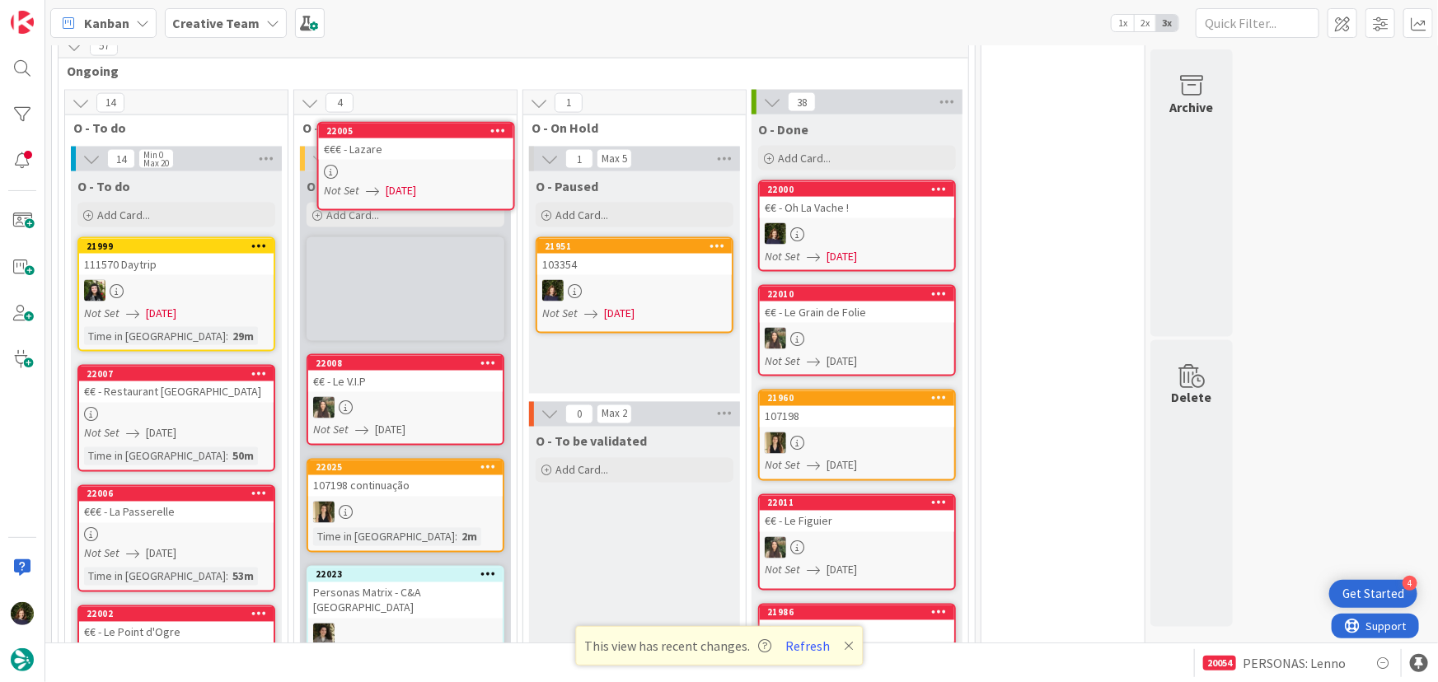
scroll to position [1179, 0]
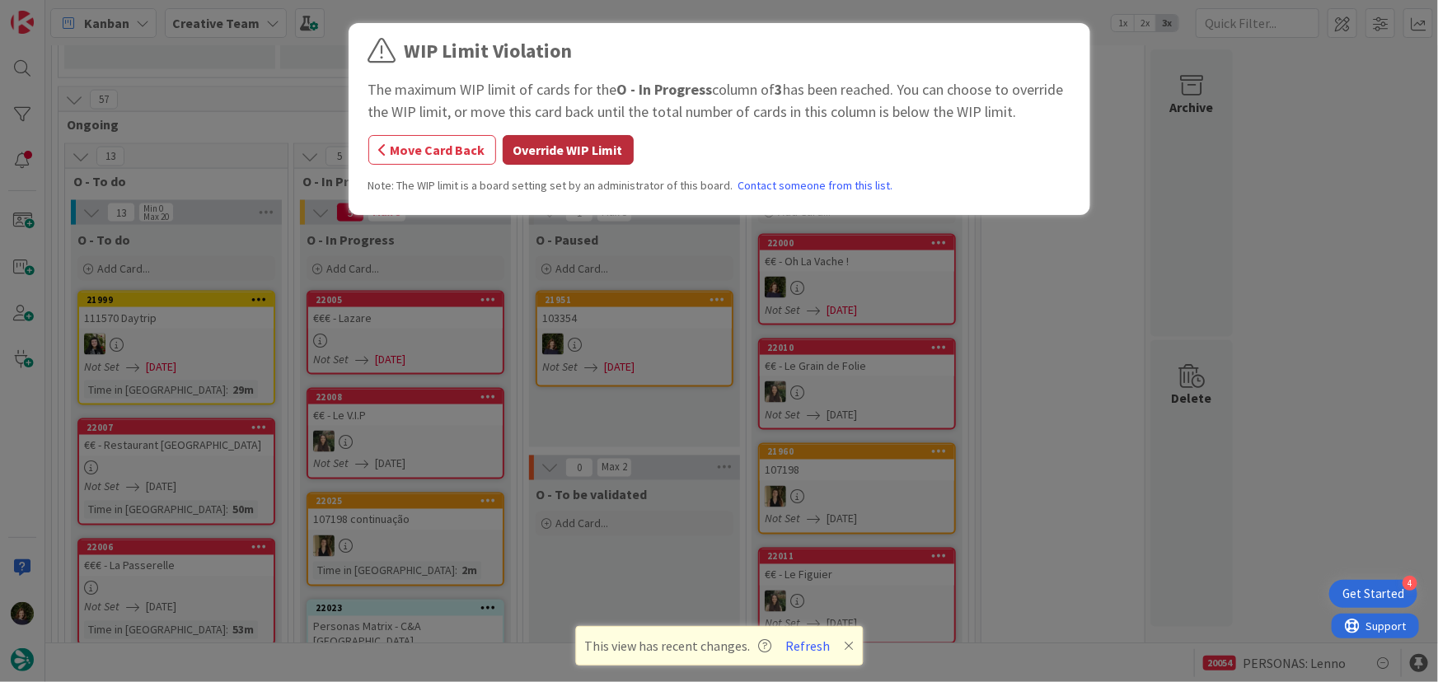
click at [572, 139] on button "Override WIP Limit" at bounding box center [568, 150] width 131 height 30
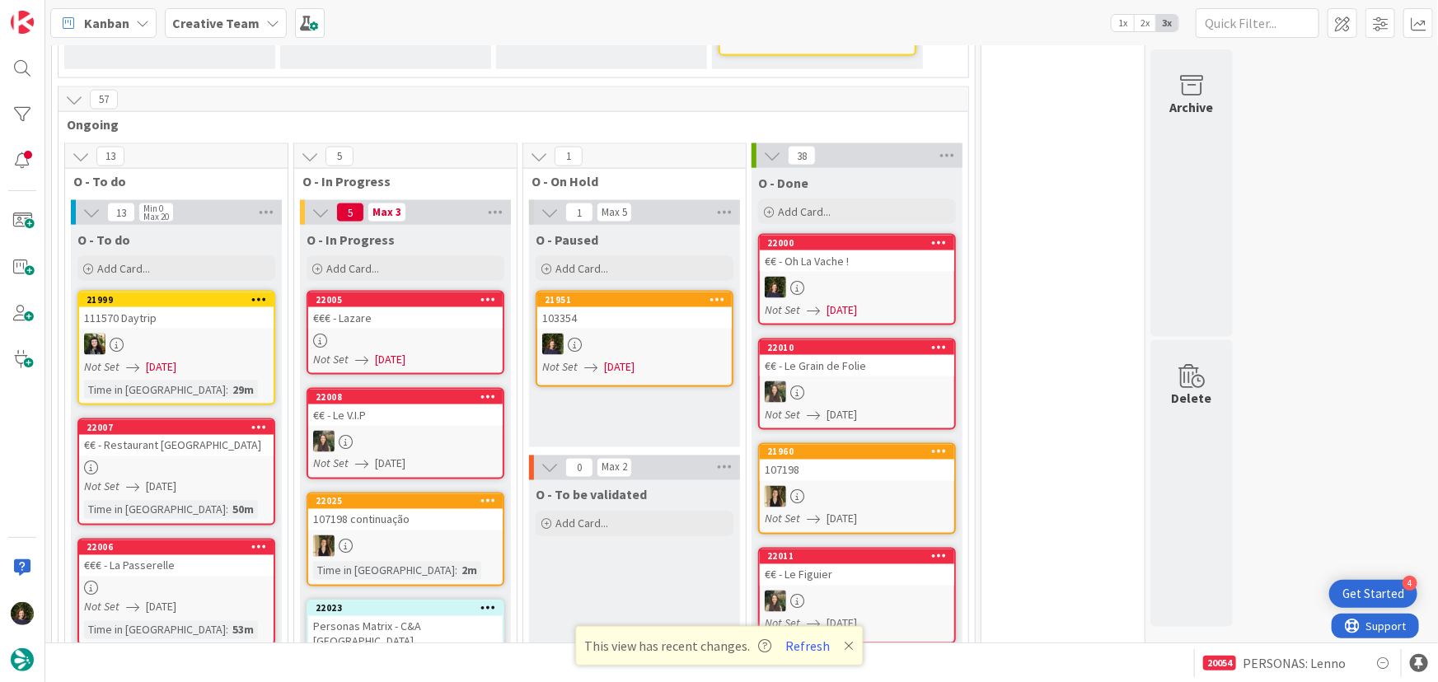
click at [396, 334] on div at bounding box center [405, 341] width 194 height 14
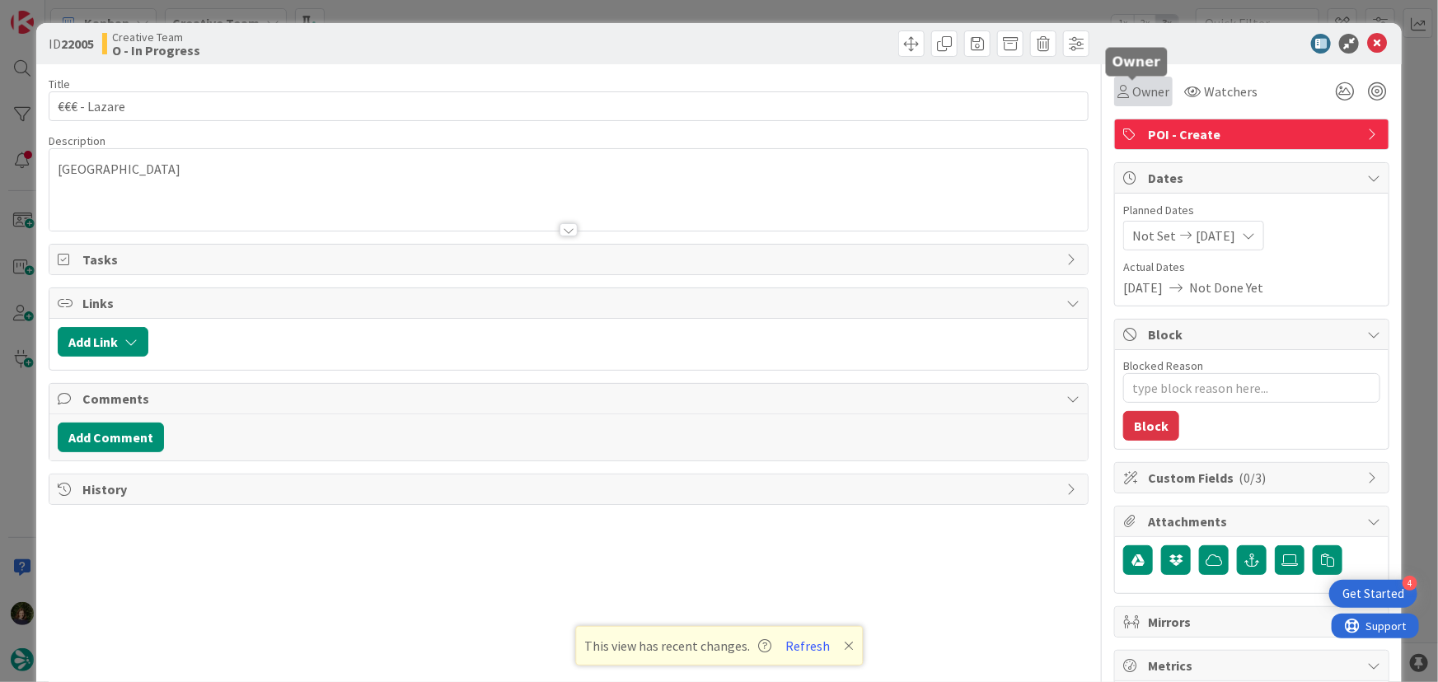
click at [1134, 93] on span "Owner" at bounding box center [1150, 92] width 37 height 20
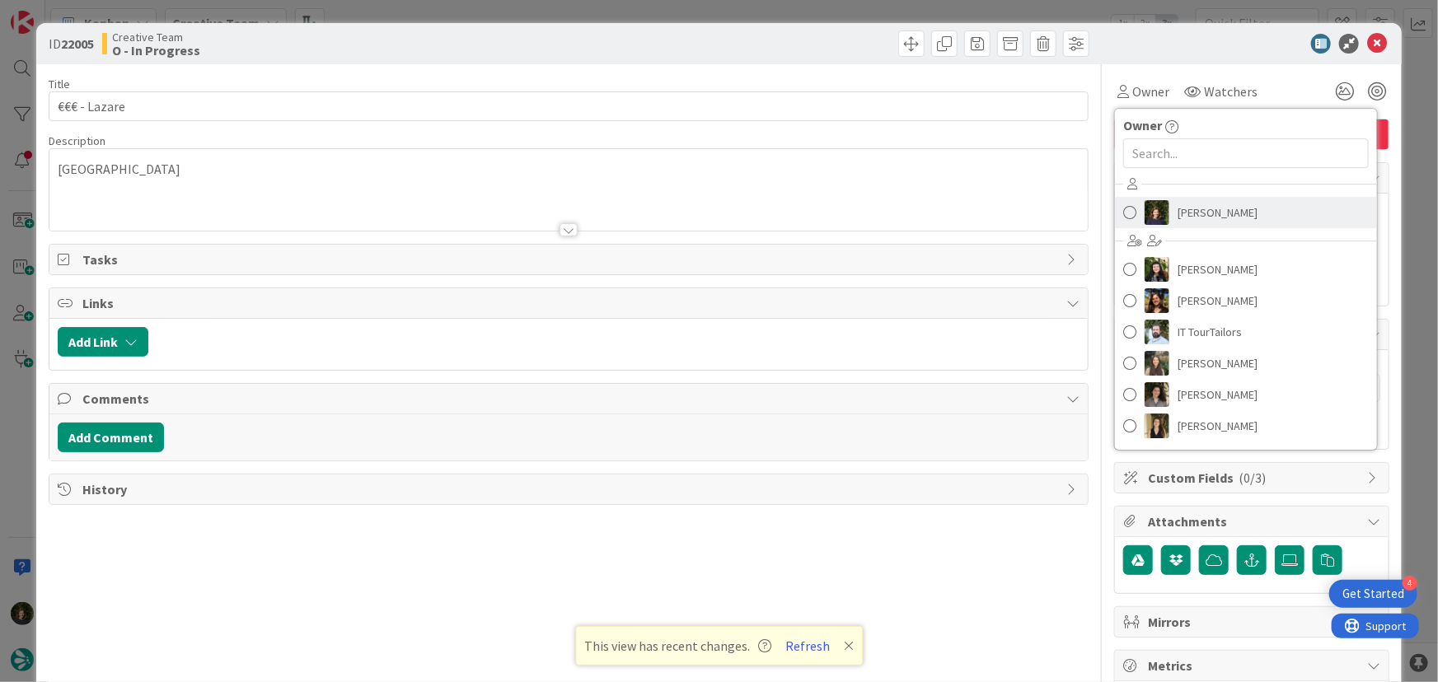
click at [1205, 213] on span "[PERSON_NAME]" at bounding box center [1217, 212] width 80 height 25
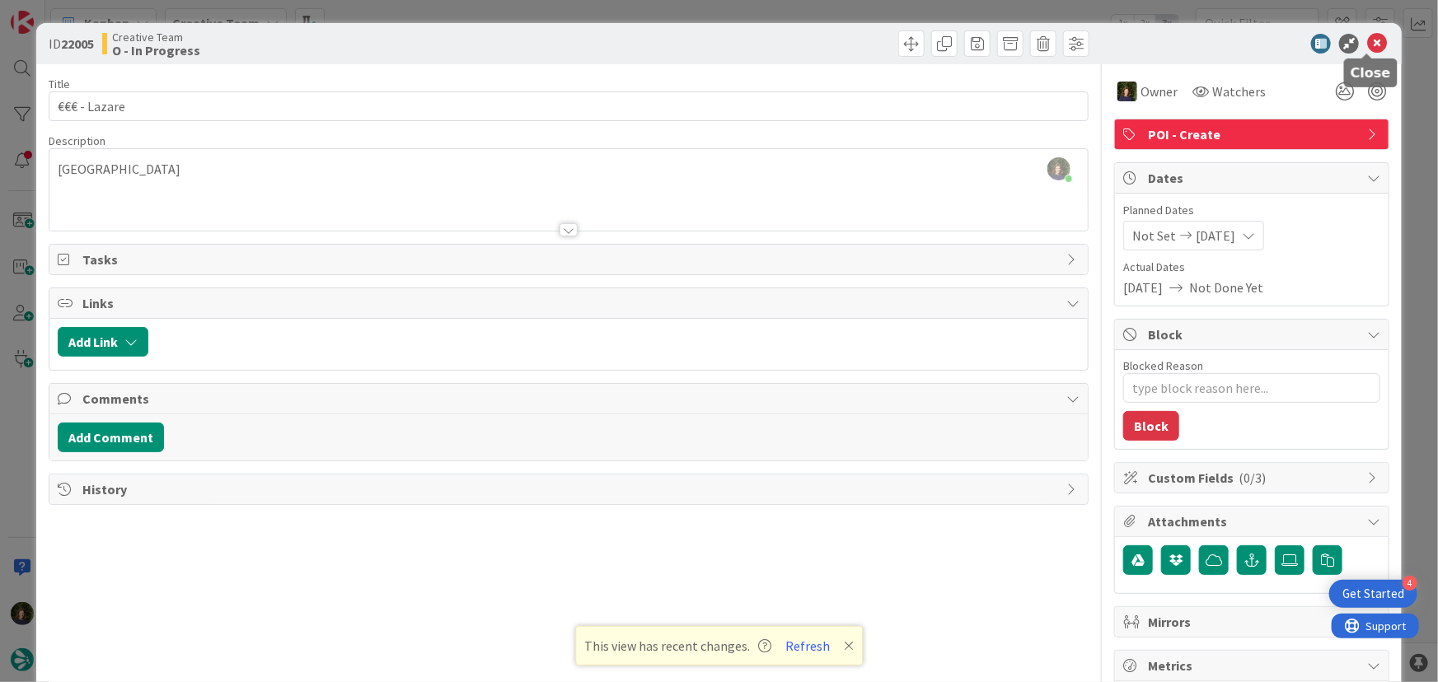
click at [1367, 47] on icon at bounding box center [1377, 44] width 20 height 20
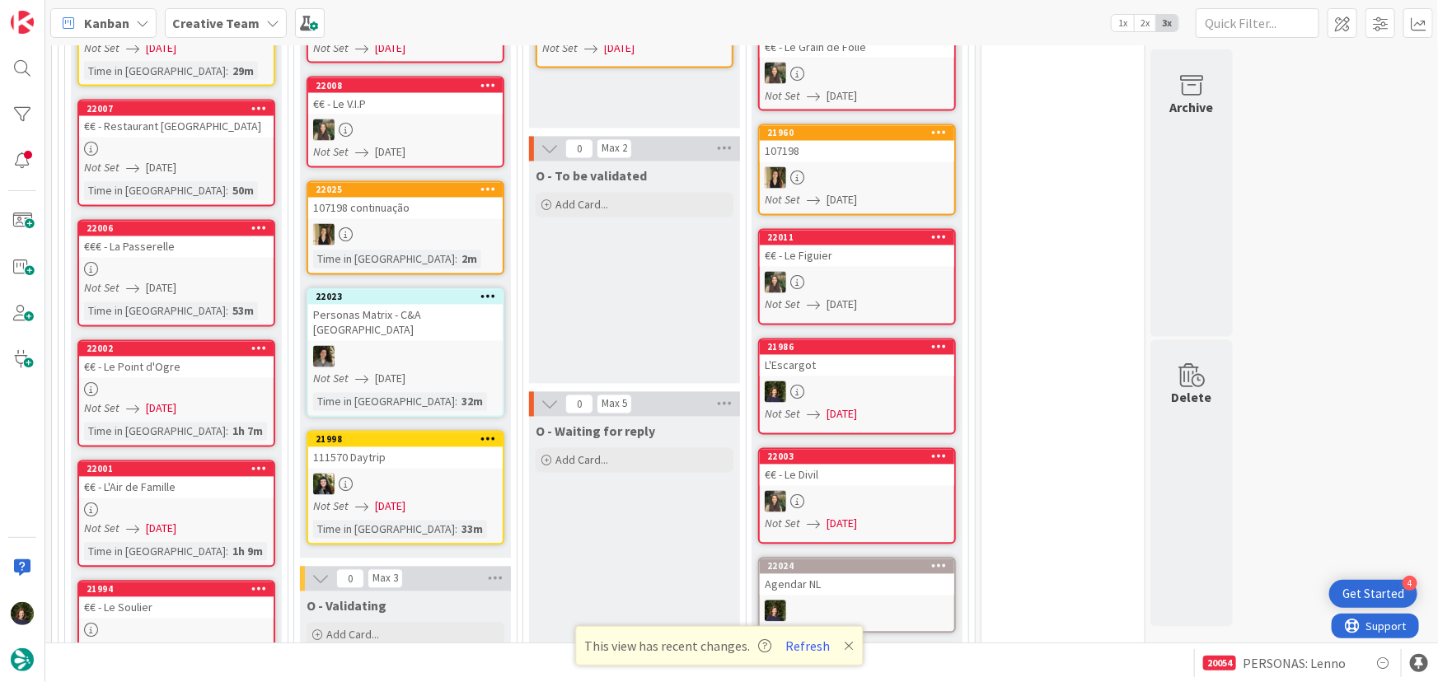
scroll to position [1273, 0]
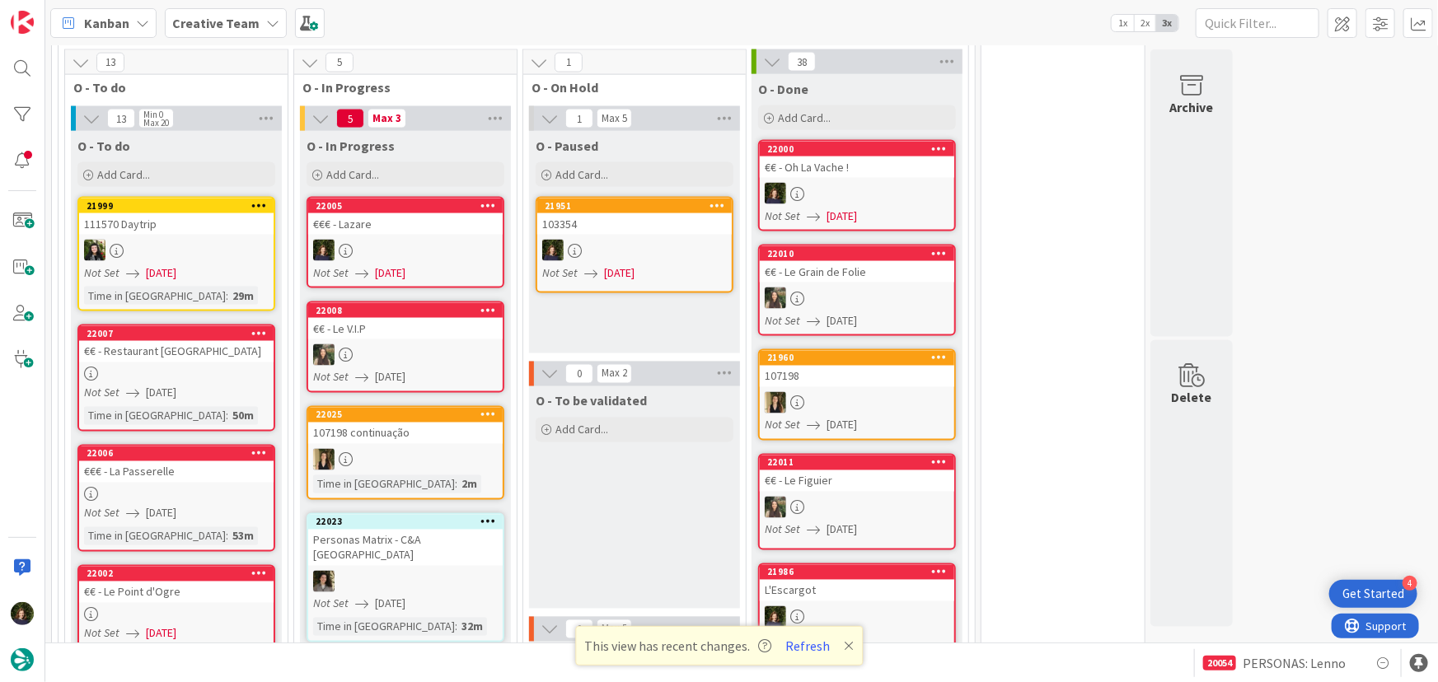
click at [375, 240] on div at bounding box center [405, 250] width 194 height 21
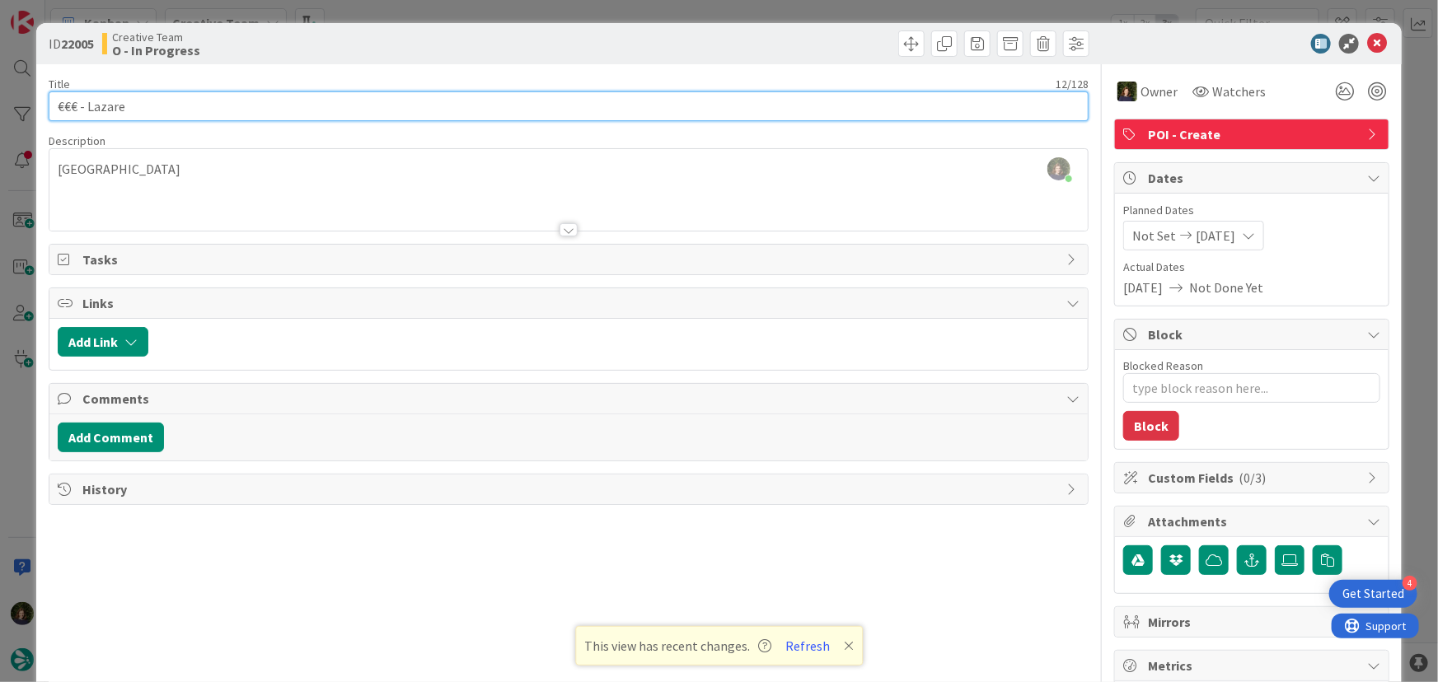
drag, startPoint x: 147, startPoint y: 107, endPoint x: 34, endPoint y: 109, distance: 112.9
click at [34, 108] on div "ID 22005 Creative Team O - In Progress Title 12 / 128 €€€ - Lazare Description …" at bounding box center [719, 341] width 1438 height 682
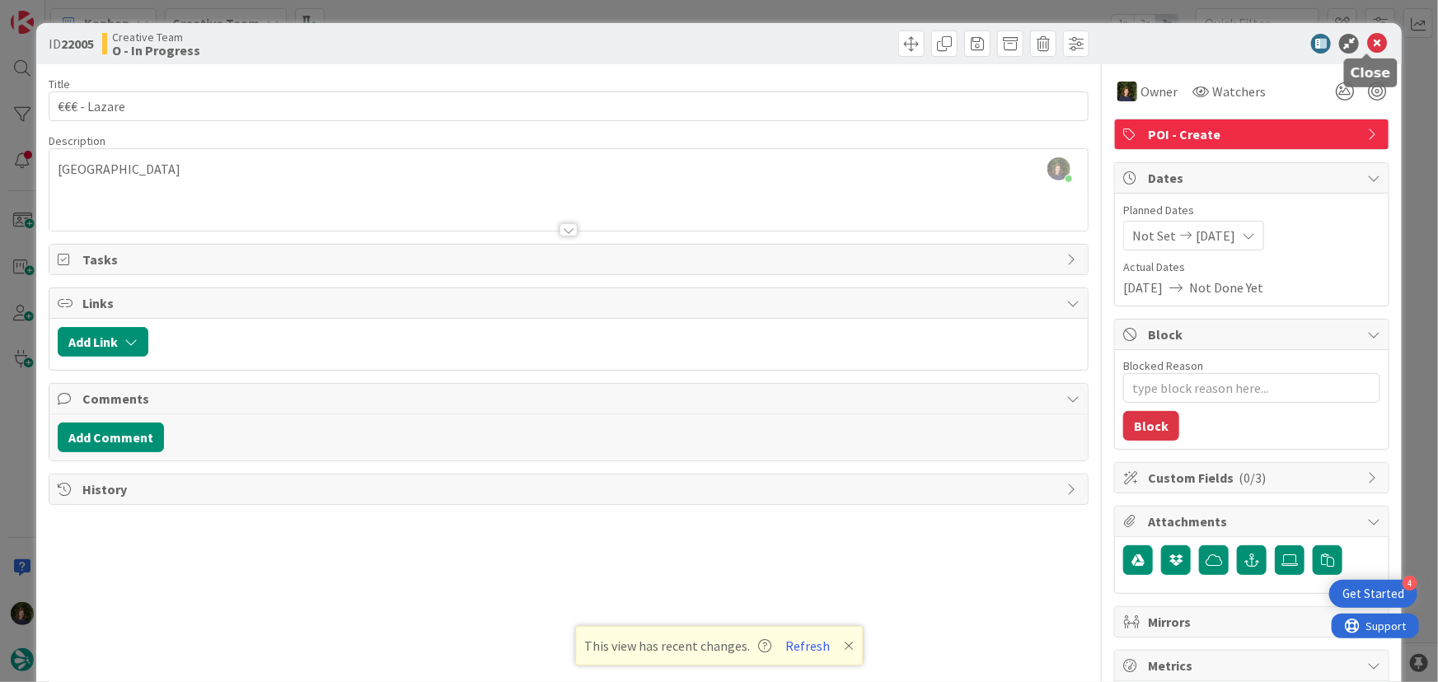
click at [1368, 36] on icon at bounding box center [1377, 44] width 20 height 20
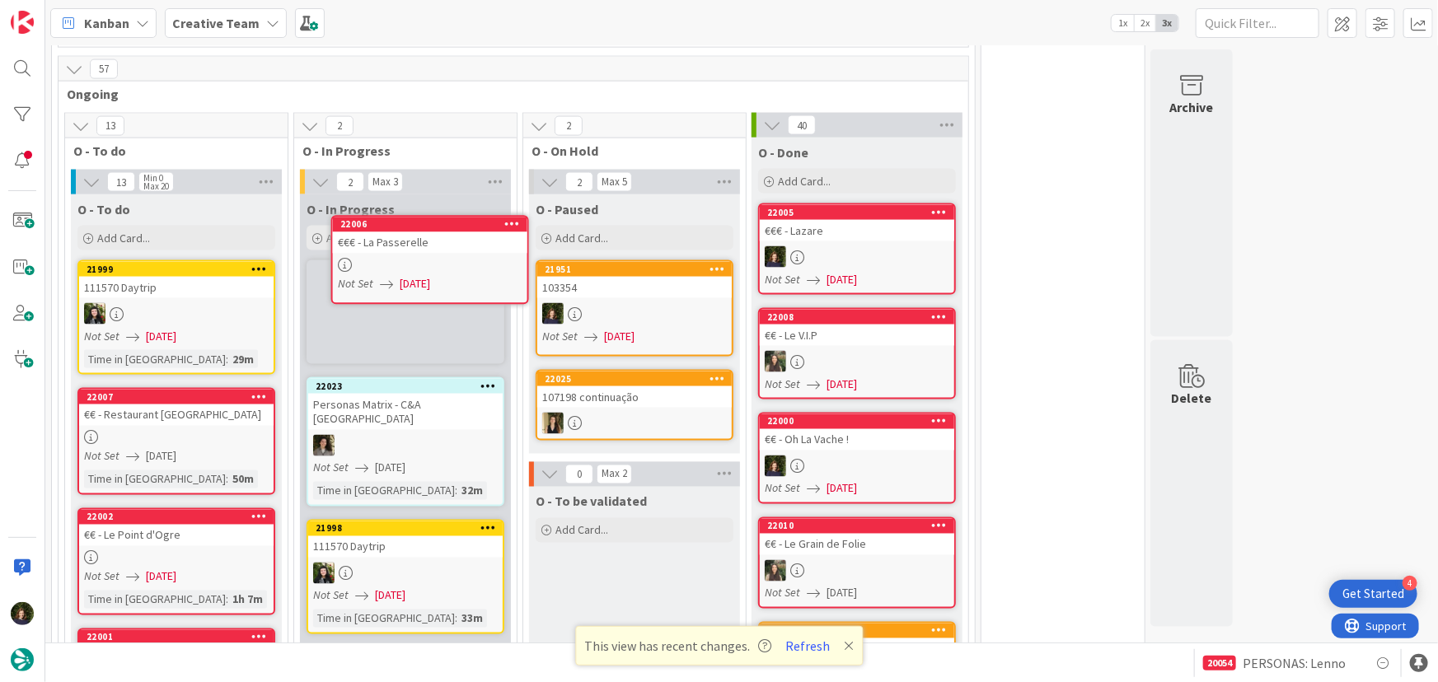
scroll to position [1188, 0]
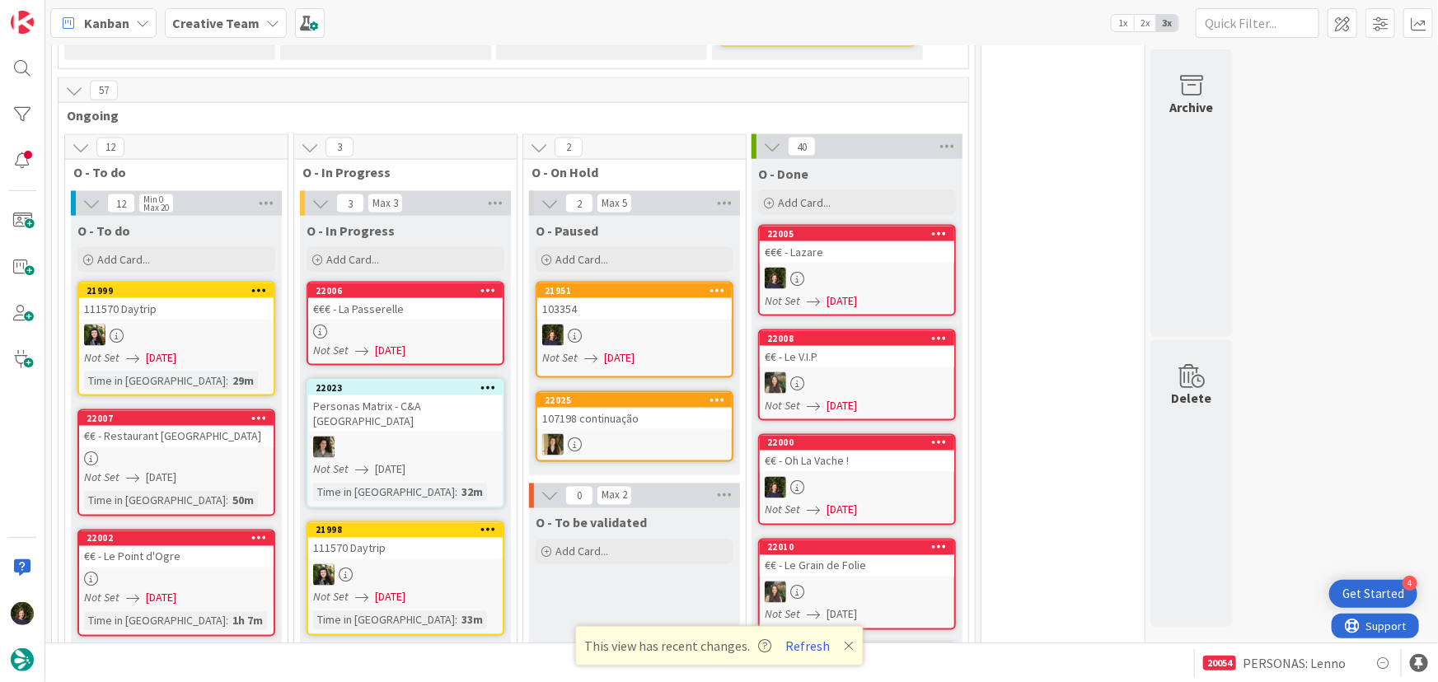
click at [390, 298] on div "€€€ - La Passerelle" at bounding box center [405, 308] width 194 height 21
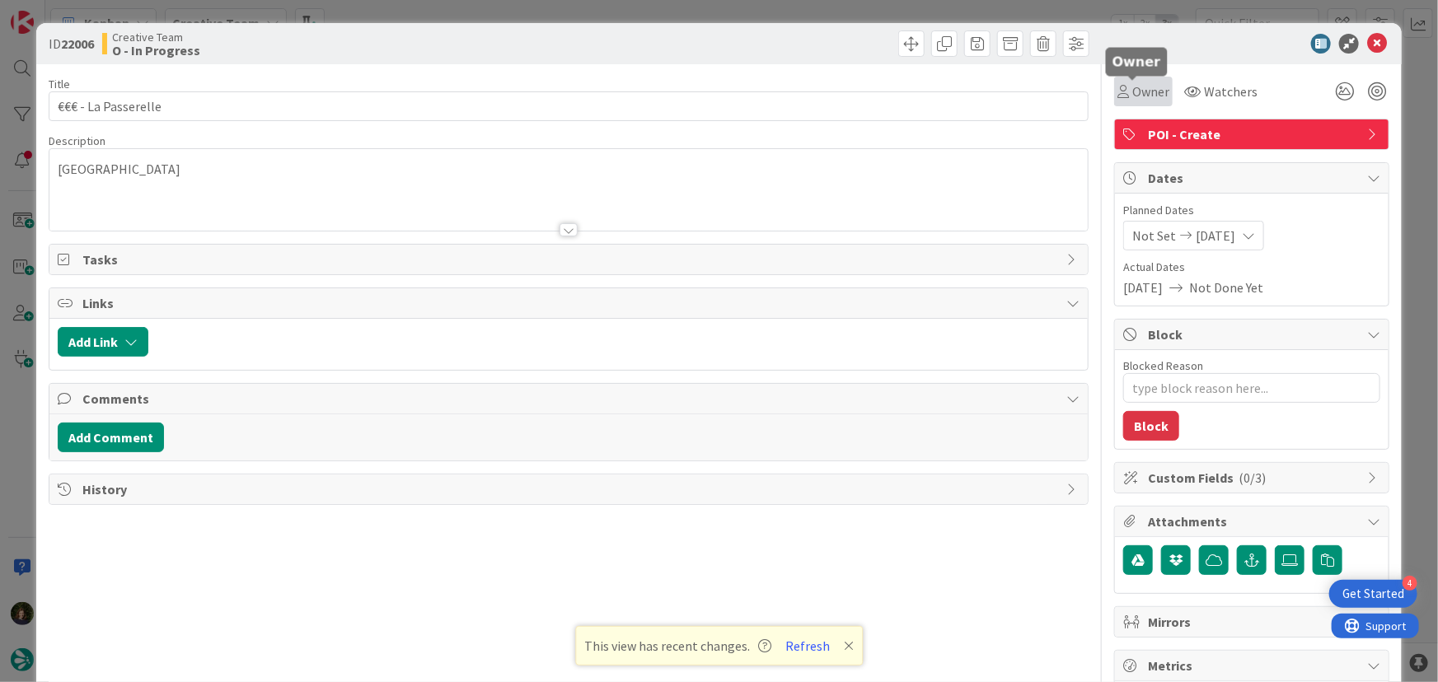
click at [1134, 96] on span "Owner" at bounding box center [1150, 92] width 37 height 20
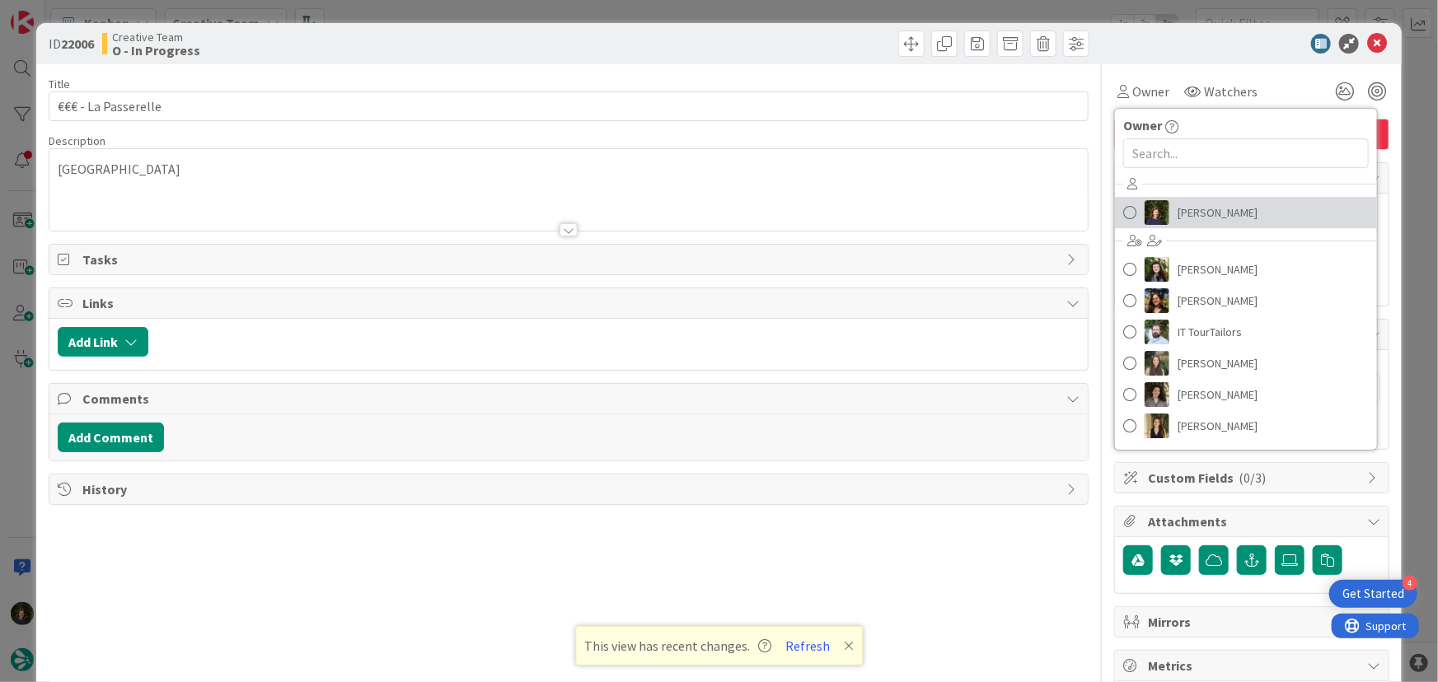
click at [1193, 219] on span "[PERSON_NAME]" at bounding box center [1217, 212] width 80 height 25
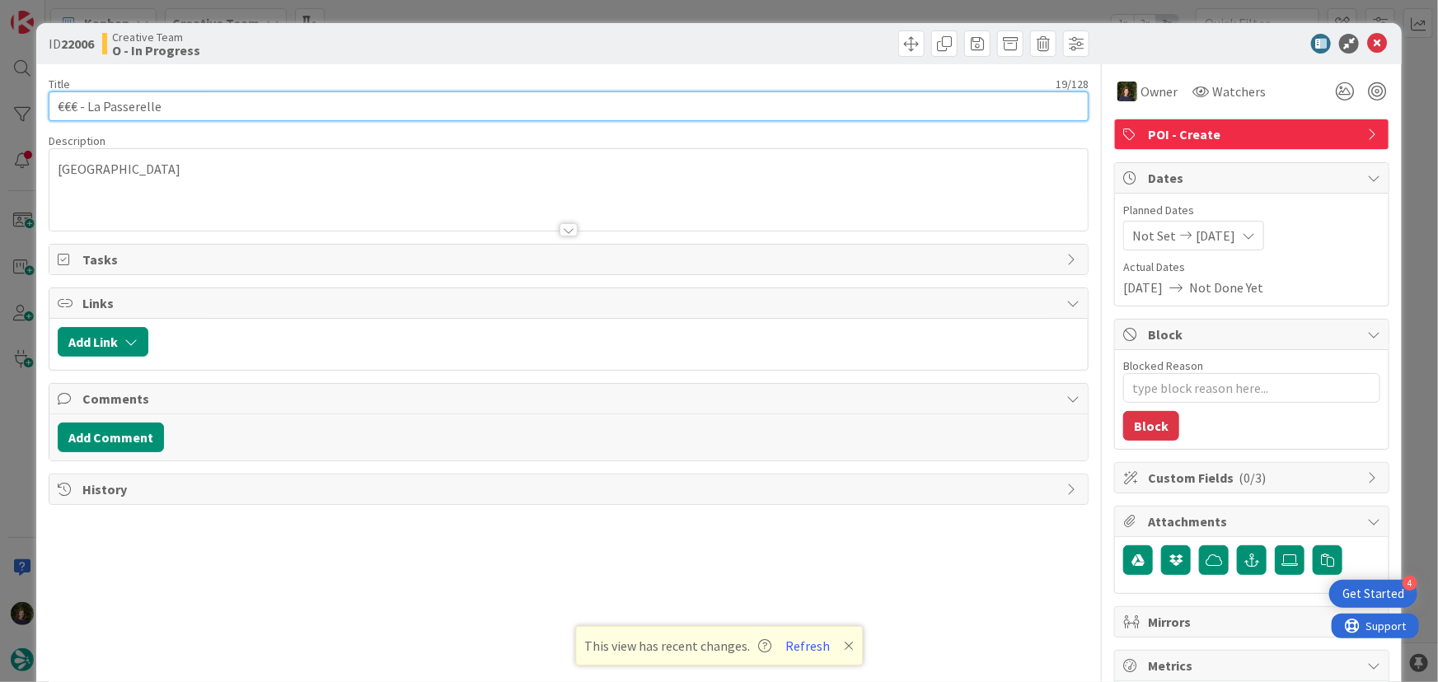
drag, startPoint x: 168, startPoint y: 107, endPoint x: 68, endPoint y: 105, distance: 99.7
click at [47, 105] on div "ID 22006 Creative Team O - In Progress Title 19 / 128 €€€ - La Passerelle Descr…" at bounding box center [719, 499] width 1366 height 952
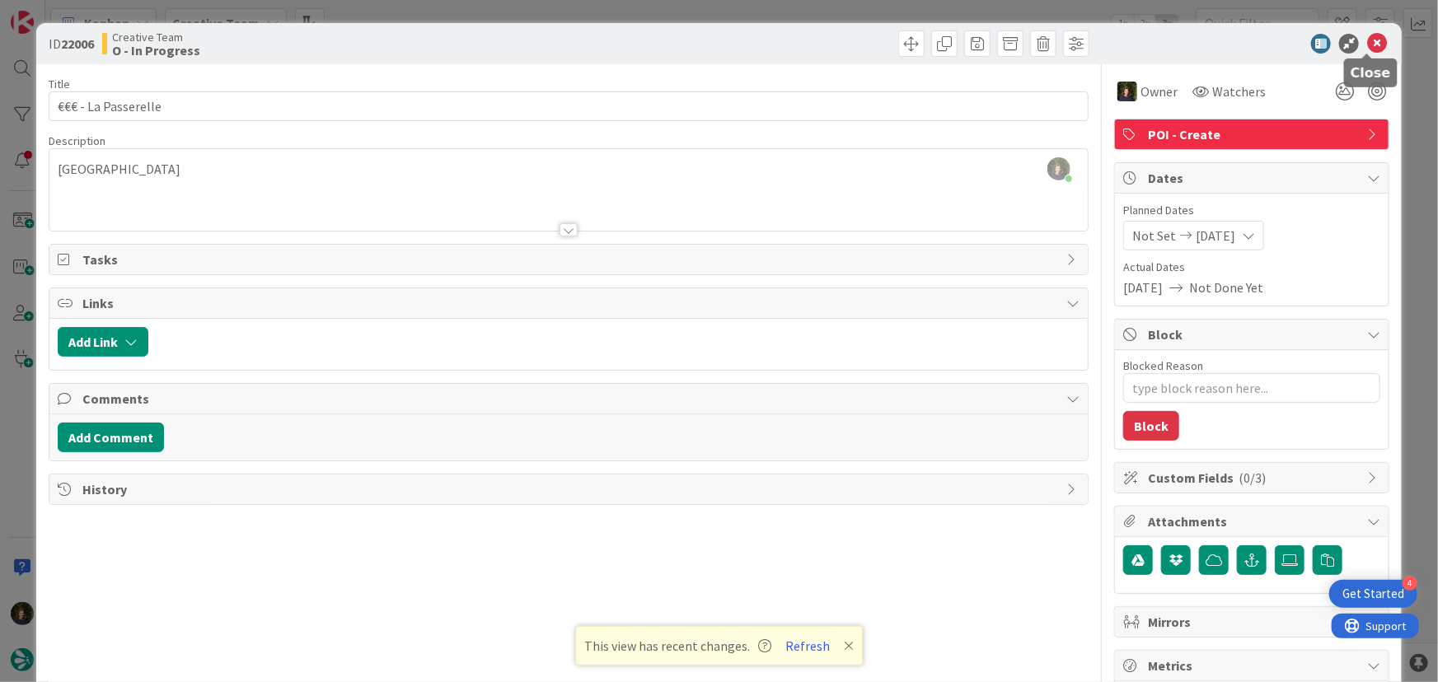
click at [1368, 42] on icon at bounding box center [1377, 44] width 20 height 20
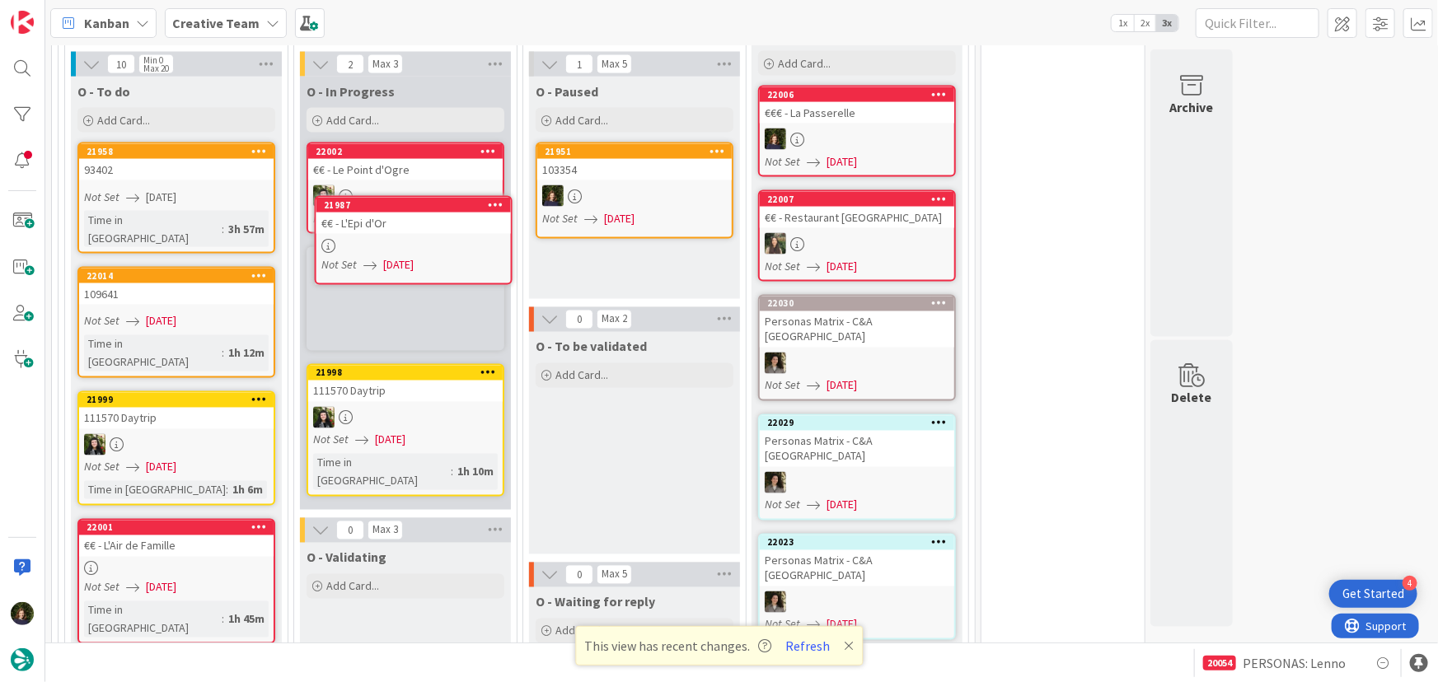
scroll to position [1316, 0]
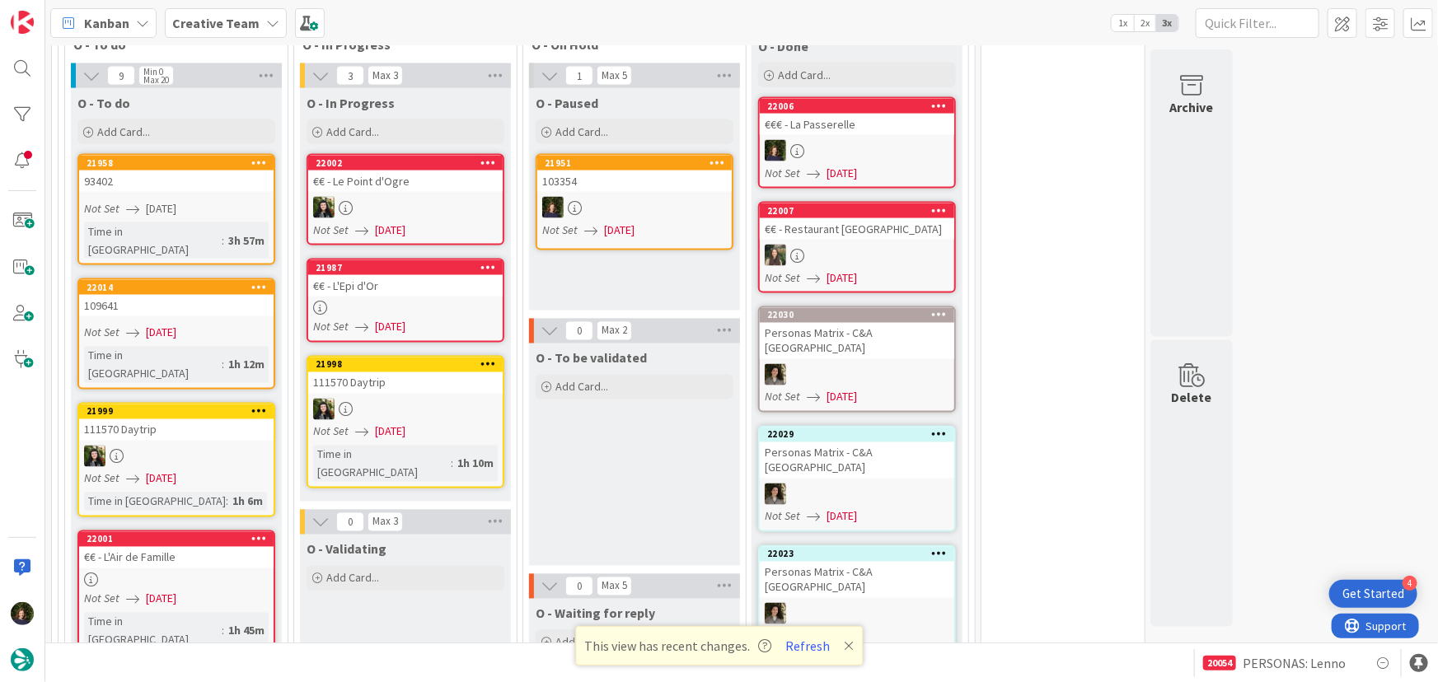
click at [393, 275] on div "€€ - L'Epi d'Or" at bounding box center [405, 285] width 194 height 21
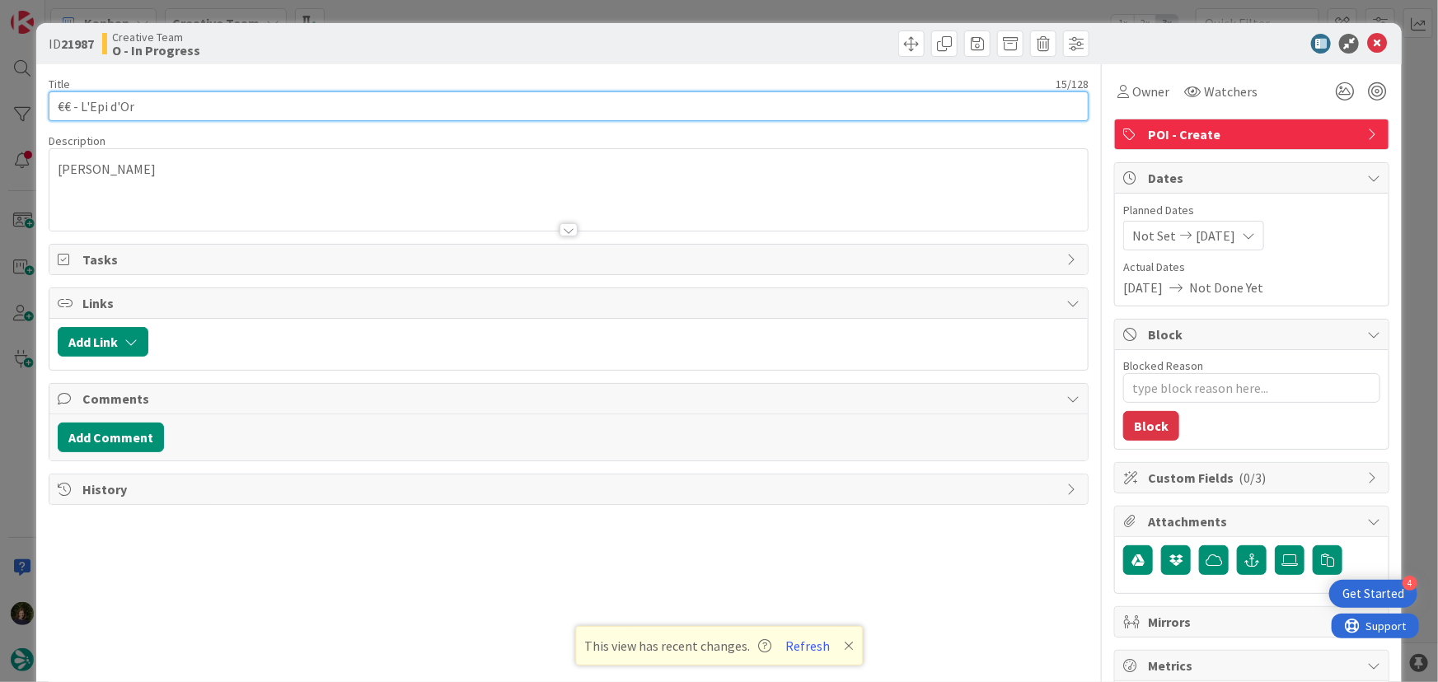
drag, startPoint x: 152, startPoint y: 108, endPoint x: 93, endPoint y: 102, distance: 58.8
click at [55, 102] on input "€€ - L'Epi d'Or" at bounding box center [569, 106] width 1041 height 30
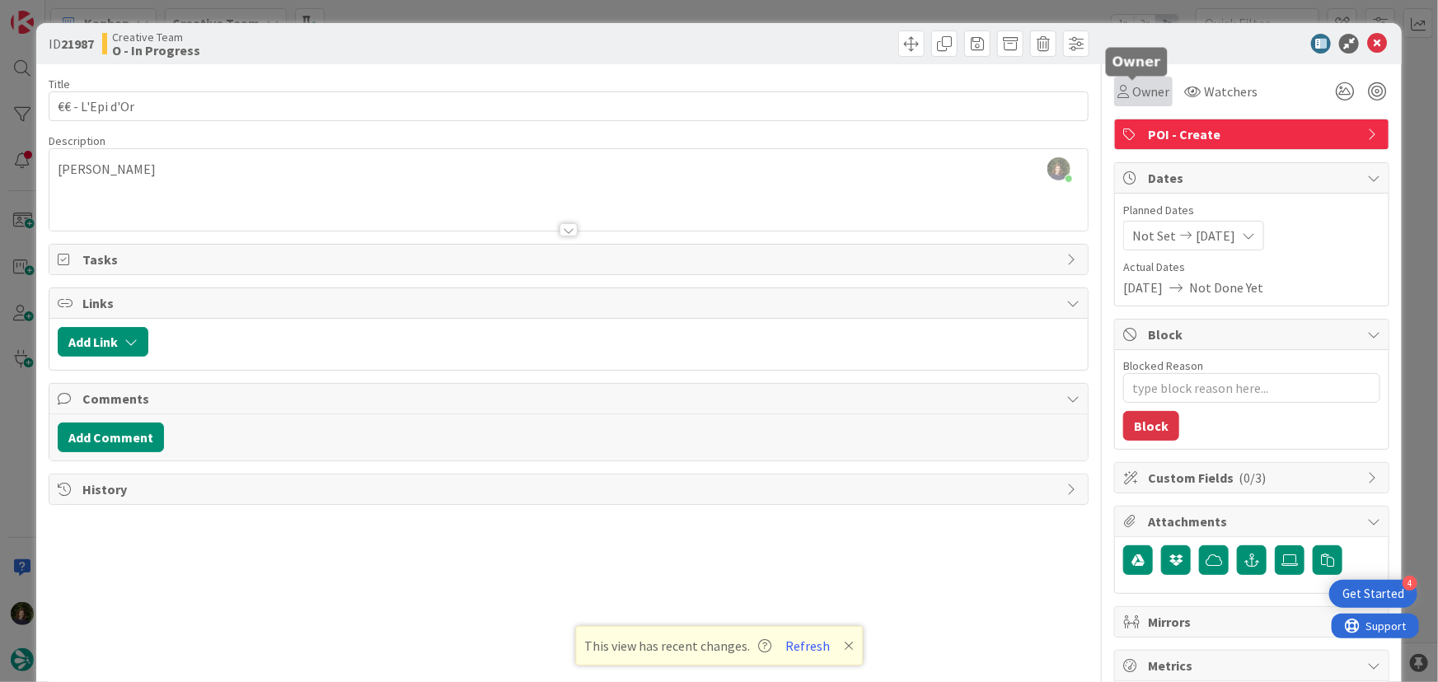
click at [1138, 94] on span "Owner" at bounding box center [1150, 92] width 37 height 20
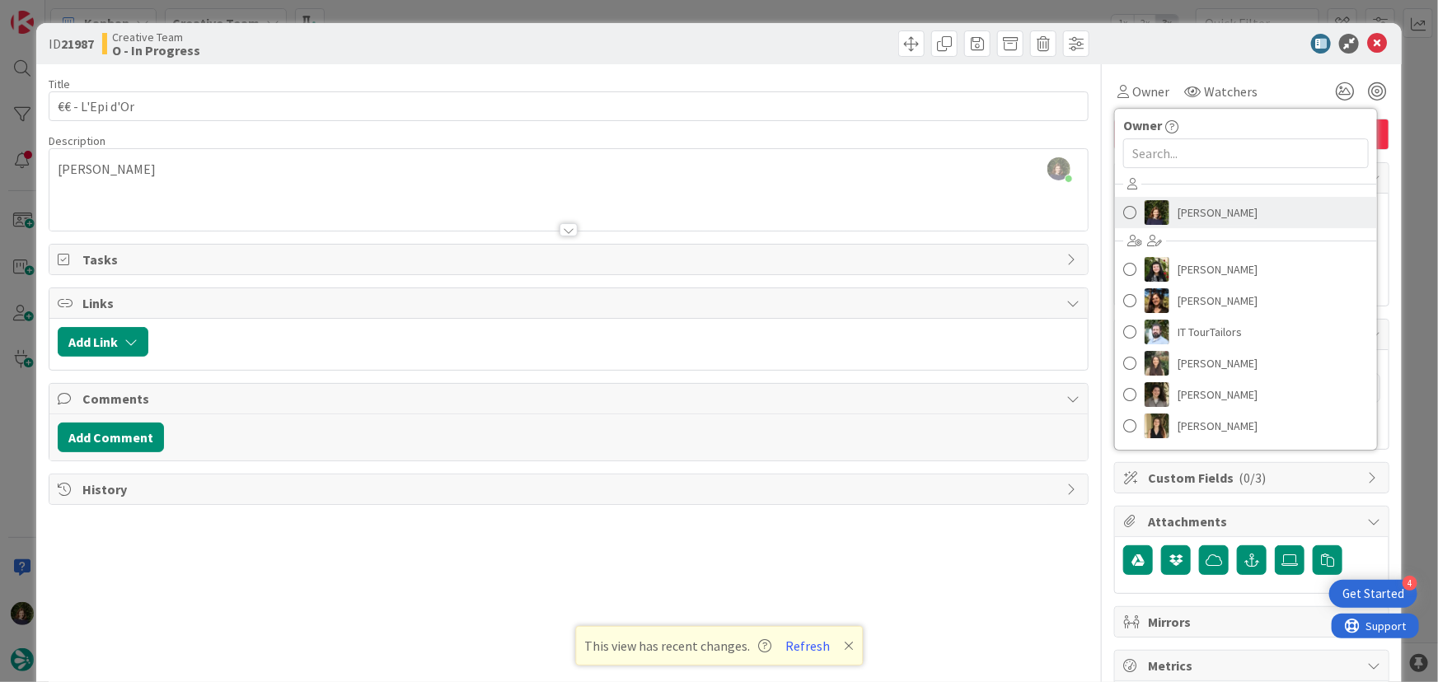
click at [1216, 219] on span "[PERSON_NAME]" at bounding box center [1217, 212] width 80 height 25
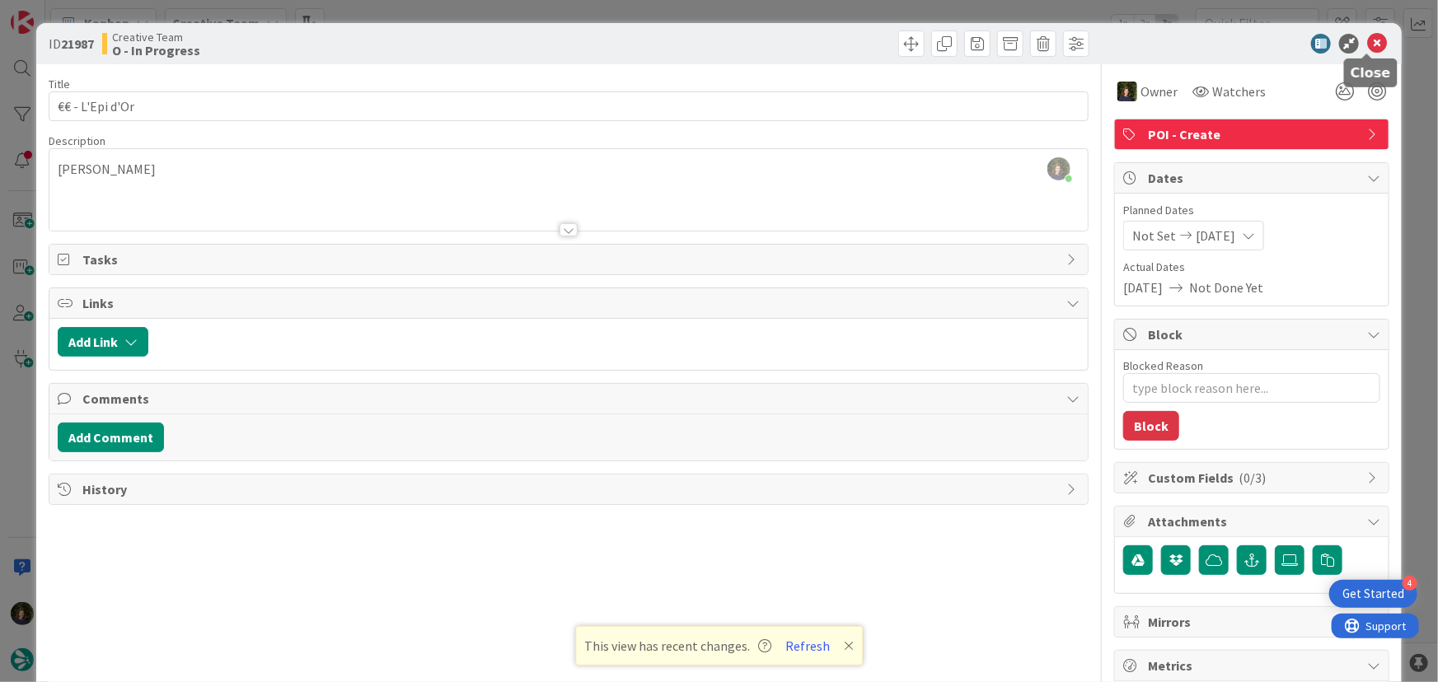
click at [1367, 43] on icon at bounding box center [1377, 44] width 20 height 20
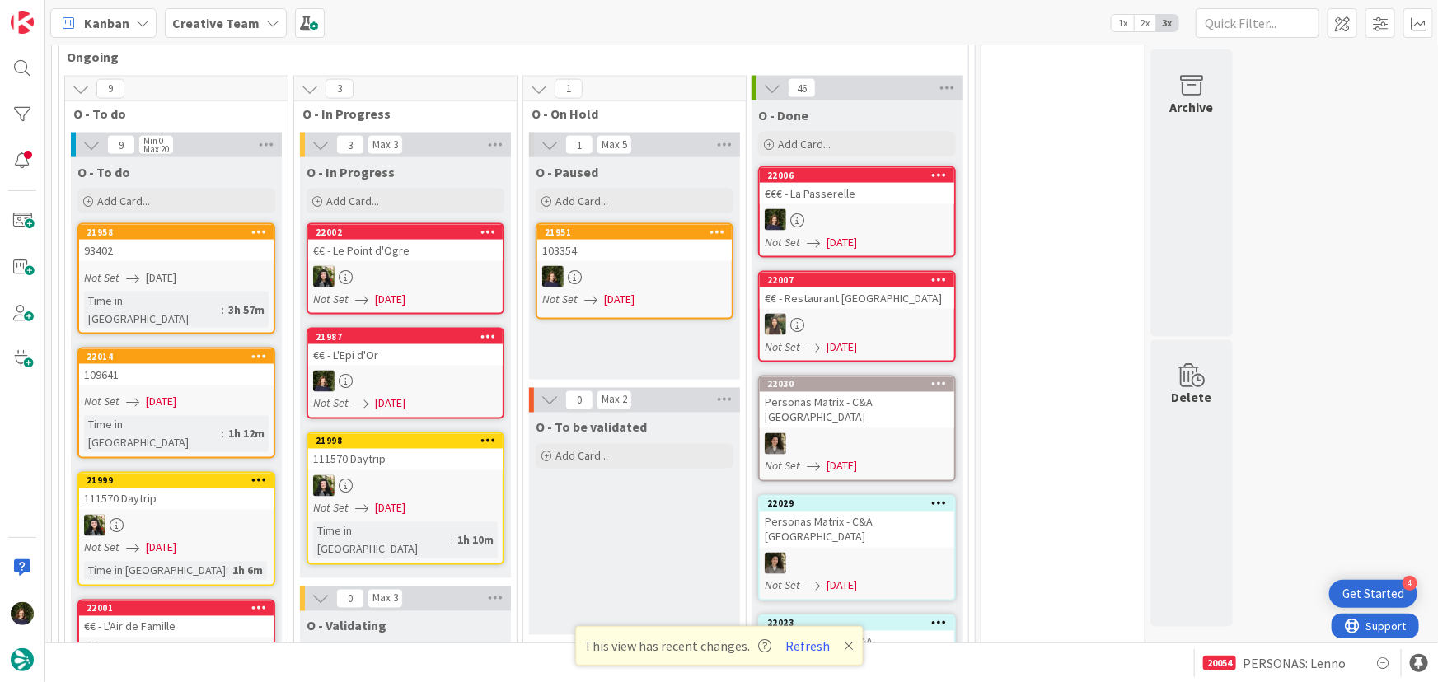
click at [406, 328] on link "21987 €€ - L'Epi d'Or Not Set [DATE]" at bounding box center [405, 373] width 198 height 91
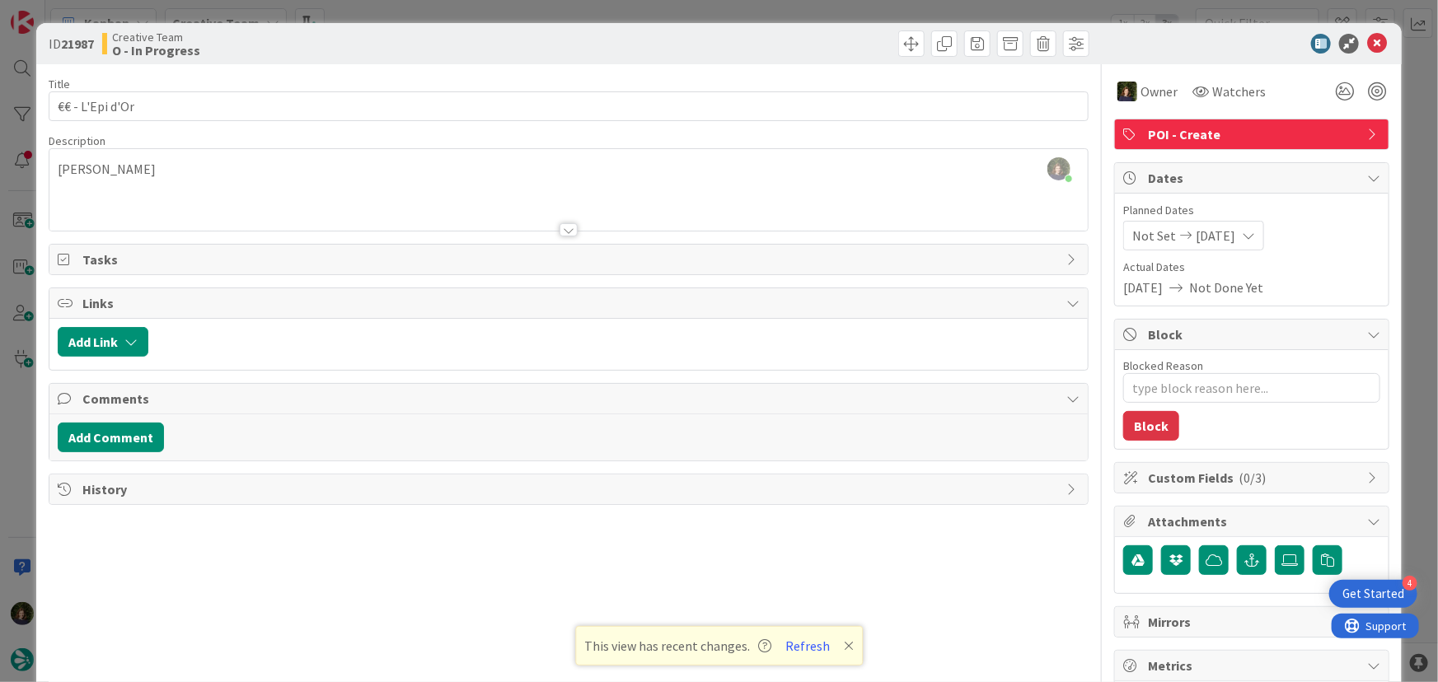
scroll to position [1618, 0]
click at [1367, 46] on icon at bounding box center [1377, 44] width 20 height 20
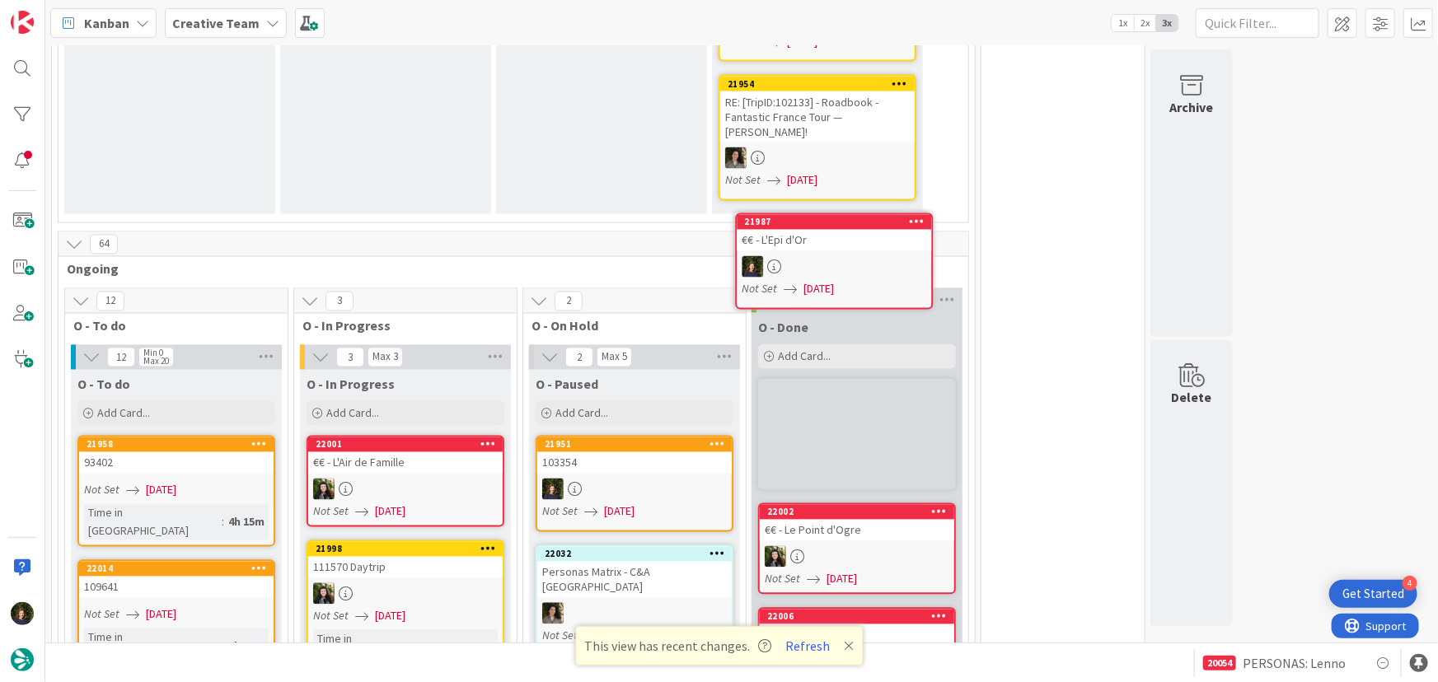
scroll to position [1454, 0]
